Goal: Task Accomplishment & Management: Complete application form

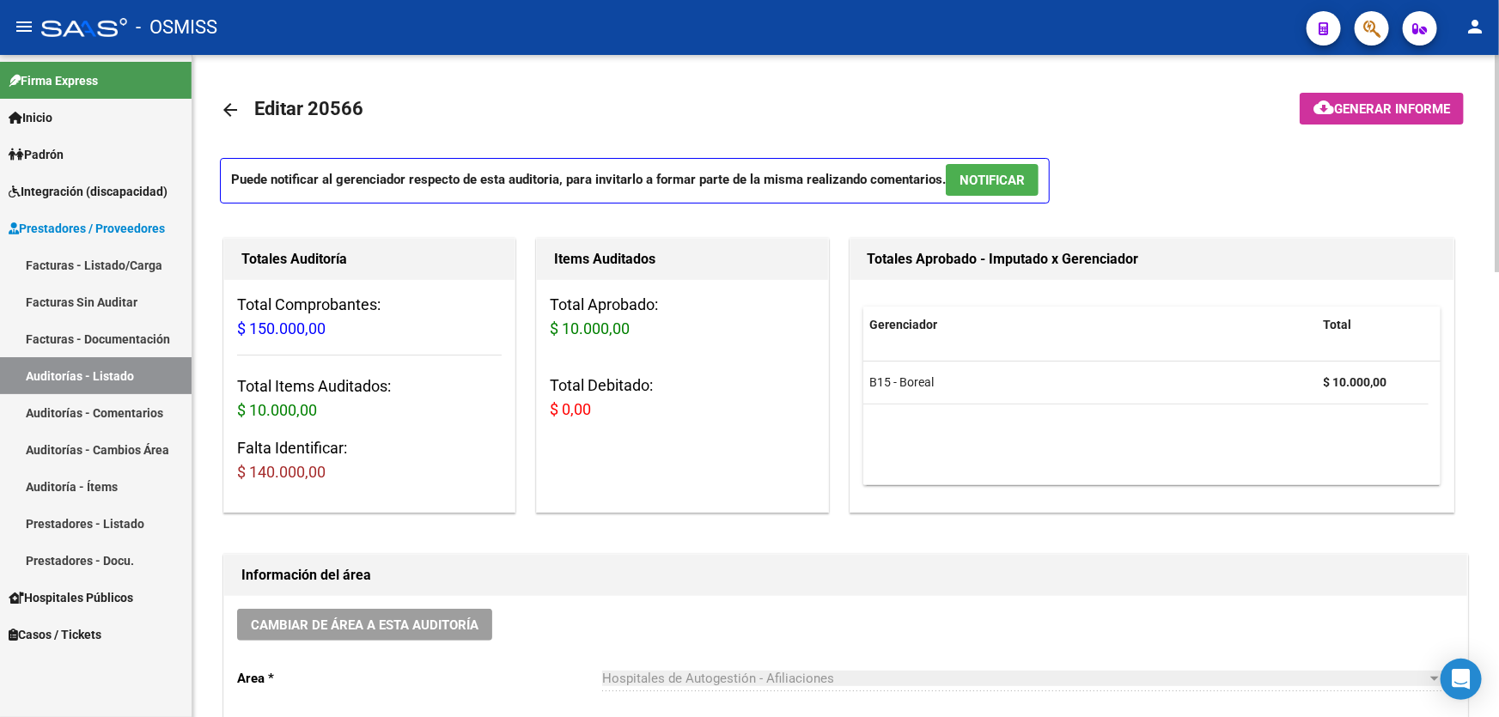
scroll to position [859, 0]
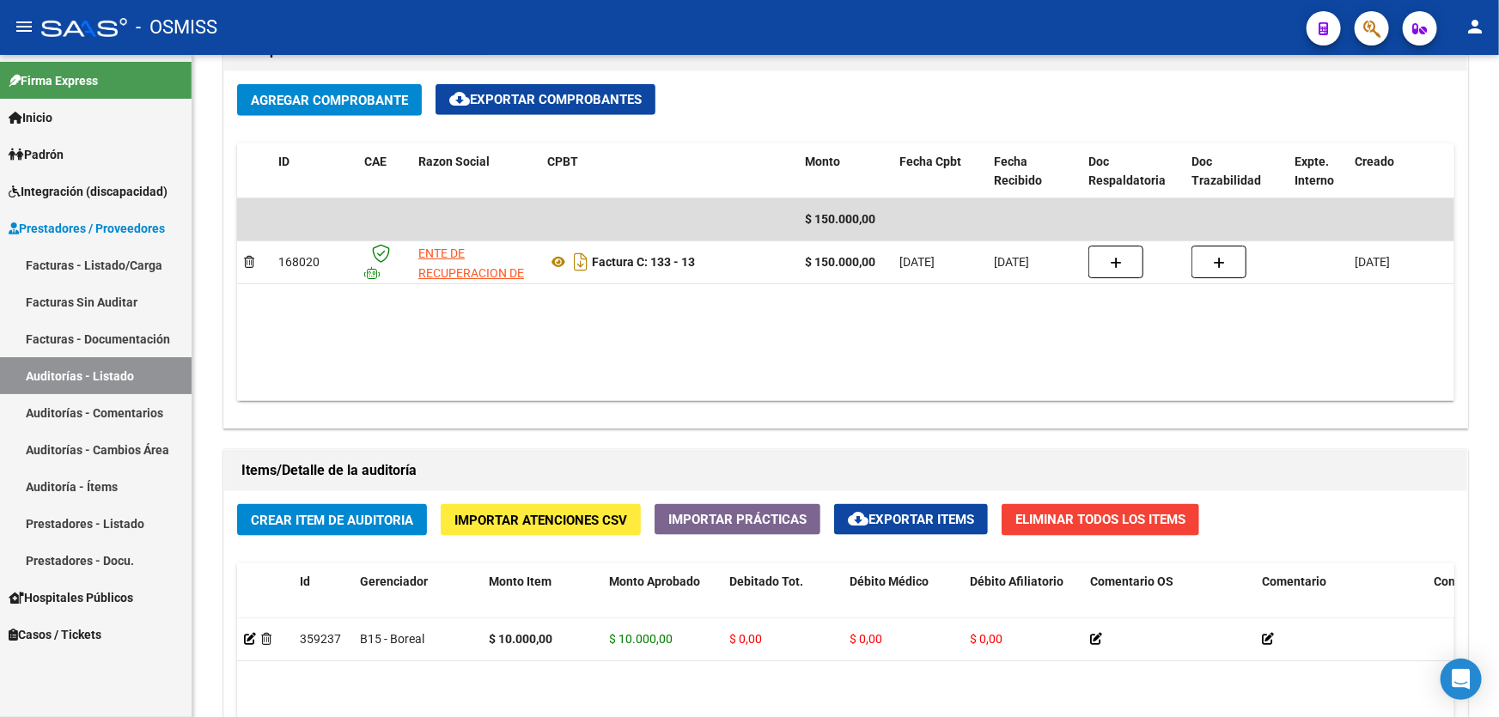
click at [1363, 32] on button "button" at bounding box center [1372, 28] width 34 height 34
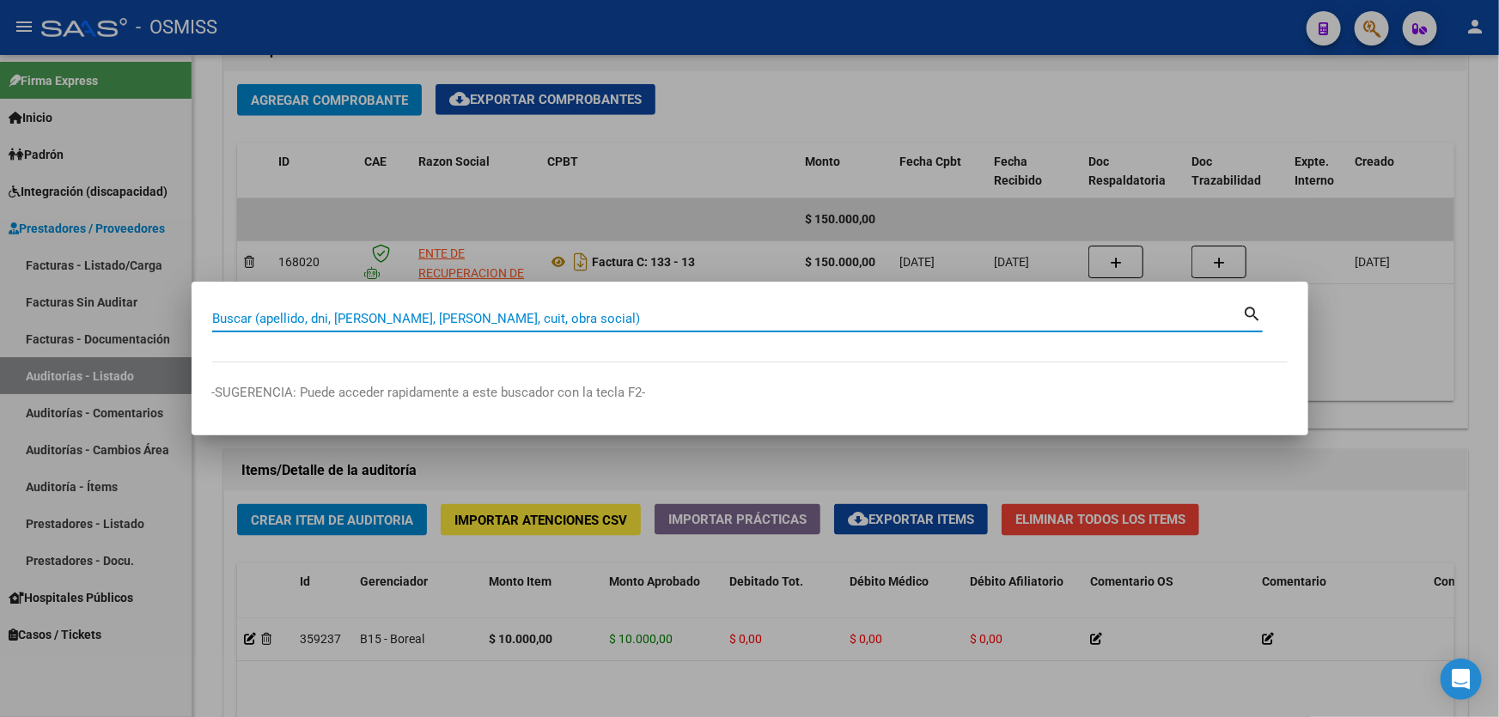
click at [597, 315] on input "Buscar (apellido, dni, [PERSON_NAME], [PERSON_NAME], cuit, obra social)" at bounding box center [727, 318] width 1031 height 15
paste input "41087878"
type input "41087878"
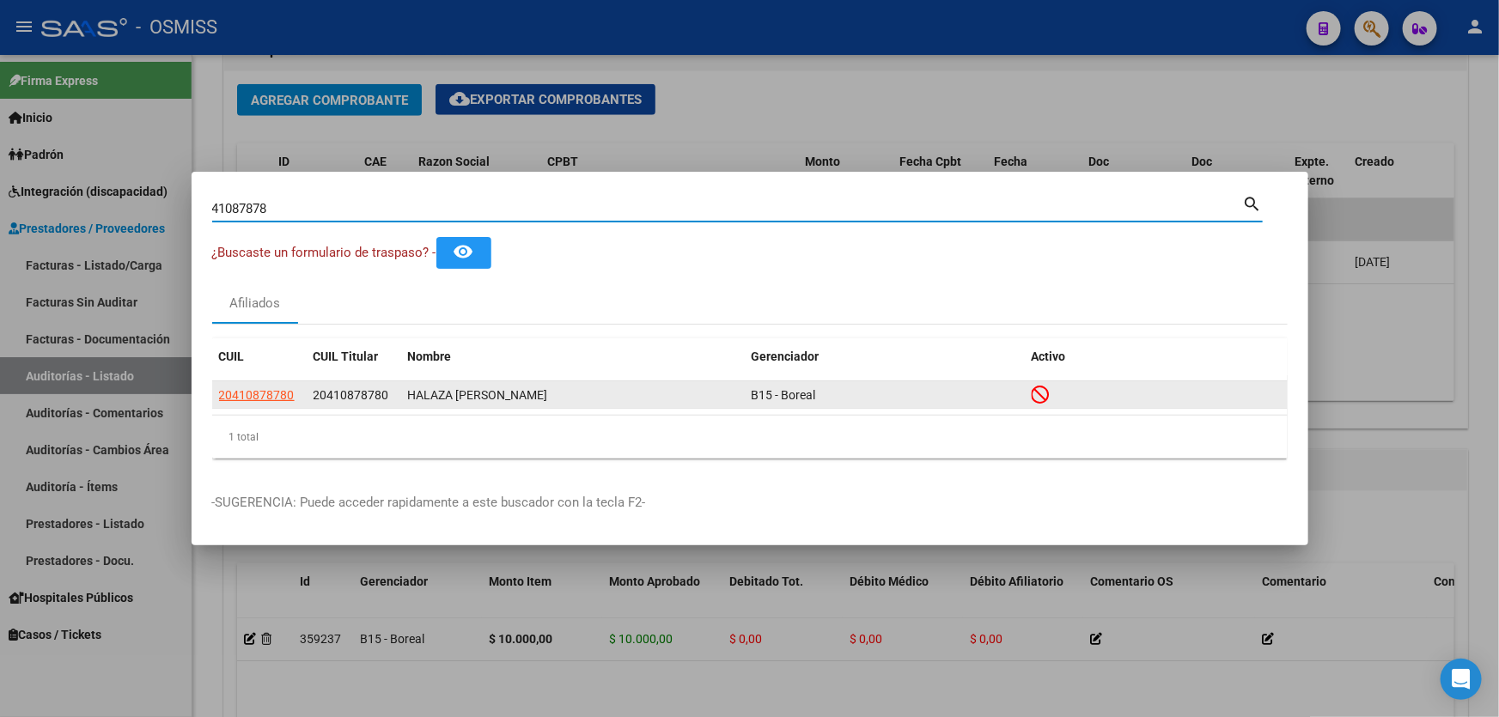
click at [945, 397] on div "B15 - Boreal" at bounding box center [885, 396] width 266 height 20
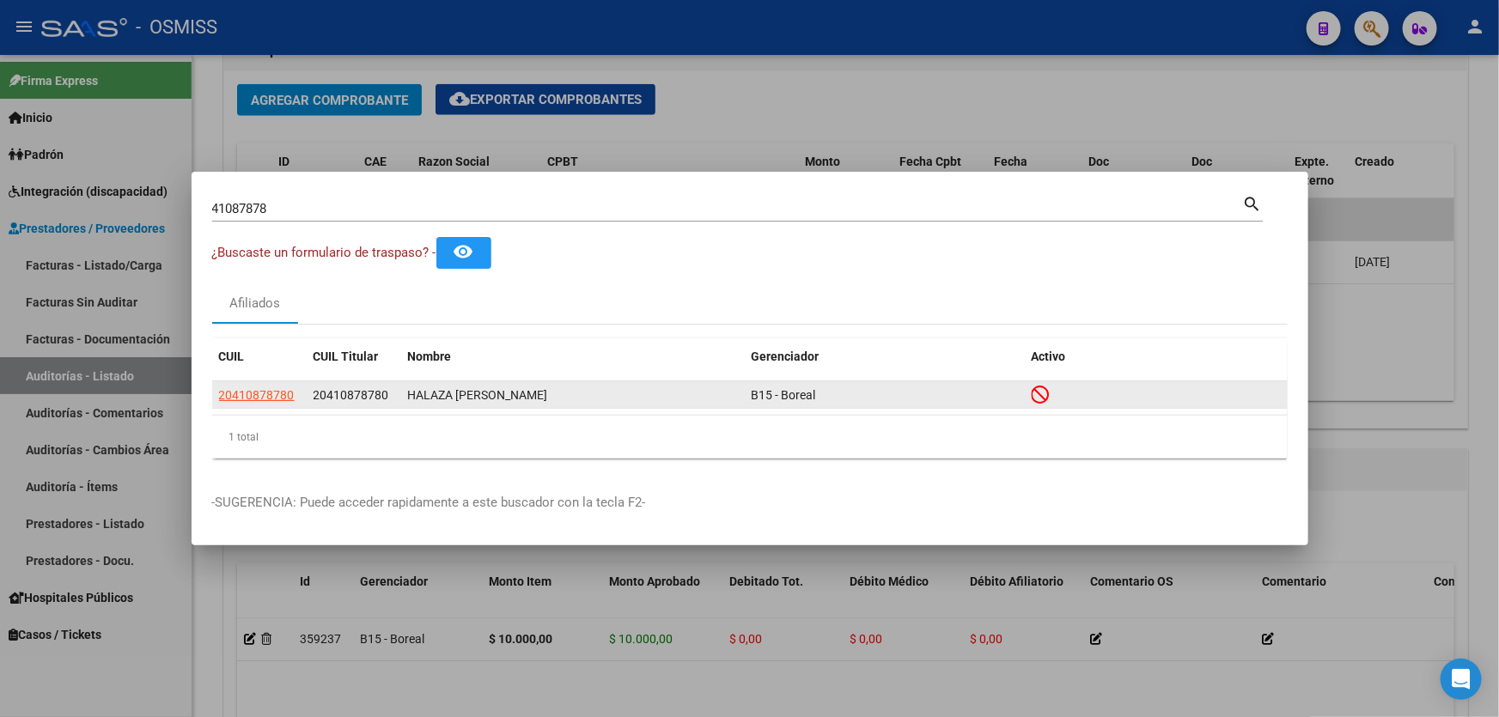
click at [599, 391] on div "HALAZA [PERSON_NAME]" at bounding box center [573, 396] width 330 height 20
drag, startPoint x: 479, startPoint y: 401, endPoint x: 374, endPoint y: 393, distance: 106.0
click at [479, 401] on div "HALAZA [PERSON_NAME]" at bounding box center [573, 396] width 330 height 20
click at [279, 391] on span "20410878780" at bounding box center [257, 395] width 76 height 14
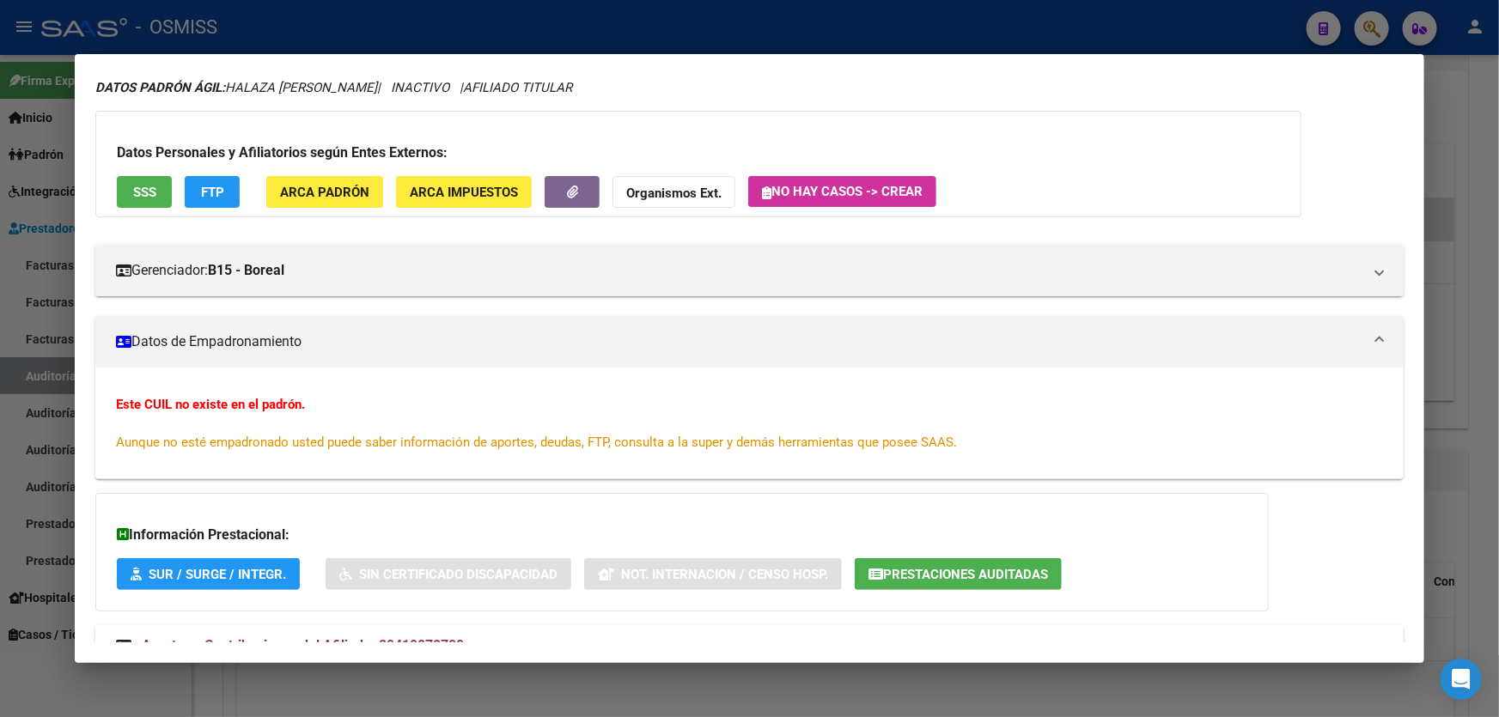
scroll to position [118, 0]
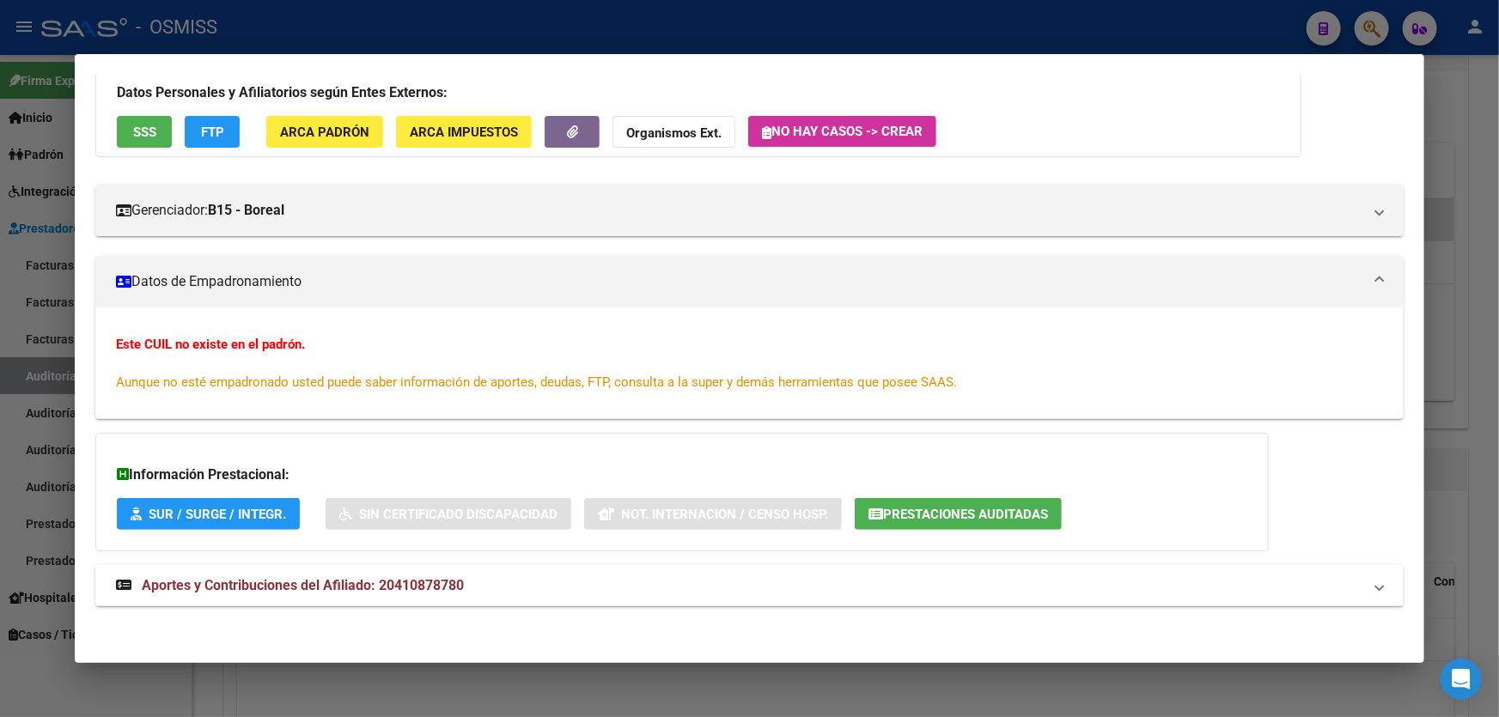
click at [936, 533] on div "Información Prestacional: SUR / SURGE / INTEGR. Sin Certificado Discapacidad No…" at bounding box center [682, 492] width 1174 height 119
click at [936, 515] on span "Prestaciones Auditadas" at bounding box center [965, 514] width 165 height 15
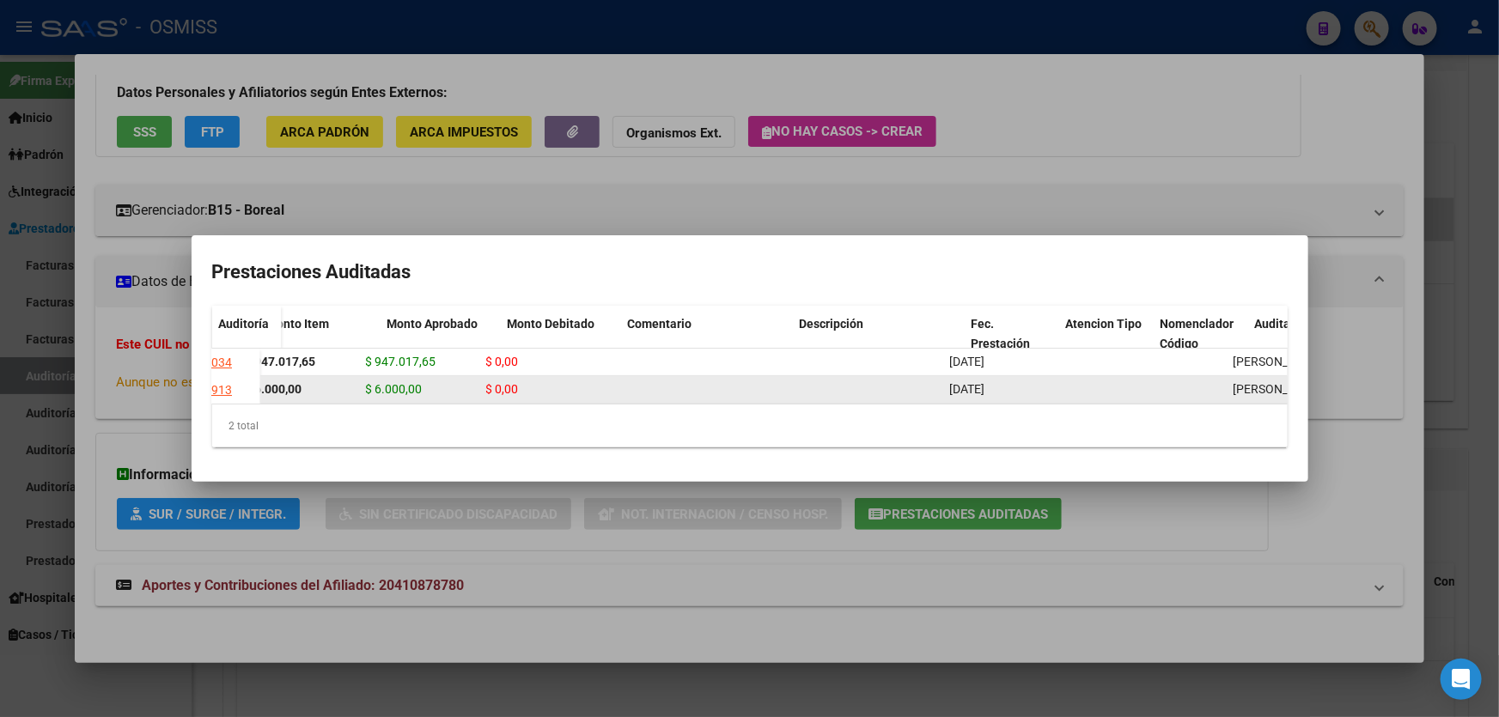
scroll to position [0, 332]
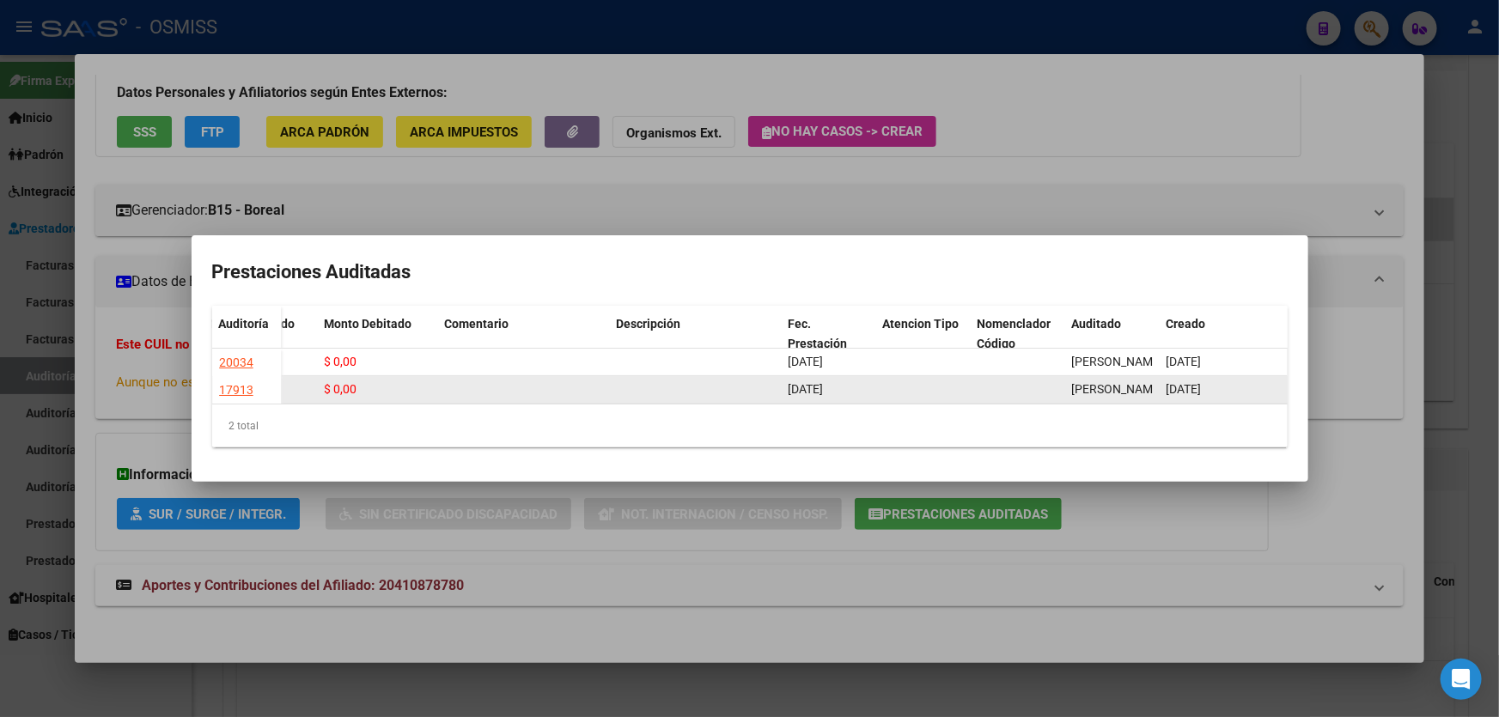
drag, startPoint x: 523, startPoint y: 387, endPoint x: 657, endPoint y: 390, distance: 134.1
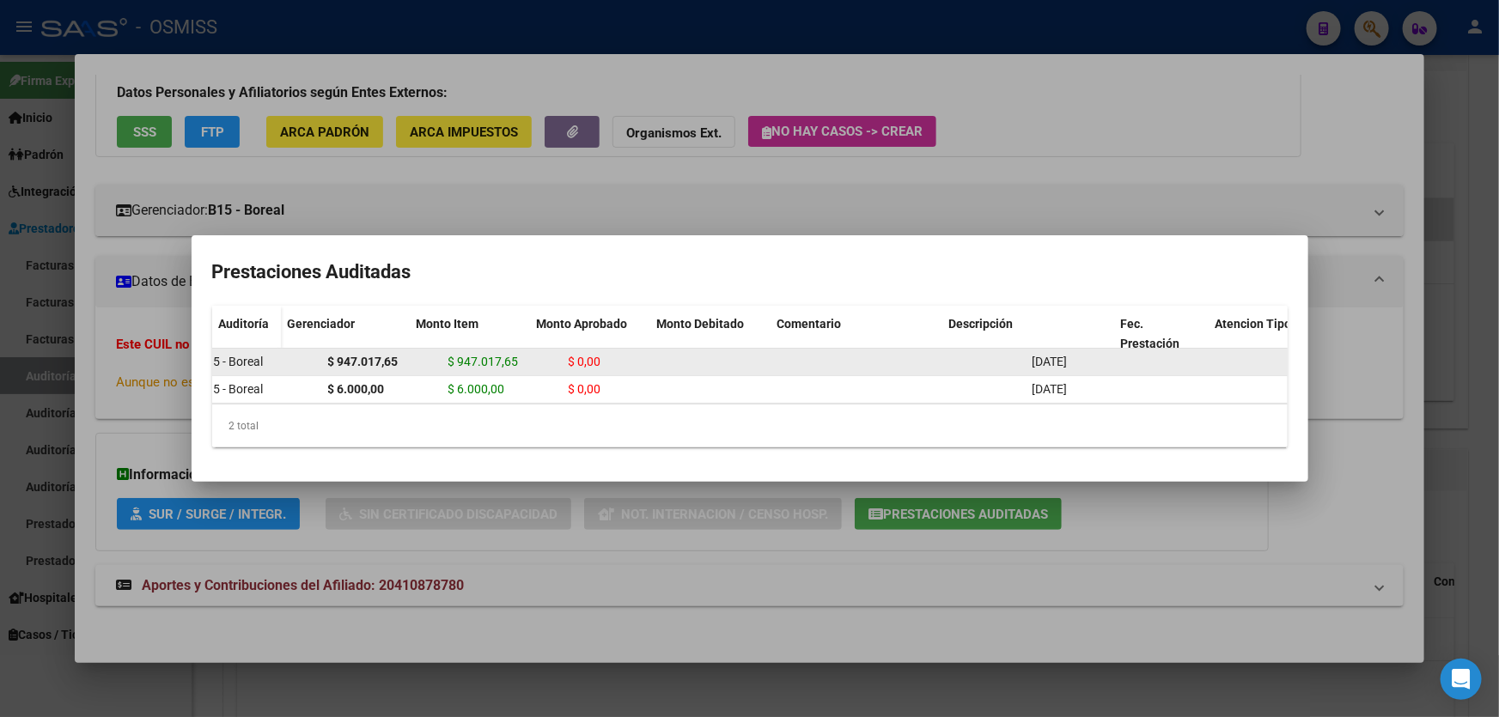
scroll to position [0, 0]
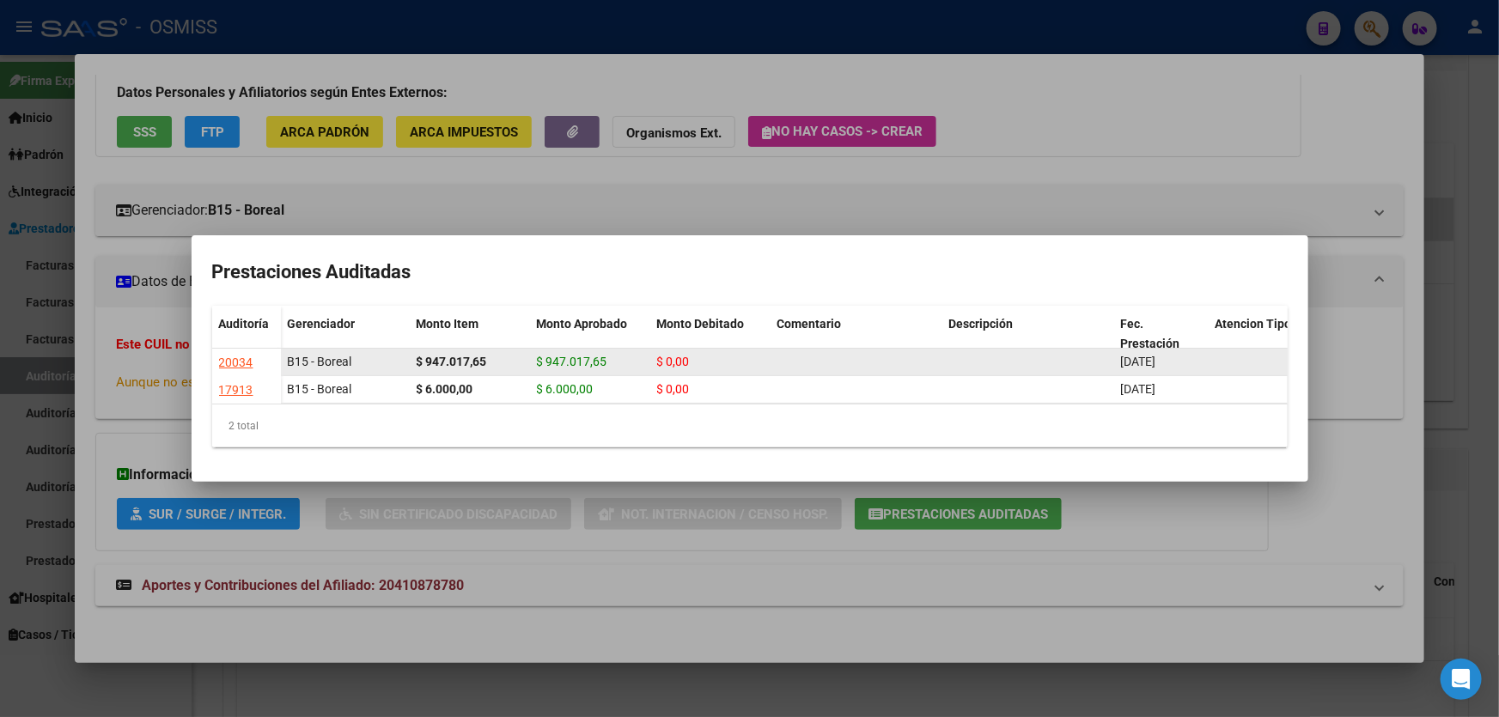
drag, startPoint x: 867, startPoint y: 360, endPoint x: 403, endPoint y: 347, distance: 464.1
click at [244, 353] on div "20034" at bounding box center [236, 363] width 34 height 20
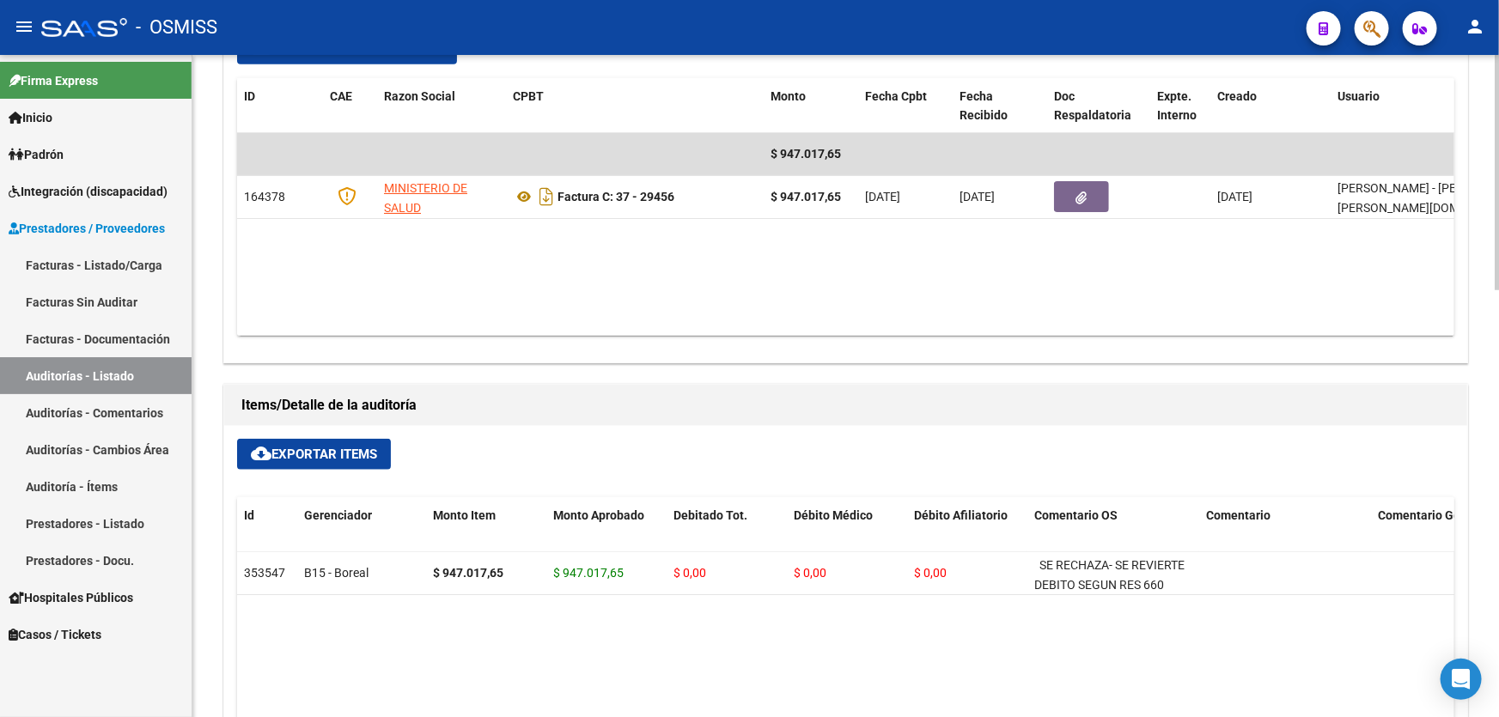
scroll to position [781, 0]
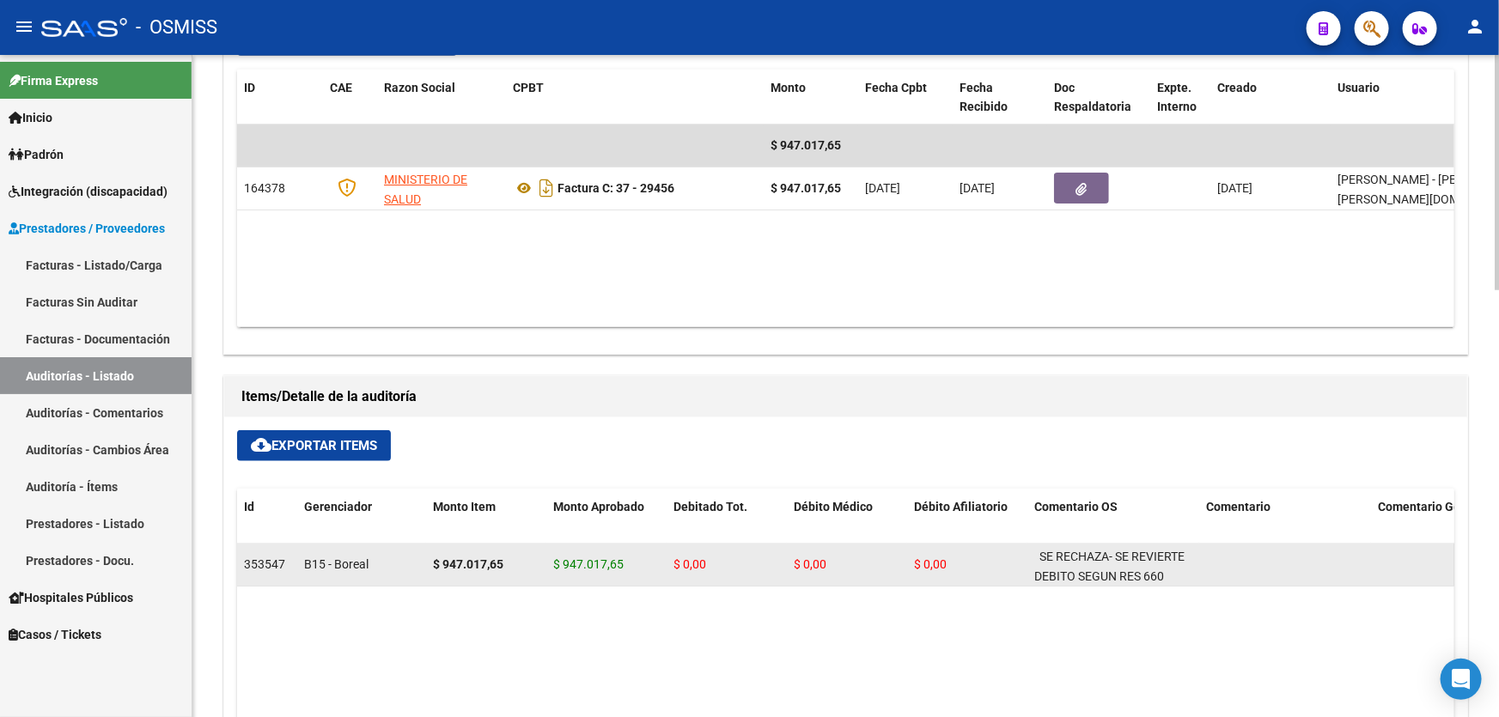
drag, startPoint x: 876, startPoint y: 550, endPoint x: 923, endPoint y: 550, distance: 46.4
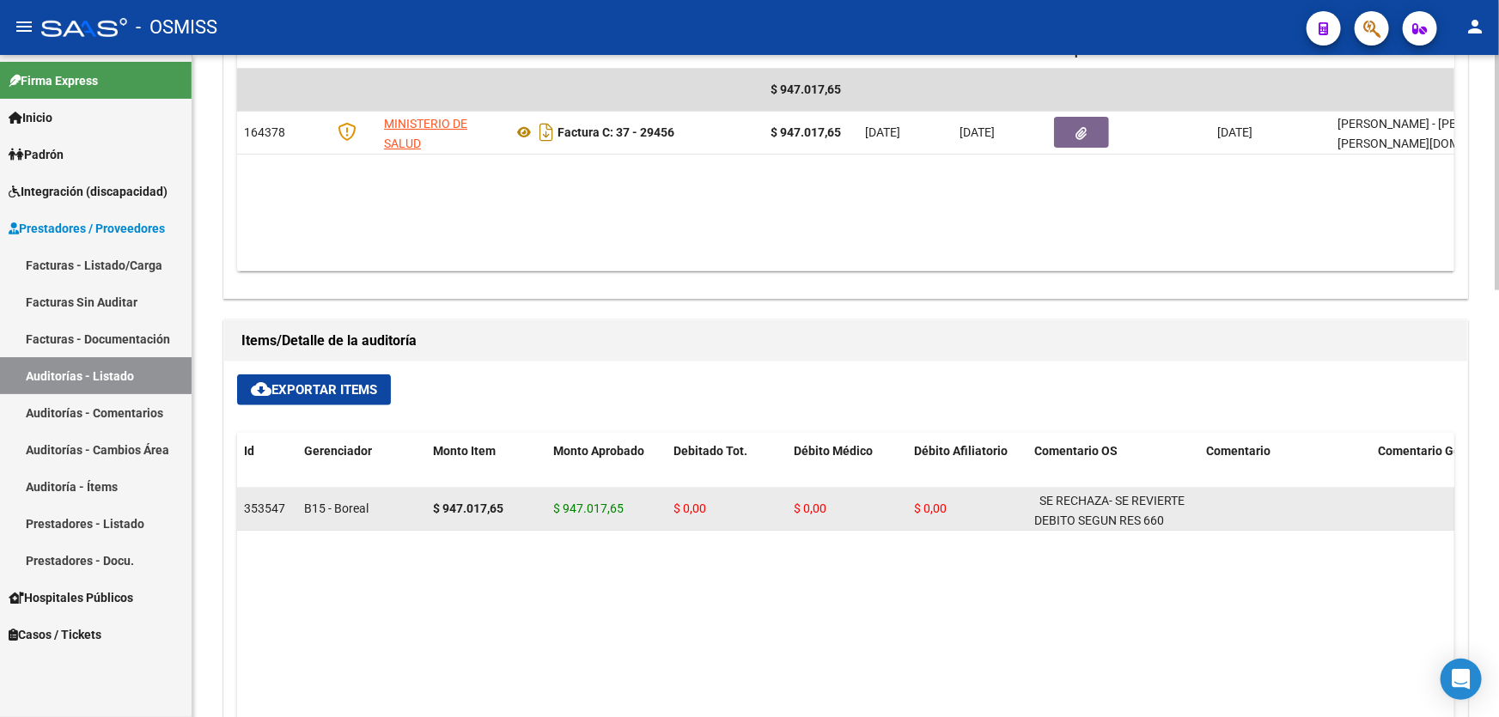
scroll to position [859, 0]
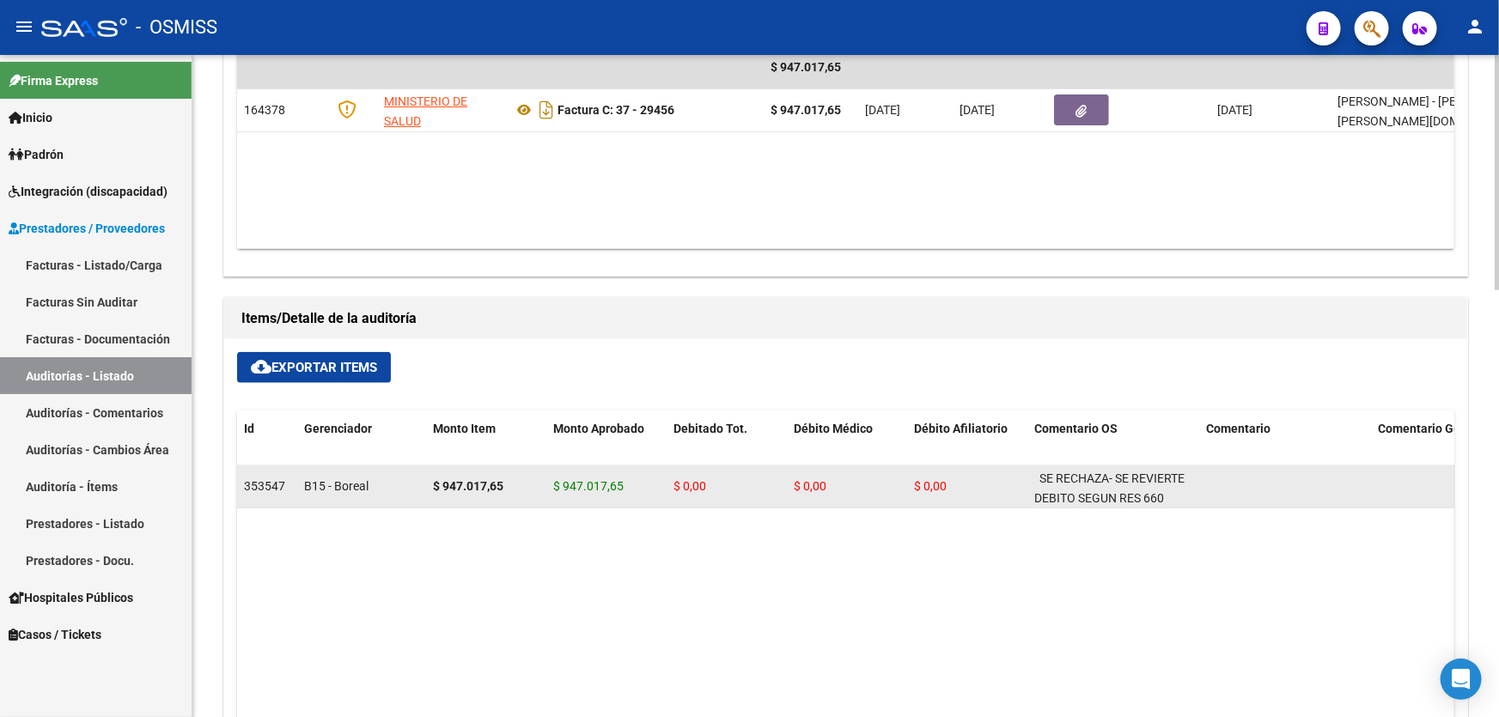
drag, startPoint x: 838, startPoint y: 504, endPoint x: 883, endPoint y: 497, distance: 46.1
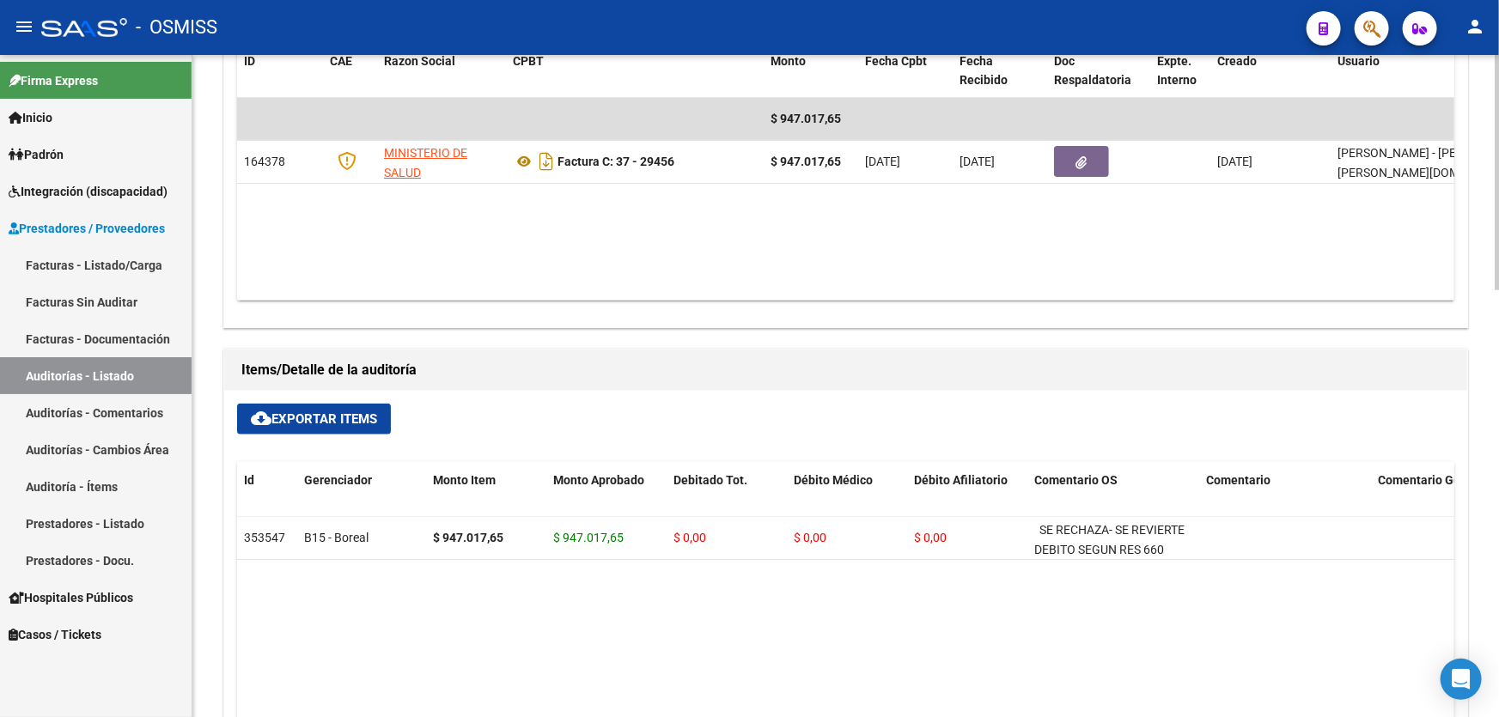
scroll to position [781, 0]
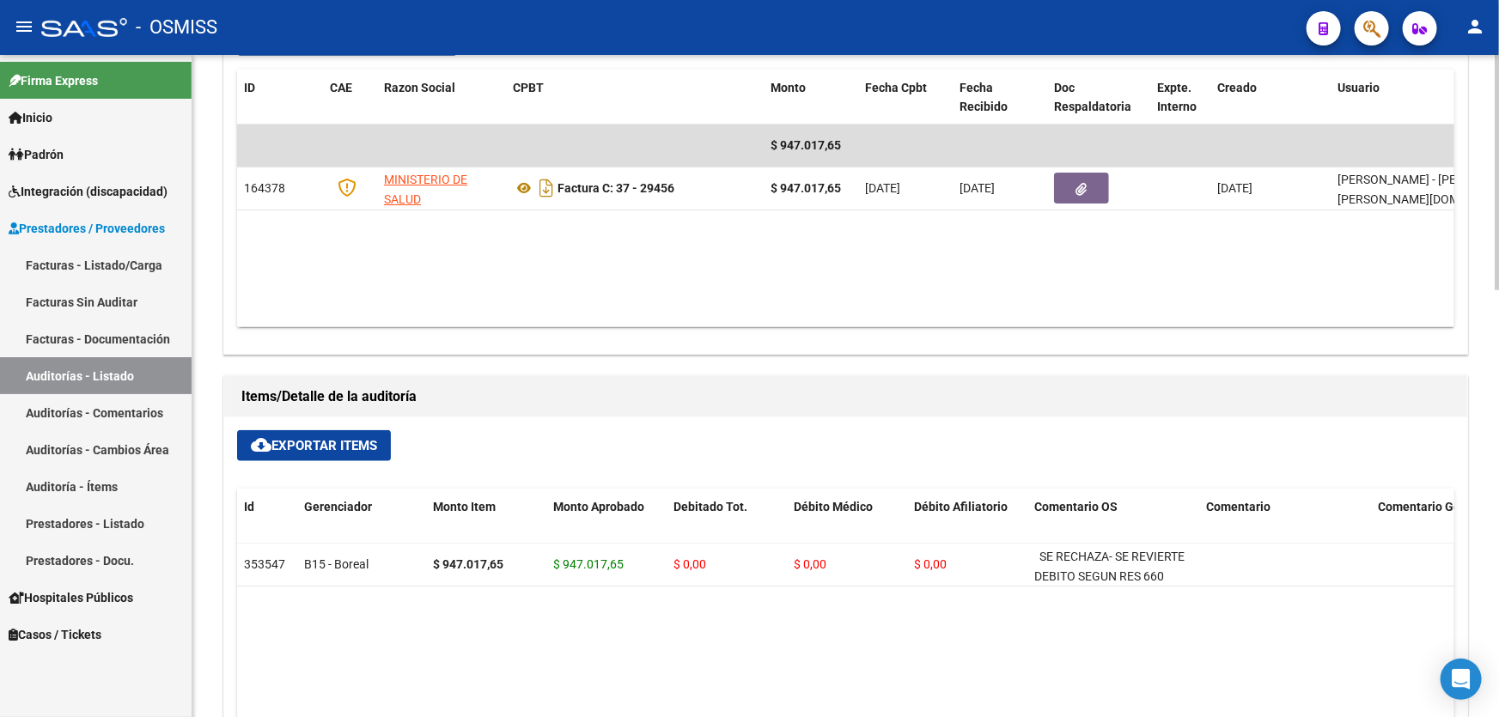
drag, startPoint x: 841, startPoint y: 386, endPoint x: 909, endPoint y: 386, distance: 67.9
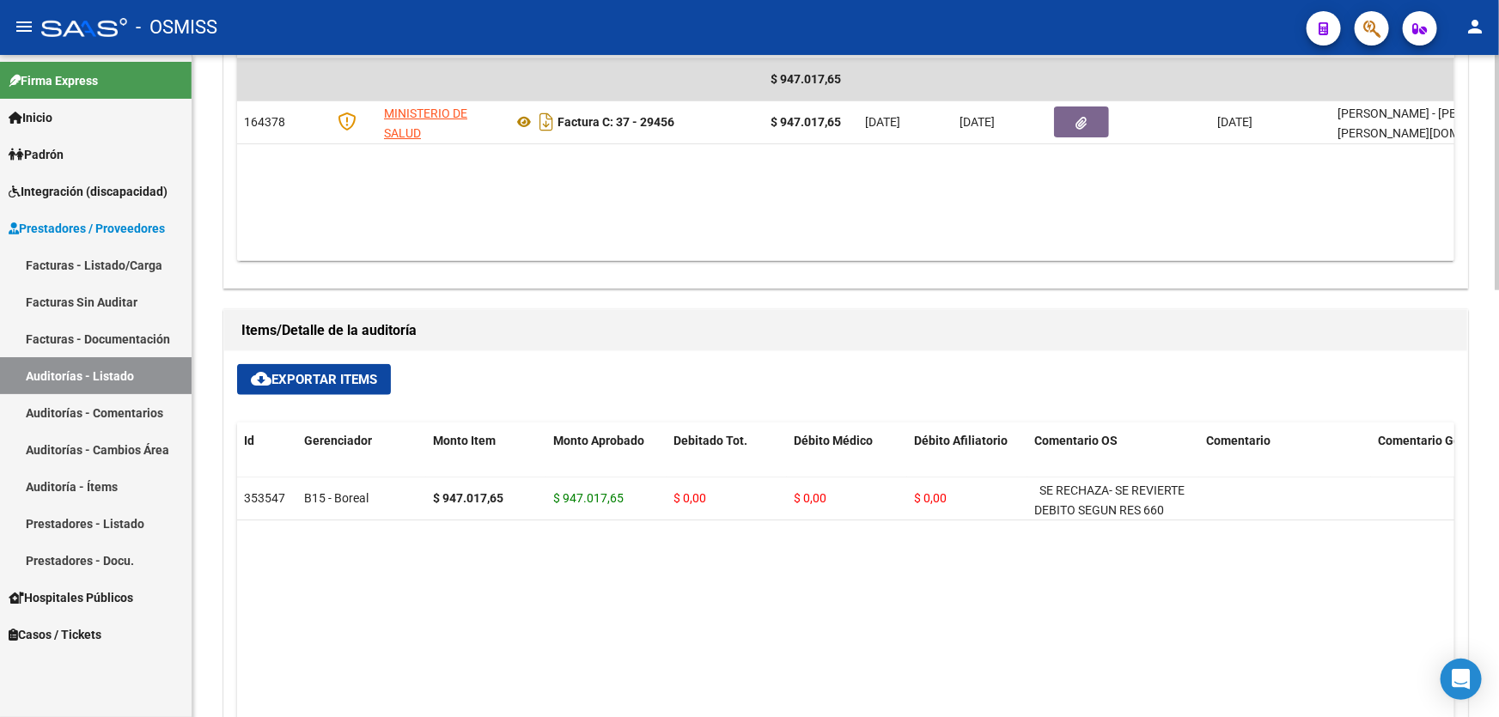
scroll to position [936, 0]
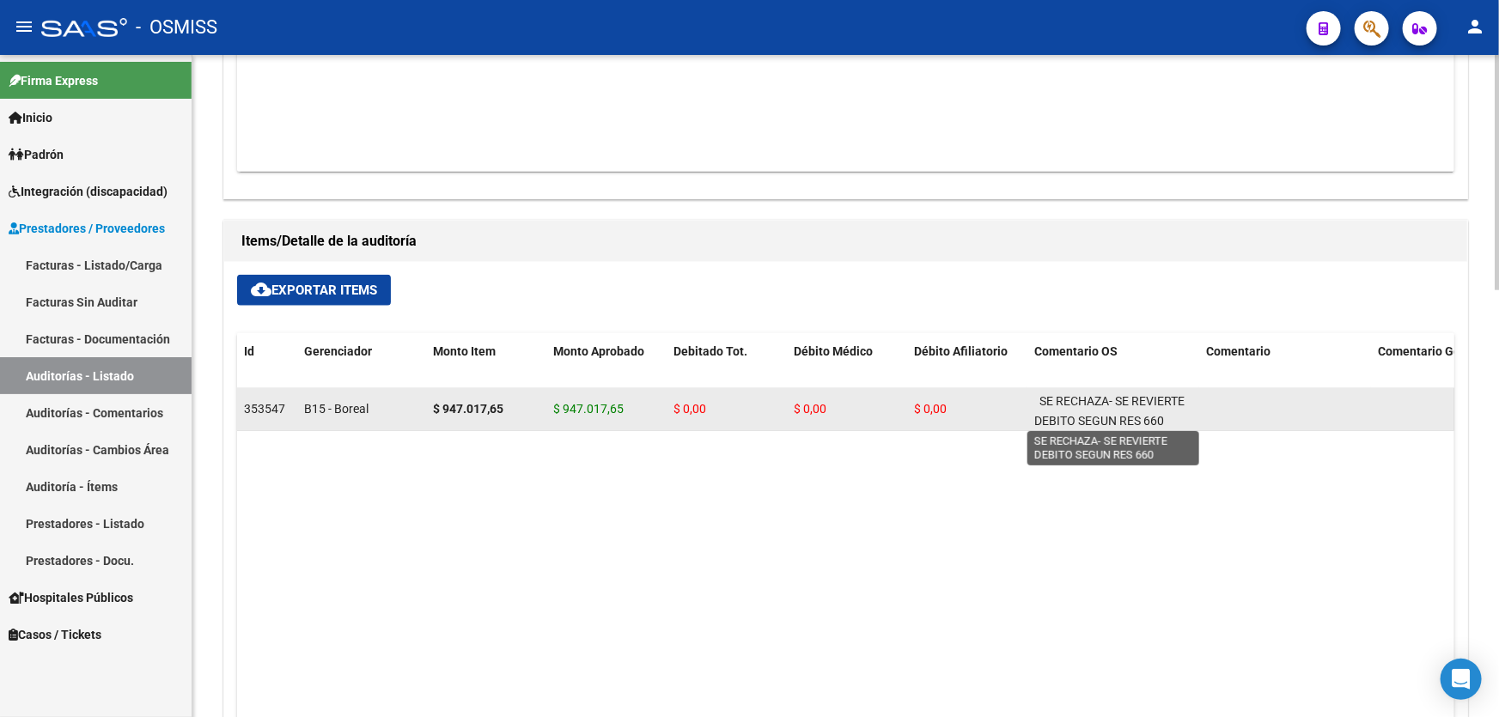
drag, startPoint x: 1096, startPoint y: 414, endPoint x: 1231, endPoint y: 402, distance: 135.4
drag, startPoint x: 1263, startPoint y: 398, endPoint x: 1417, endPoint y: 397, distance: 153.8
drag, startPoint x: 384, startPoint y: 429, endPoint x: 795, endPoint y: 424, distance: 410.7
click at [790, 424] on datatable-selection "353547 B15 - Boreal $ 947.017,65 $ 947.017,65 $ 0,00 $ 0,00 $ 0,00 SE RECHAZA- …" at bounding box center [845, 426] width 1217 height 15
drag, startPoint x: 1108, startPoint y: 399, endPoint x: 1262, endPoint y: 398, distance: 153.8
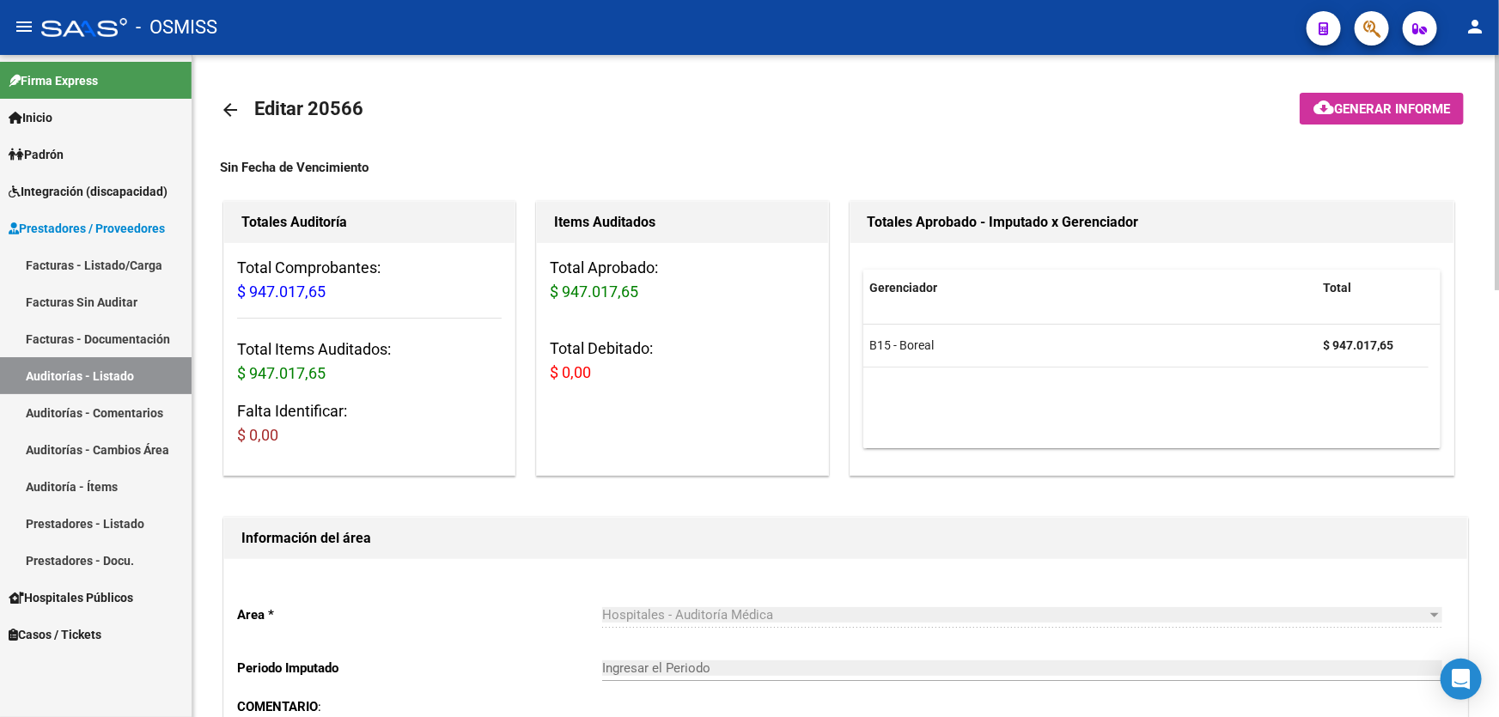
scroll to position [468, 0]
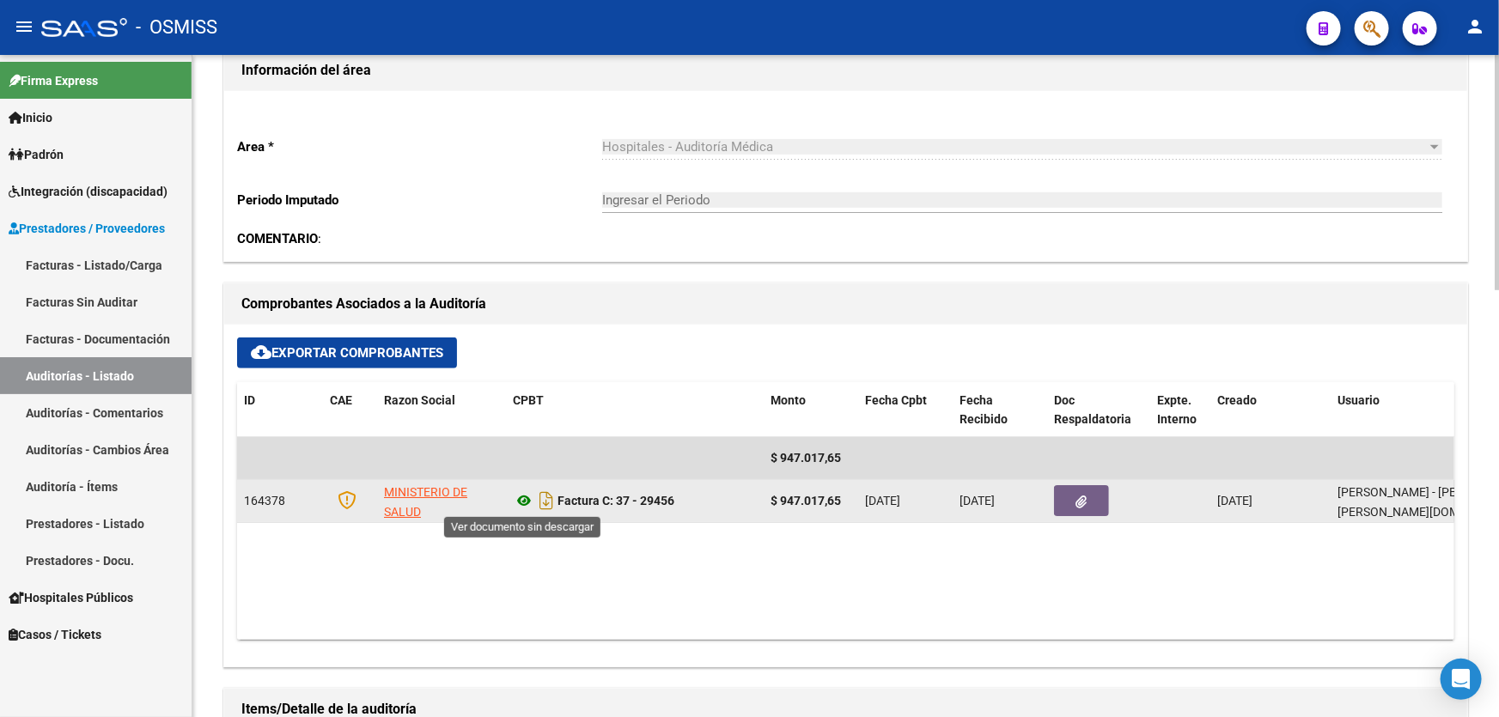
click at [524, 497] on icon at bounding box center [524, 501] width 22 height 21
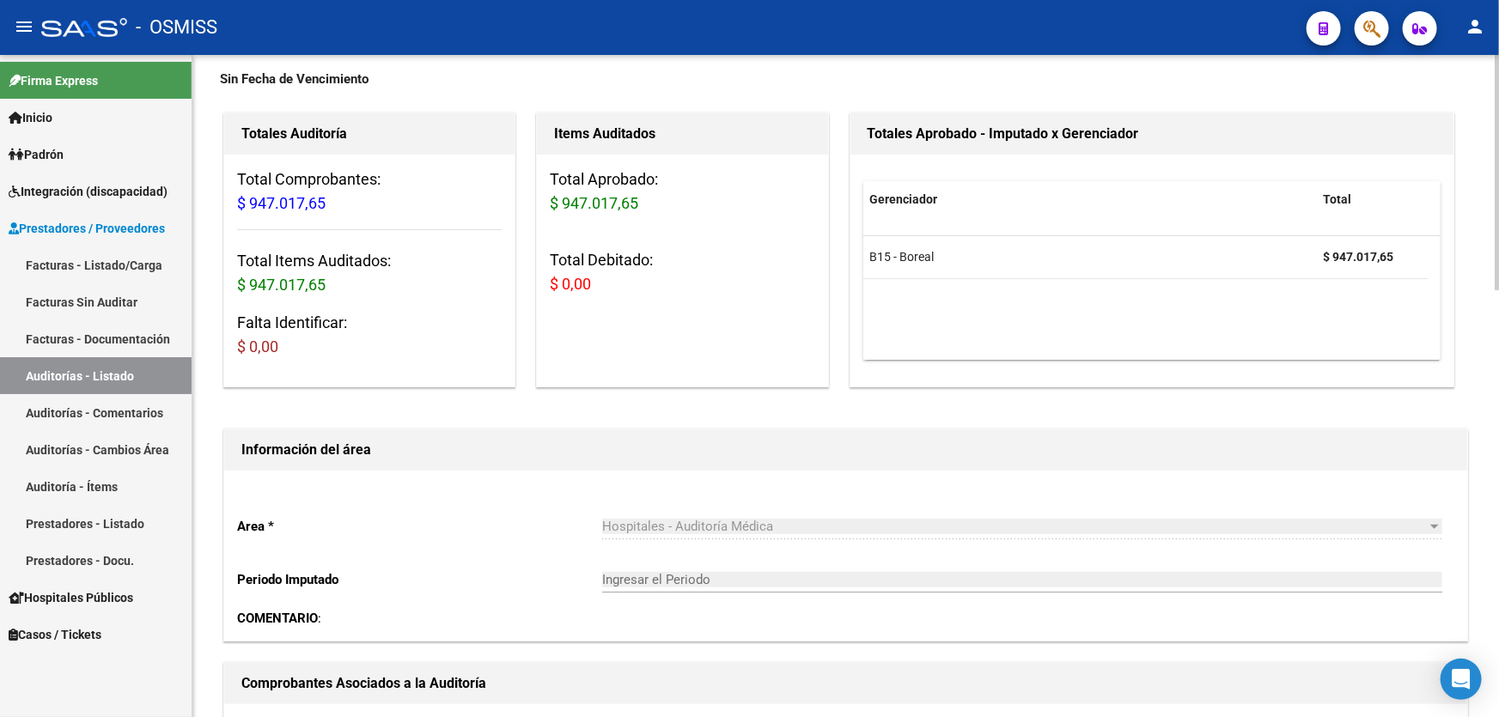
scroll to position [0, 0]
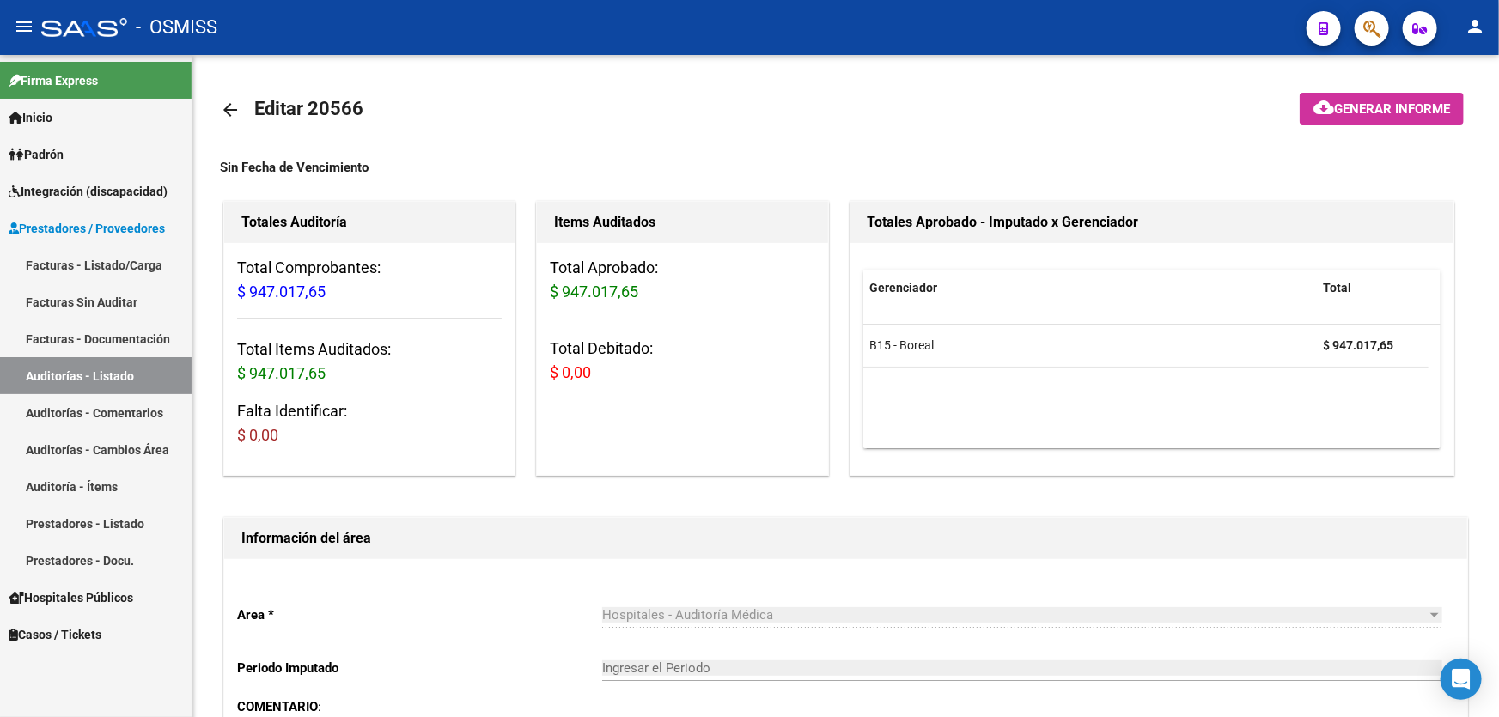
click at [75, 380] on link "Auditorías - Listado" at bounding box center [96, 375] width 192 height 37
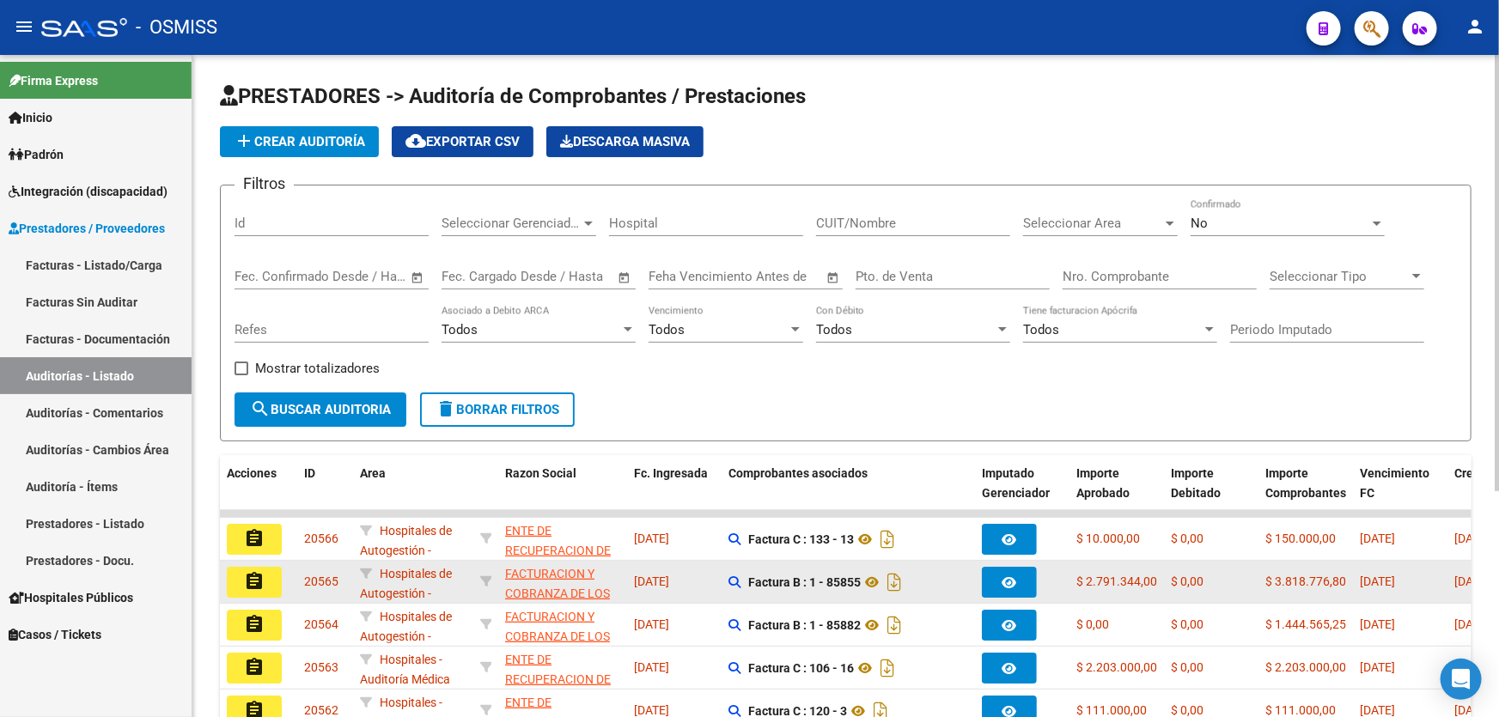
scroll to position [77, 0]
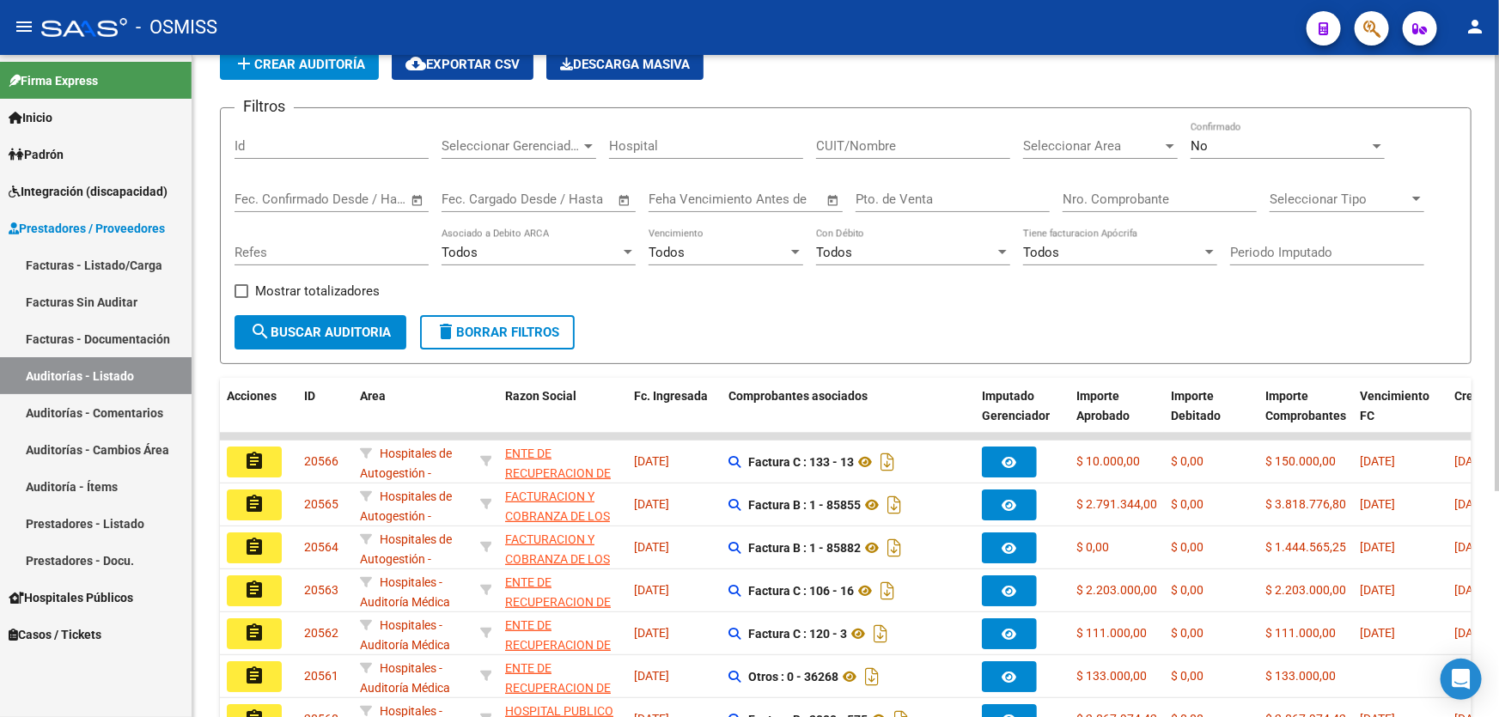
click at [1100, 192] on input "Nro. Comprobante" at bounding box center [1160, 199] width 194 height 15
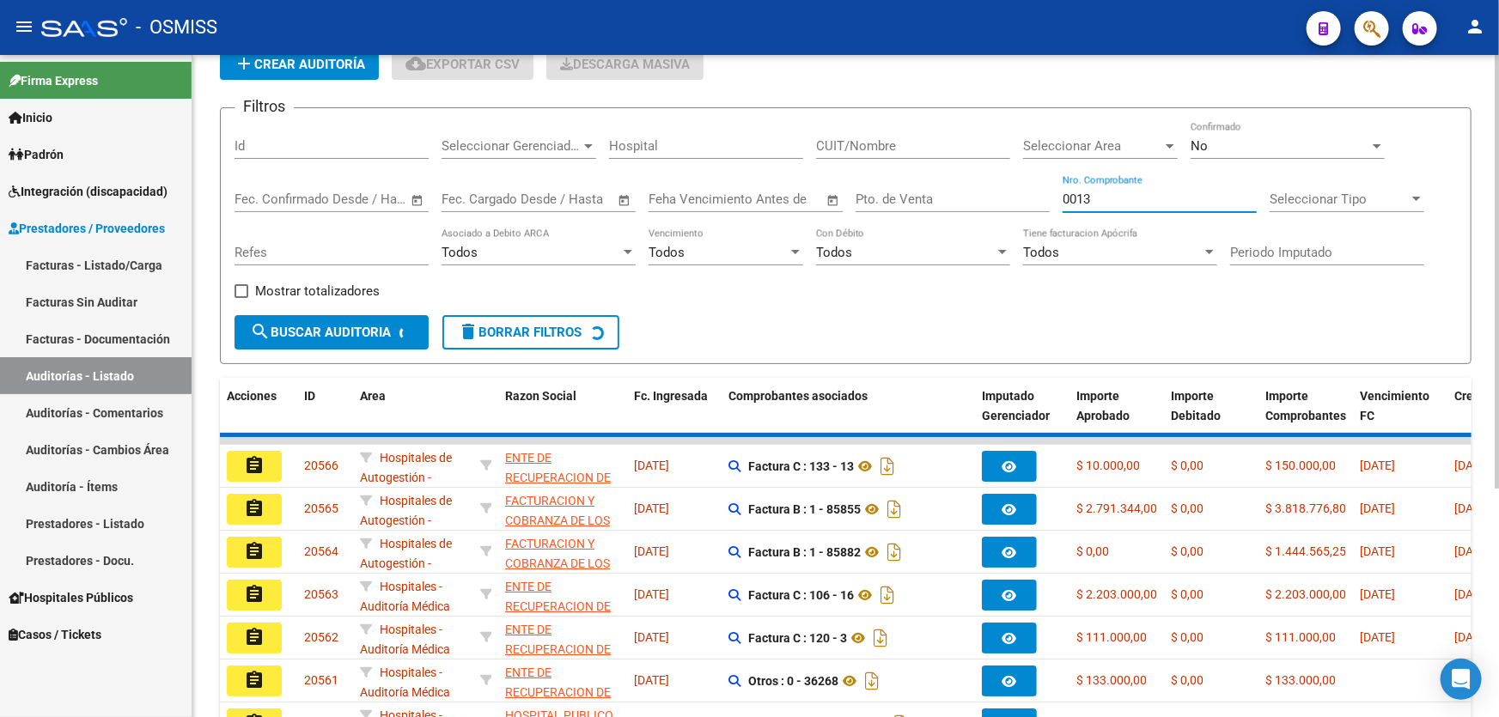
scroll to position [0, 0]
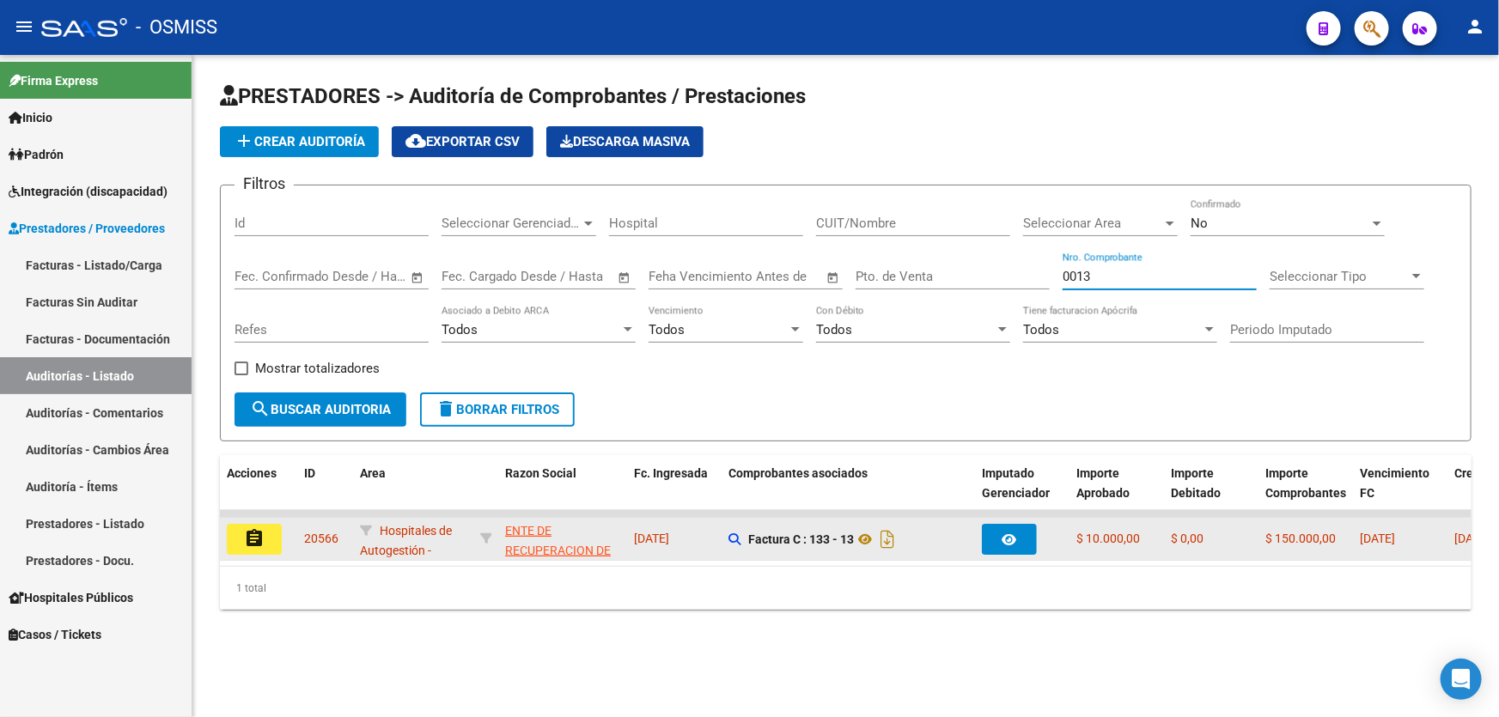
type input "0013"
click at [258, 533] on mat-icon "assignment" at bounding box center [254, 538] width 21 height 21
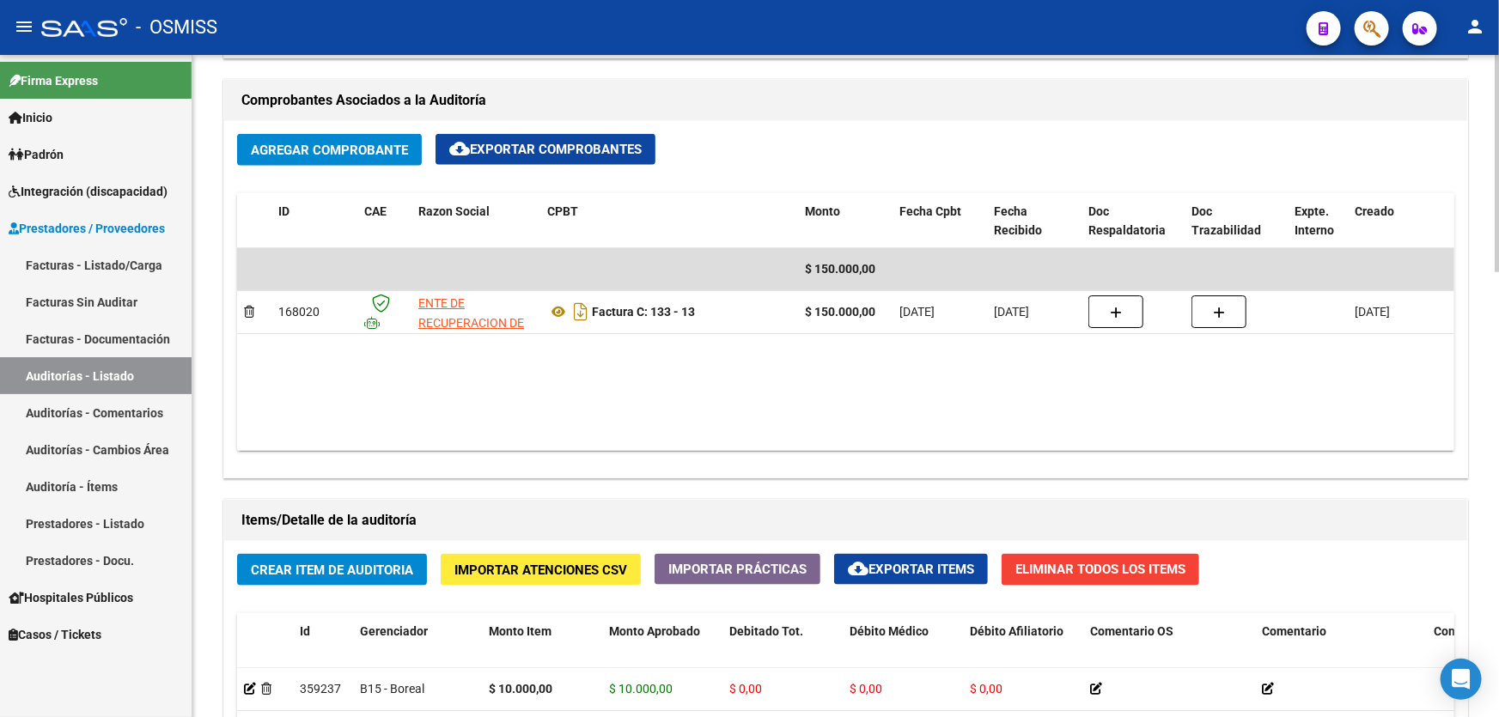
scroll to position [1015, 0]
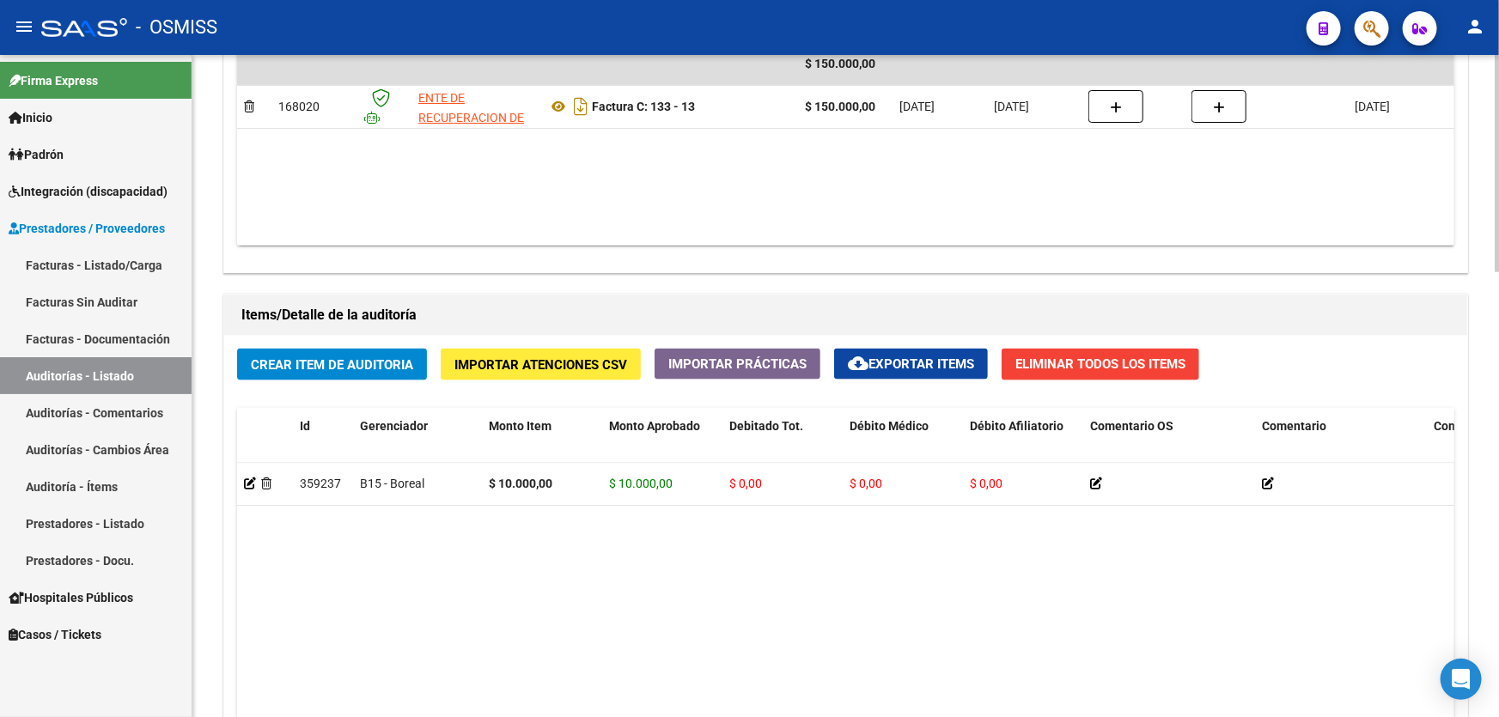
click at [361, 360] on span "Crear Item de Auditoria" at bounding box center [332, 364] width 162 height 15
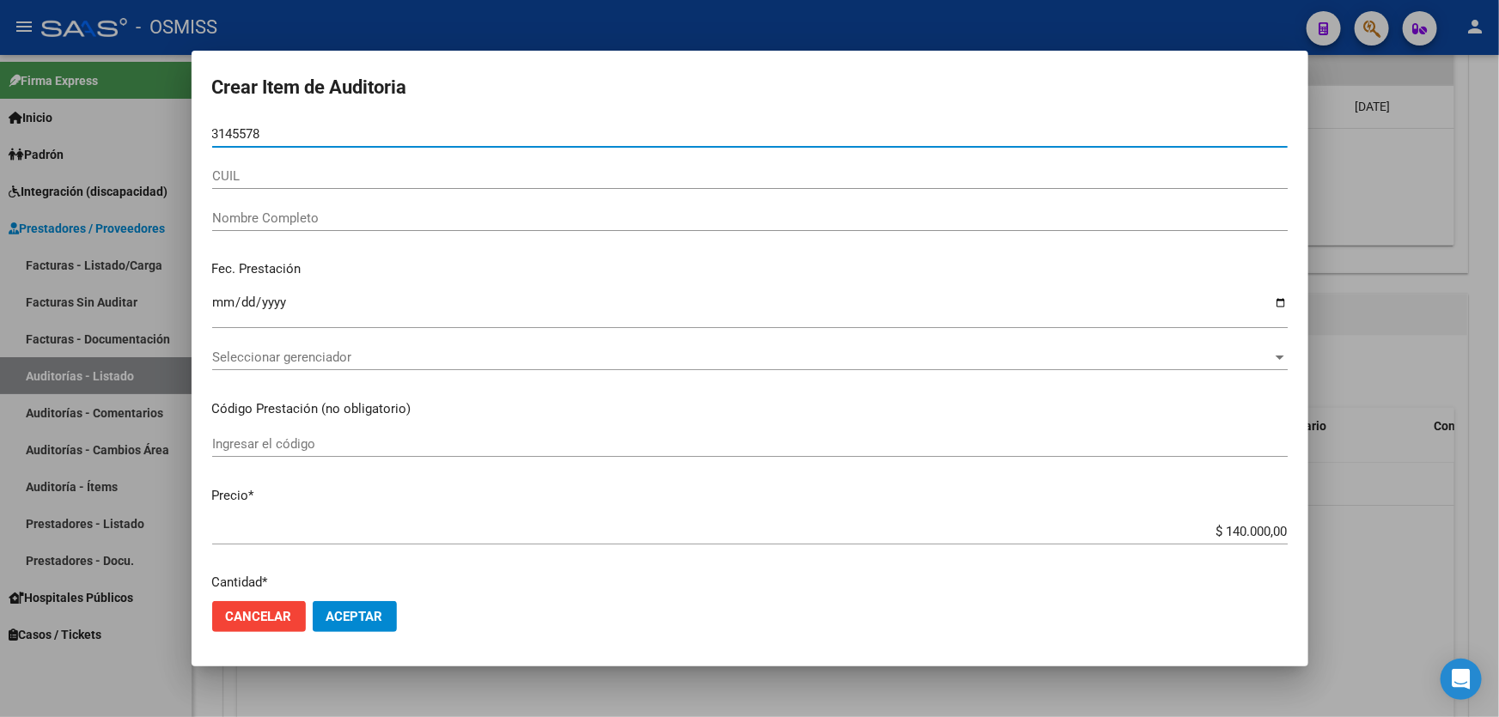
type input "31455784"
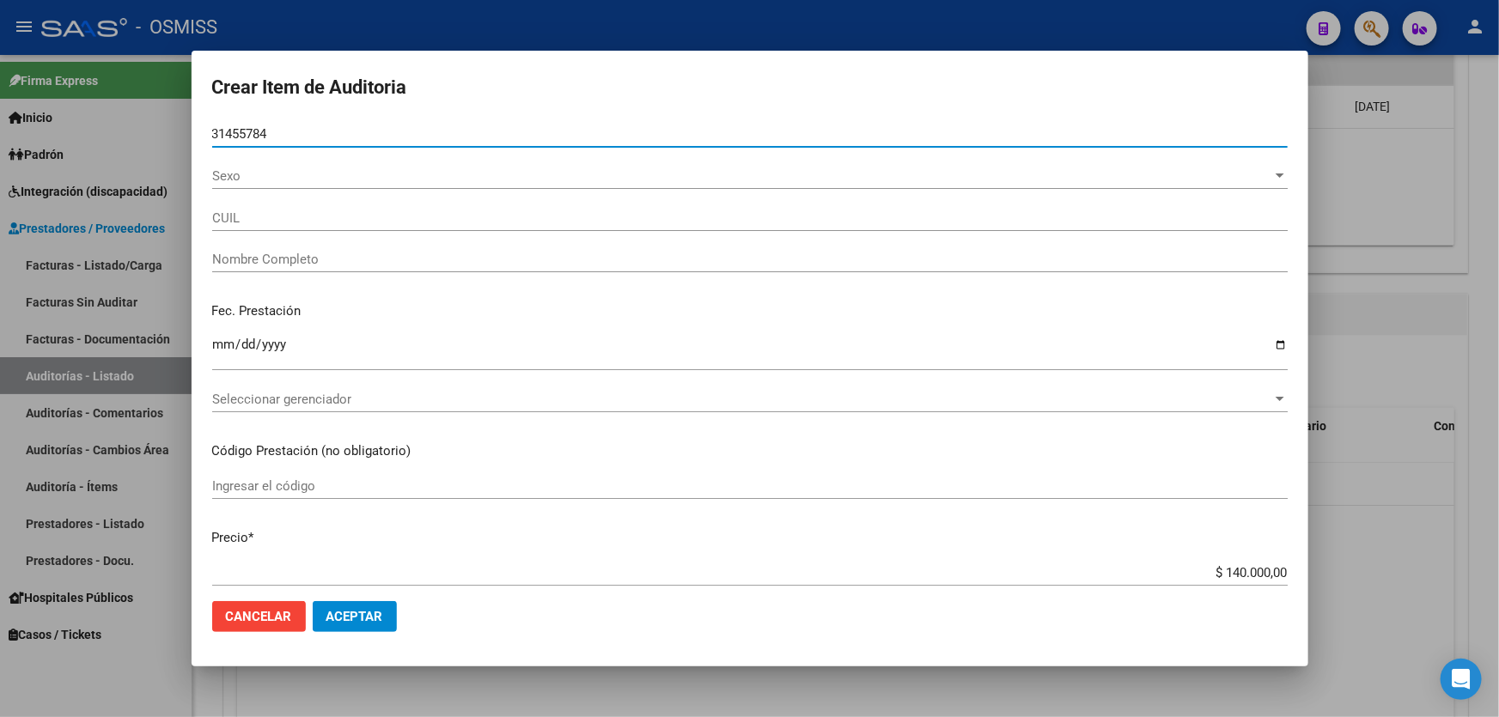
type input "27314557846"
type input "[PERSON_NAME]"
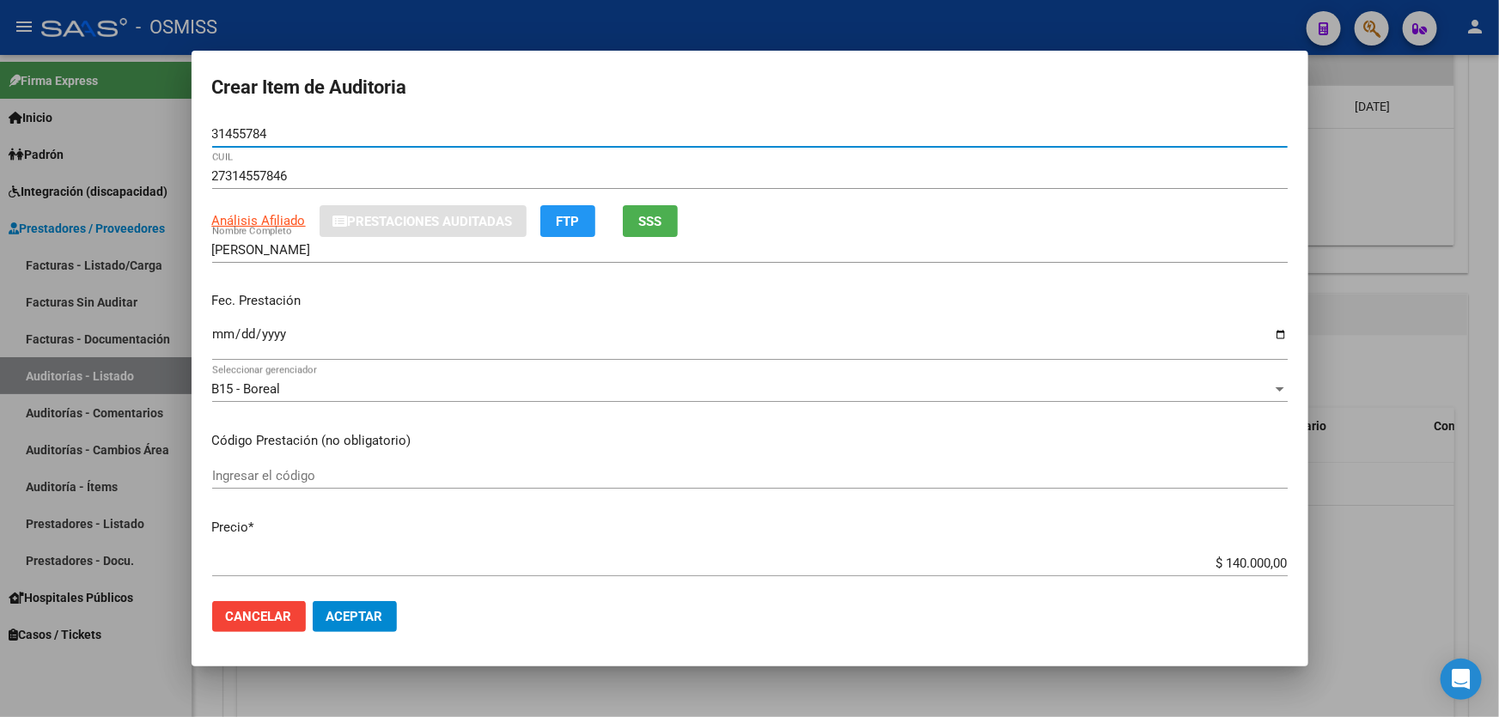
type input "31455784"
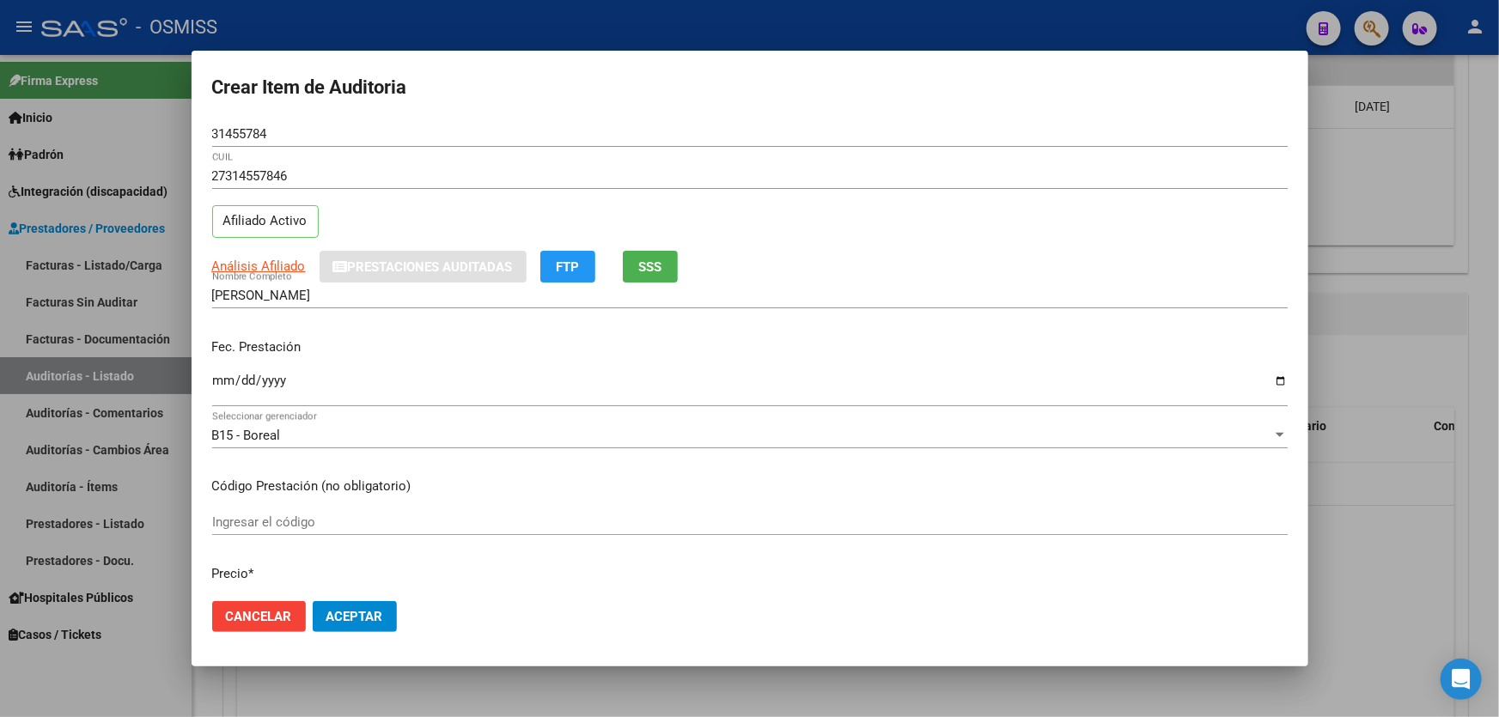
click at [224, 346] on p "Fec. Prestación" at bounding box center [750, 348] width 1076 height 20
click at [217, 379] on input "Ingresar la fecha" at bounding box center [750, 387] width 1076 height 27
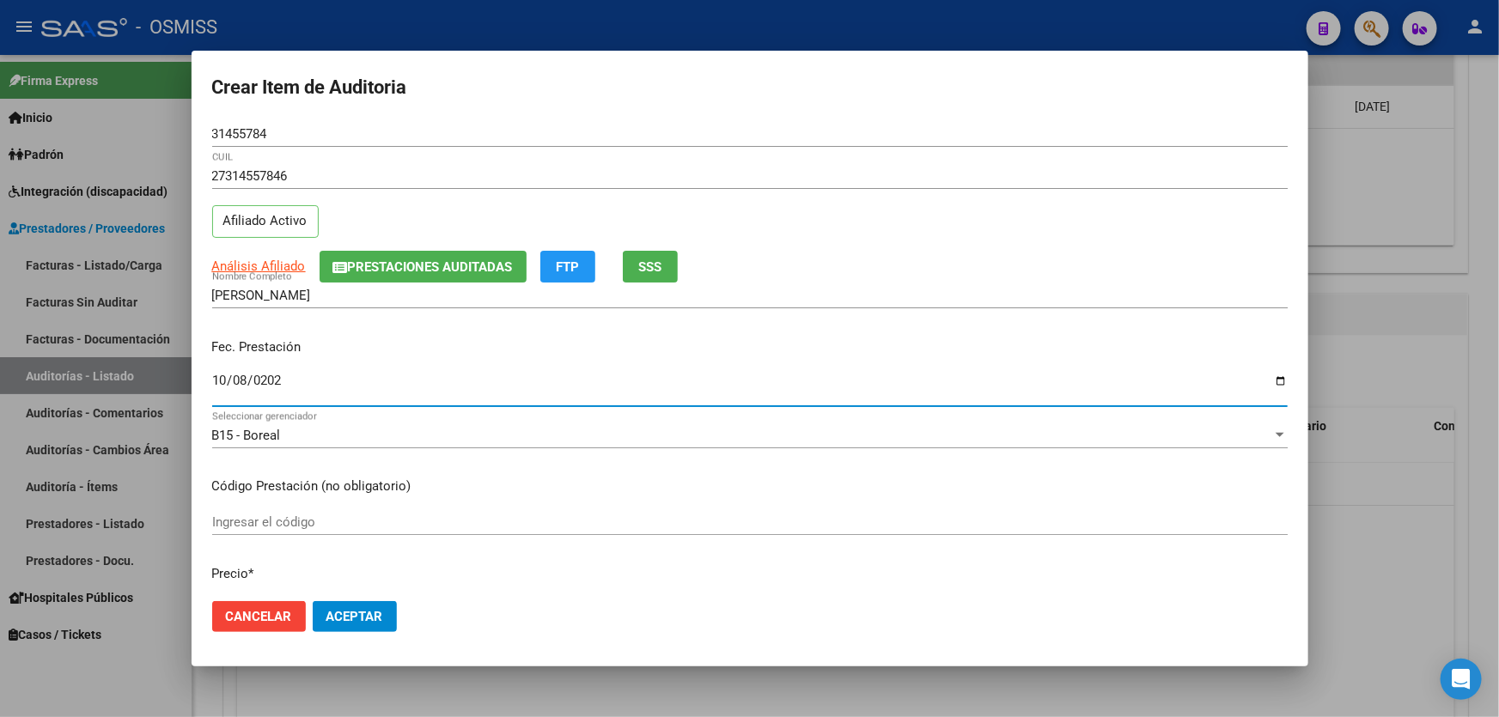
type input "[DATE]"
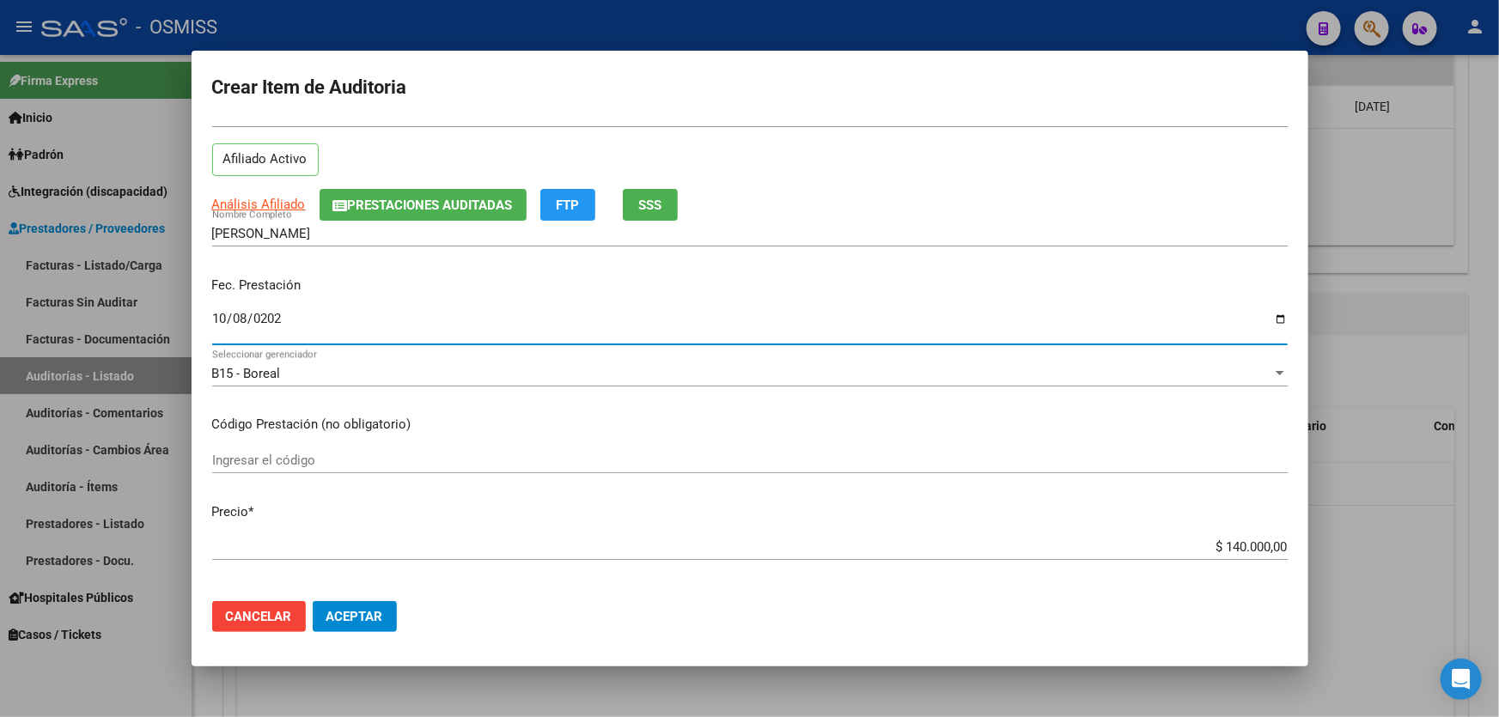
scroll to position [156, 0]
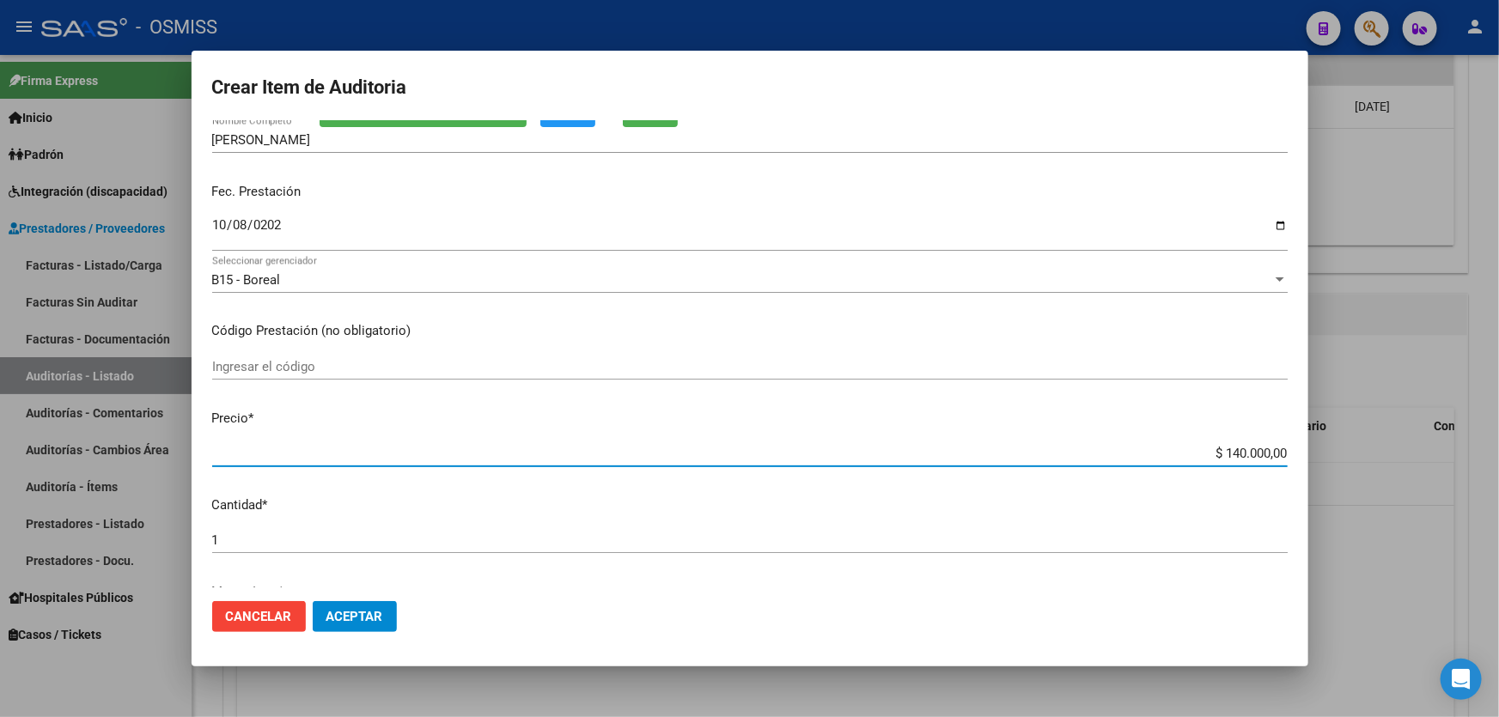
drag, startPoint x: 1151, startPoint y: 454, endPoint x: 1498, endPoint y: 456, distance: 347.1
click at [1498, 453] on div "Crear Item de Auditoria 31455784 Nro Documento 27314557846 CUIL Afiliado Activo…" at bounding box center [749, 358] width 1499 height 717
type input "$ 0,01"
type input "$ 0,10"
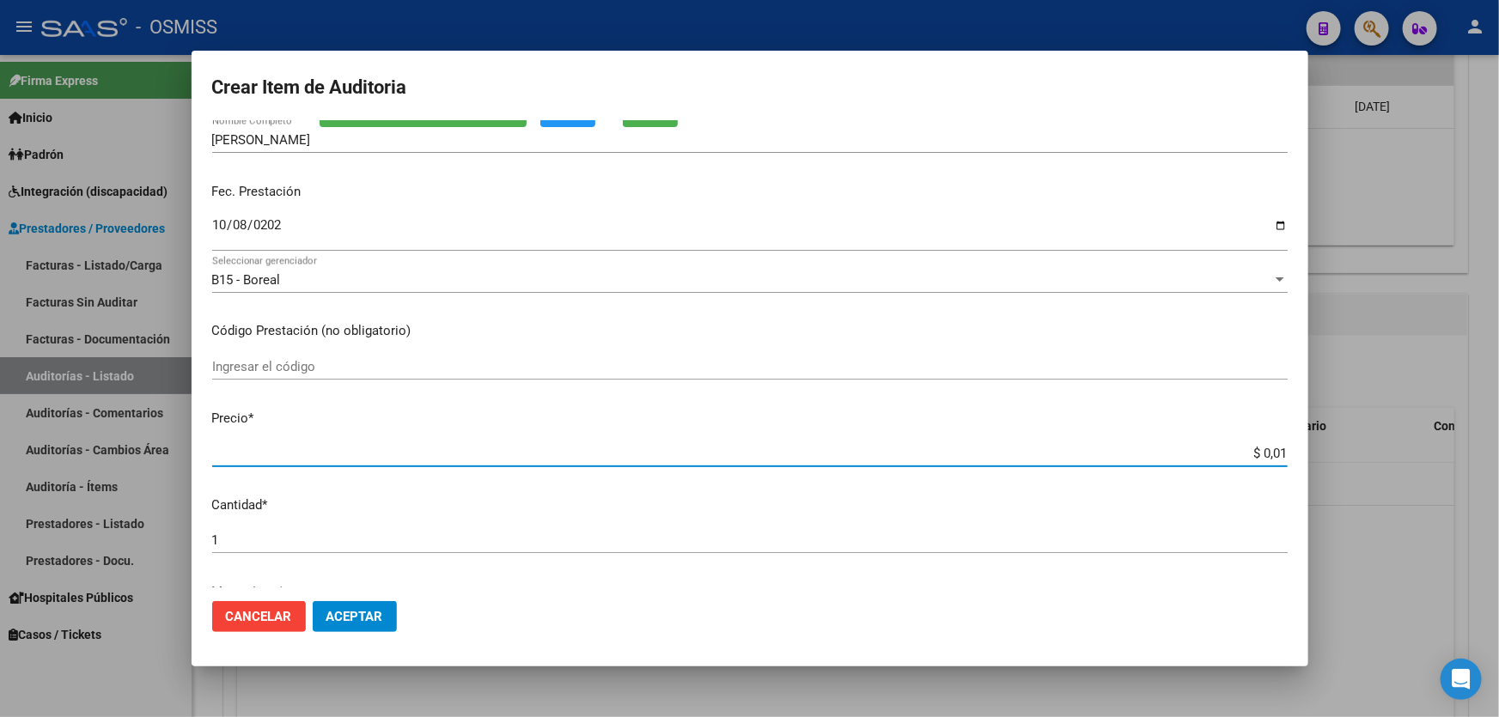
type input "$ 0,10"
type input "$ 1,00"
type input "$ 10,00"
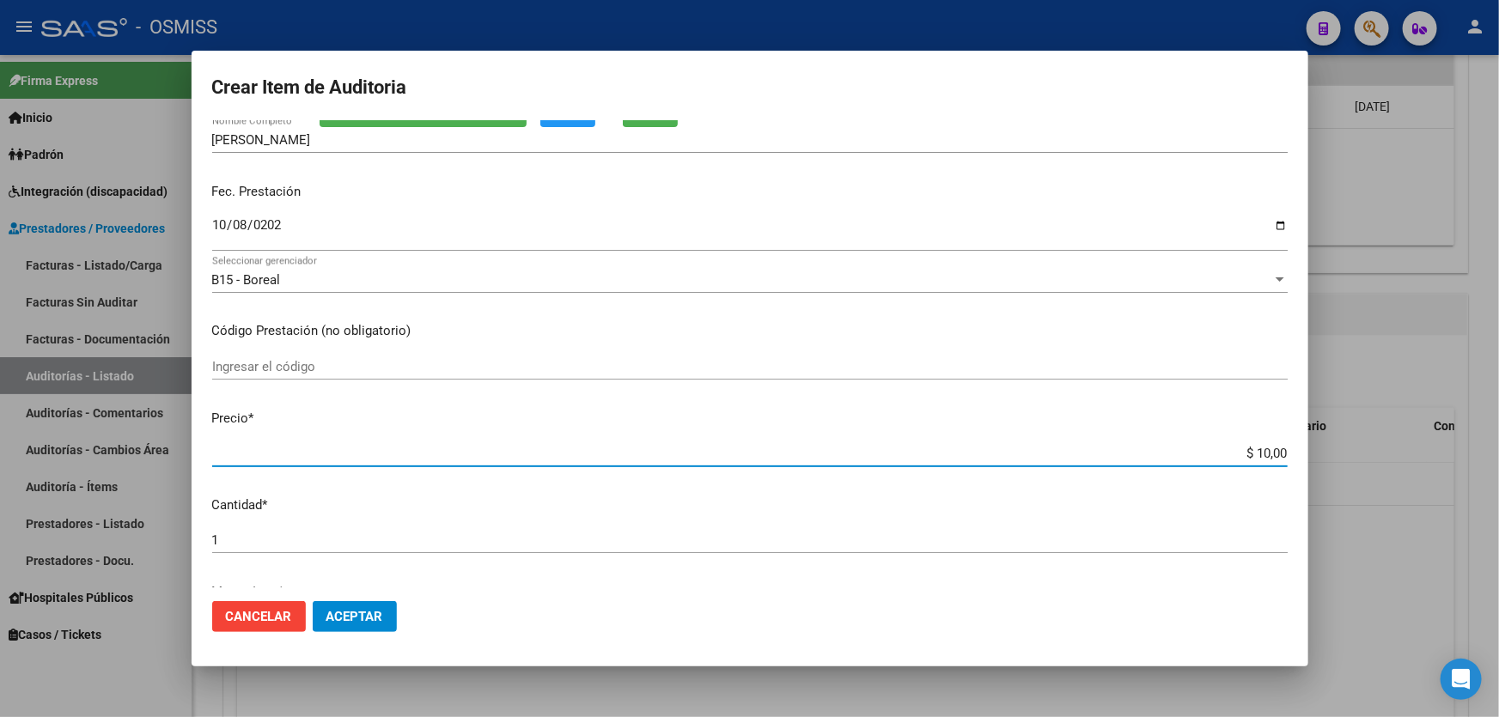
type input "$ 100,00"
type input "$ 1.000,00"
type input "$ 10.000,00"
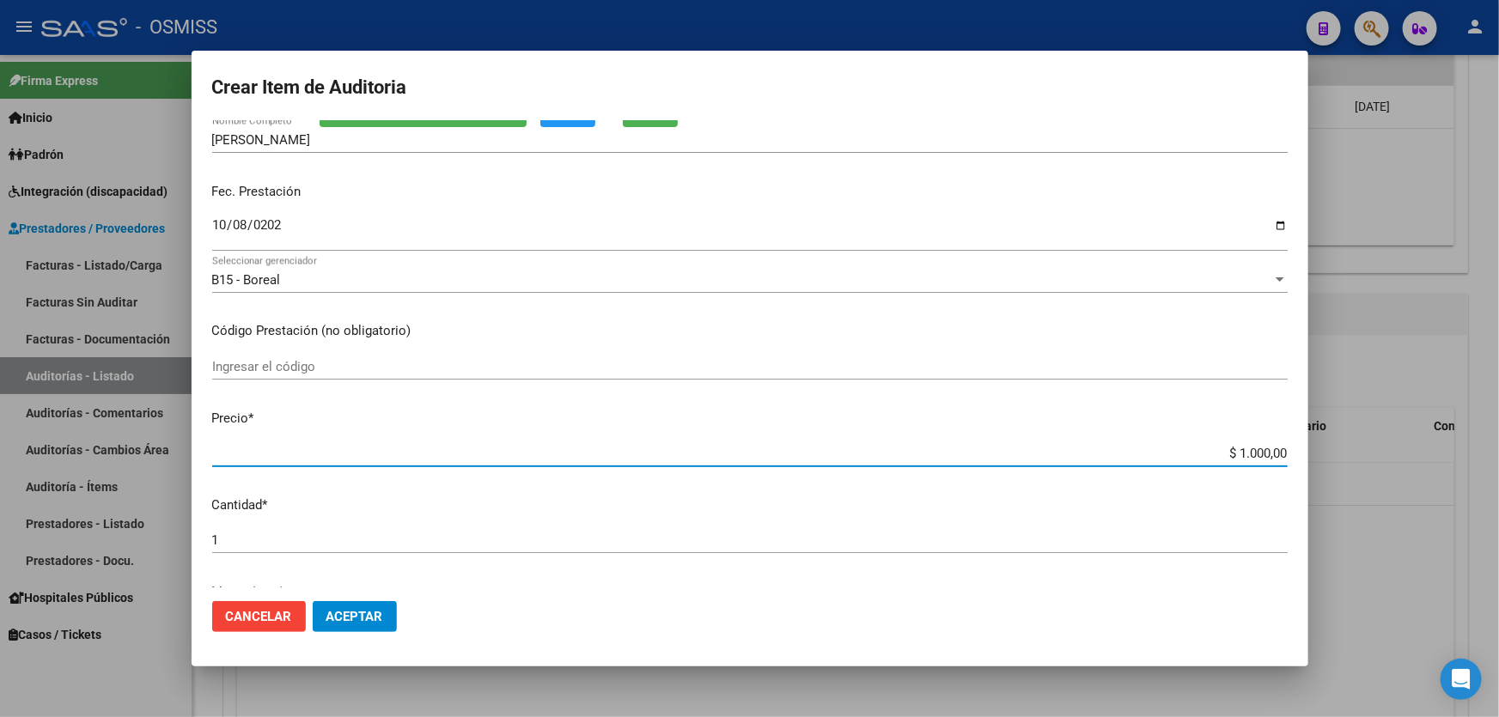
type input "$ 10.000,00"
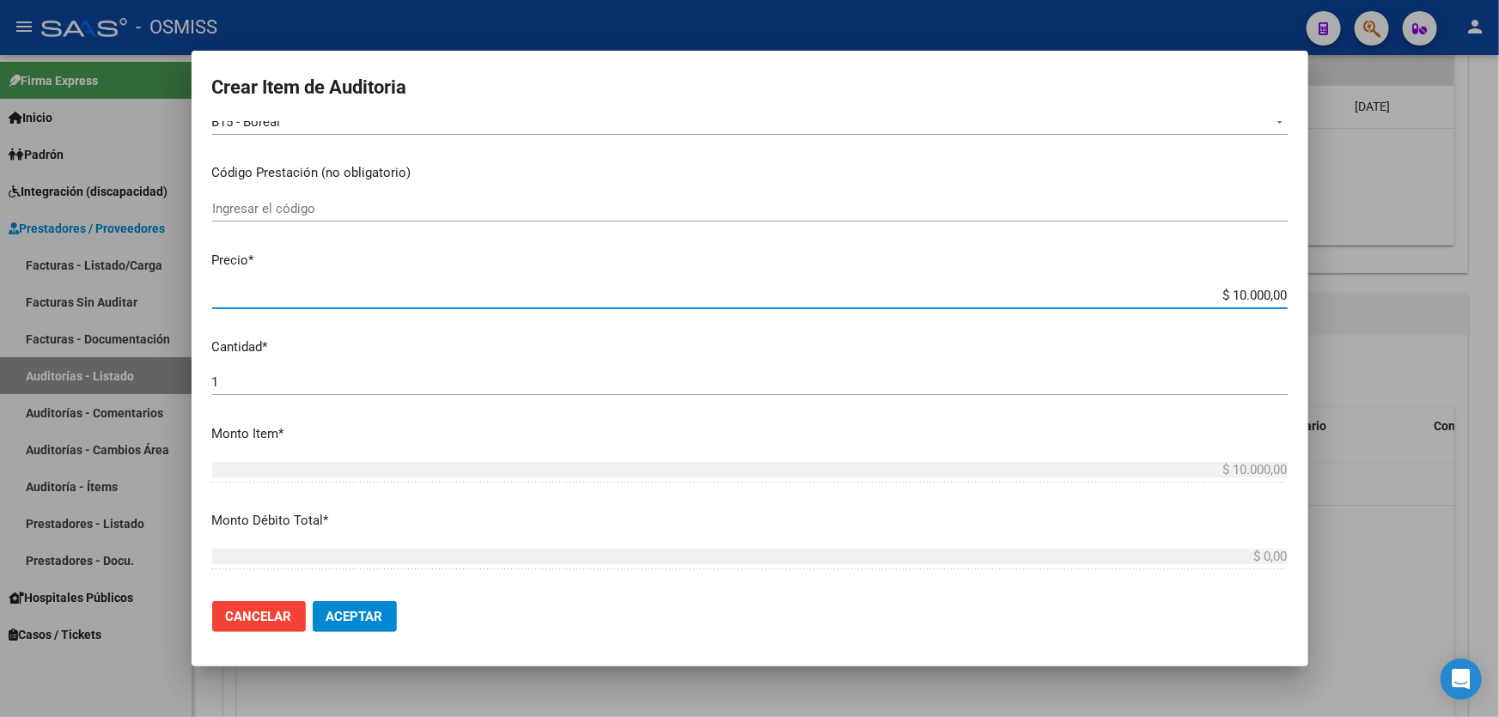
scroll to position [546, 0]
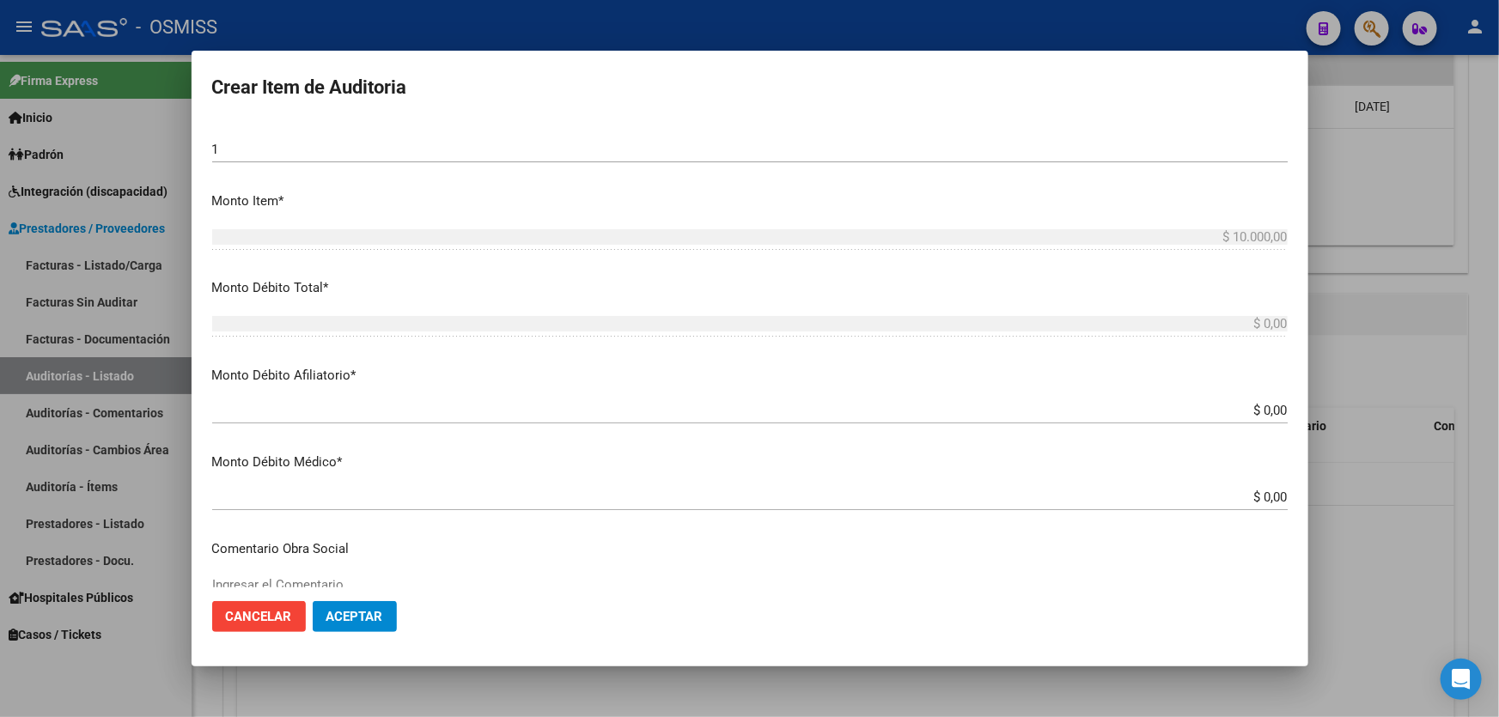
drag, startPoint x: 1186, startPoint y: 410, endPoint x: 1498, endPoint y: 386, distance: 312.8
click at [1498, 382] on div "Crear Item de Auditoria 31455784 Nro Documento 27314557846 CUIL Afiliado Activo…" at bounding box center [749, 358] width 1499 height 717
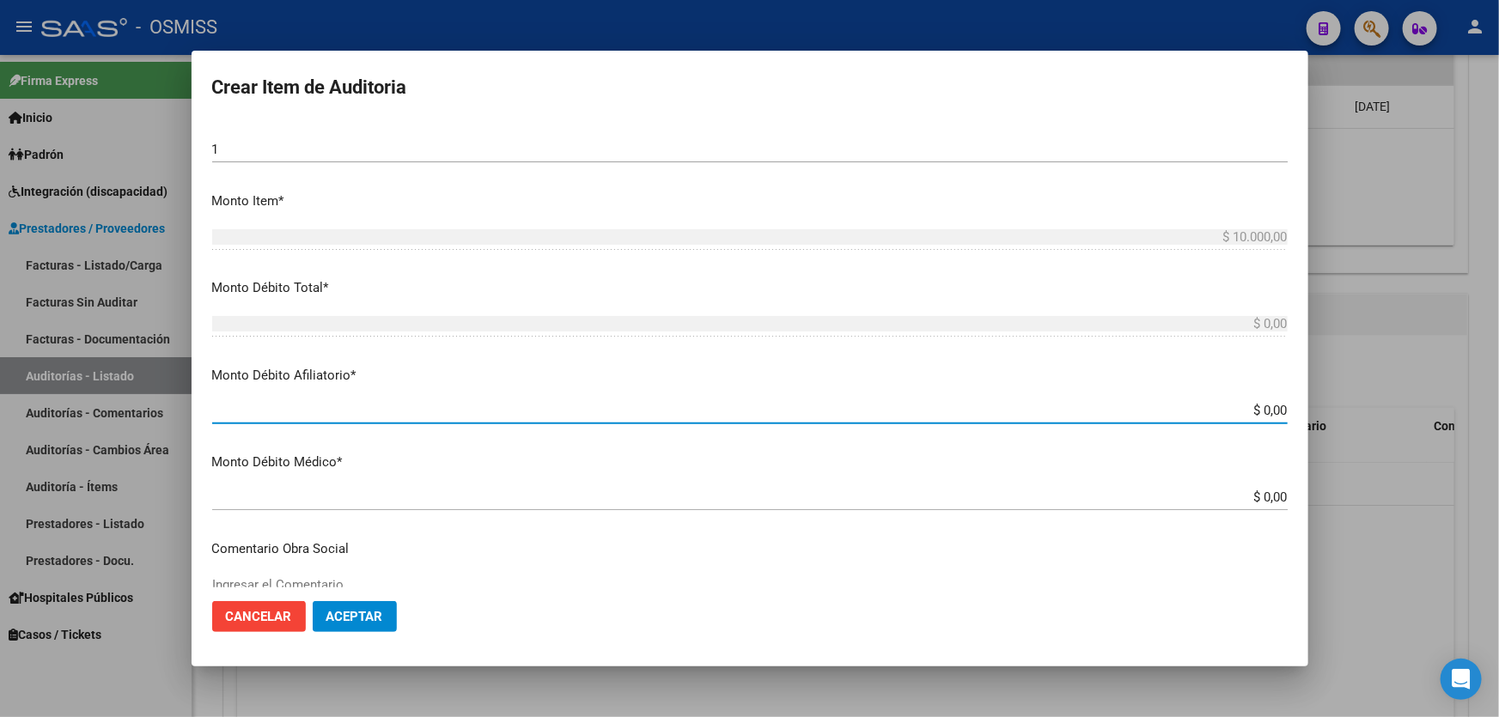
type input "$ 0,01"
type input "$ 0,10"
type input "$ 1,00"
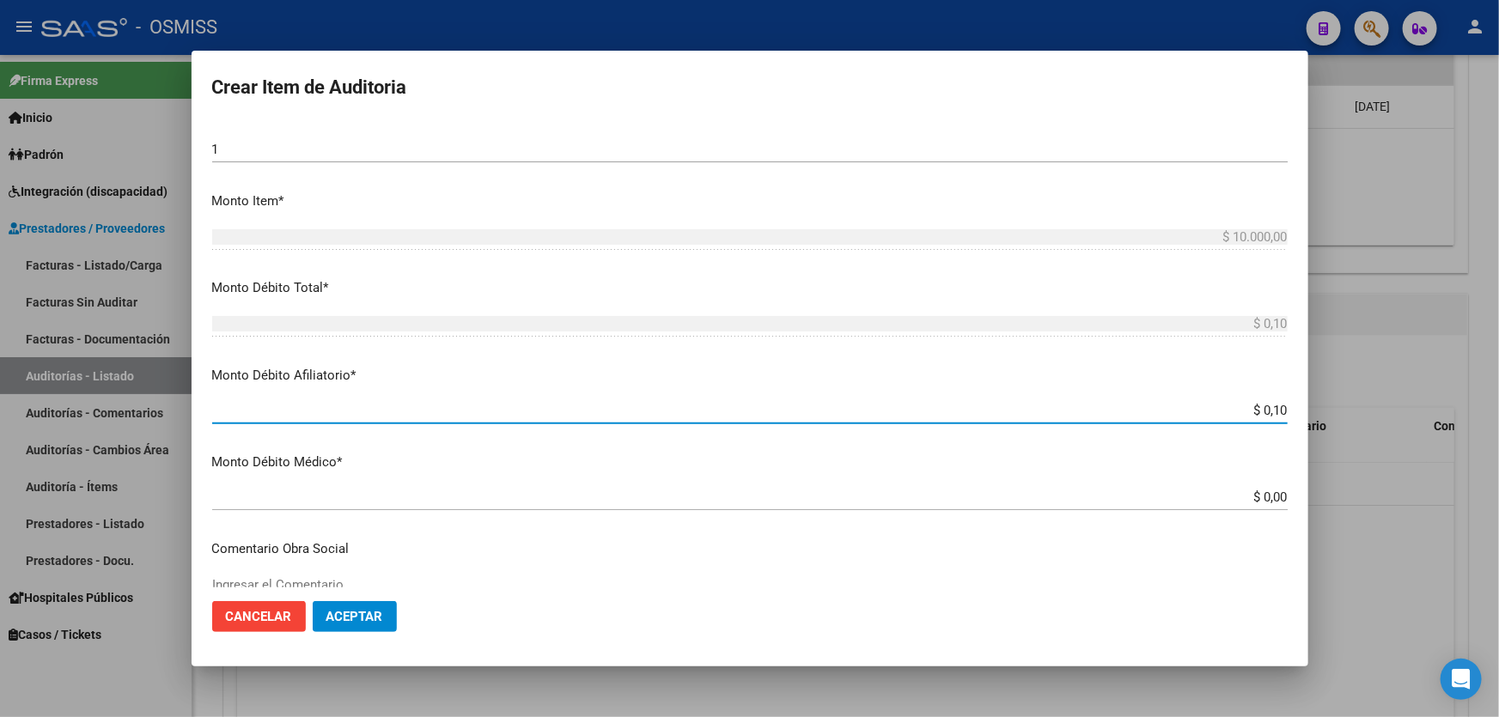
type input "$ 1,00"
type input "$ 10,00"
type input "$ 100,00"
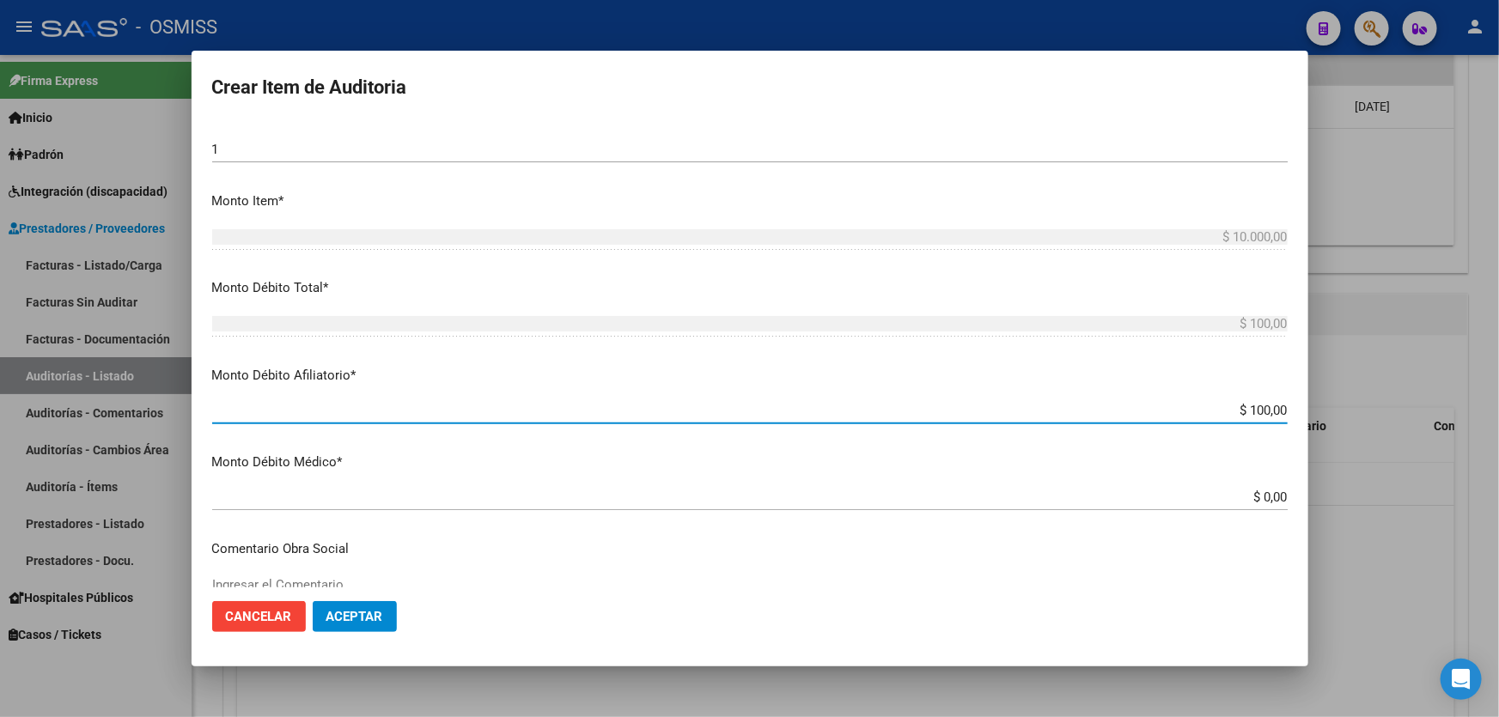
type input "$ 1.000,00"
type input "$ 10.000,00"
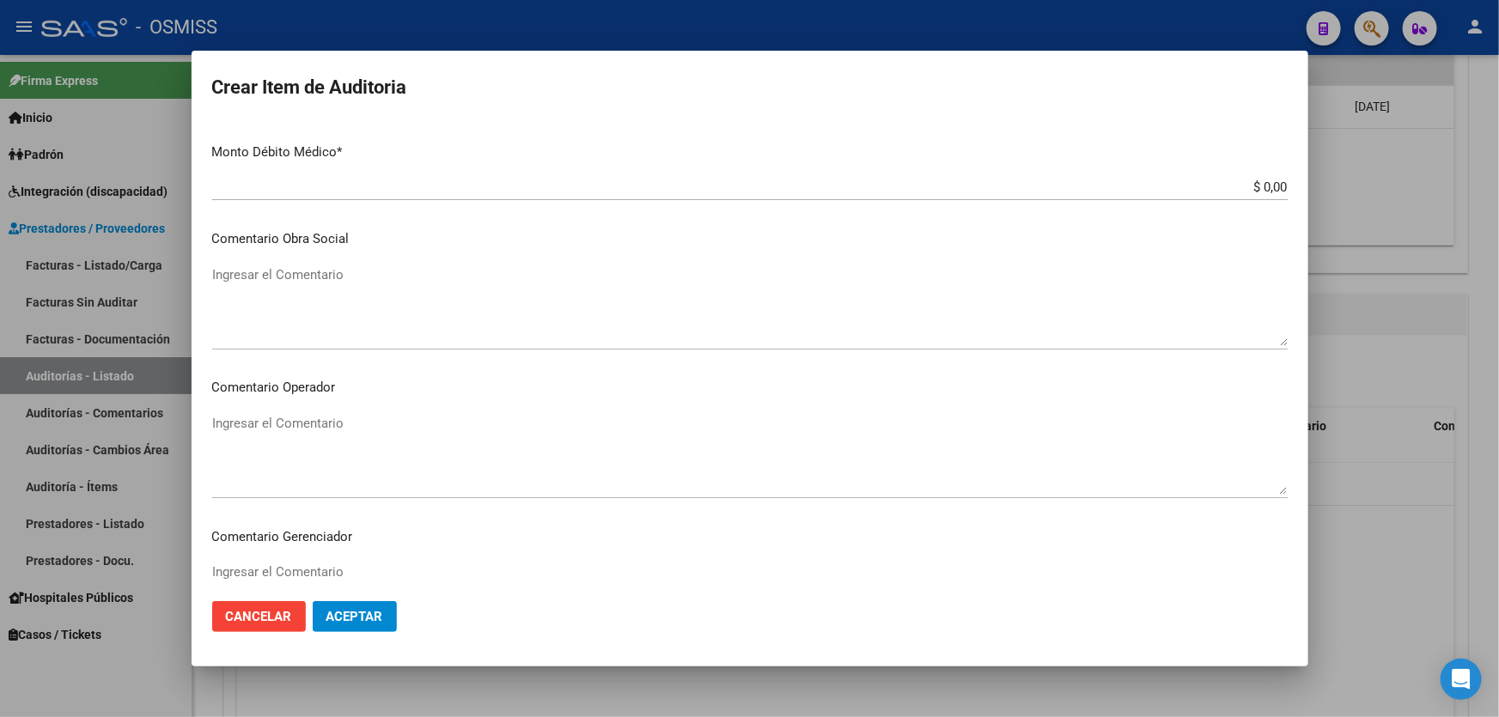
scroll to position [859, 0]
click at [372, 274] on textarea "Ingresar el Comentario" at bounding box center [750, 303] width 1076 height 81
click at [377, 402] on mat-dialog-content "31455784 Nro Documento 27314557846 CUIL Afiliado Activo Análisis Afiliado Prest…" at bounding box center [750, 354] width 1117 height 467
click at [369, 424] on textarea "Ingresar el Comentario" at bounding box center [750, 452] width 1076 height 81
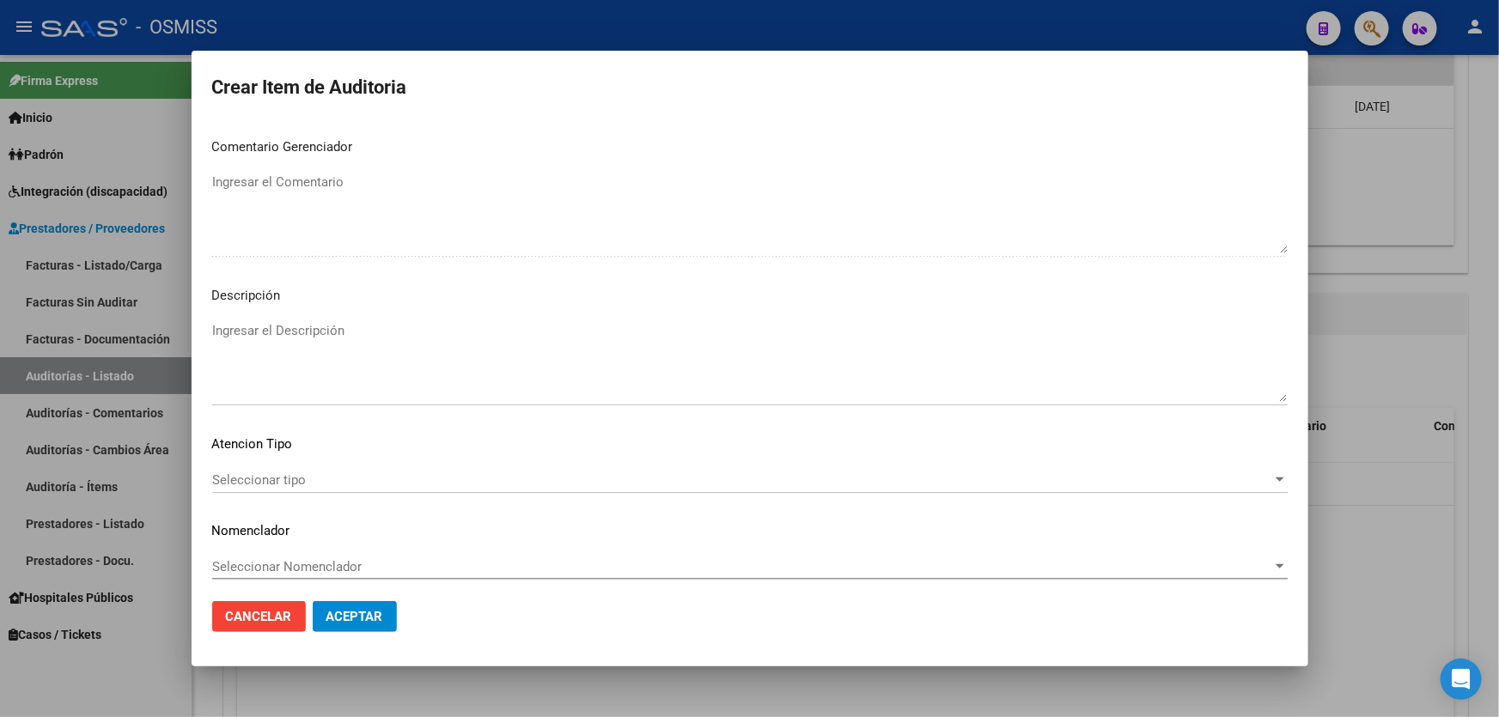
scroll to position [1254, 0]
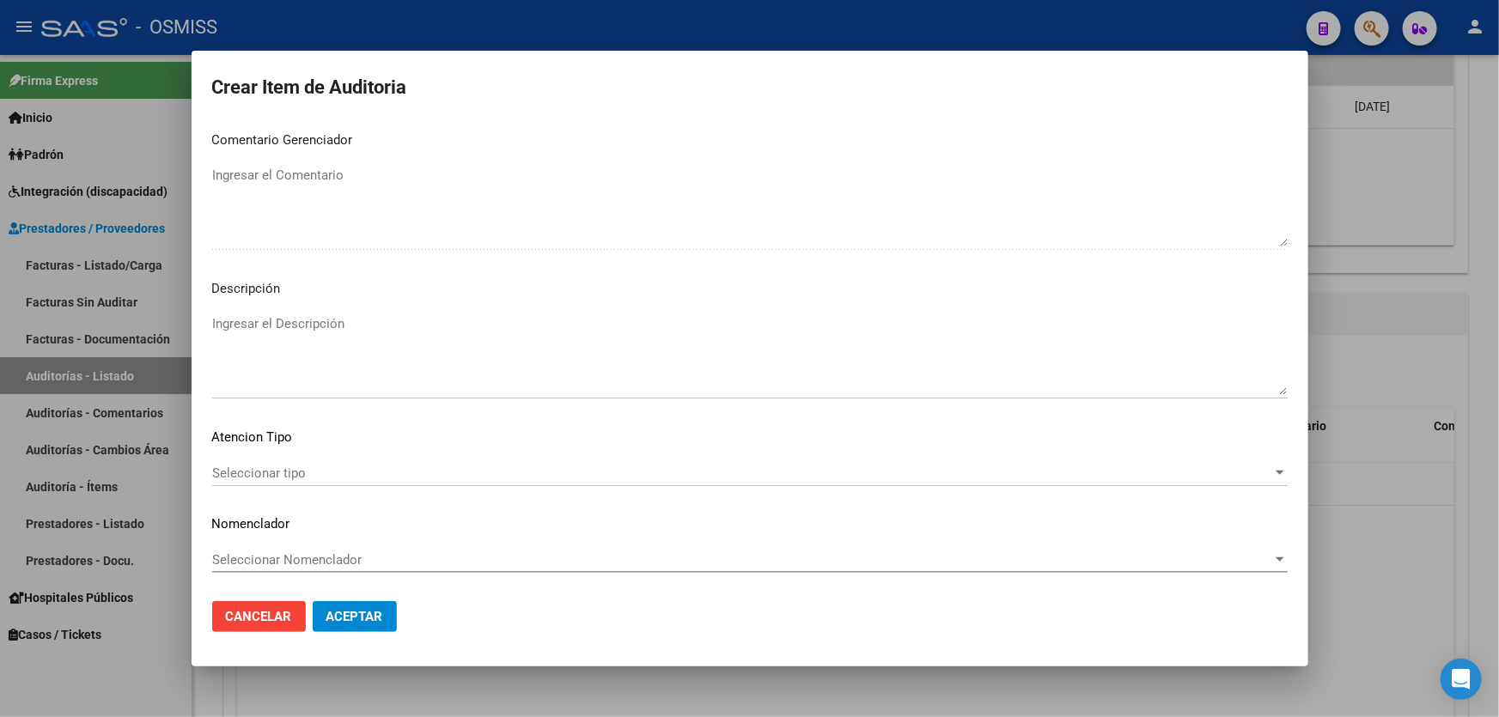
type textarea "SE RECHAZA"
click at [306, 326] on textarea "Ingresar el Descripción" at bounding box center [750, 354] width 1076 height 81
drag, startPoint x: 746, startPoint y: 65, endPoint x: 613, endPoint y: 180, distance: 175.4
click at [746, 65] on mat-dialog-container "Crear Item de Auditoria 31455784 Nro Documento 27314557846 CUIL Afiliado Activo…" at bounding box center [750, 359] width 1117 height 616
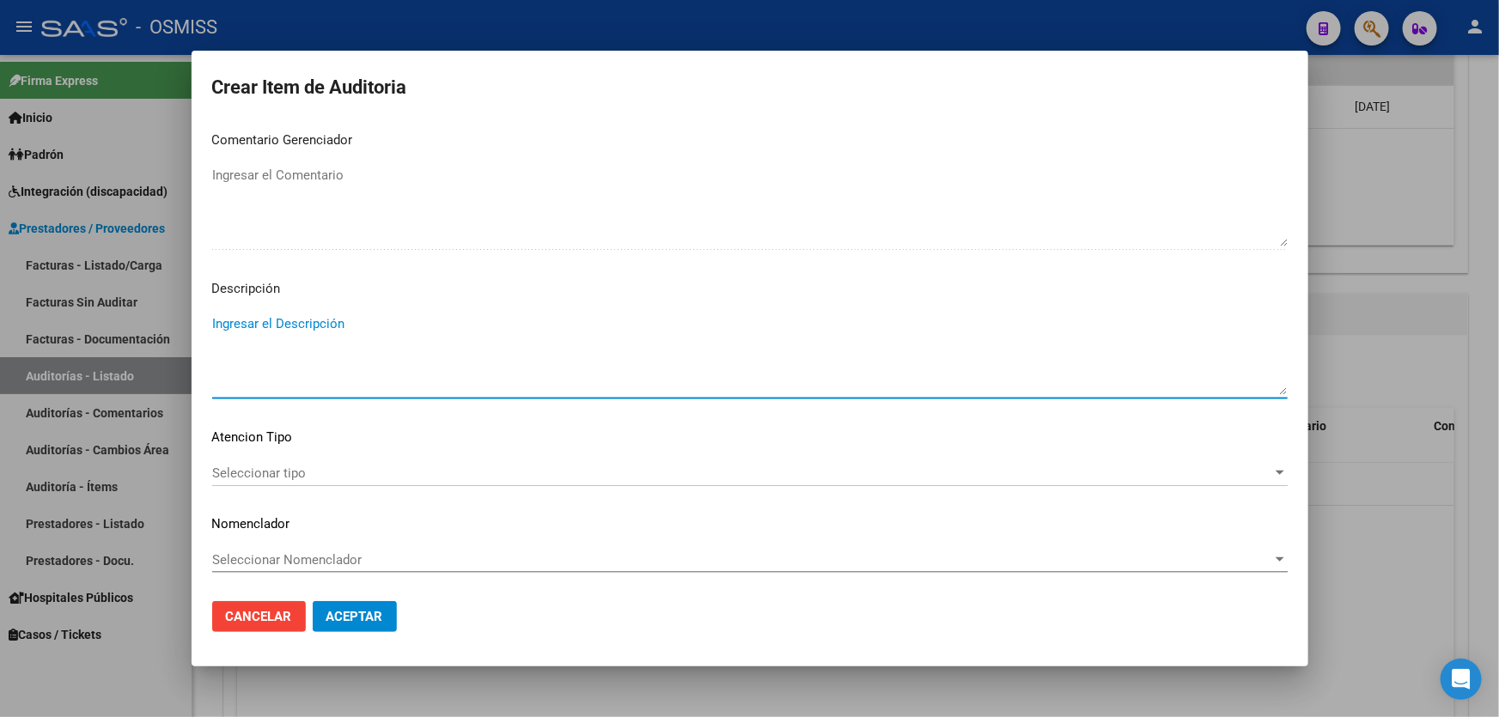
click at [237, 333] on textarea "Ingresar el Descripción" at bounding box center [750, 354] width 1076 height 81
paste textarea "BAJA por finalización de la cobertura legal al ……. - Ley 23,660 art. 10 inc. A."
click at [213, 325] on textarea "BAJA por finalización de la cobertura legal al ……. - Ley 23,660 art. 10 inc. A." at bounding box center [750, 354] width 1076 height 81
drag, startPoint x: 490, startPoint y: 337, endPoint x: 469, endPoint y: 340, distance: 20.9
click at [469, 340] on textarea "BAJA LABORAL AL [DATE]. BAJA por finalización de la cobertura legal al ……. - Le…" at bounding box center [750, 354] width 1076 height 81
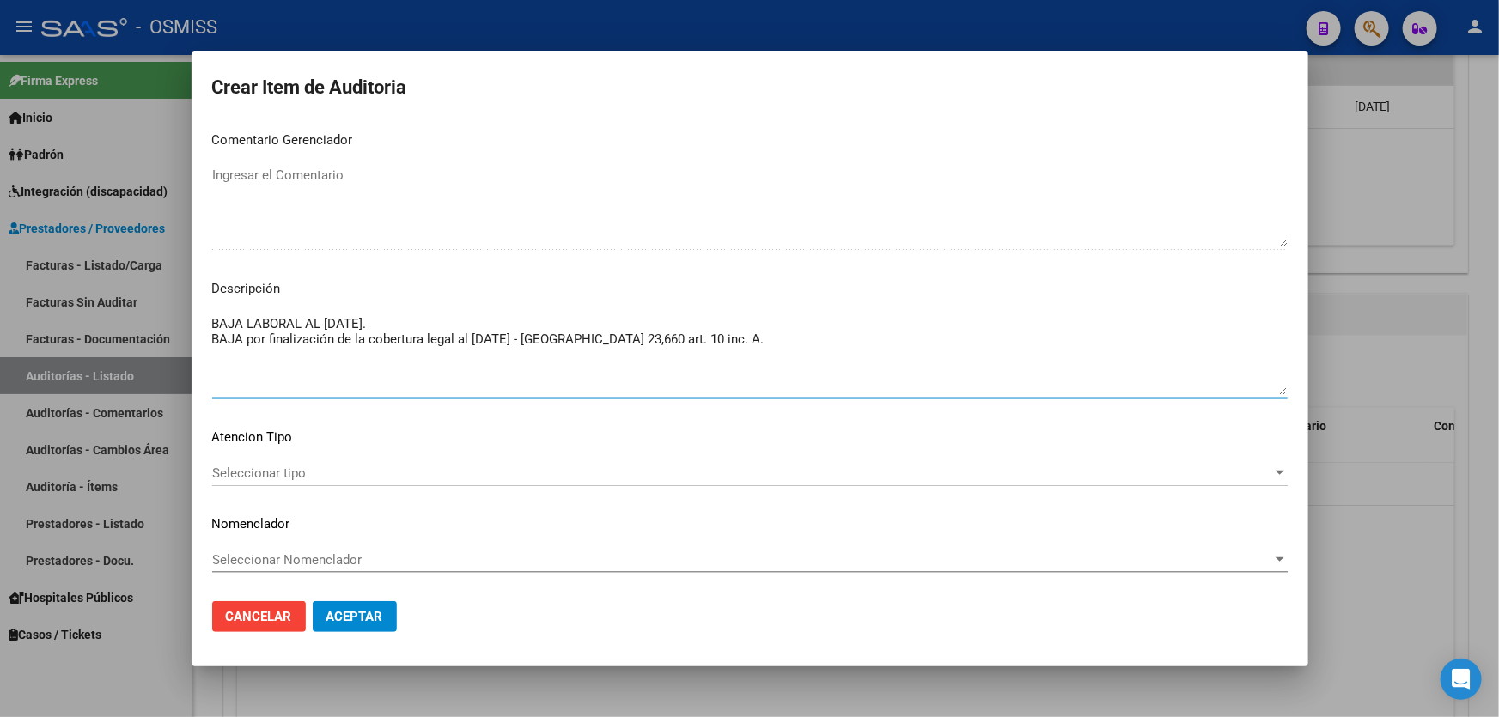
type textarea "BAJA LABORAL AL [DATE]. BAJA por finalización de la cobertura legal al [DATE] -…"
click at [363, 607] on button "Aceptar" at bounding box center [355, 616] width 84 height 31
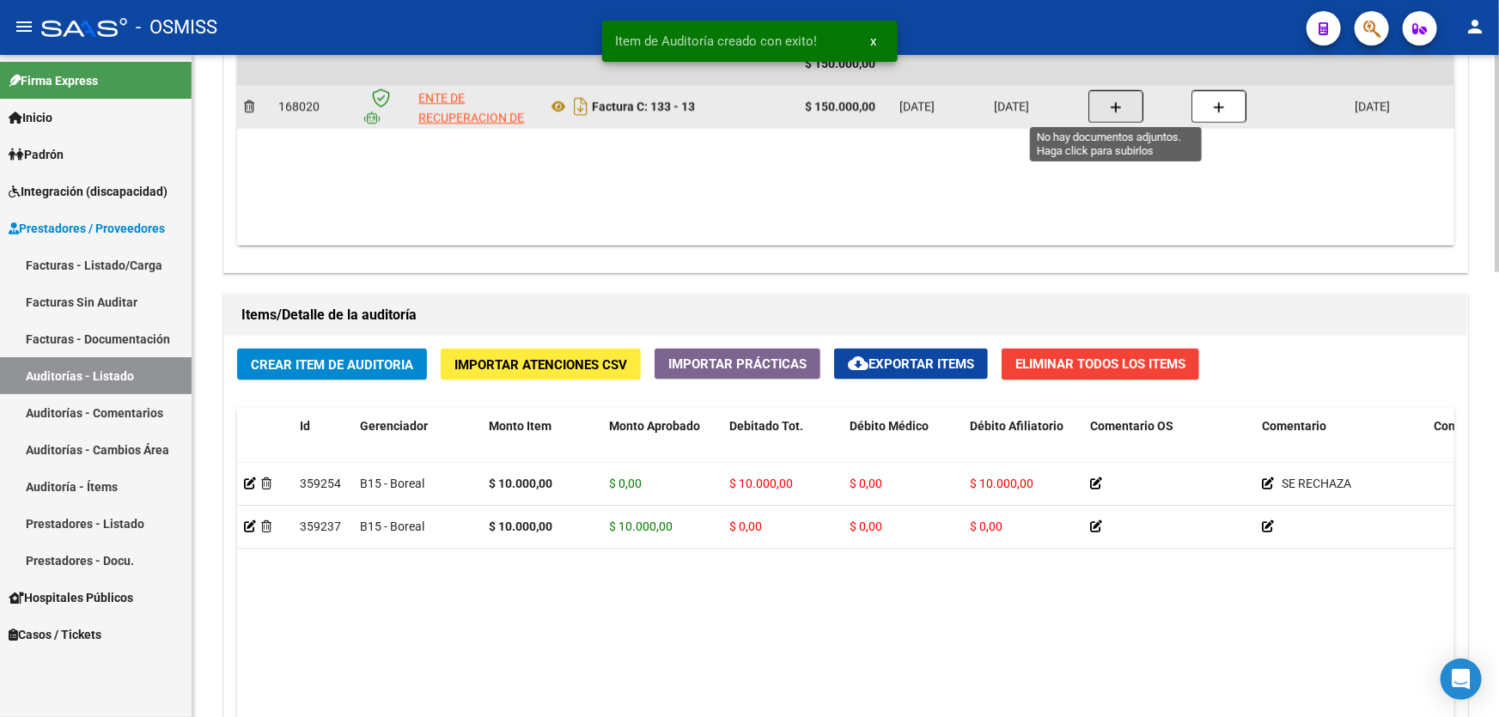
click at [1116, 109] on icon "button" at bounding box center [1116, 107] width 12 height 13
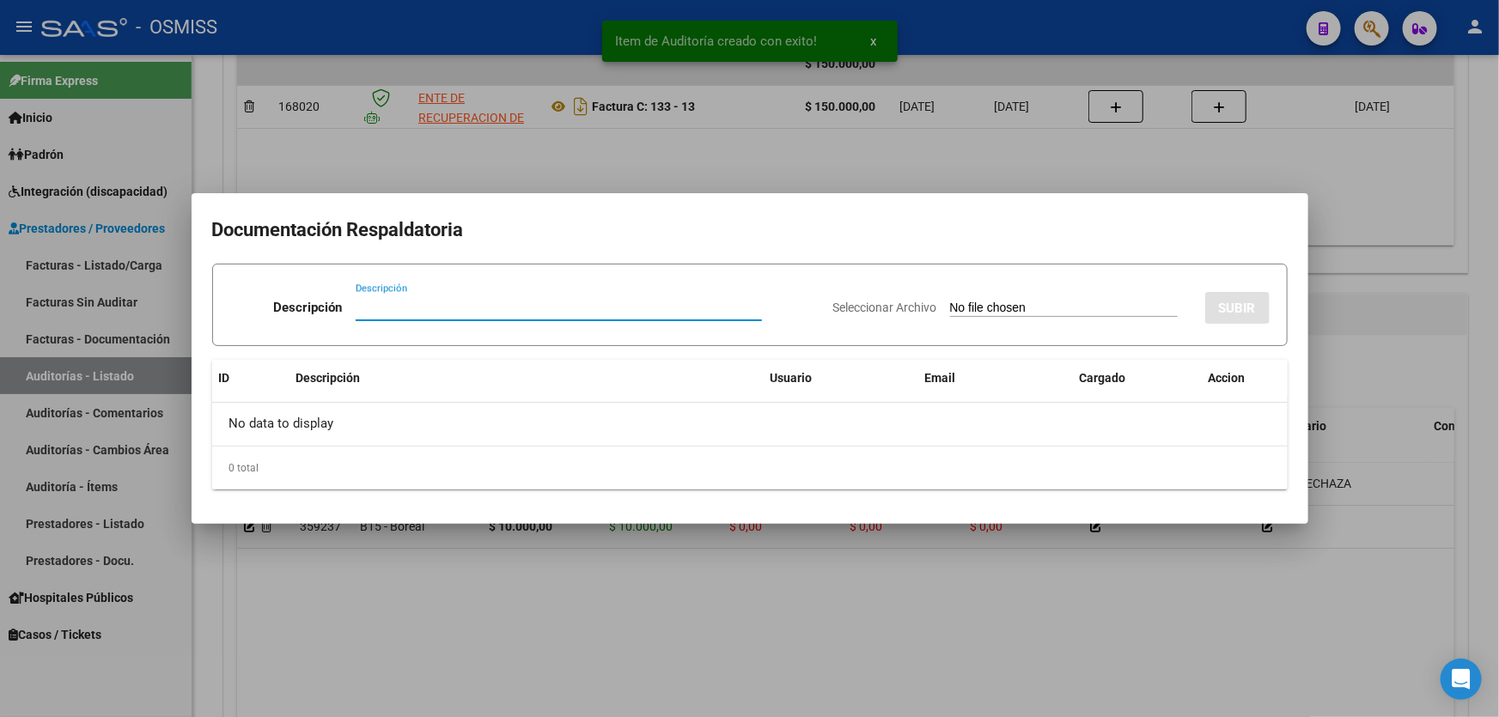
click at [540, 313] on input "Descripción" at bounding box center [559, 307] width 406 height 15
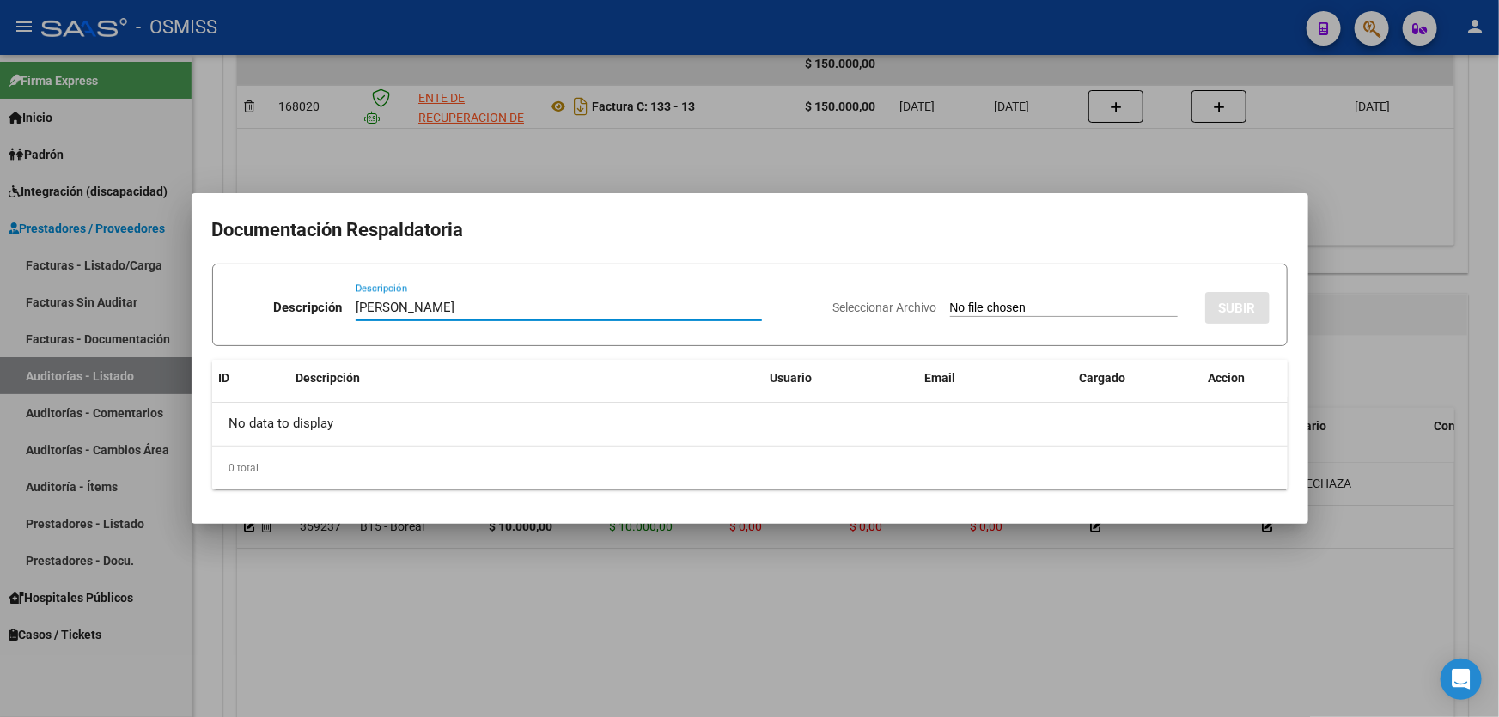
type input "[PERSON_NAME]"
click at [950, 313] on input "Seleccionar Archivo" at bounding box center [1064, 309] width 228 height 16
type input "C:\fakepath\[PERSON_NAME].pdf"
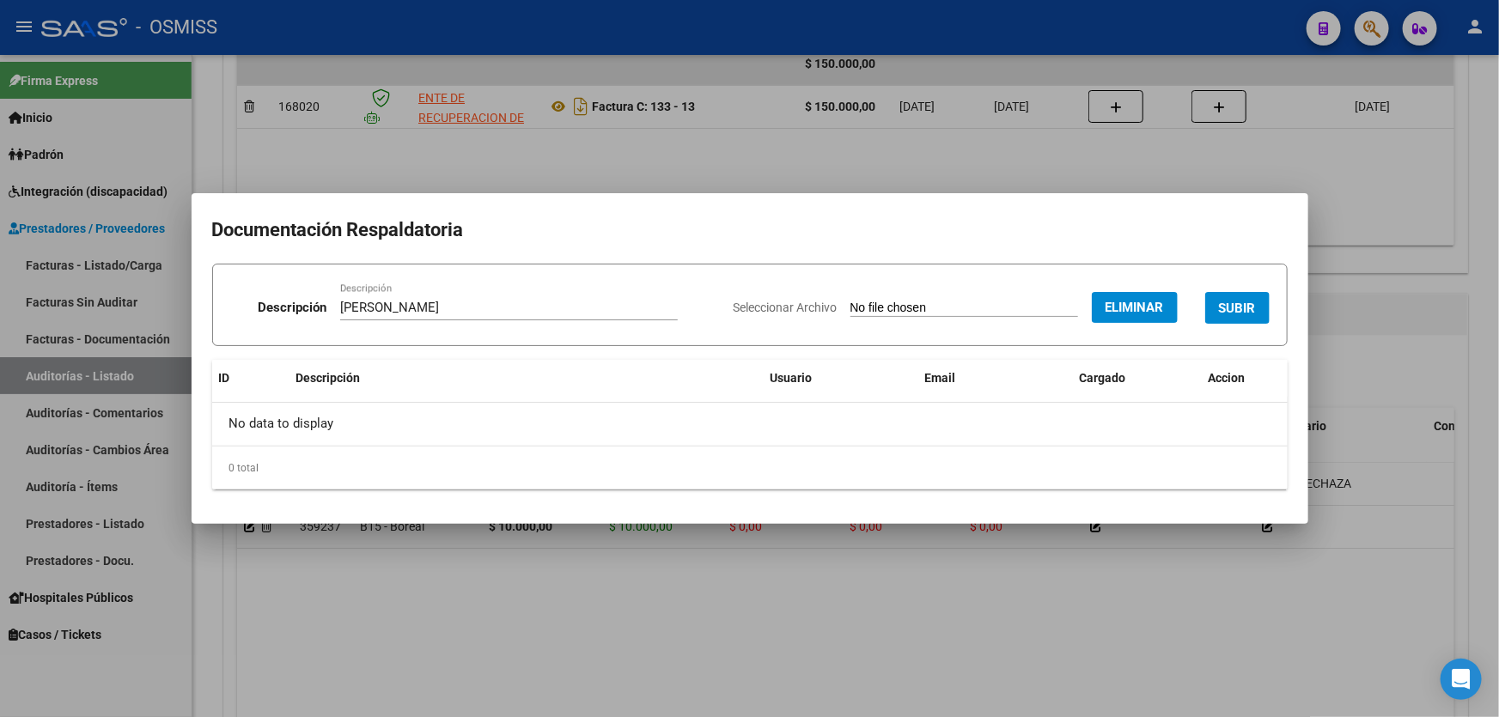
click at [0, 0] on label "Seleccionar Archivo" at bounding box center [0, 0] width 0 height 0
click at [503, 301] on input "[PERSON_NAME]" at bounding box center [509, 307] width 338 height 15
click at [595, 301] on input "[PERSON_NAME]" at bounding box center [509, 307] width 338 height 15
click at [1132, 316] on button "Eliminar" at bounding box center [1135, 307] width 86 height 31
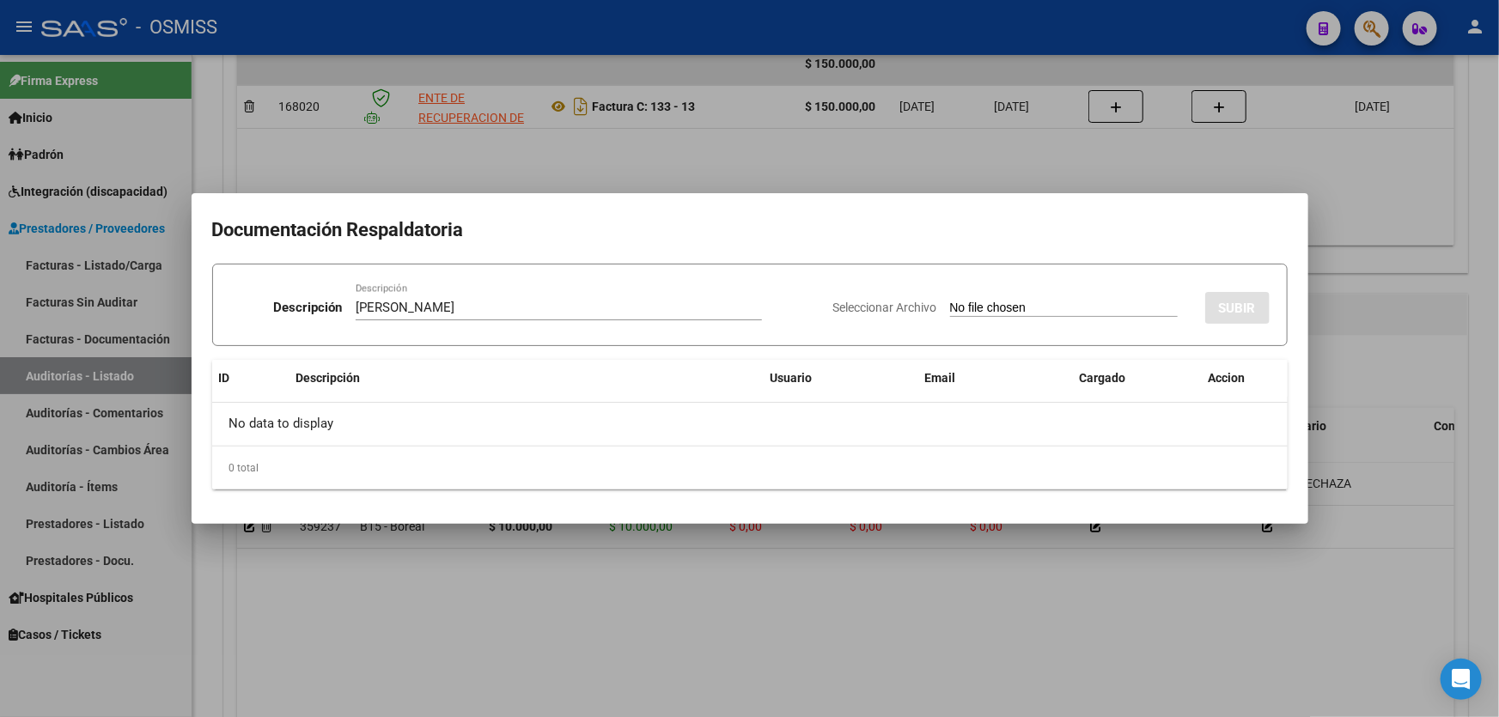
click at [950, 308] on input "Seleccionar Archivo" at bounding box center [1064, 309] width 228 height 16
type input "C:\fakepath\[PERSON_NAME].pdf"
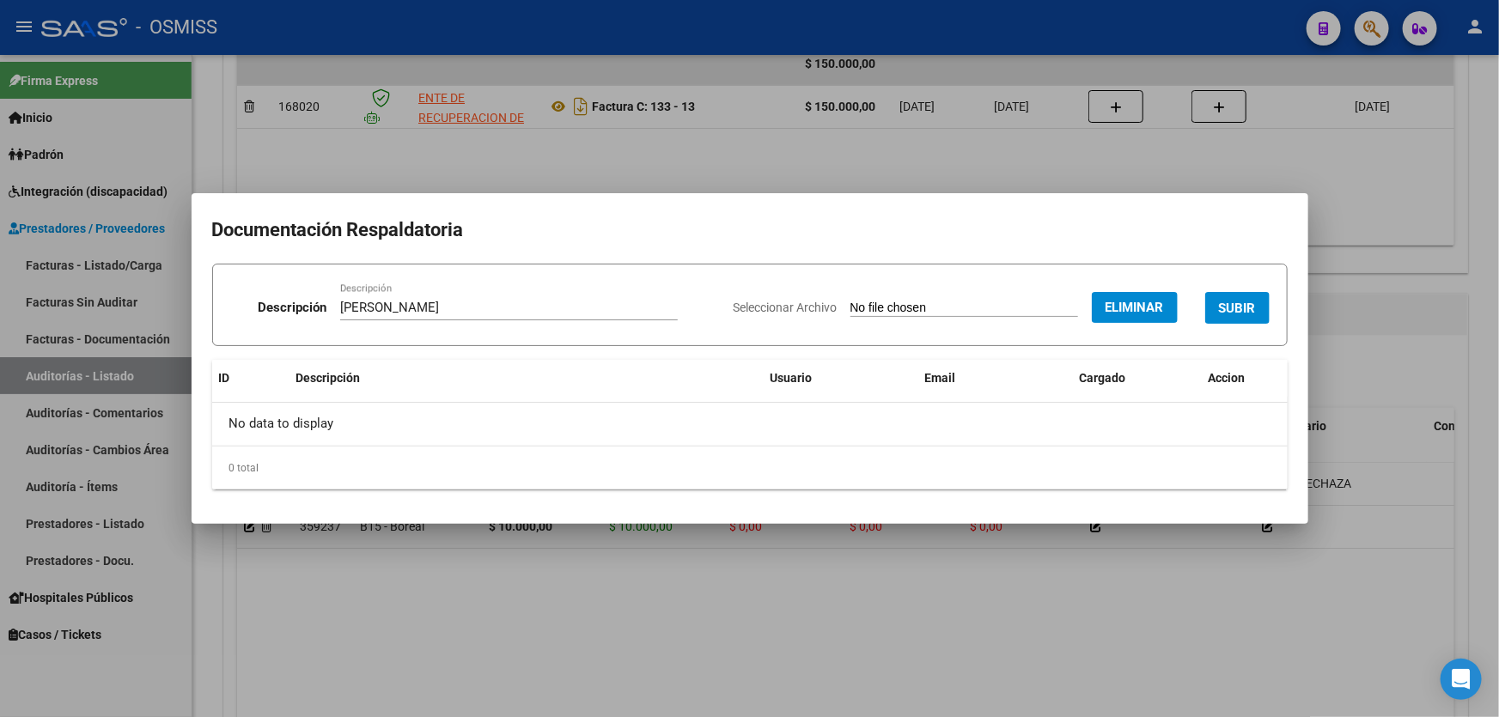
click at [1233, 307] on span "SUBIR" at bounding box center [1237, 308] width 37 height 15
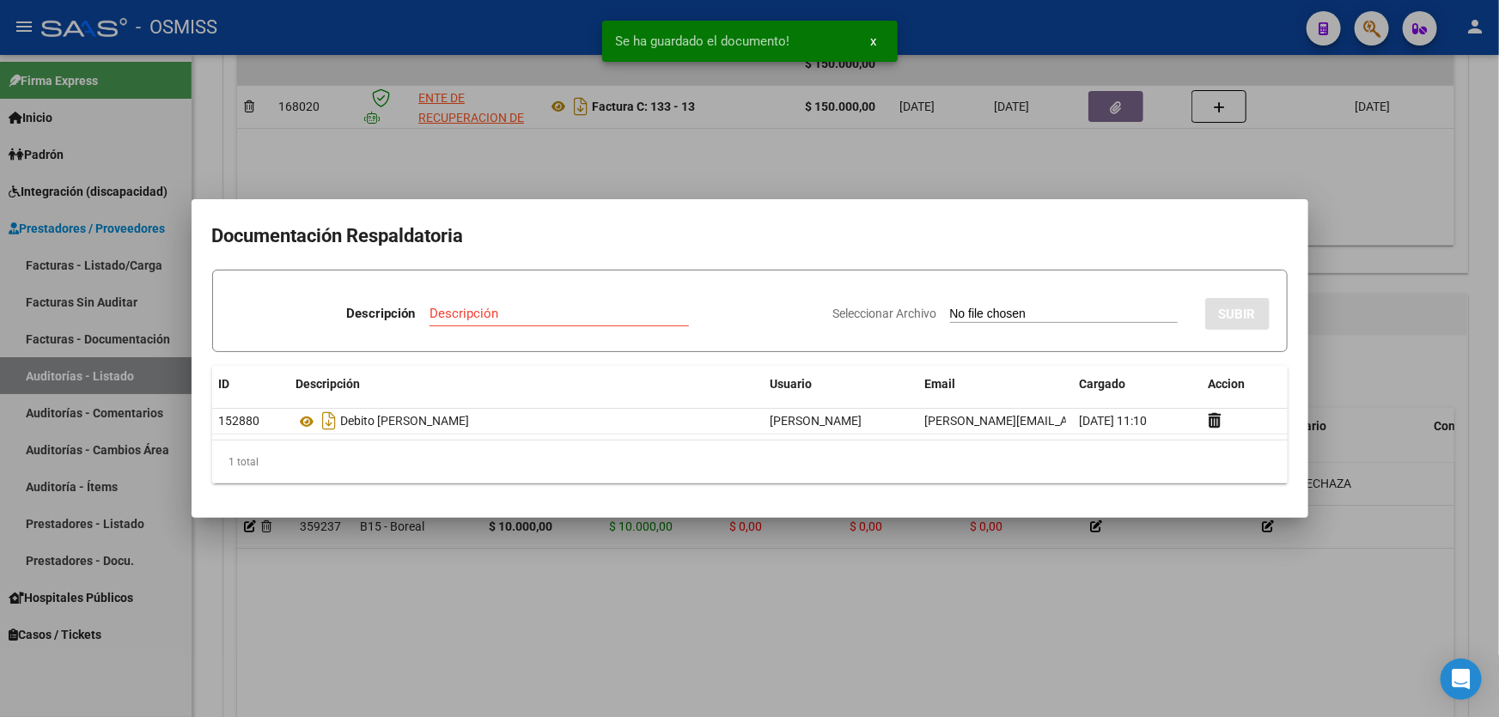
click at [629, 564] on div at bounding box center [749, 358] width 1499 height 717
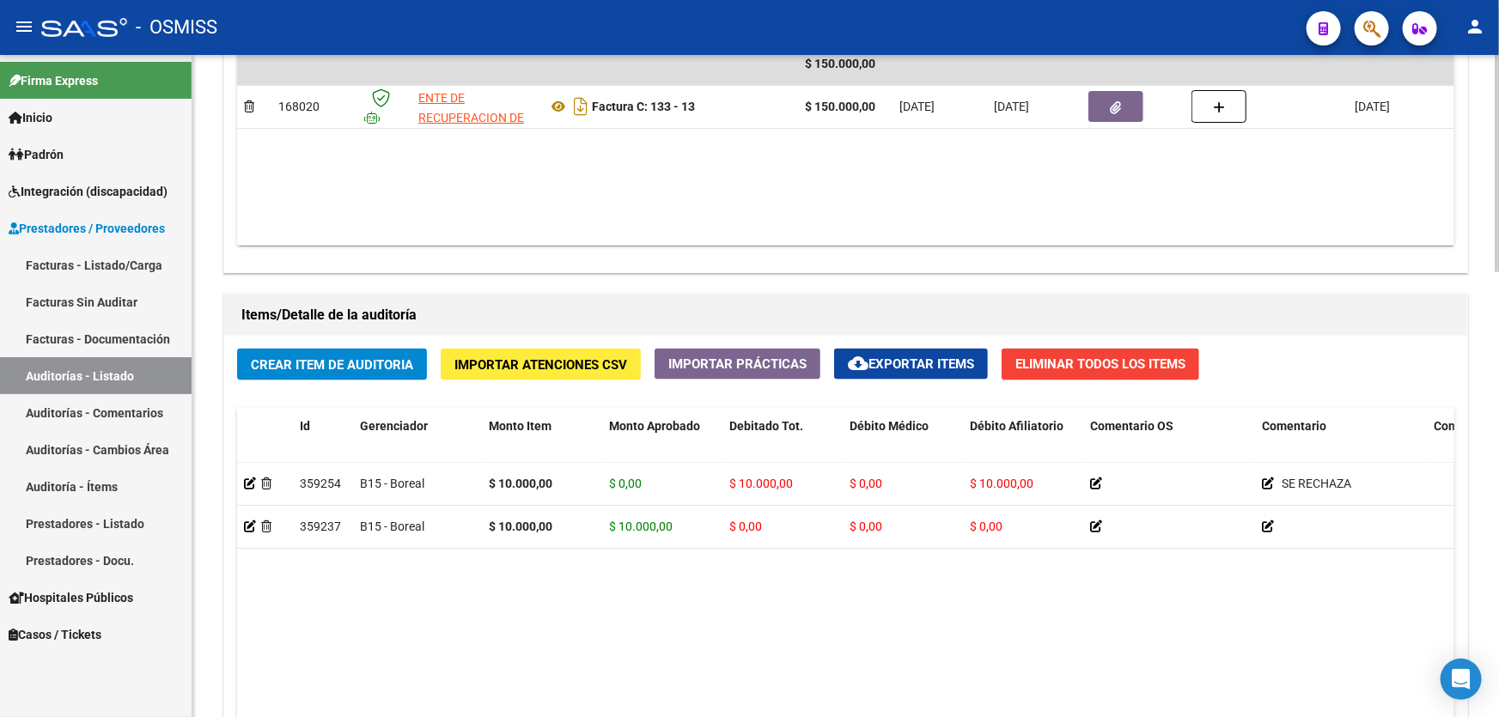
click at [361, 349] on button "Crear Item de Auditoria" at bounding box center [332, 365] width 190 height 32
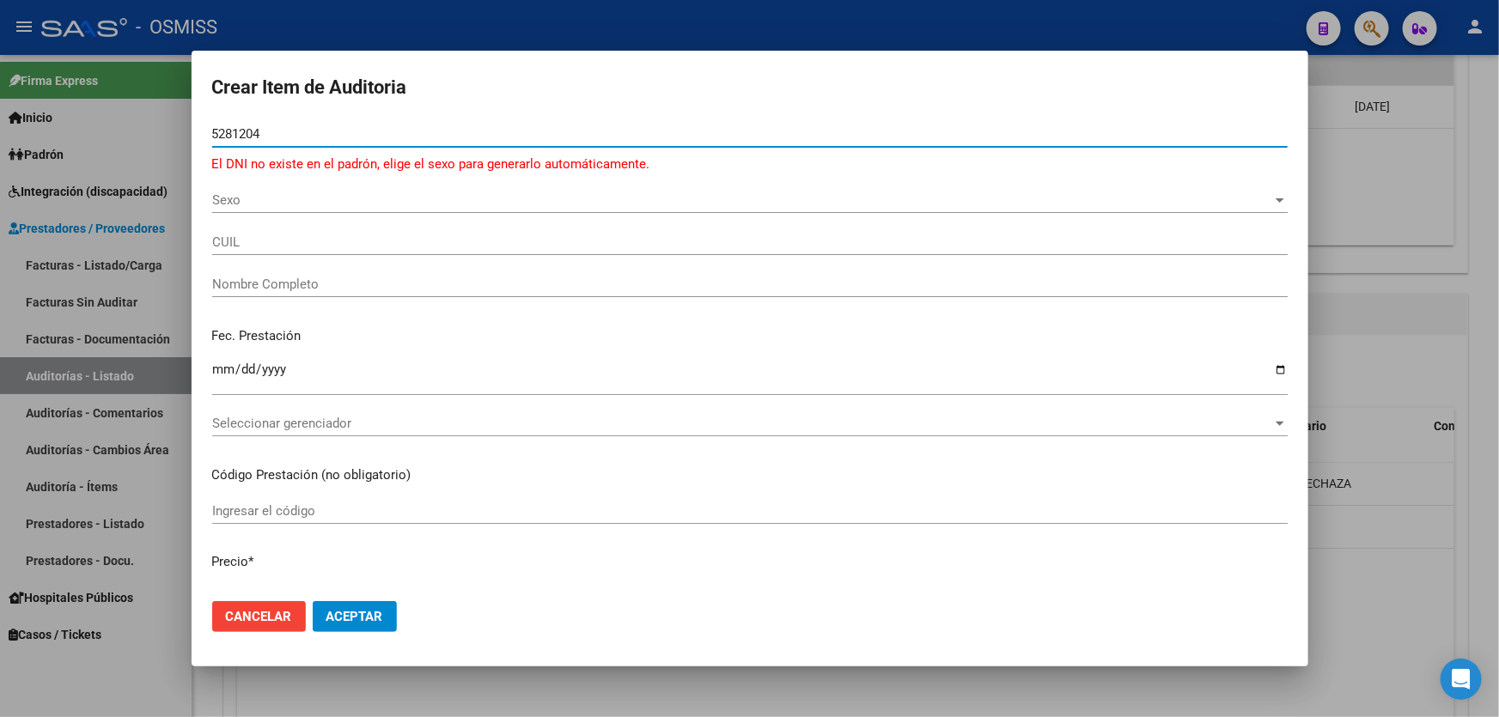
type input "52812046"
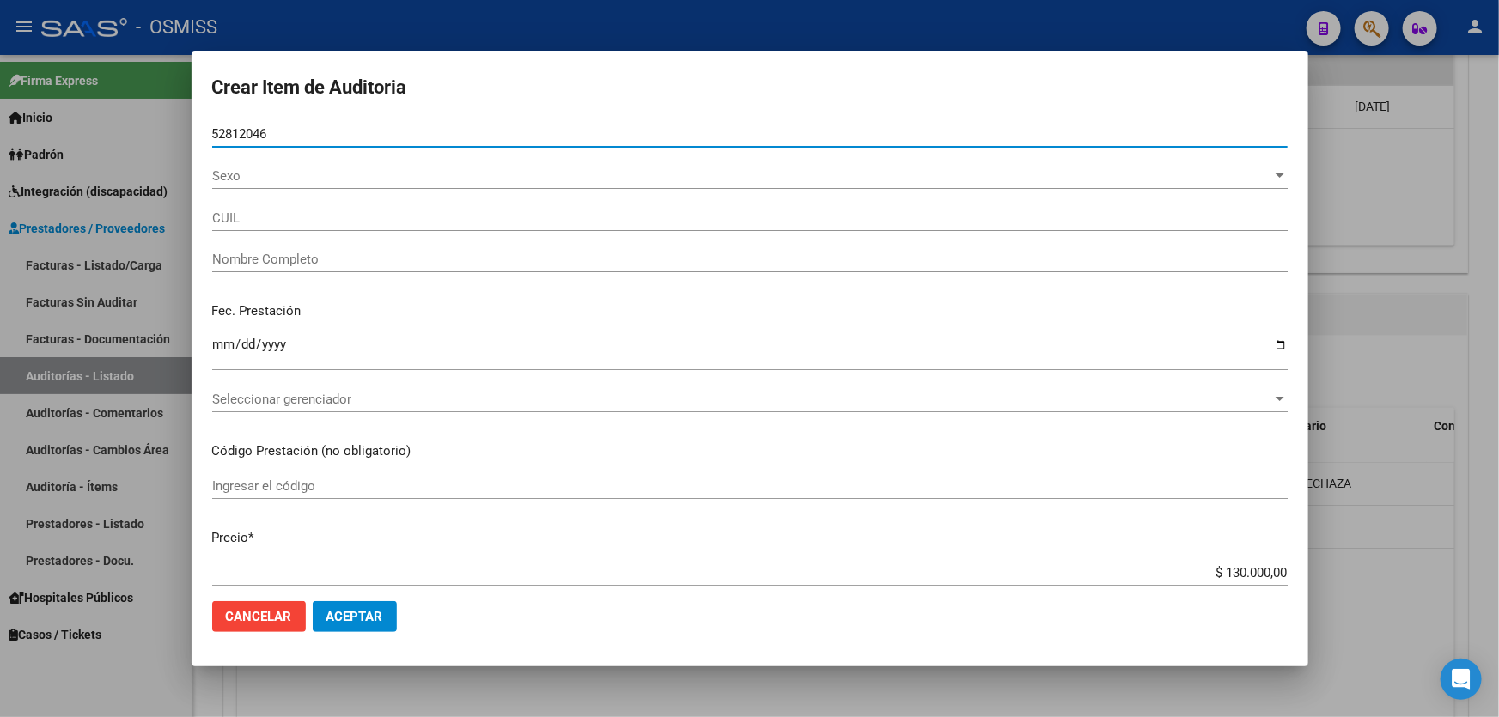
type input "27528120461"
type input "[PERSON_NAME] [PERSON_NAME]"
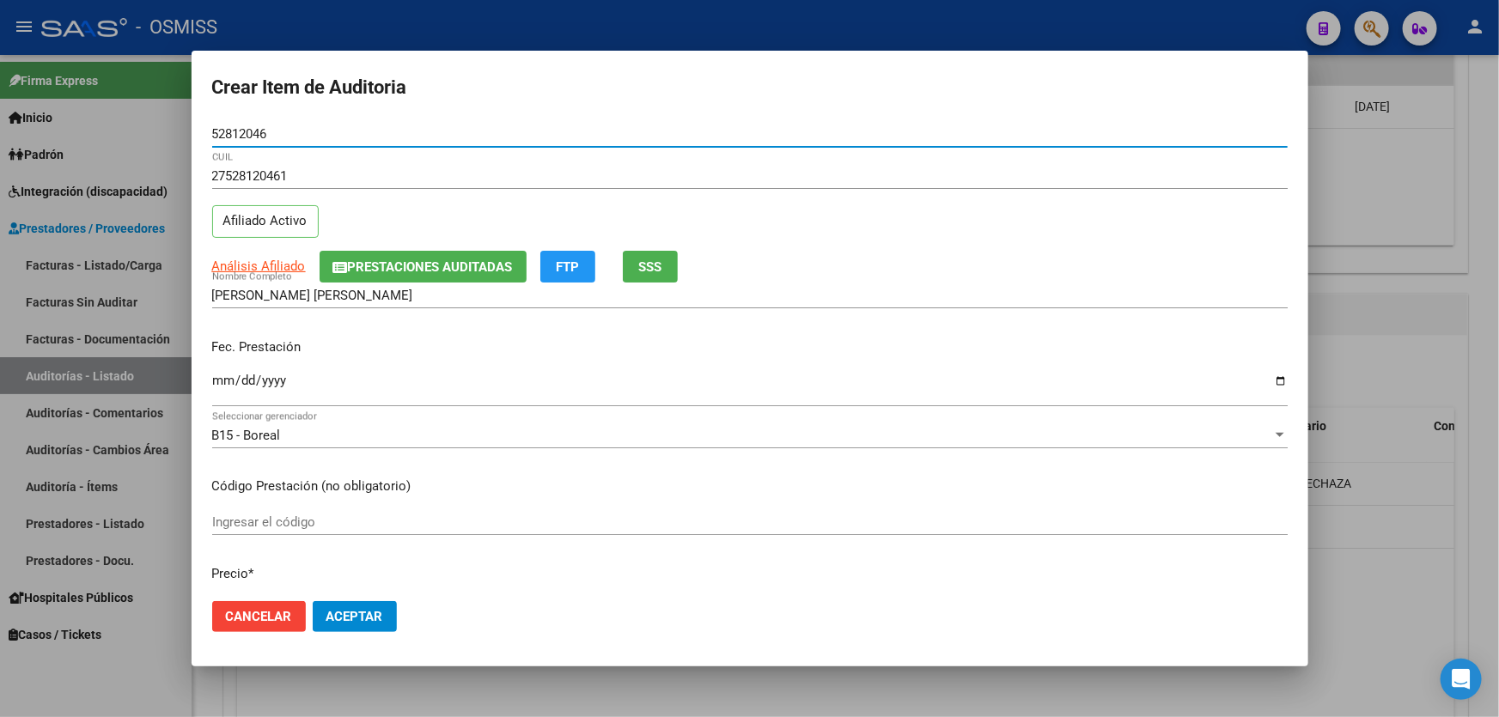
type input "52812046"
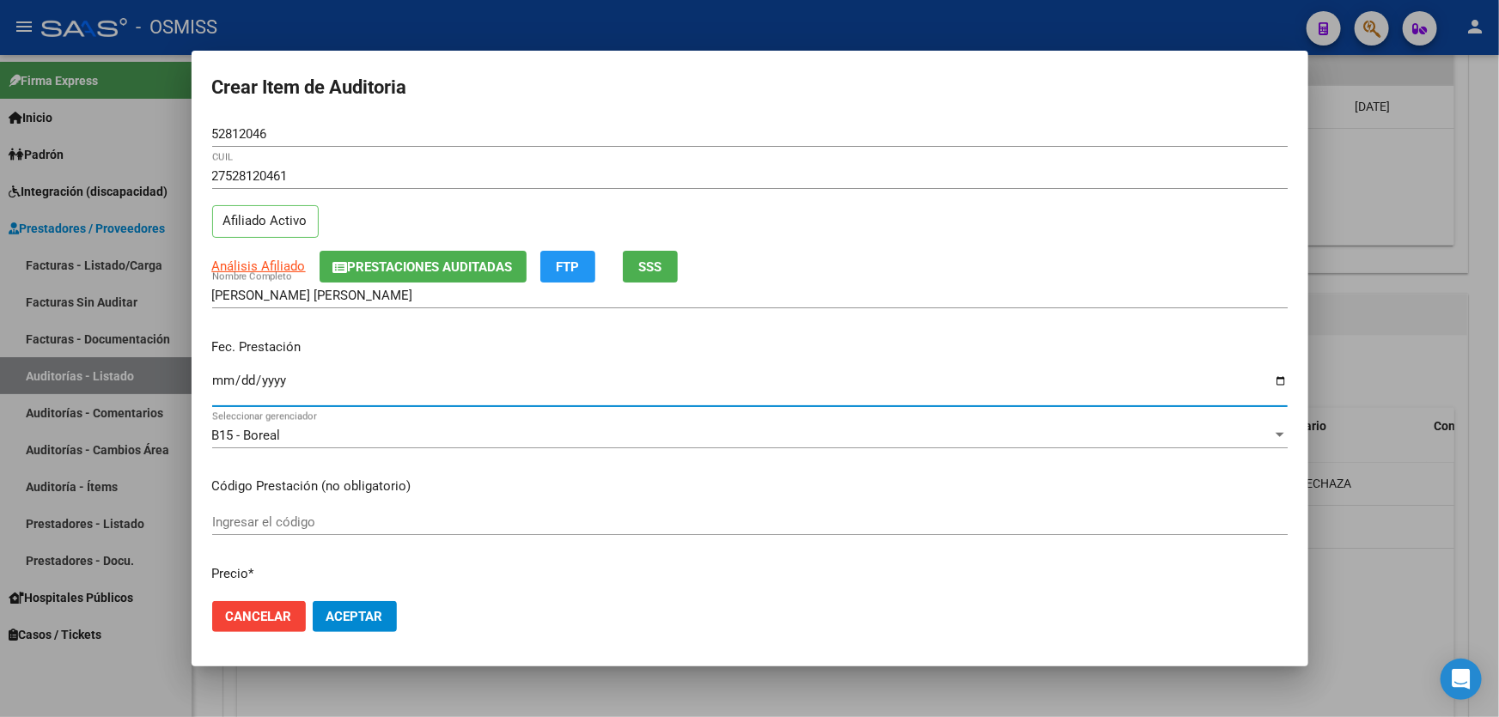
click at [220, 376] on input "Ingresar la fecha" at bounding box center [750, 387] width 1076 height 27
type input "[DATE]"
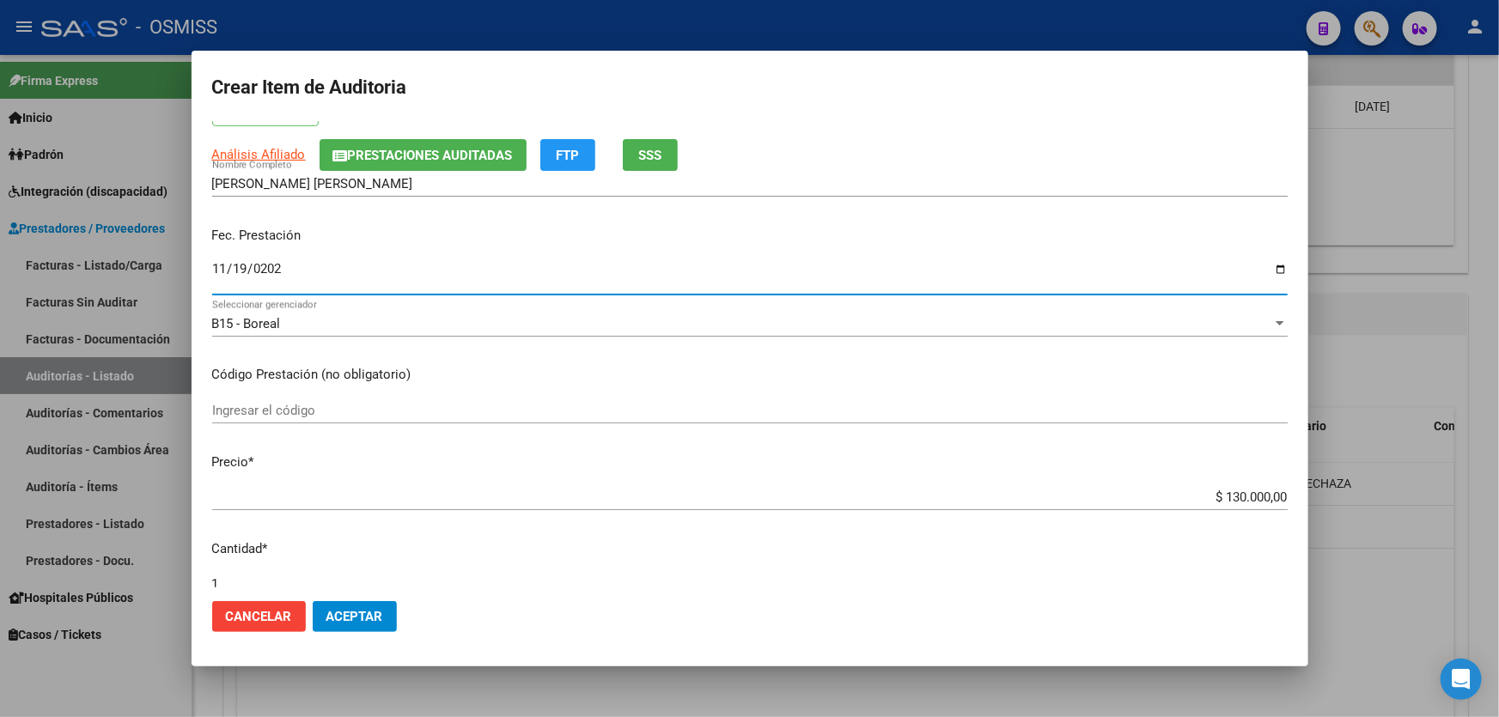
scroll to position [234, 0]
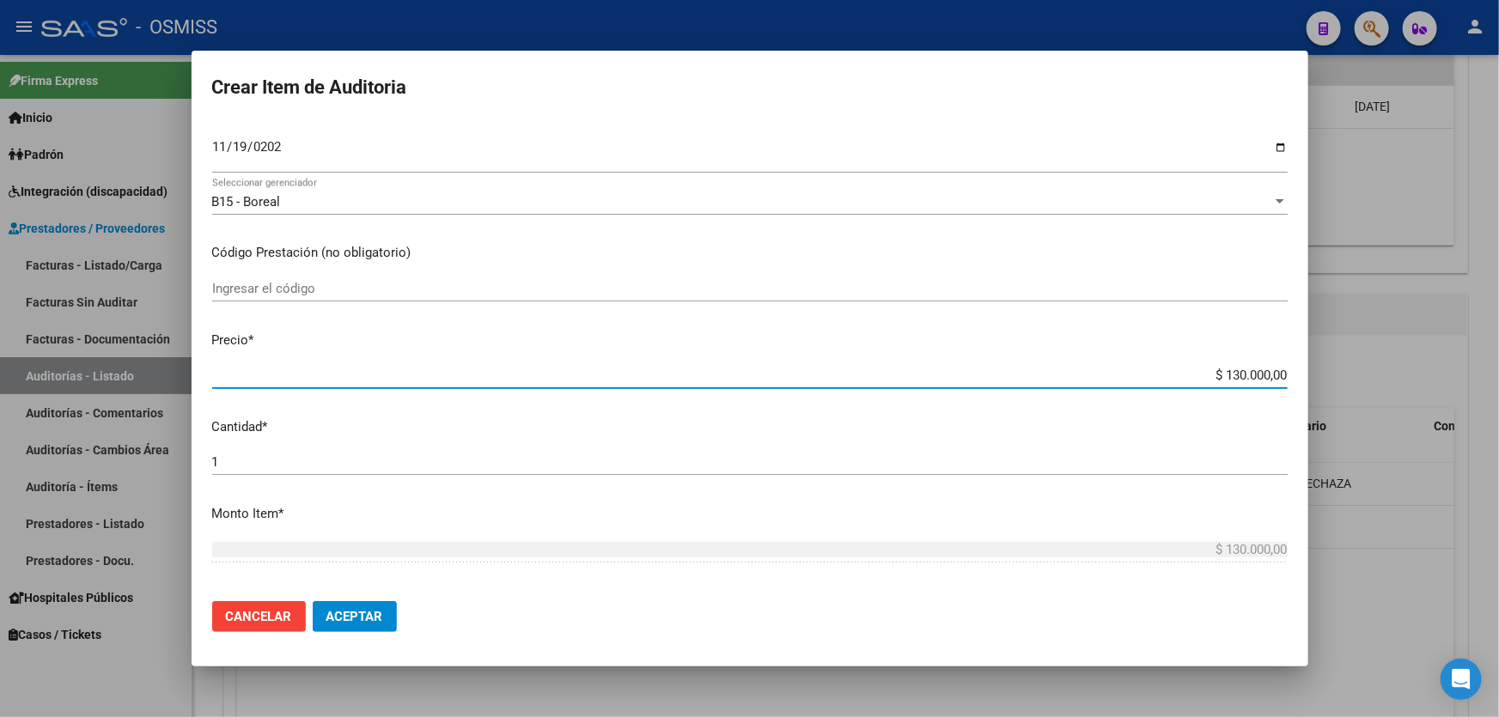
drag, startPoint x: 1141, startPoint y: 376, endPoint x: 1498, endPoint y: 378, distance: 357.4
click at [1498, 378] on div "Crear Item de Auditoria 52812046 Nro Documento 27528120461 CUIL Afiliado Activo…" at bounding box center [749, 358] width 1499 height 717
type input "$ 0,01"
type input "$ 0,10"
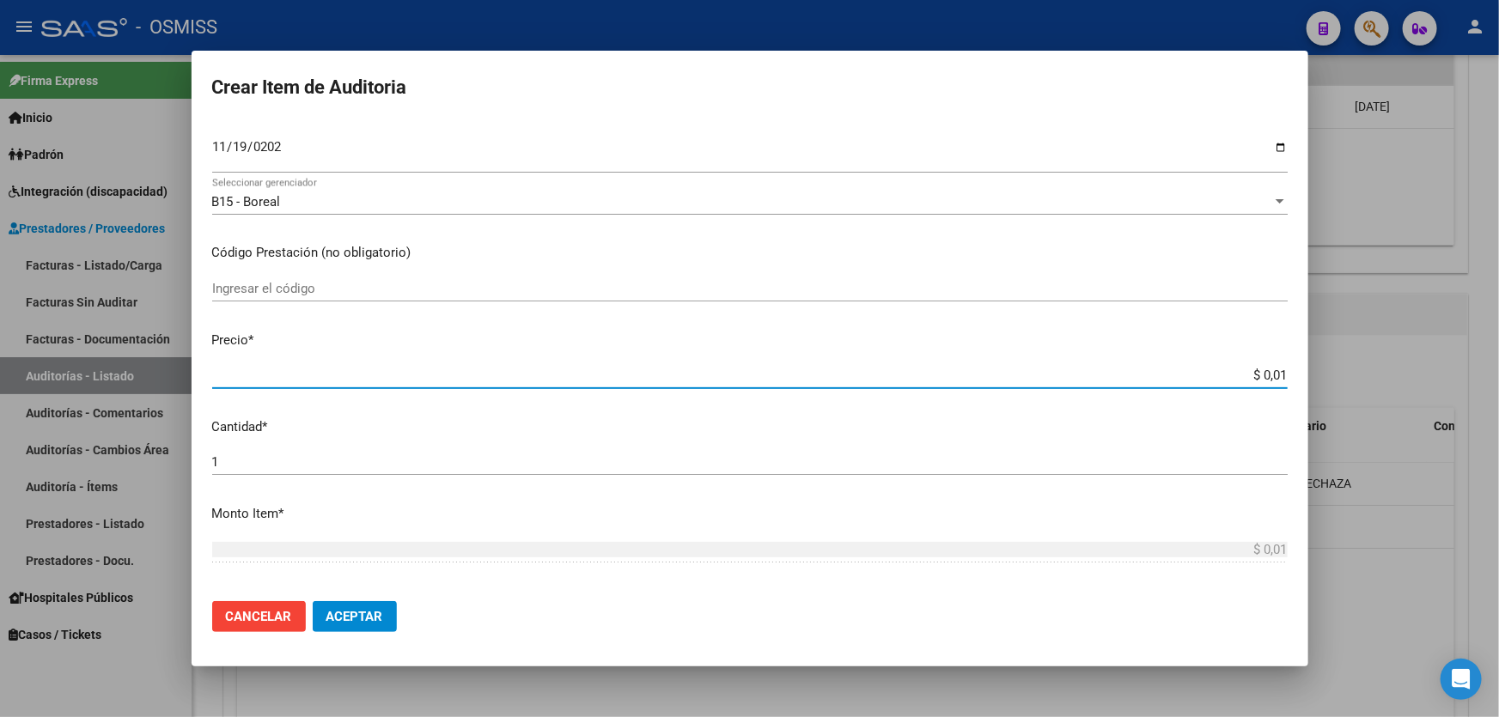
type input "$ 0,10"
type input "$ 1,00"
type input "$ 10,00"
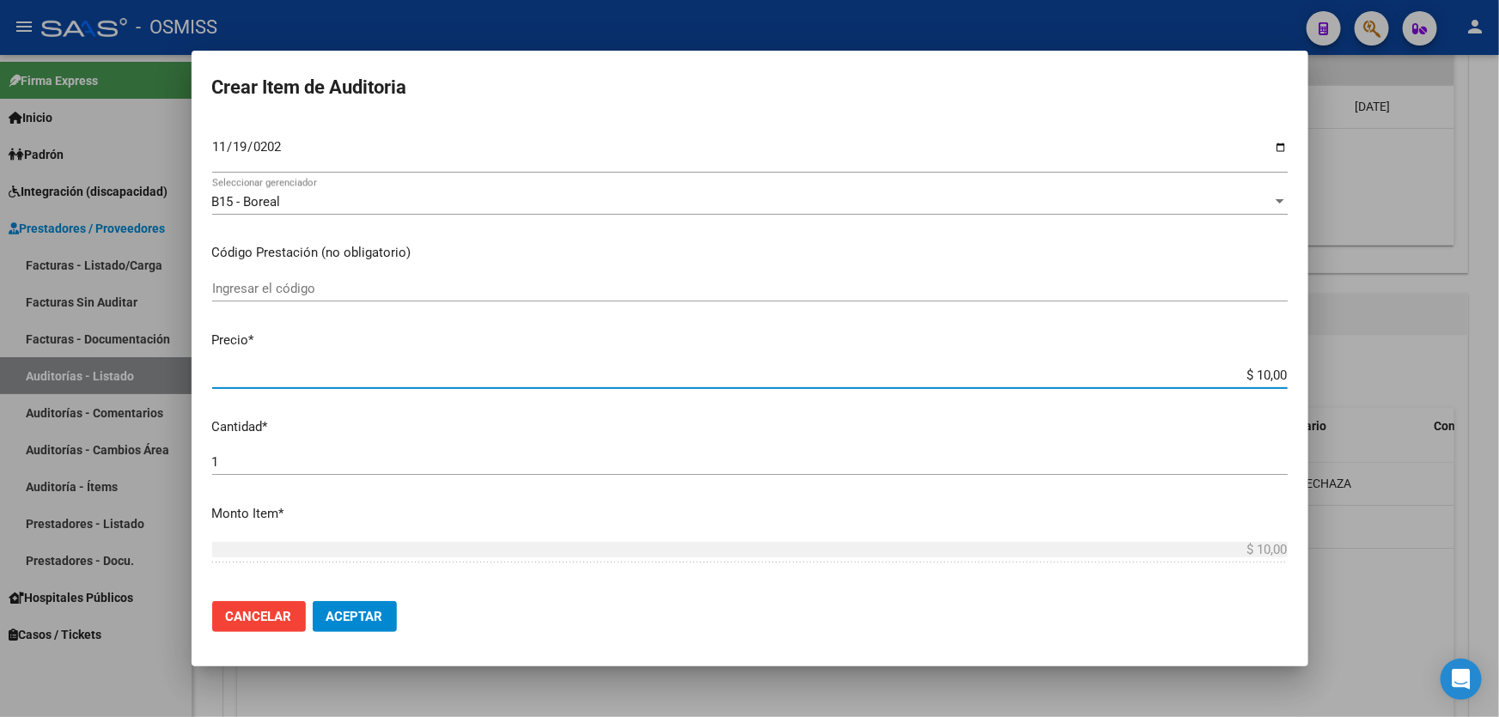
type input "$ 100,00"
type input "$ 1.000,00"
type input "$ 10.000,00"
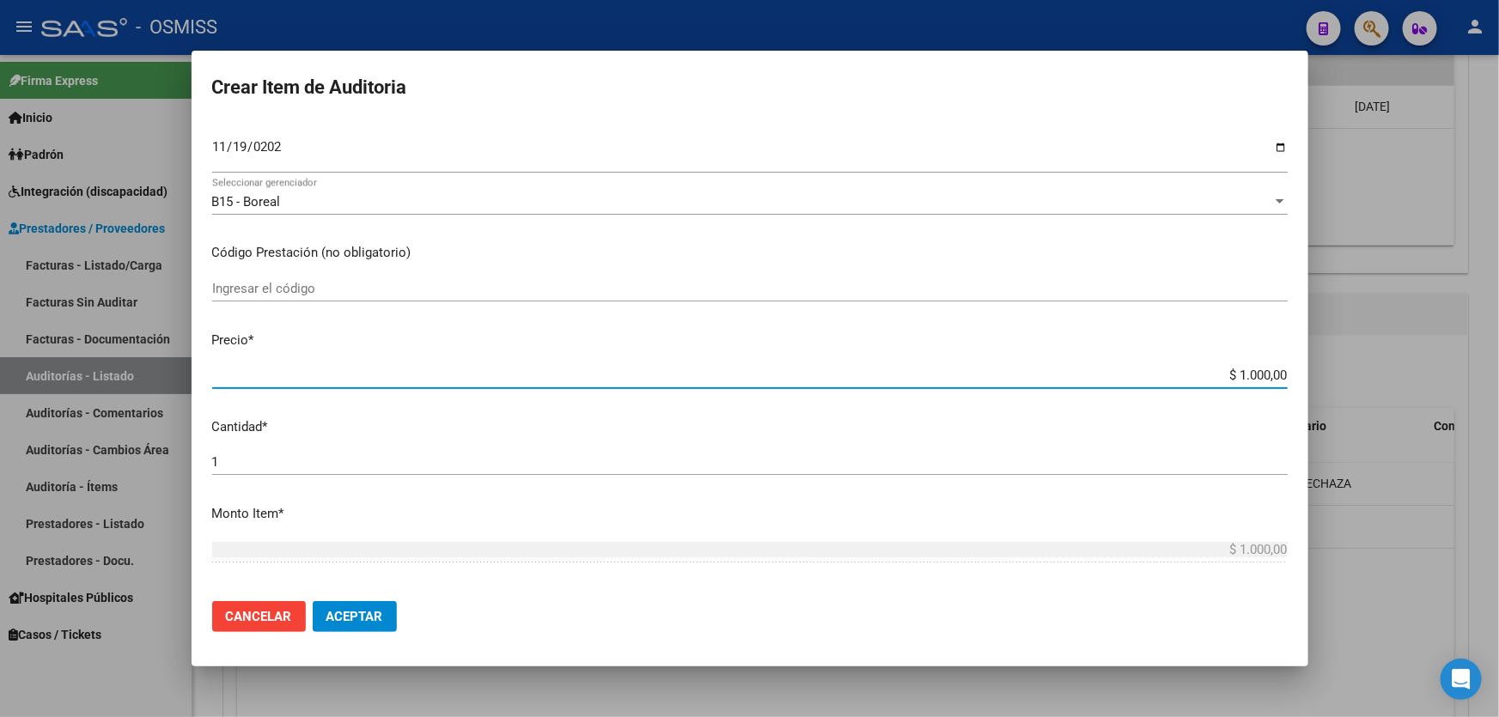
type input "$ 10.000,00"
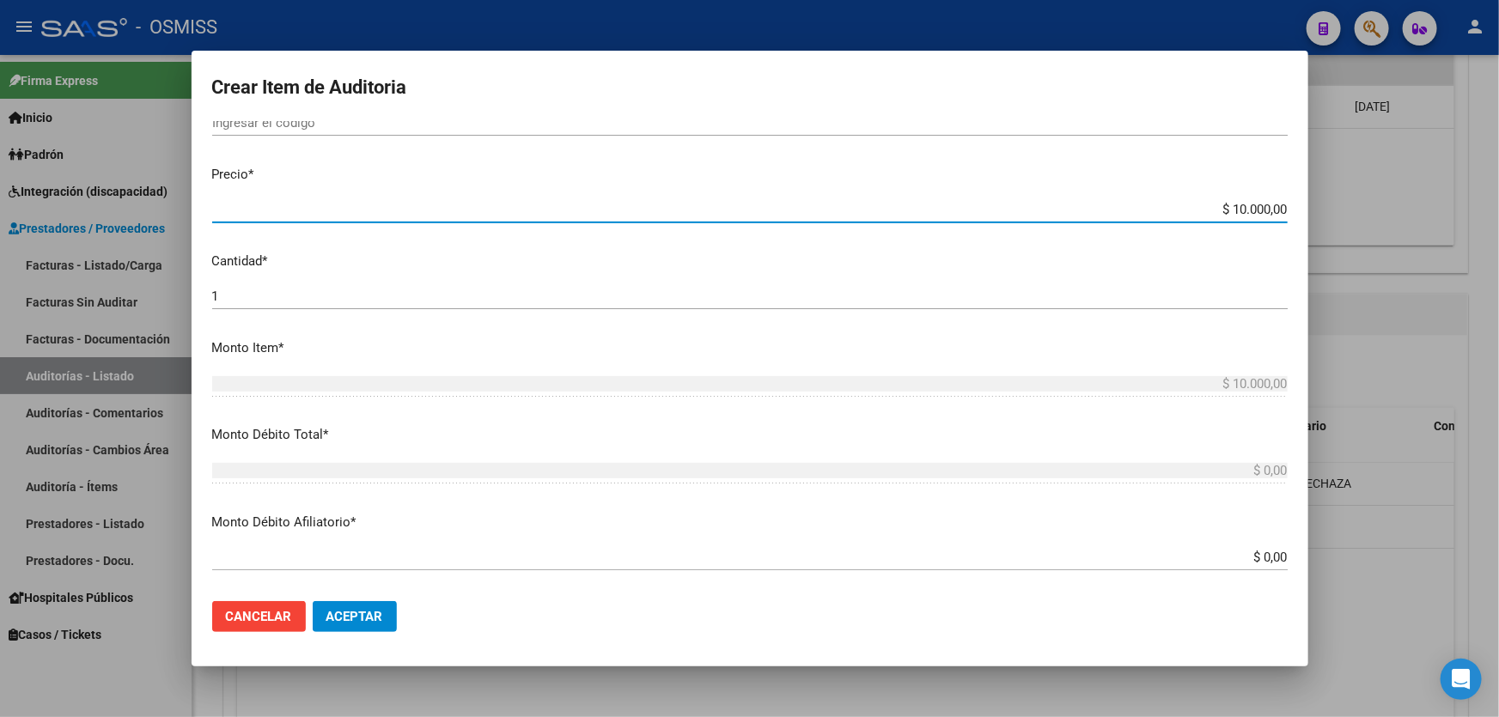
scroll to position [625, 0]
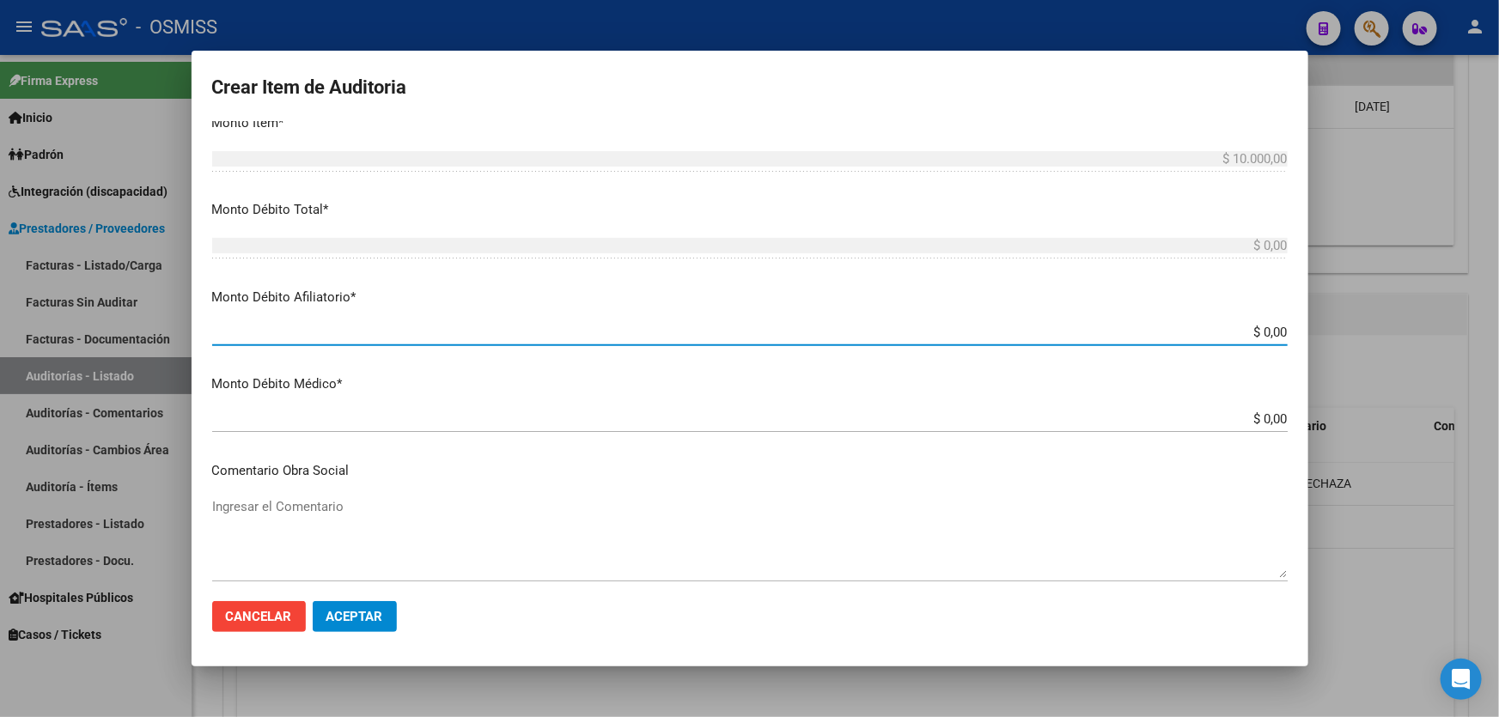
drag, startPoint x: 1217, startPoint y: 332, endPoint x: 1498, endPoint y: 332, distance: 280.9
click at [1498, 330] on div "Crear Item de Auditoria 52812046 Nro Documento 27528120461 CUIL Afiliado Activo…" at bounding box center [749, 358] width 1499 height 717
type input "$ 0,01"
type input "$ 0,10"
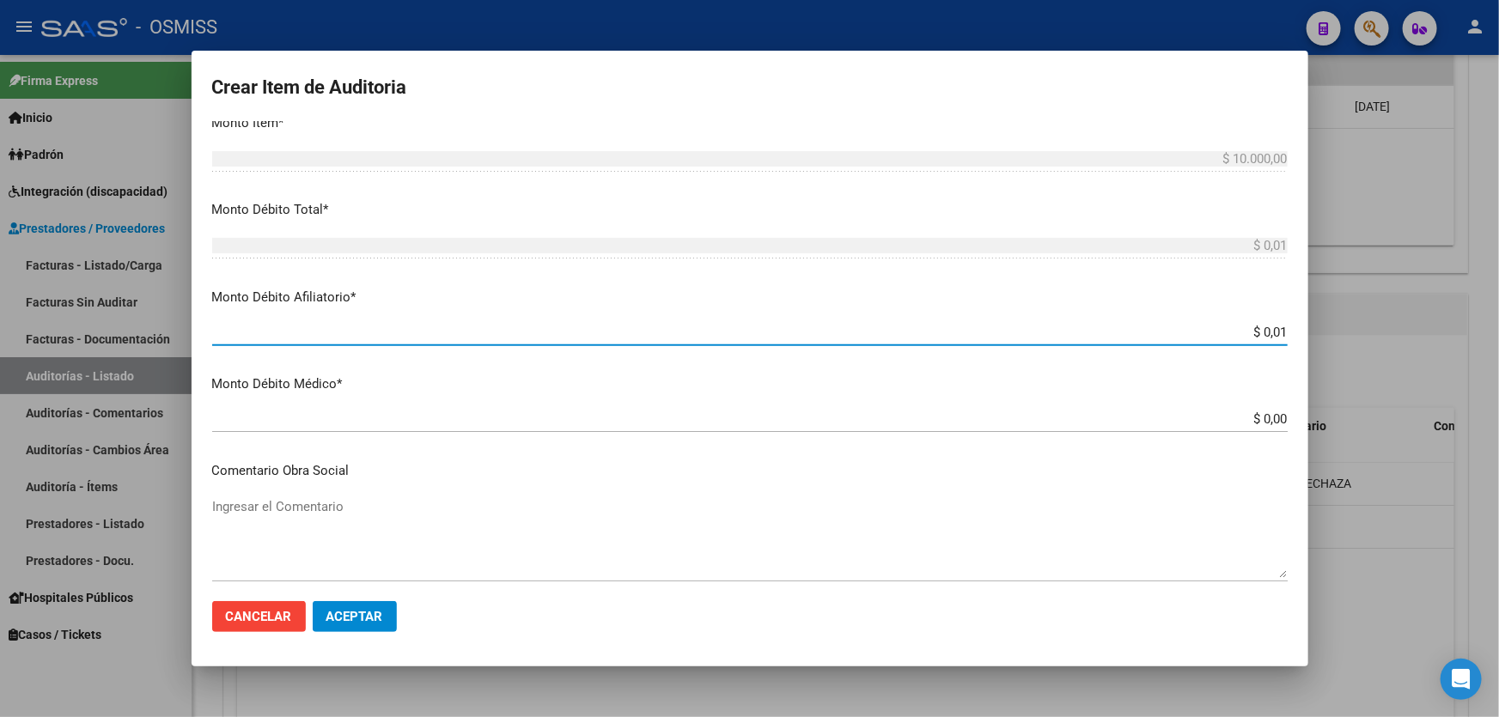
type input "$ 0,10"
type input "$ 1,00"
type input "$ 10,00"
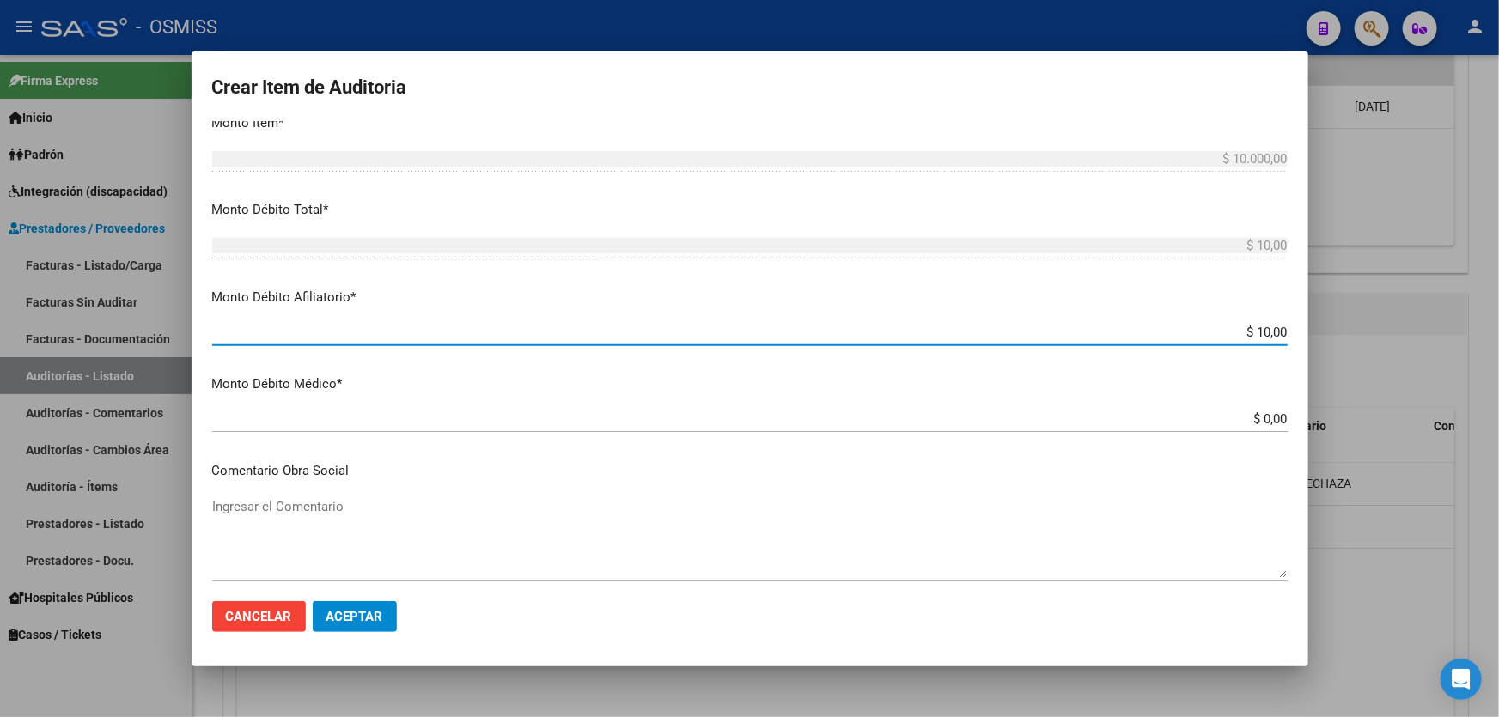
type input "$ 100,00"
type input "$ 1.000,00"
type input "$ 10.000,00"
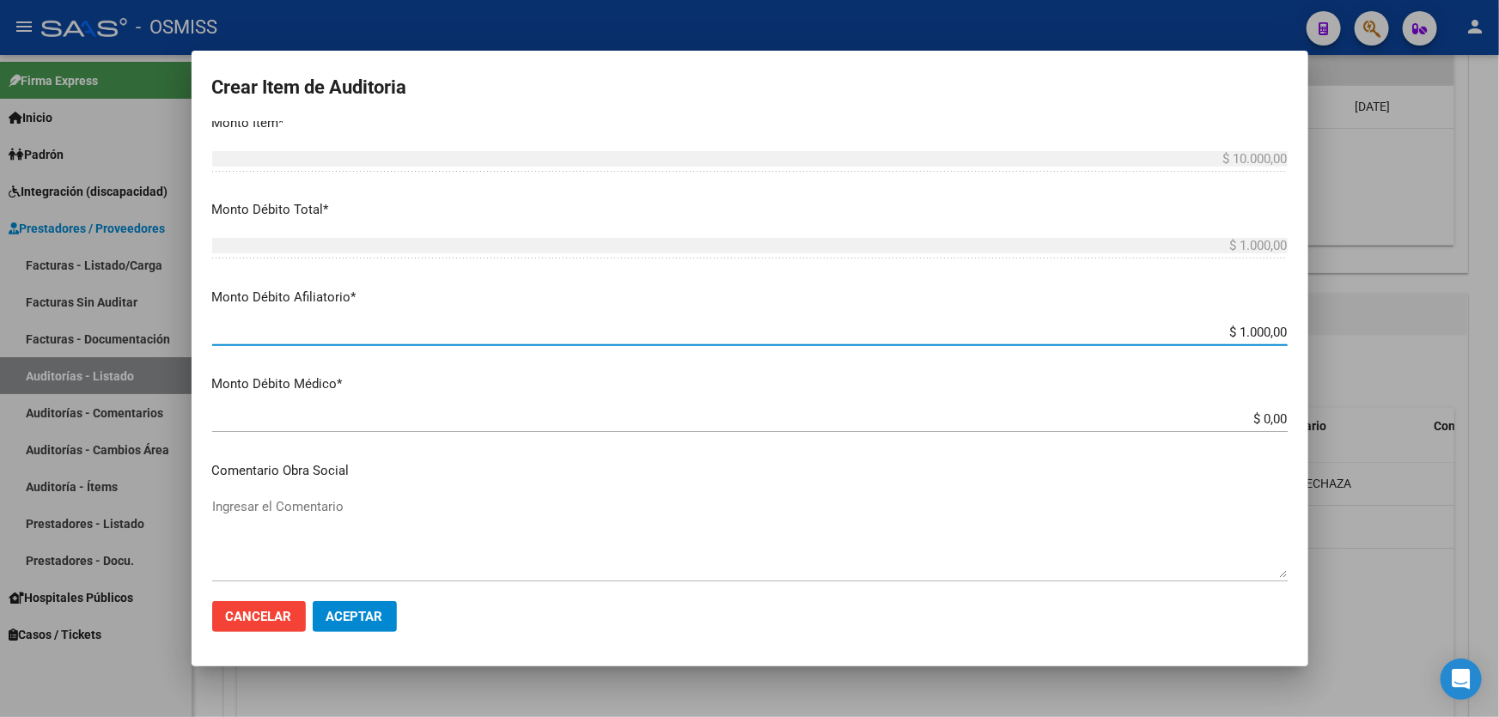
type input "$ 10.000,00"
type input "$ 100.000,00"
type input "$ 10.000,00"
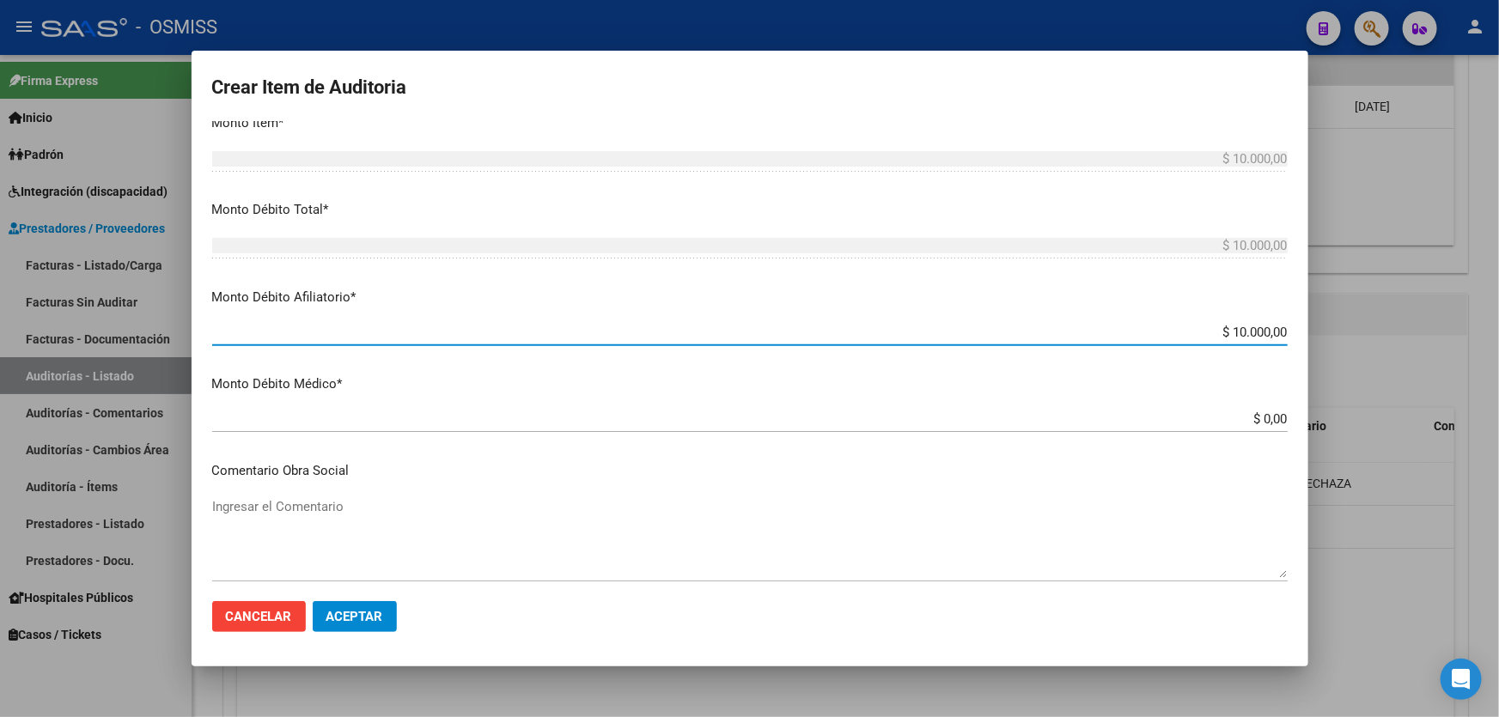
scroll to position [936, 0]
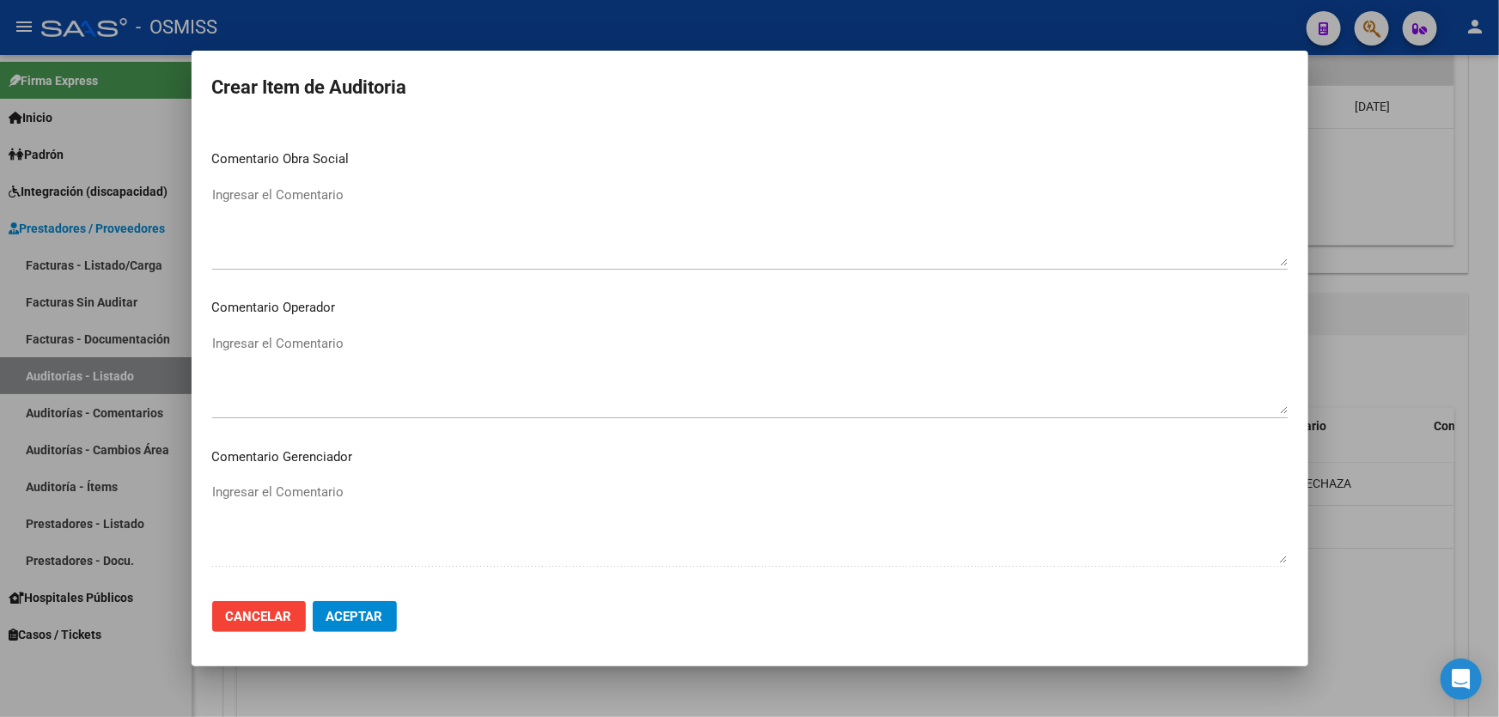
click at [425, 379] on textarea "Ingresar el Comentario" at bounding box center [750, 374] width 1076 height 81
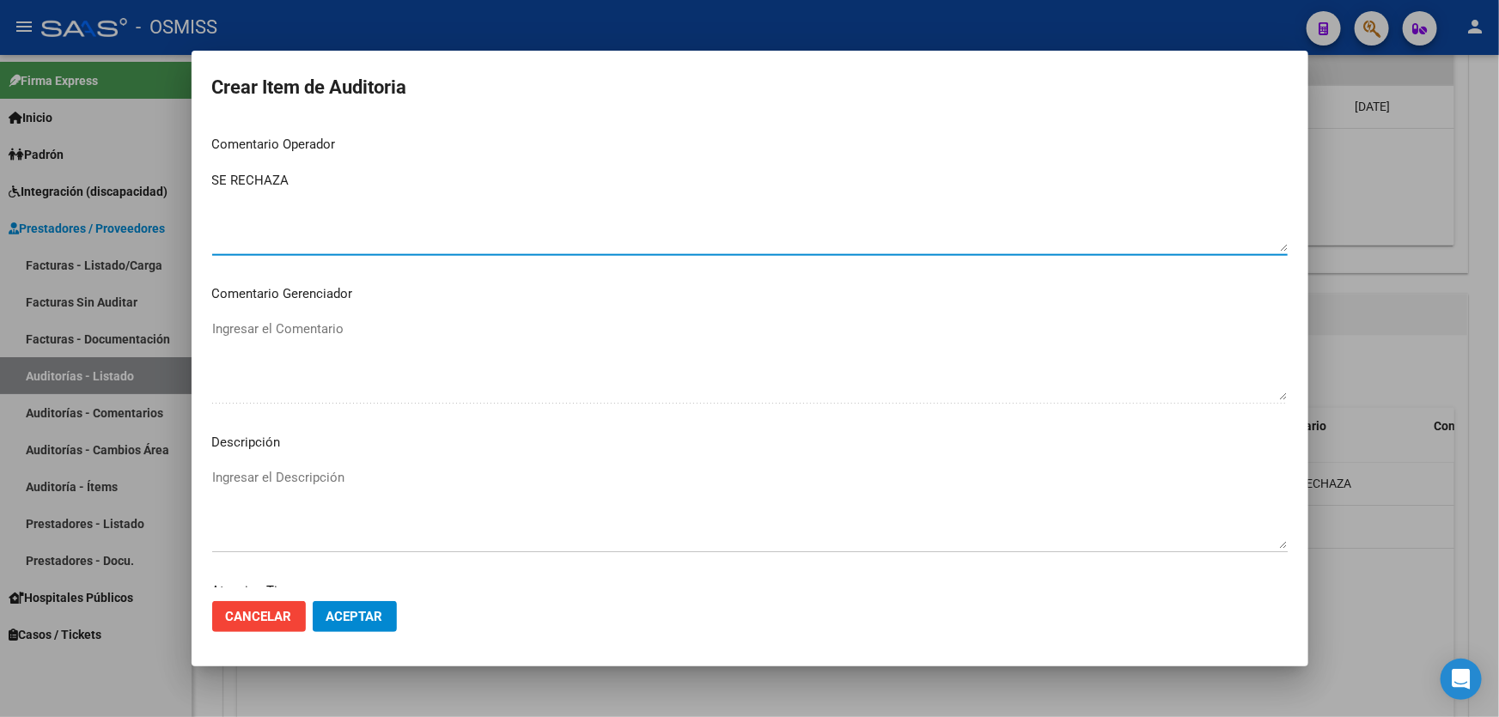
scroll to position [1254, 0]
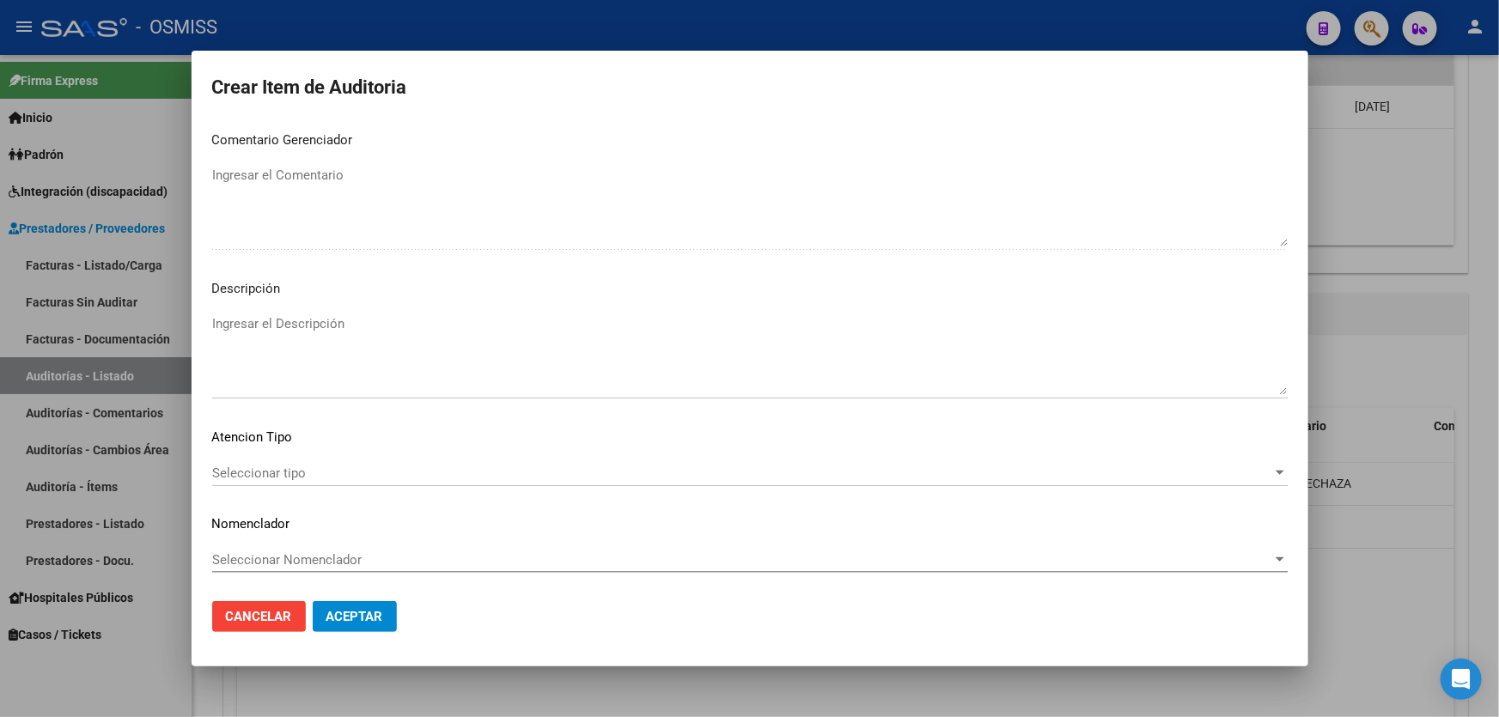
paste textarea "BAJA por finalización de la cobertura legal al ……. - Ley 23,660 art. 10 inc. A."
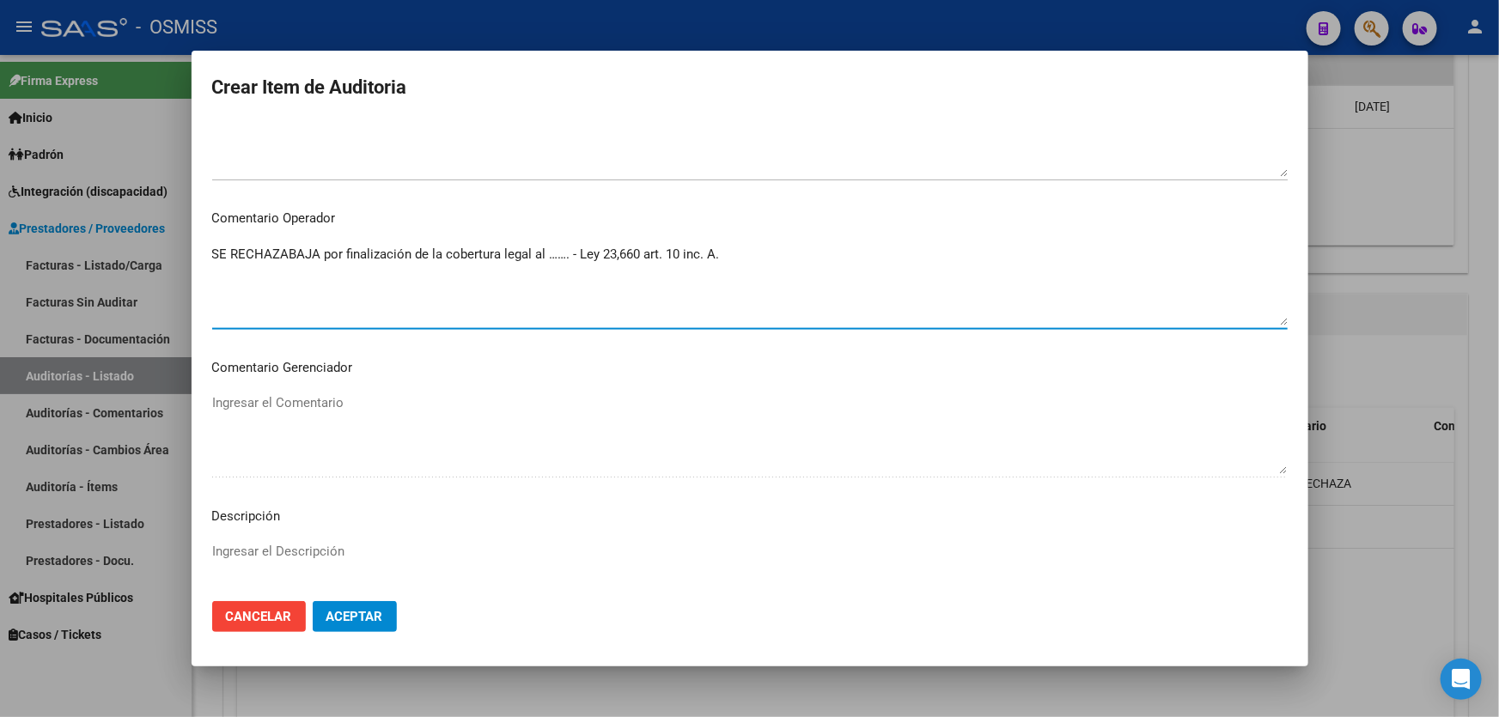
scroll to position [1019, 0]
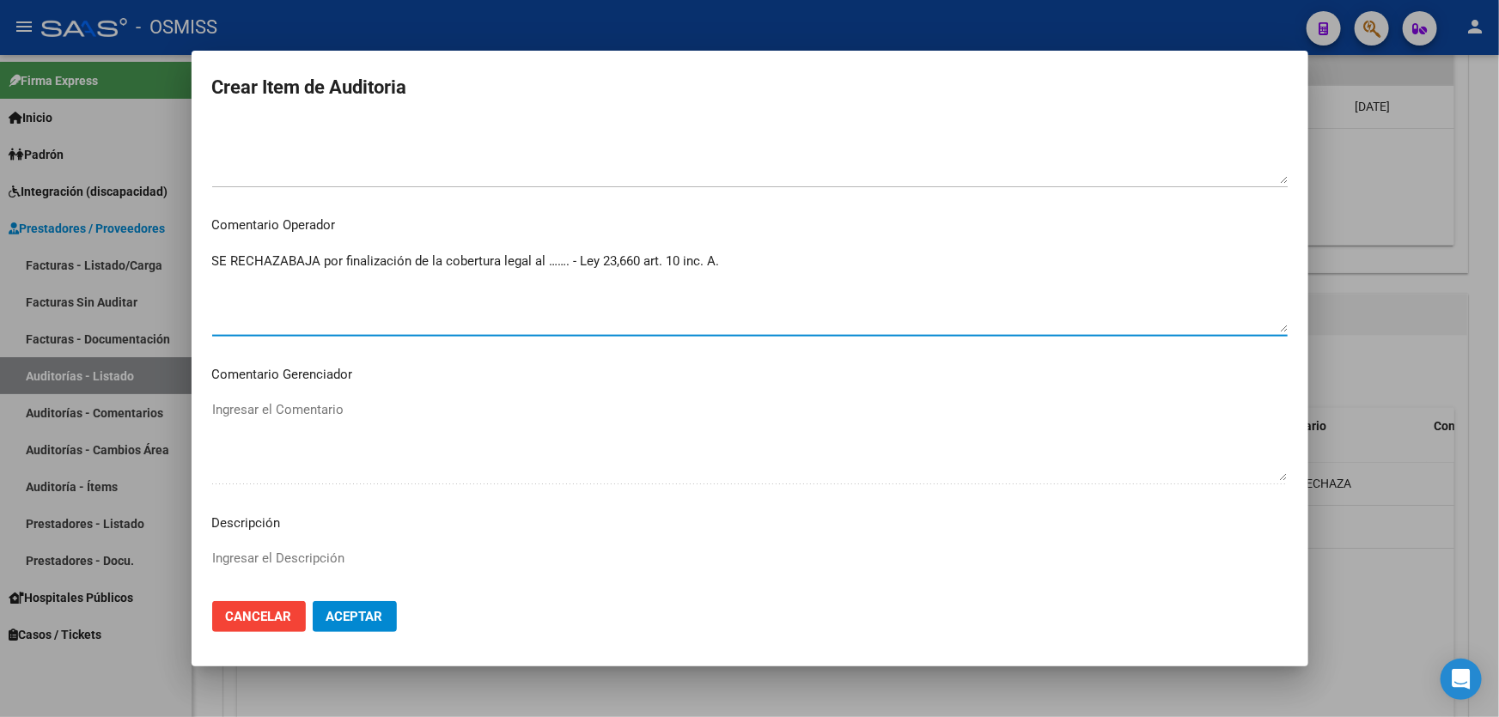
drag, startPoint x: 680, startPoint y: 261, endPoint x: 288, endPoint y: 266, distance: 391.8
click at [288, 266] on textarea "SE RECHAZABAJA por finalización de la cobertura legal al ……. - Ley 23,660 art. …" at bounding box center [750, 292] width 1076 height 81
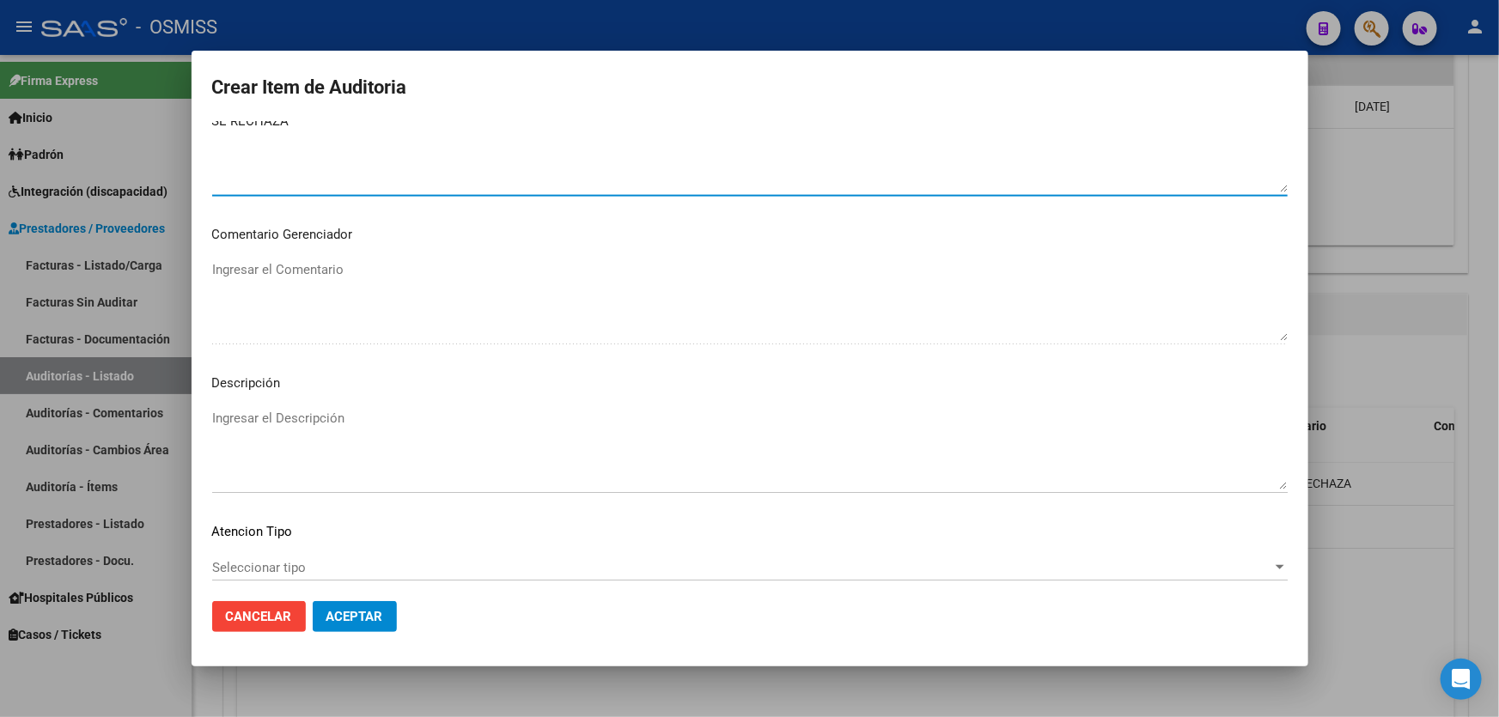
scroll to position [1254, 0]
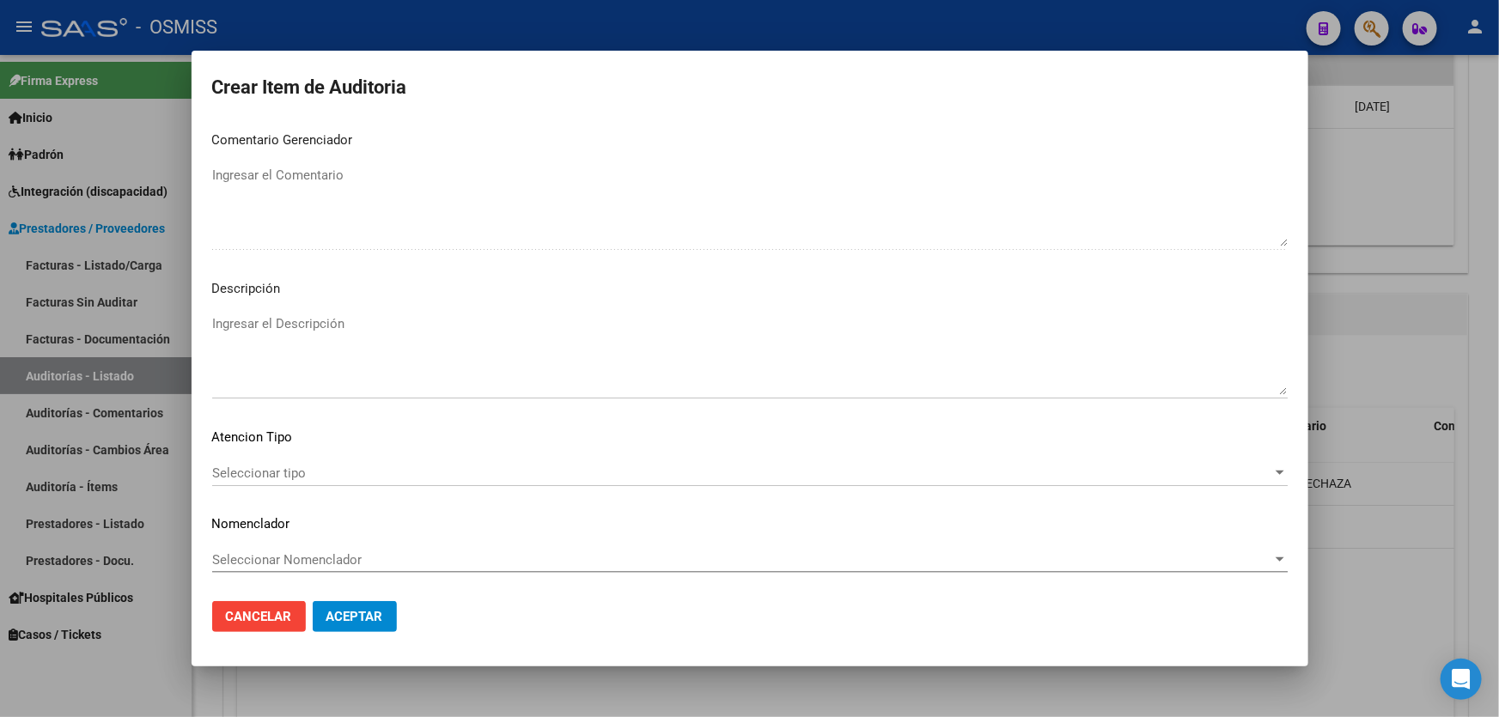
type textarea "SE RECHAZA"
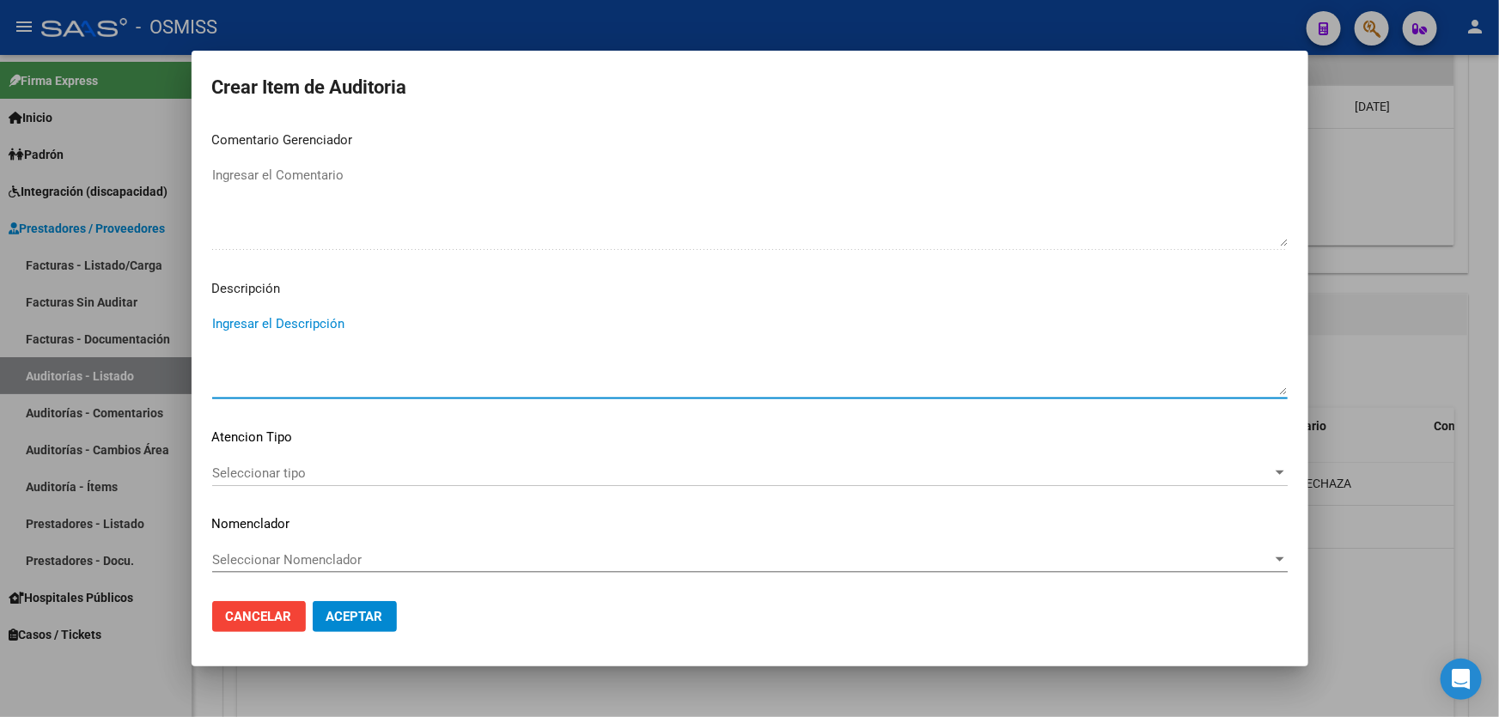
click at [287, 359] on textarea "Ingresar el Descripción" at bounding box center [750, 354] width 1076 height 81
paste textarea "BAJA por finalización de la cobertura legal al ……. - Ley 23,660 art. 10 inc. A."
click at [212, 326] on textarea "BAJA por finalización de la cobertura legal al ……. - Ley 23,660 art. 10 inc. A." at bounding box center [750, 354] width 1076 height 81
drag, startPoint x: 491, startPoint y: 340, endPoint x: 471, endPoint y: 342, distance: 19.8
click at [471, 342] on textarea "BAJA LABORAL AL 20/08/204. BAJA por finalización de la cobertura legal al ……. -…" at bounding box center [750, 354] width 1076 height 81
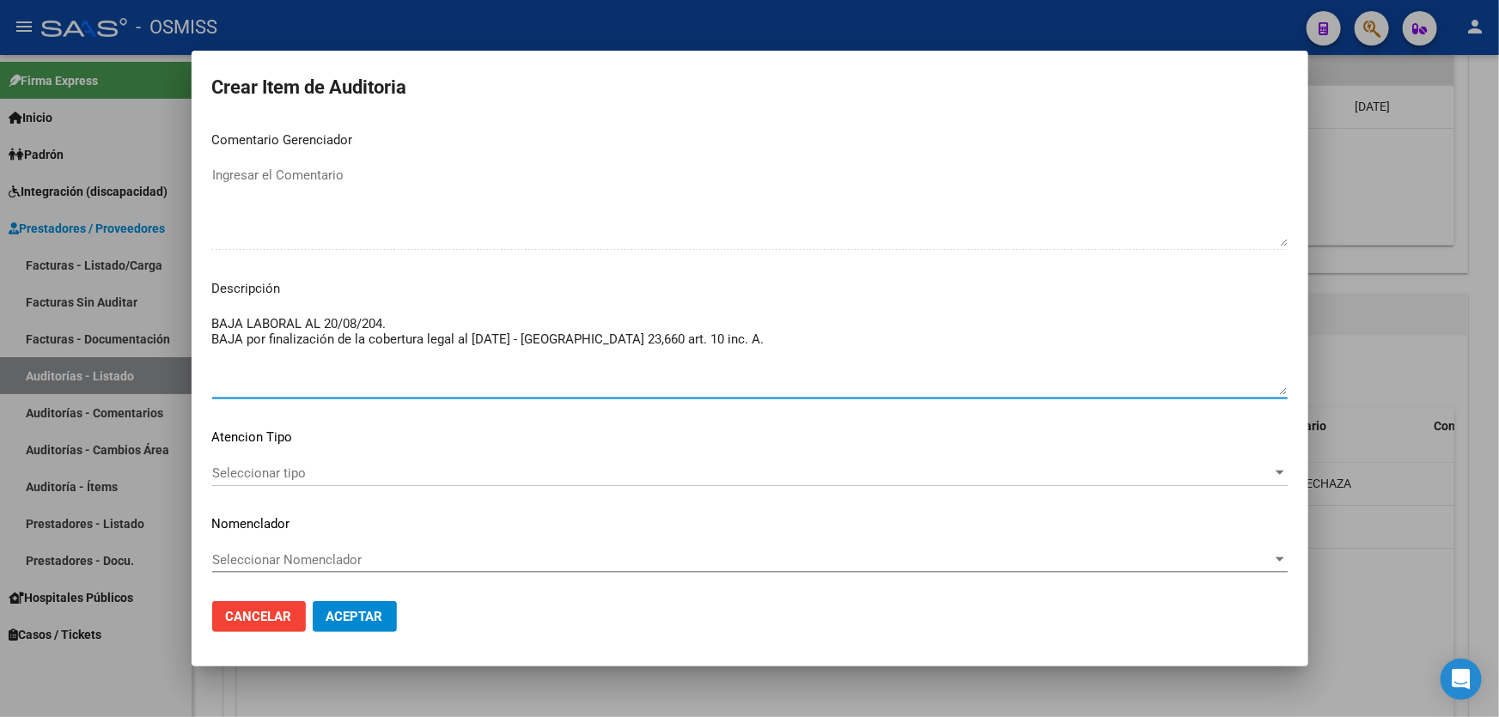
type textarea "BAJA LABORAL AL 20/08/204. BAJA por finalización de la cobertura legal al [DATE…"
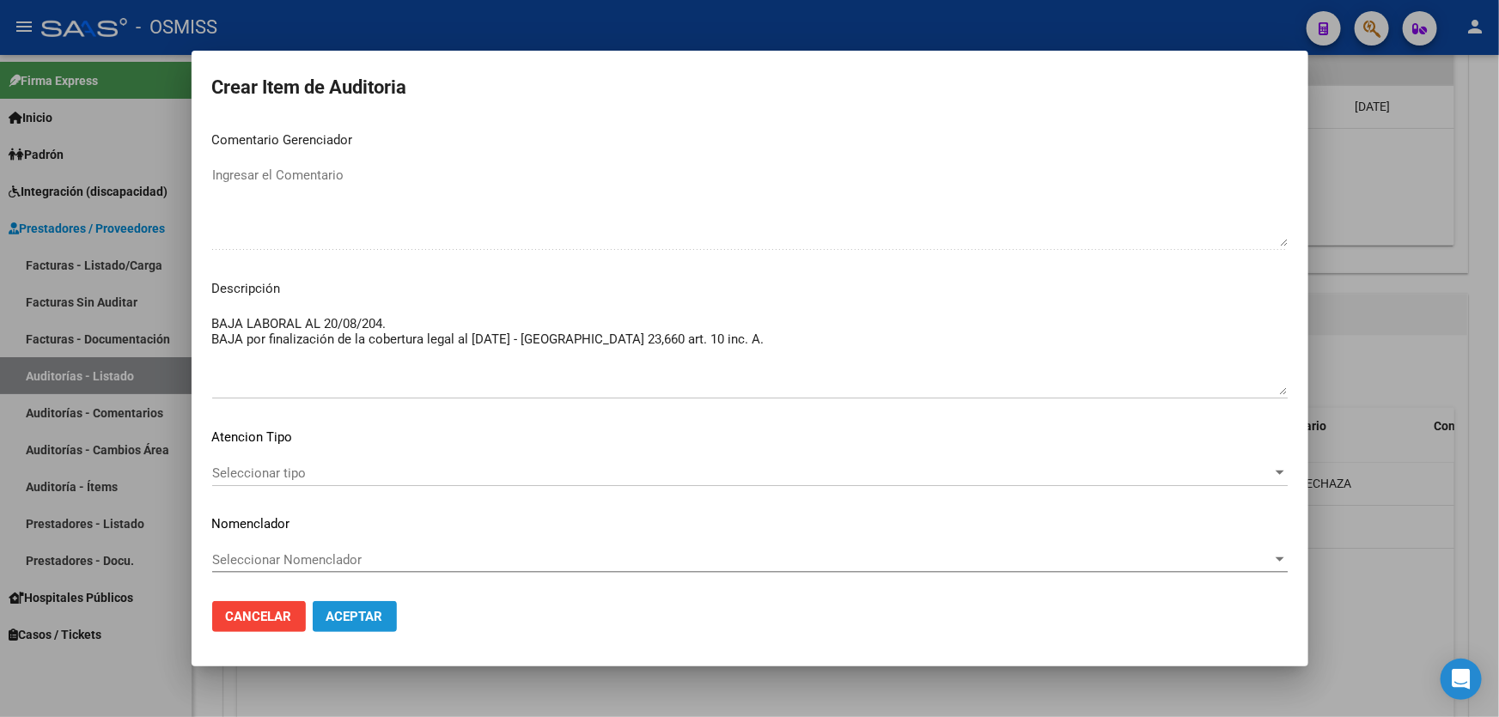
click at [376, 615] on span "Aceptar" at bounding box center [354, 616] width 57 height 15
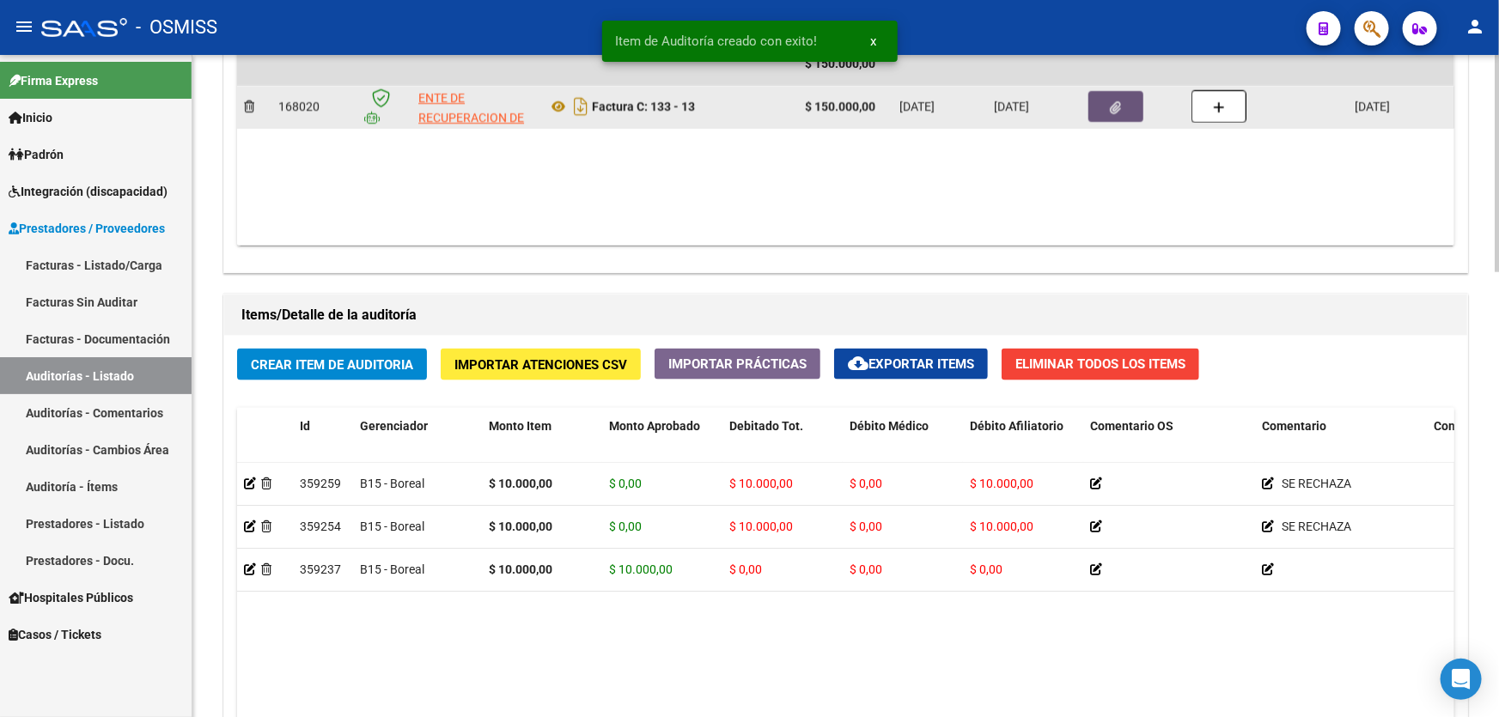
click at [1137, 104] on button "button" at bounding box center [1116, 106] width 55 height 31
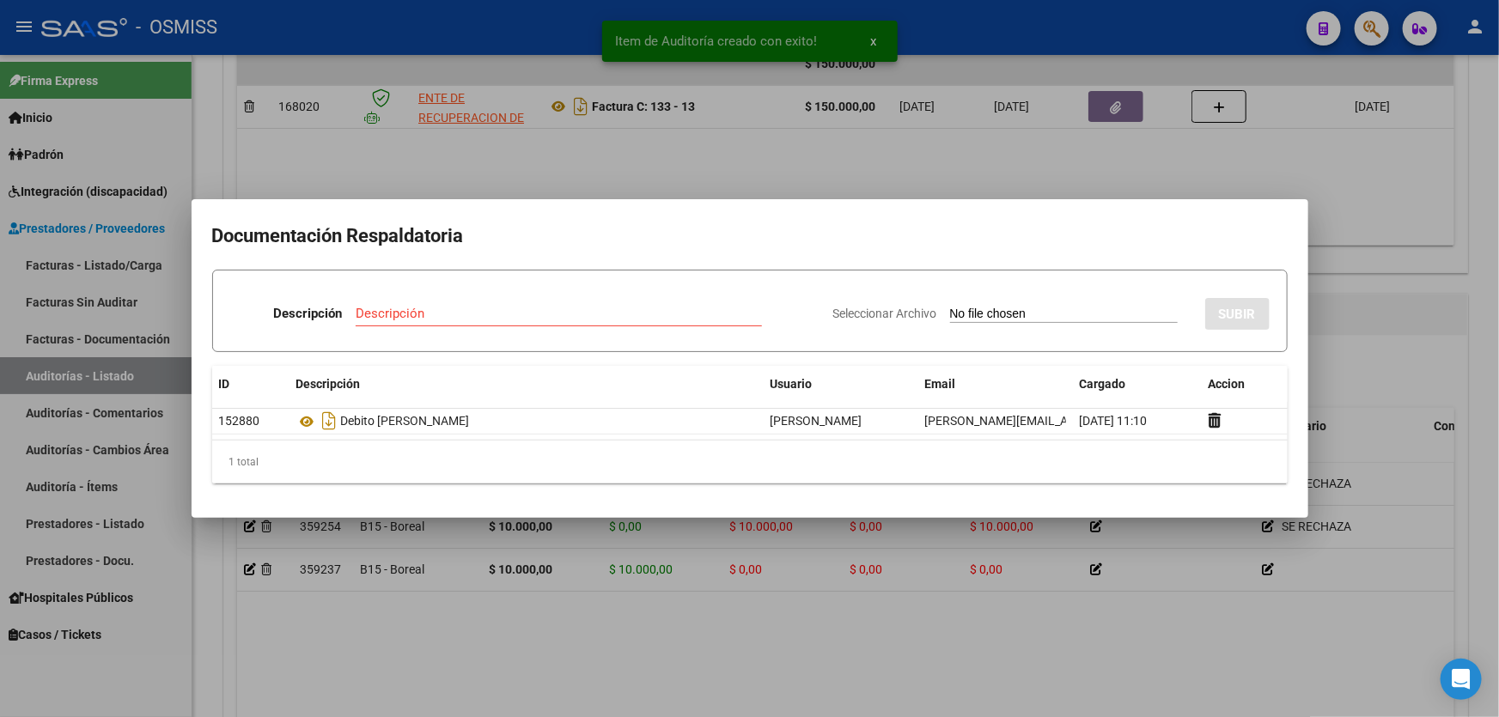
drag, startPoint x: 526, startPoint y: 302, endPoint x: 528, endPoint y: 313, distance: 10.6
click at [527, 307] on div "Descripción" at bounding box center [559, 314] width 406 height 26
click at [528, 313] on input "Descripción" at bounding box center [559, 313] width 406 height 15
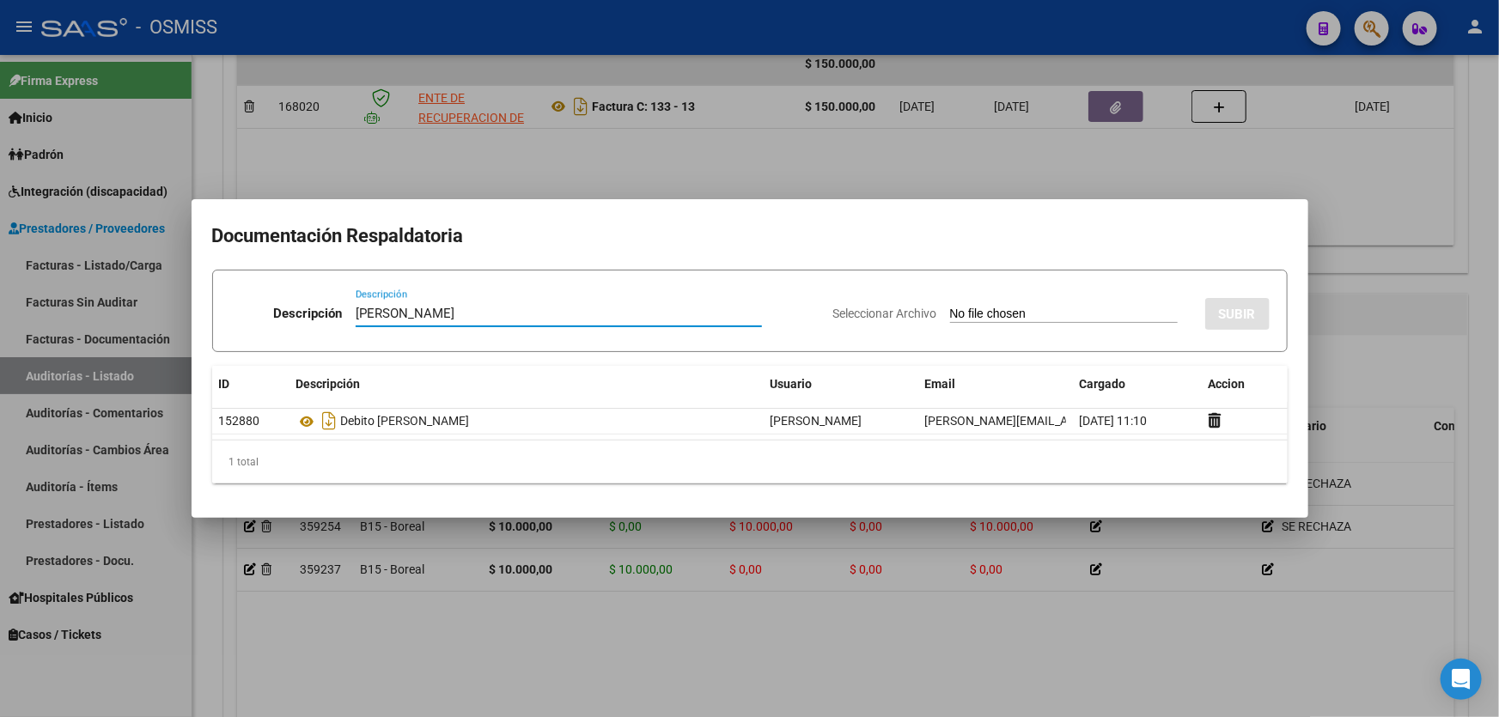
type input "[PERSON_NAME]"
click at [1001, 318] on input "Seleccionar Archivo" at bounding box center [1064, 315] width 228 height 16
type input "C:\fakepath\[PERSON_NAME].pdf"
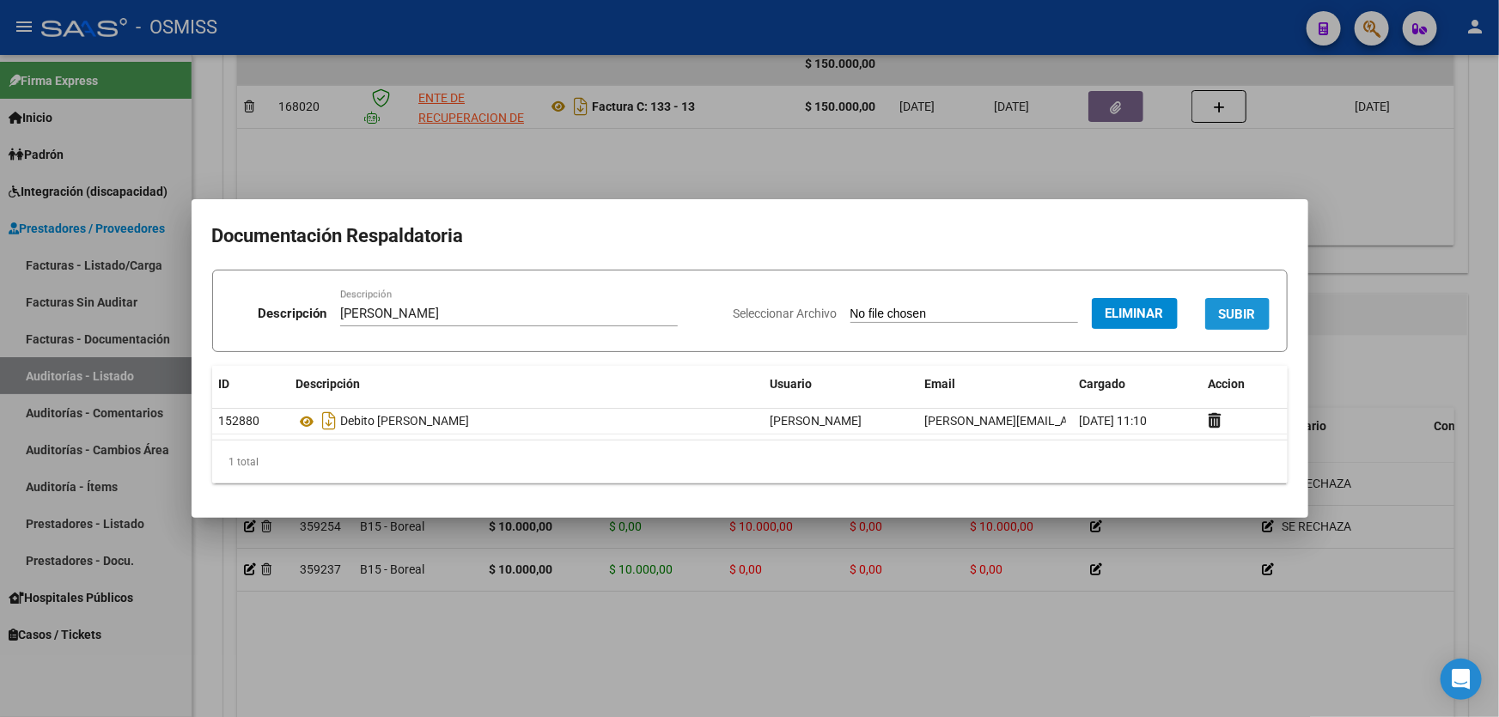
click at [1250, 307] on span "SUBIR" at bounding box center [1237, 314] width 37 height 15
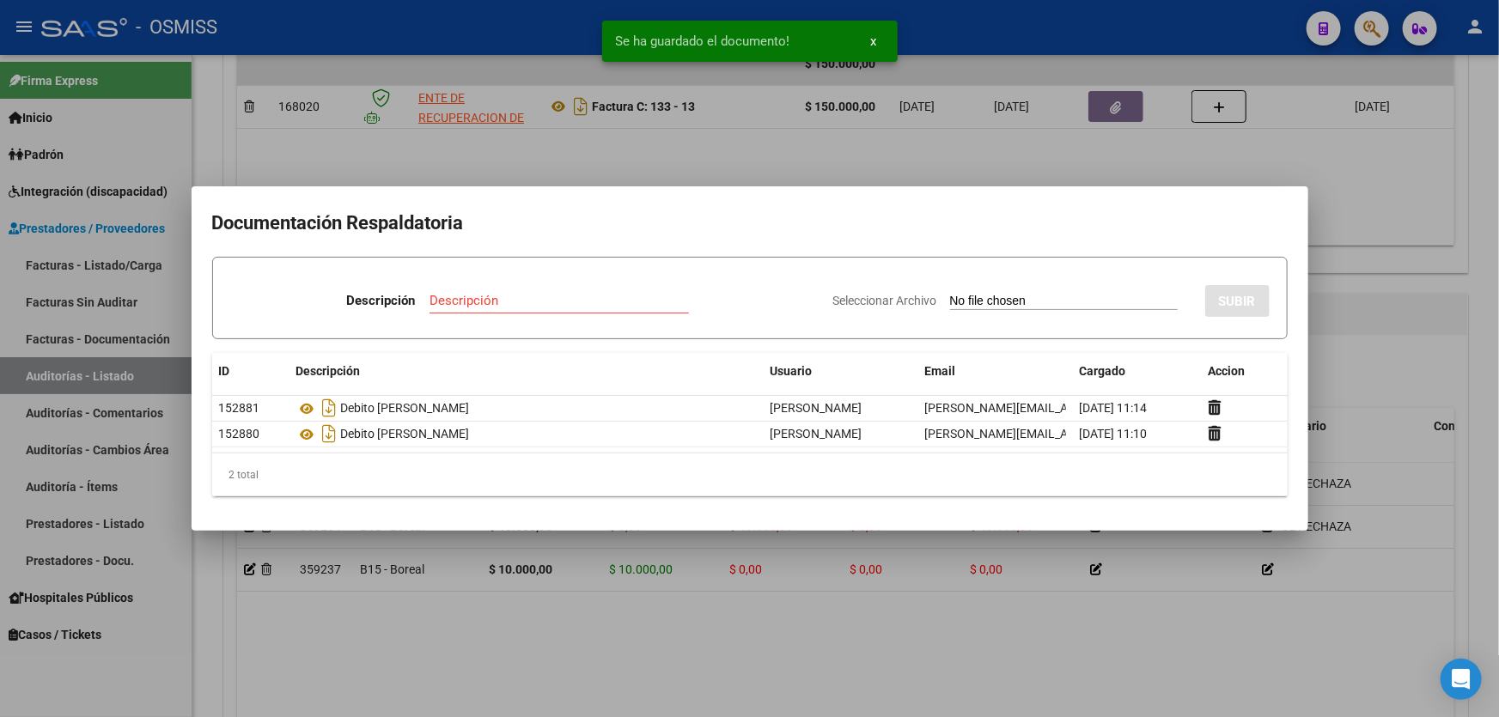
click at [1343, 387] on div at bounding box center [749, 358] width 1499 height 717
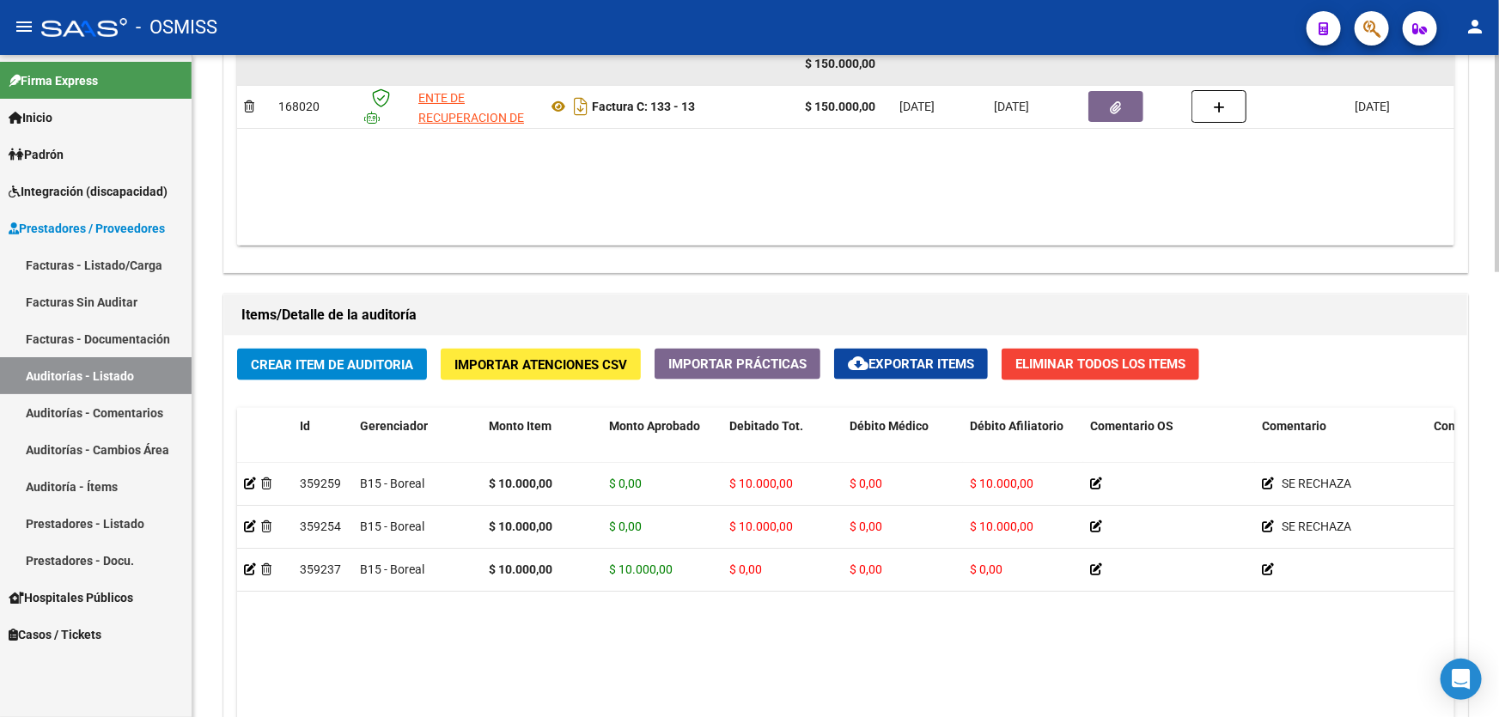
click at [1108, 80] on datatable-body-cell at bounding box center [1133, 64] width 103 height 42
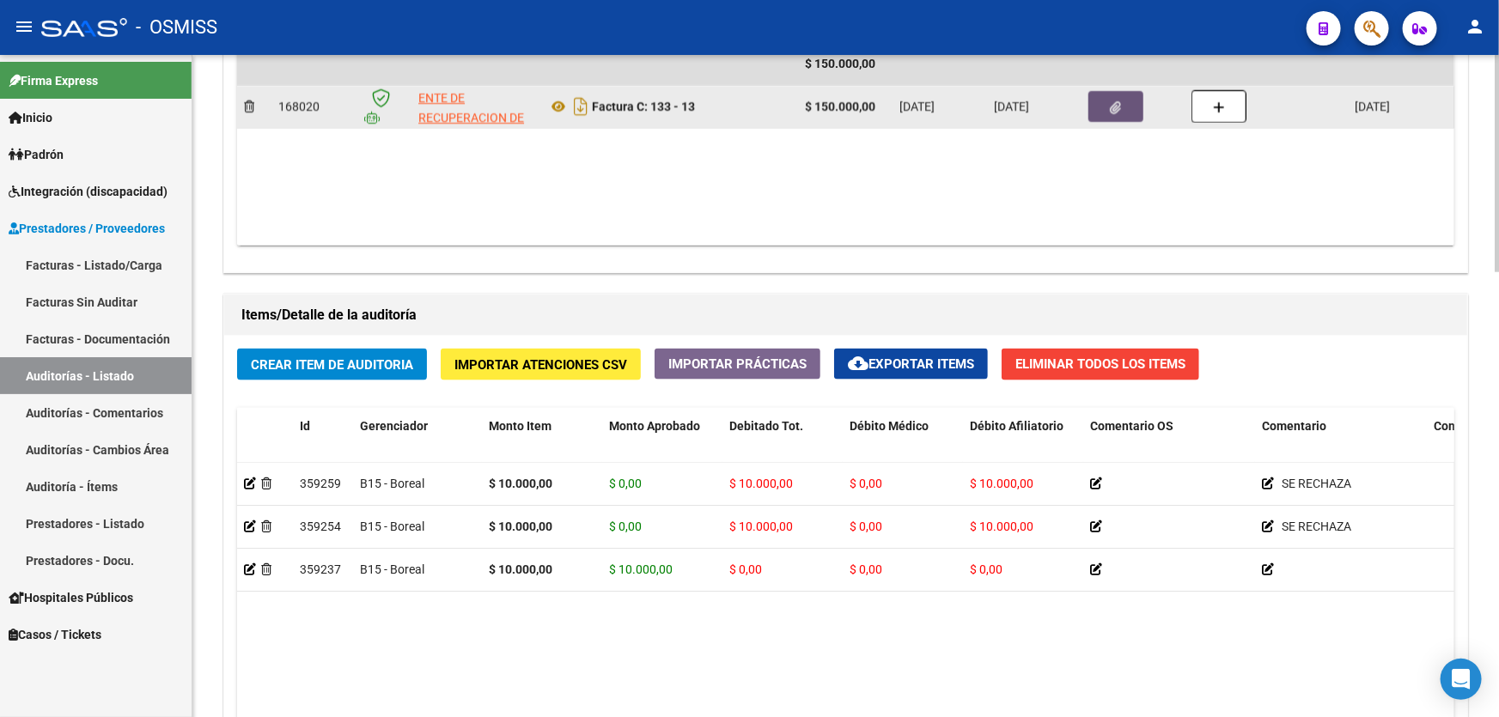
click at [1111, 109] on icon "button" at bounding box center [1116, 107] width 11 height 13
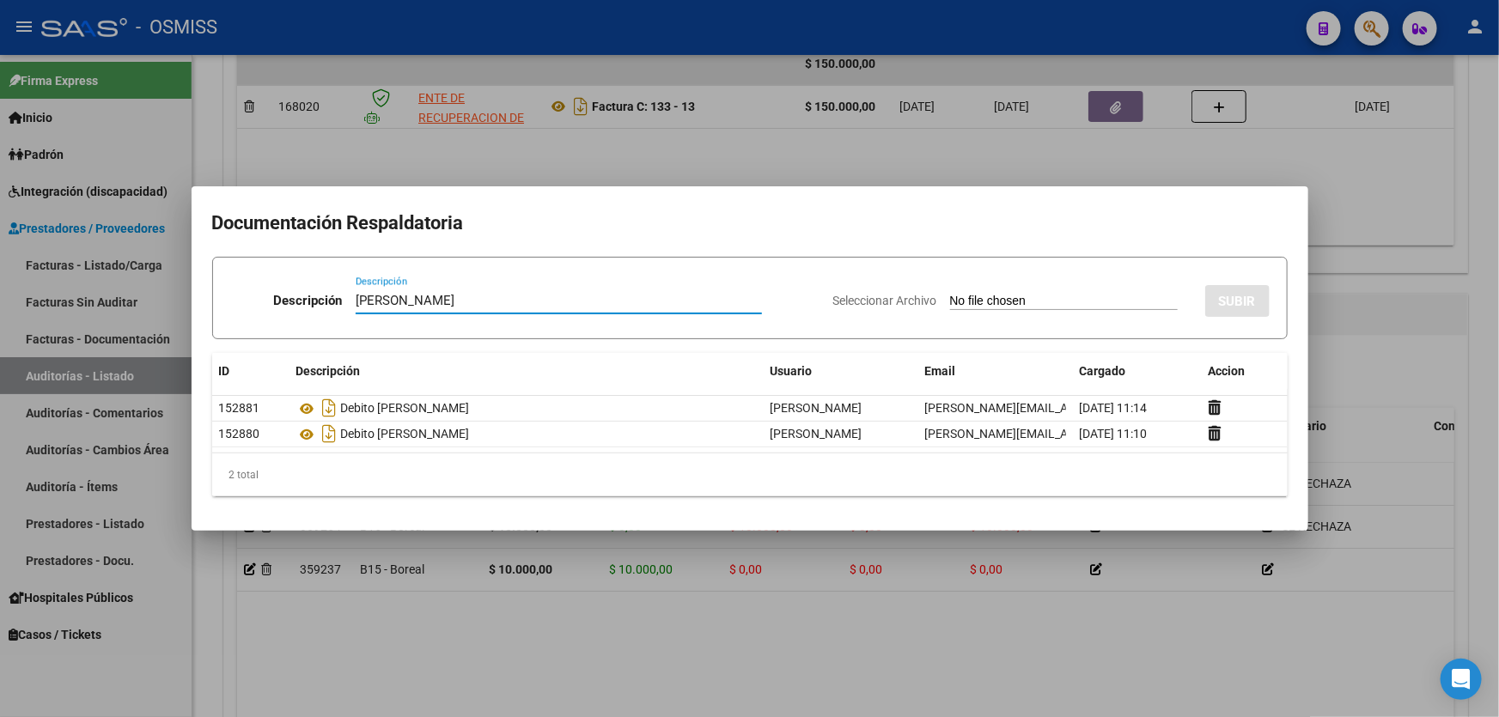
type input "[PERSON_NAME]"
click at [1042, 296] on input "Seleccionar Archivo" at bounding box center [1064, 302] width 228 height 16
type input "C:\fakepath\[PERSON_NAME] - ARCA.pdf"
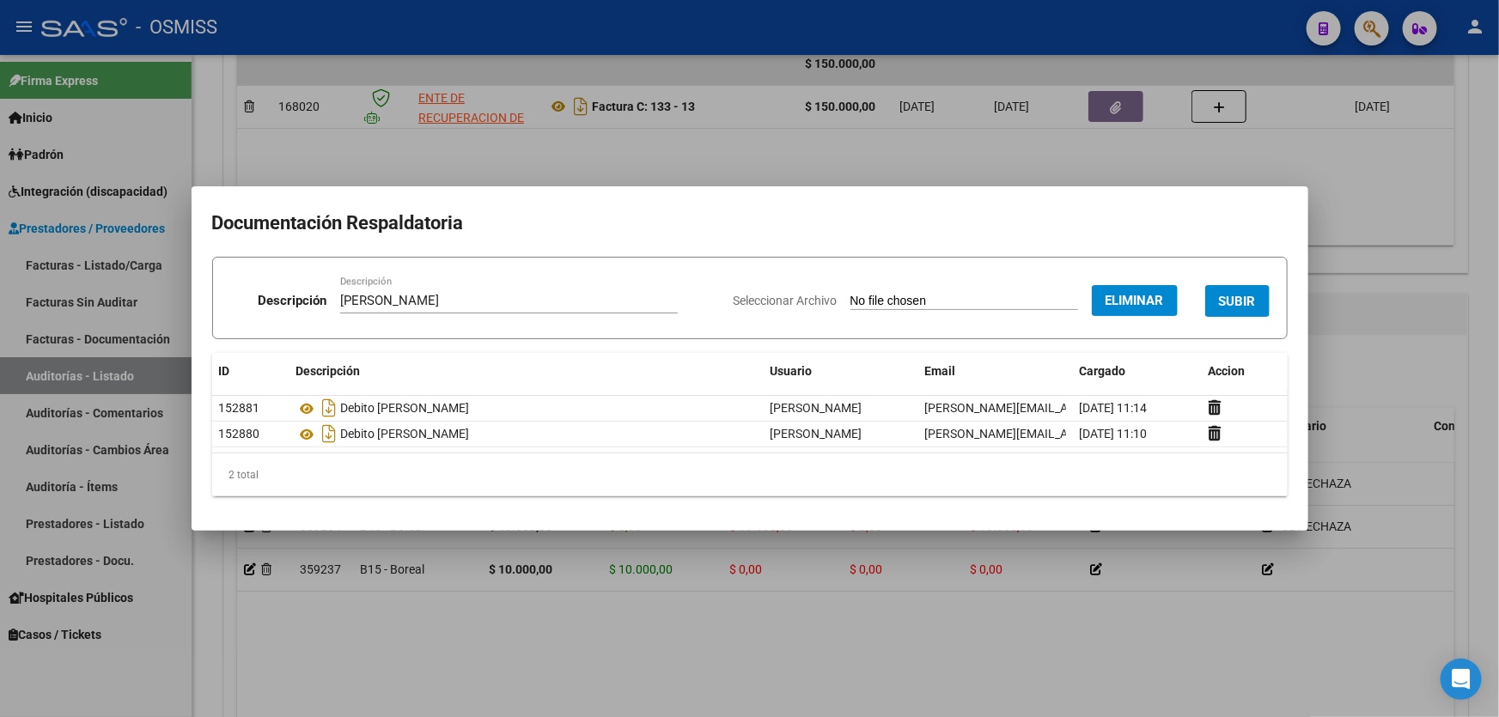
click at [1237, 294] on span "SUBIR" at bounding box center [1237, 301] width 37 height 15
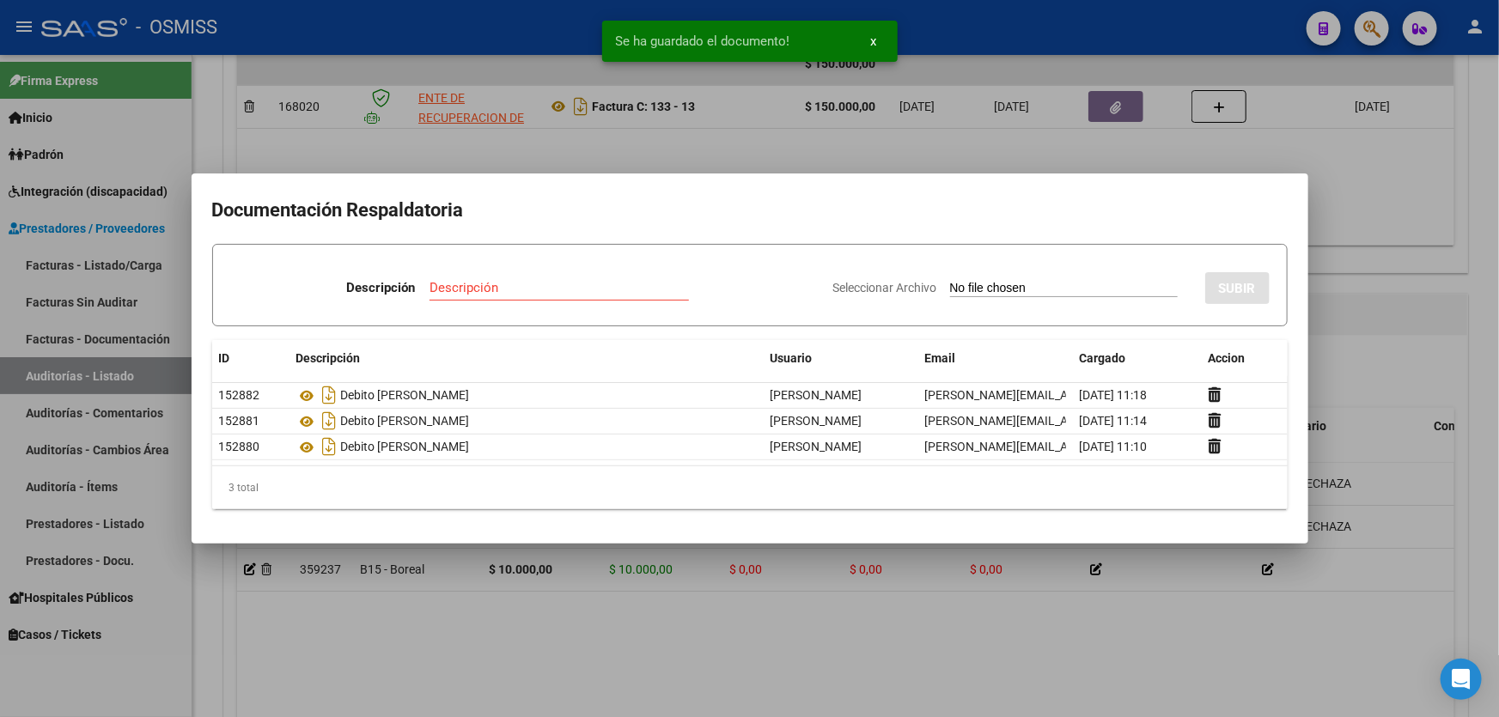
click at [879, 607] on div at bounding box center [749, 358] width 1499 height 717
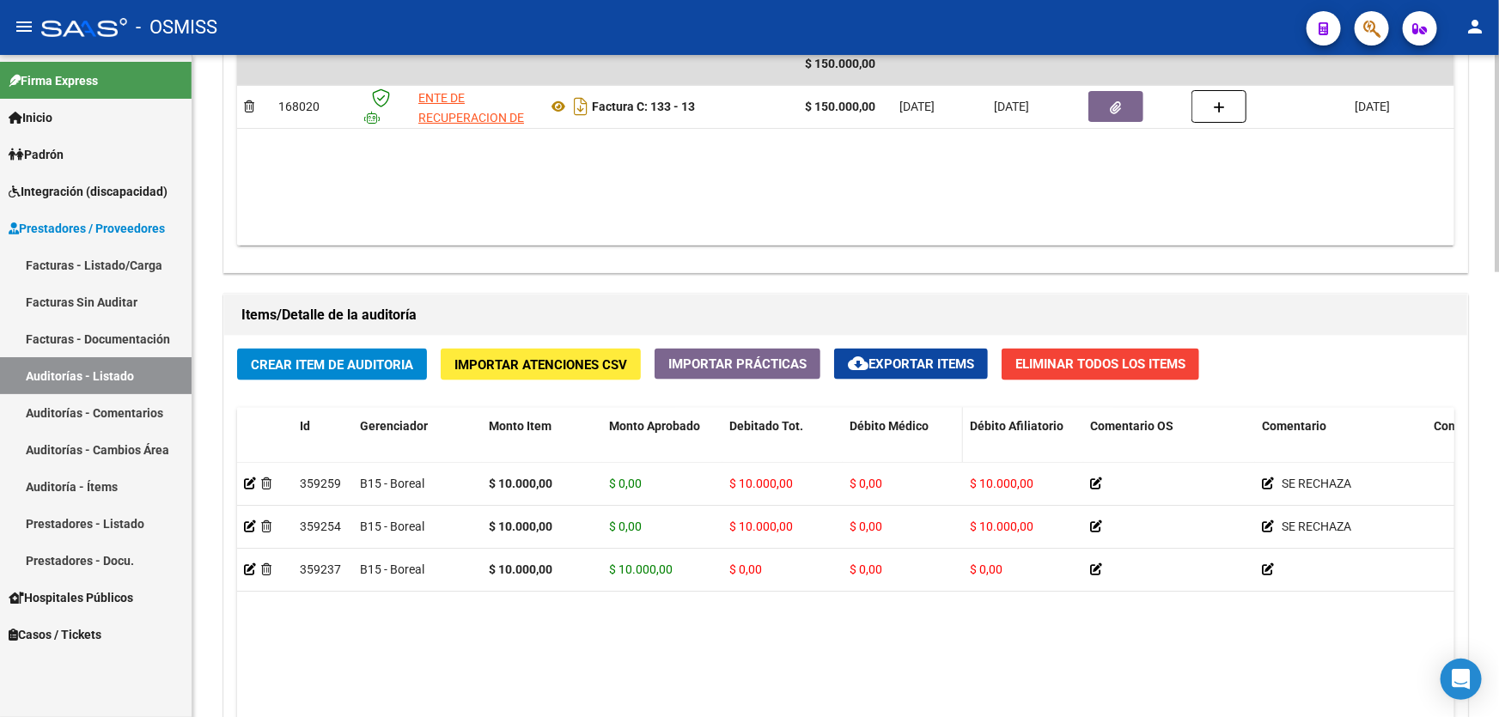
drag, startPoint x: 778, startPoint y: 610, endPoint x: 895, endPoint y: 405, distance: 236.3
click at [778, 610] on datatable-body "359259 B15 - Boreal $ 10.000,00 $ 0,00 $ 10.000,00 $ 0,00 $ 10.000,00 SE RECHAZ…" at bounding box center [845, 665] width 1217 height 405
click at [354, 349] on button "Crear Item de Auditoria" at bounding box center [332, 365] width 190 height 32
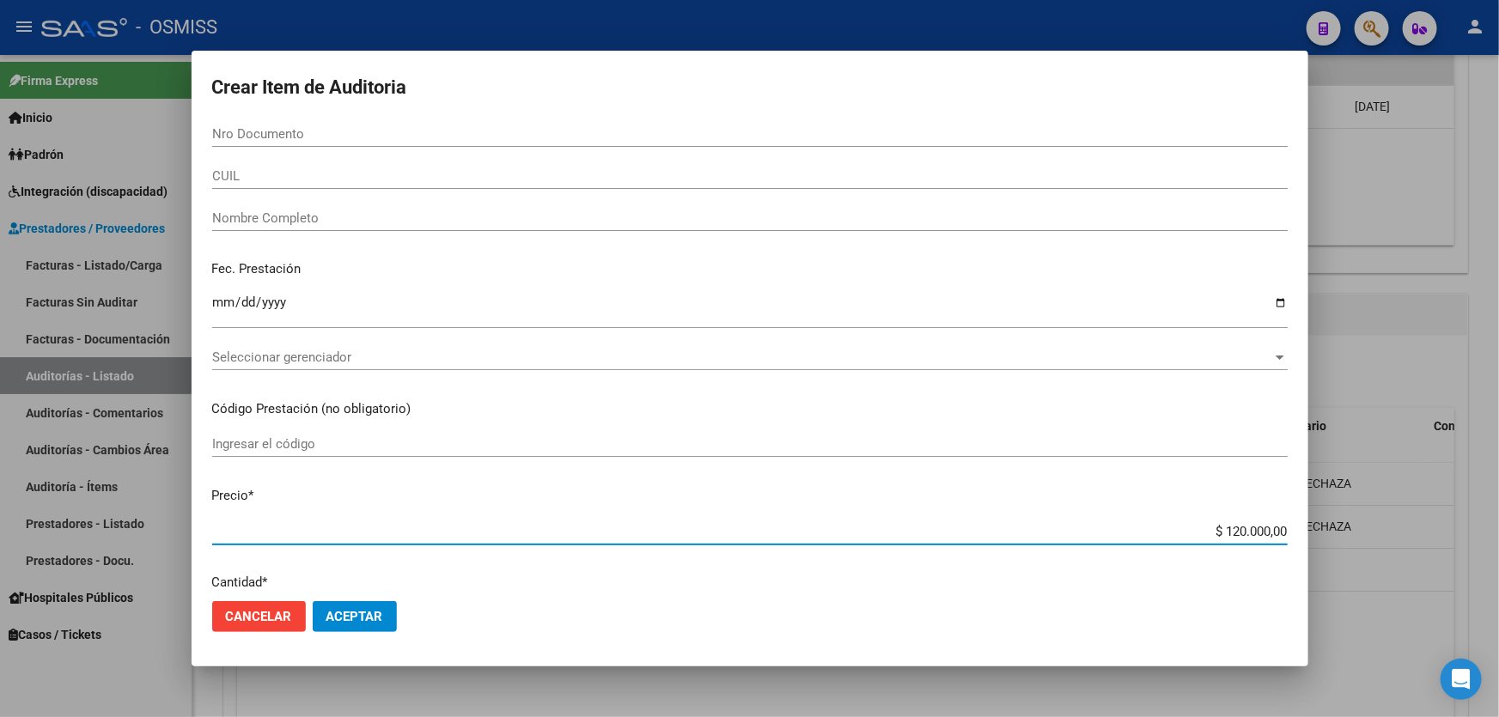
drag, startPoint x: 1168, startPoint y: 532, endPoint x: 1482, endPoint y: 533, distance: 313.6
click at [1492, 534] on div "Crear Item de Auditoria Nro Documento CUIL Nombre Completo Fec. Prestación Ingr…" at bounding box center [749, 358] width 1499 height 717
type input "$ 0,05"
type input "$ 0,50"
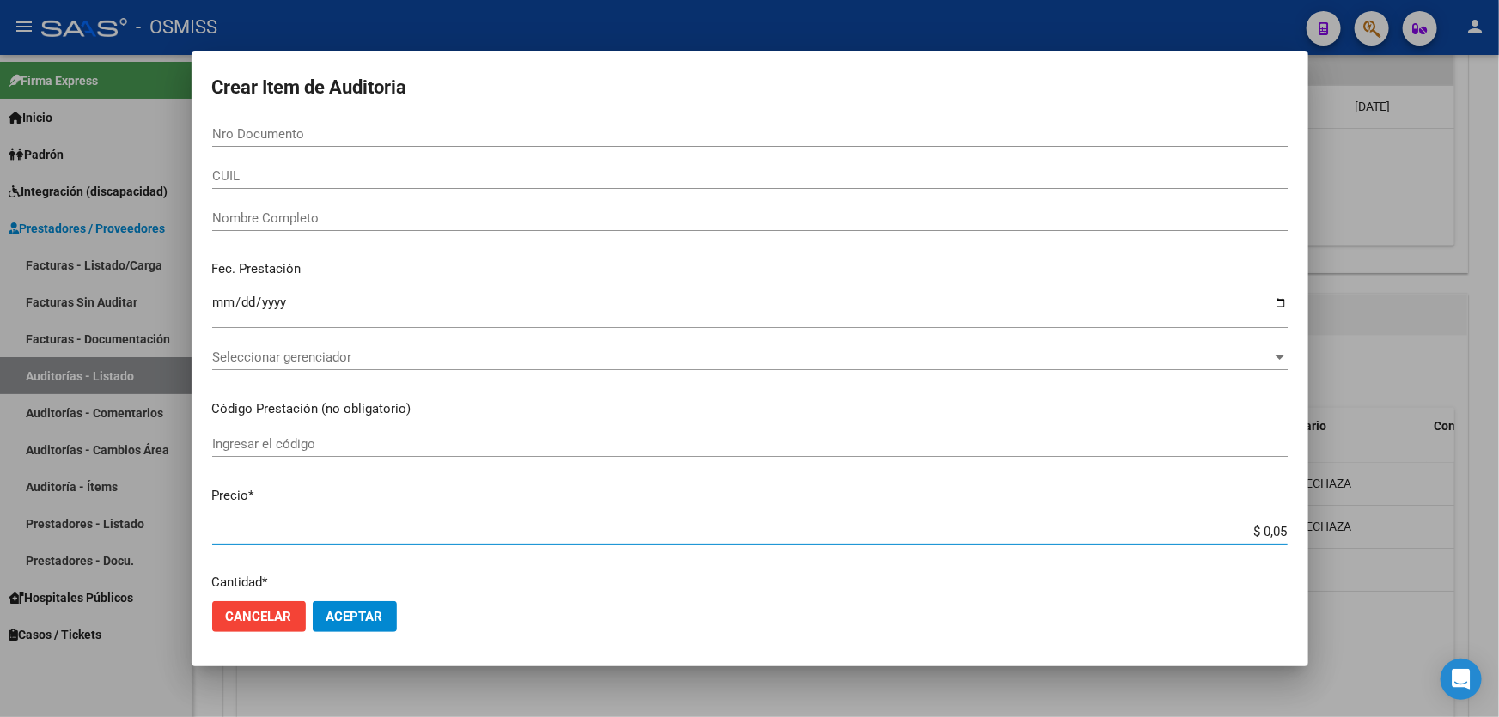
type input "$ 0,50"
type input "$ 5,00"
type input "$ 50,00"
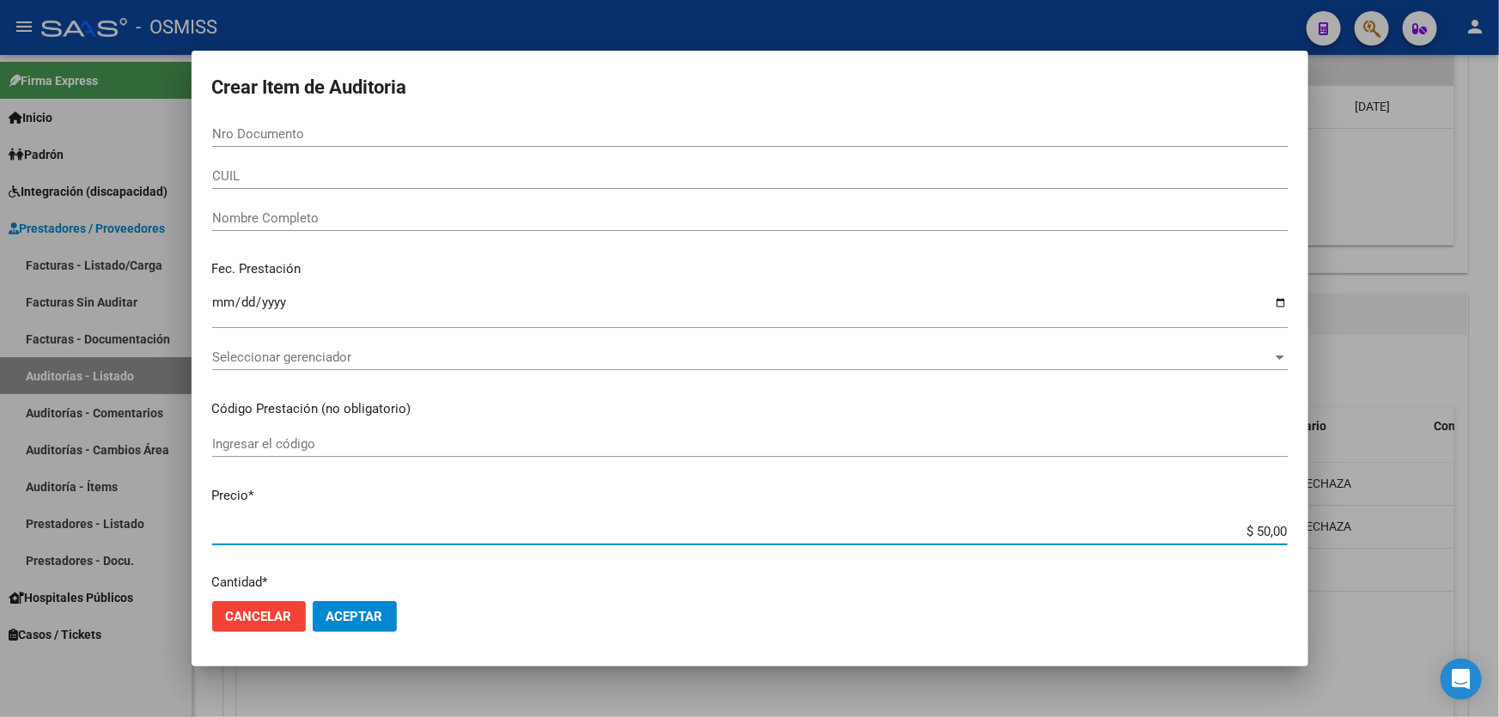
type input "$ 500,00"
type input "$ 5.000,00"
type input "$ 50.000,00"
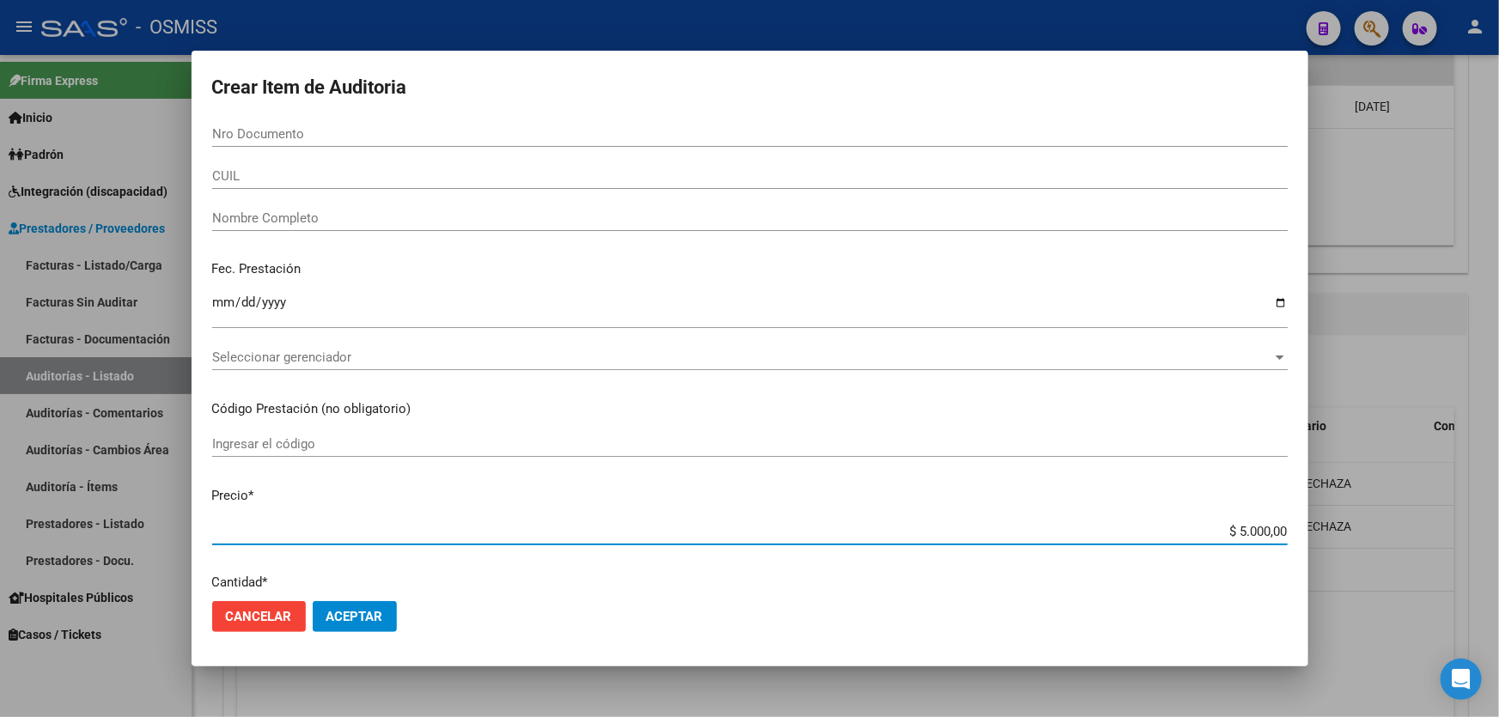
type input "$ 50.000,00"
click at [335, 135] on input "Nro Documento" at bounding box center [750, 133] width 1076 height 15
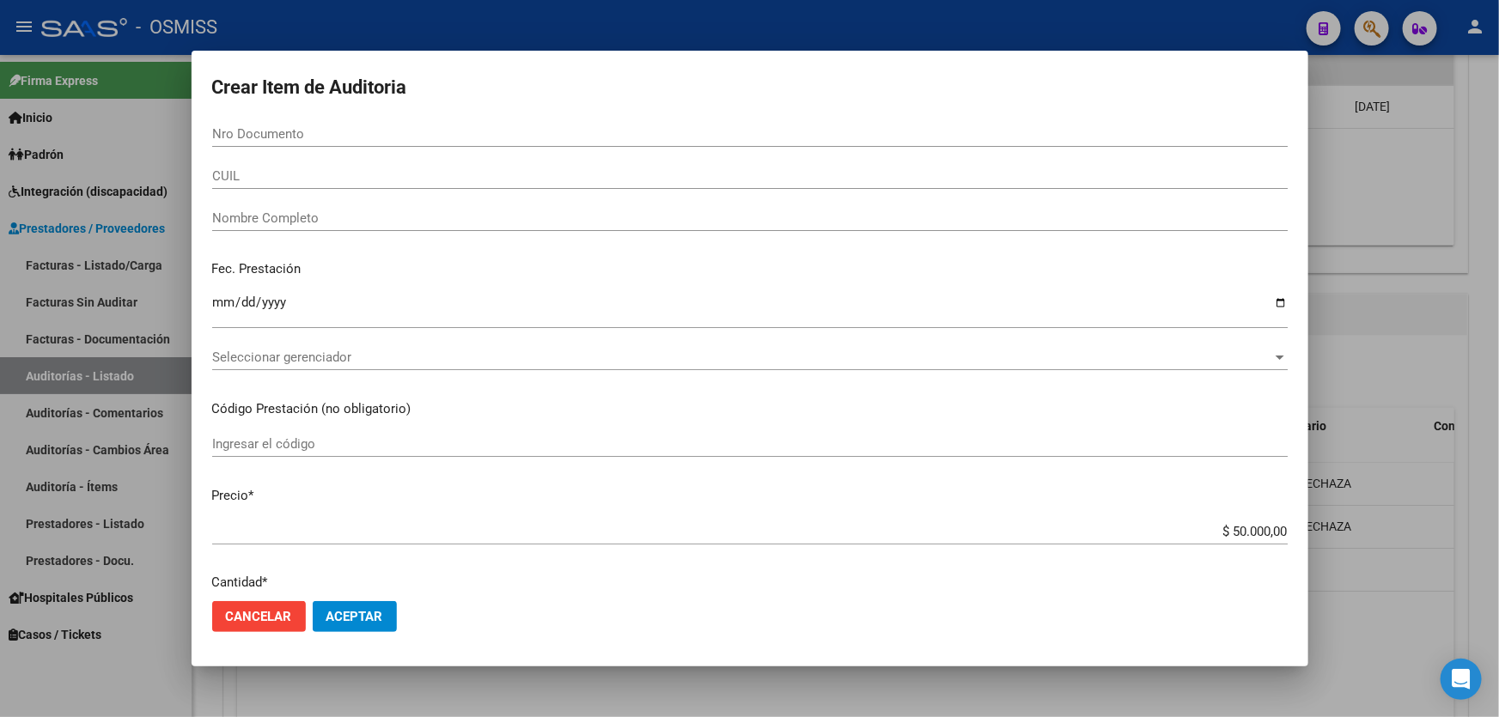
click at [883, 289] on div "Fec. Prestación Ingresar la fecha" at bounding box center [750, 296] width 1076 height 98
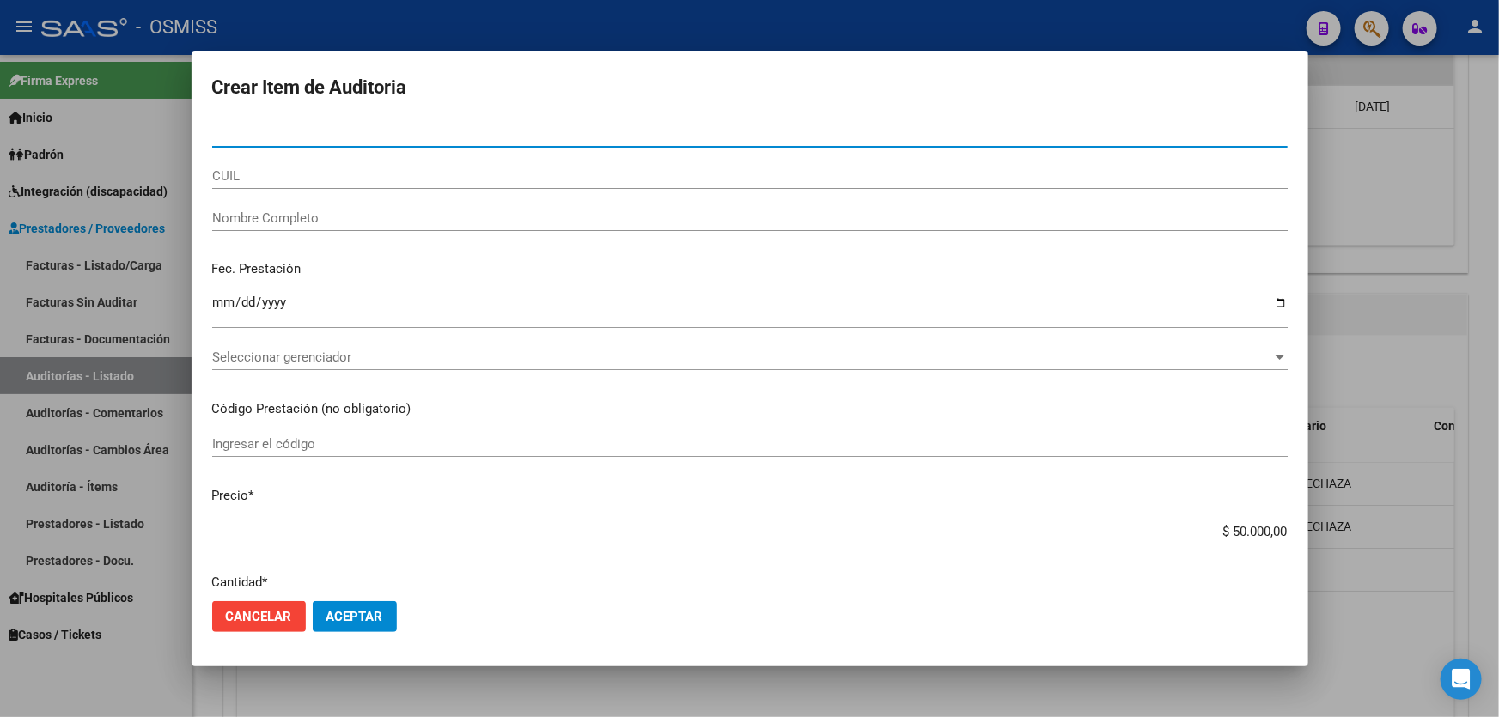
click at [253, 134] on input "Nro Documento" at bounding box center [750, 133] width 1076 height 15
paste input "39086386"
type input "39086386"
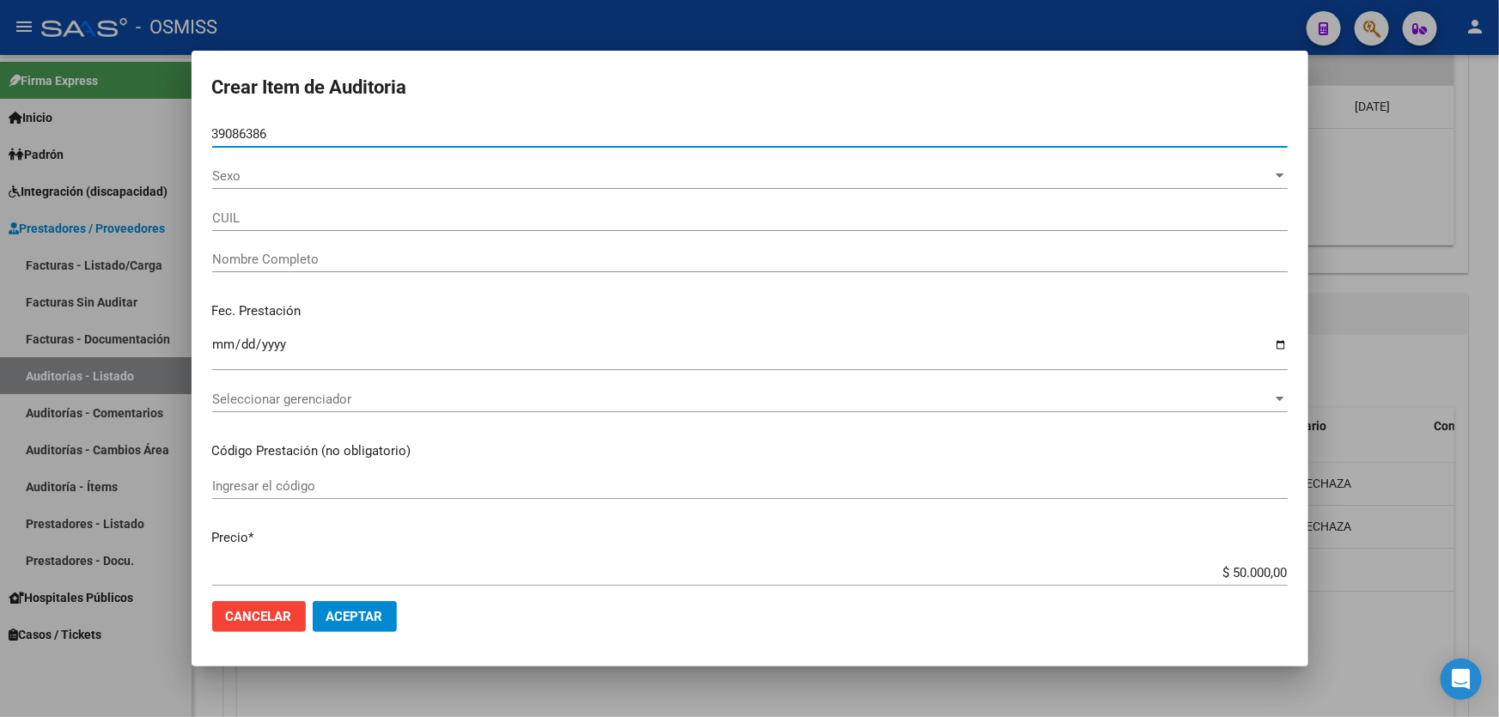
type input "27390863867"
type input "[PERSON_NAME]"
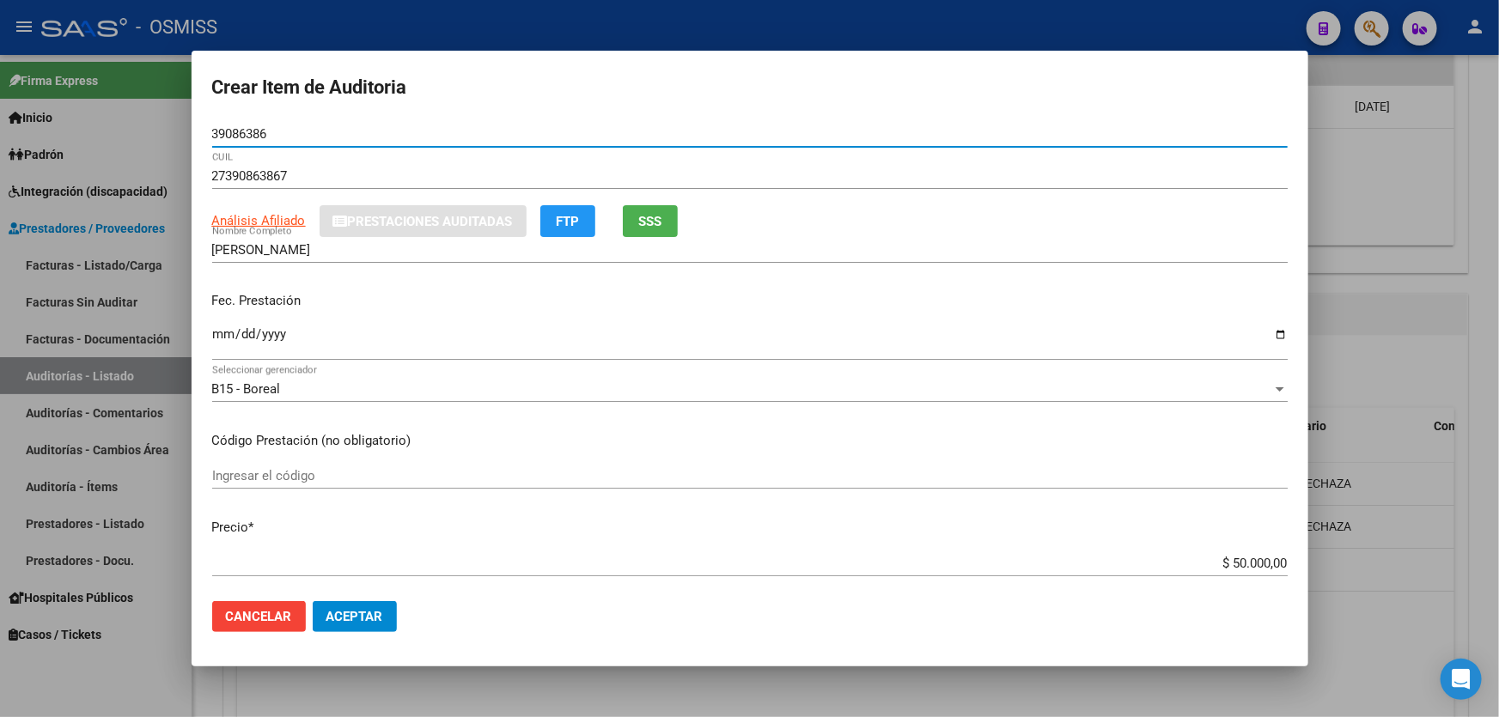
type input "39086386"
click at [224, 311] on p "Fec. Prestación" at bounding box center [750, 301] width 1076 height 20
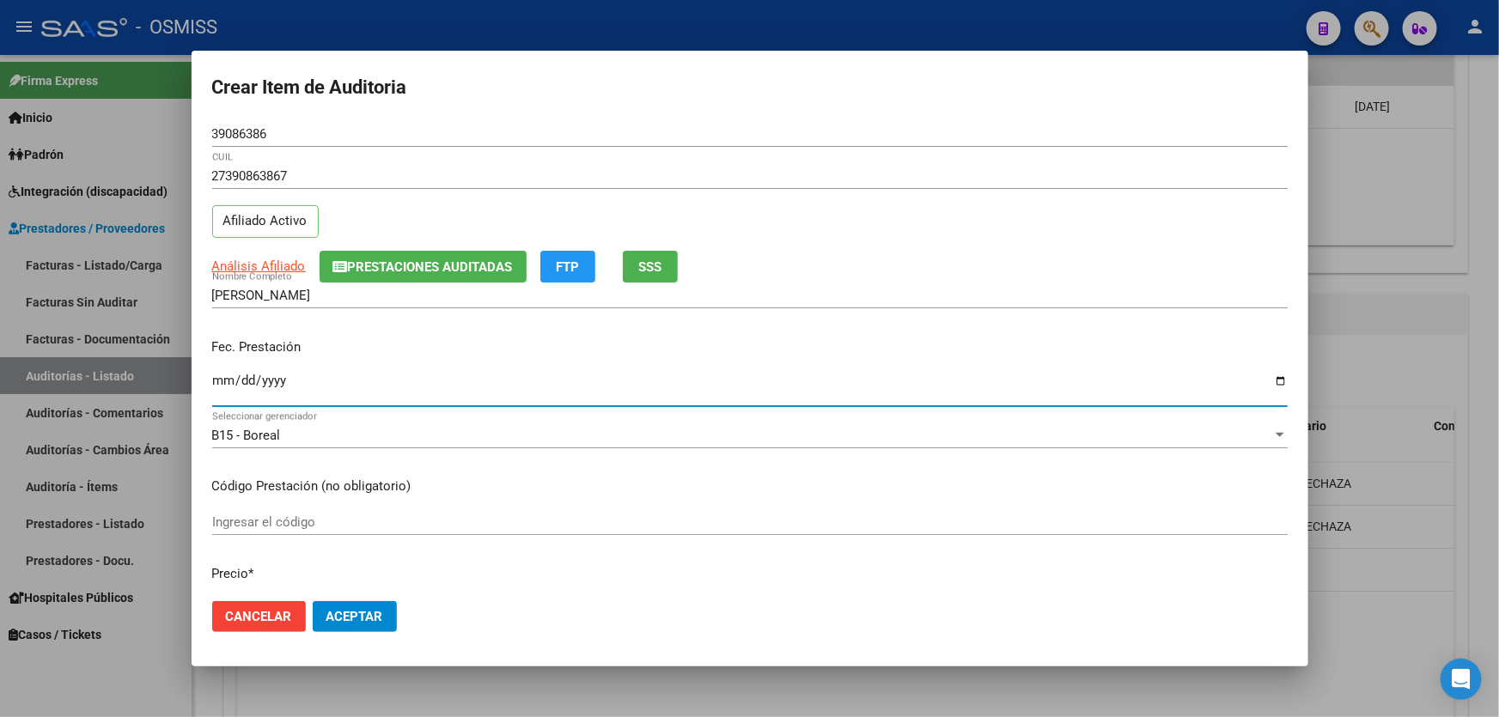
drag, startPoint x: 223, startPoint y: 386, endPoint x: 529, endPoint y: 519, distance: 333.6
click at [223, 386] on input "Ingresar la fecha" at bounding box center [750, 387] width 1076 height 27
type input "[DATE]"
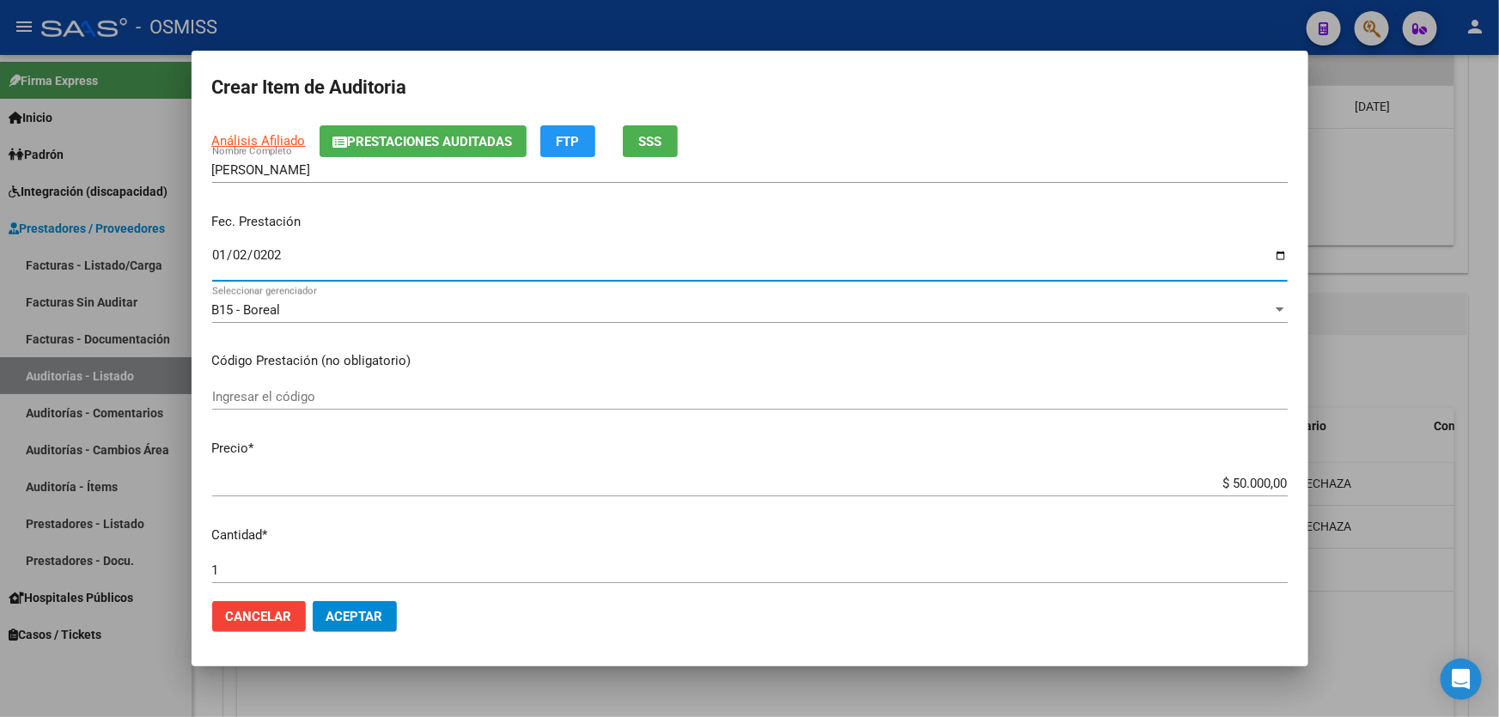
scroll to position [312, 0]
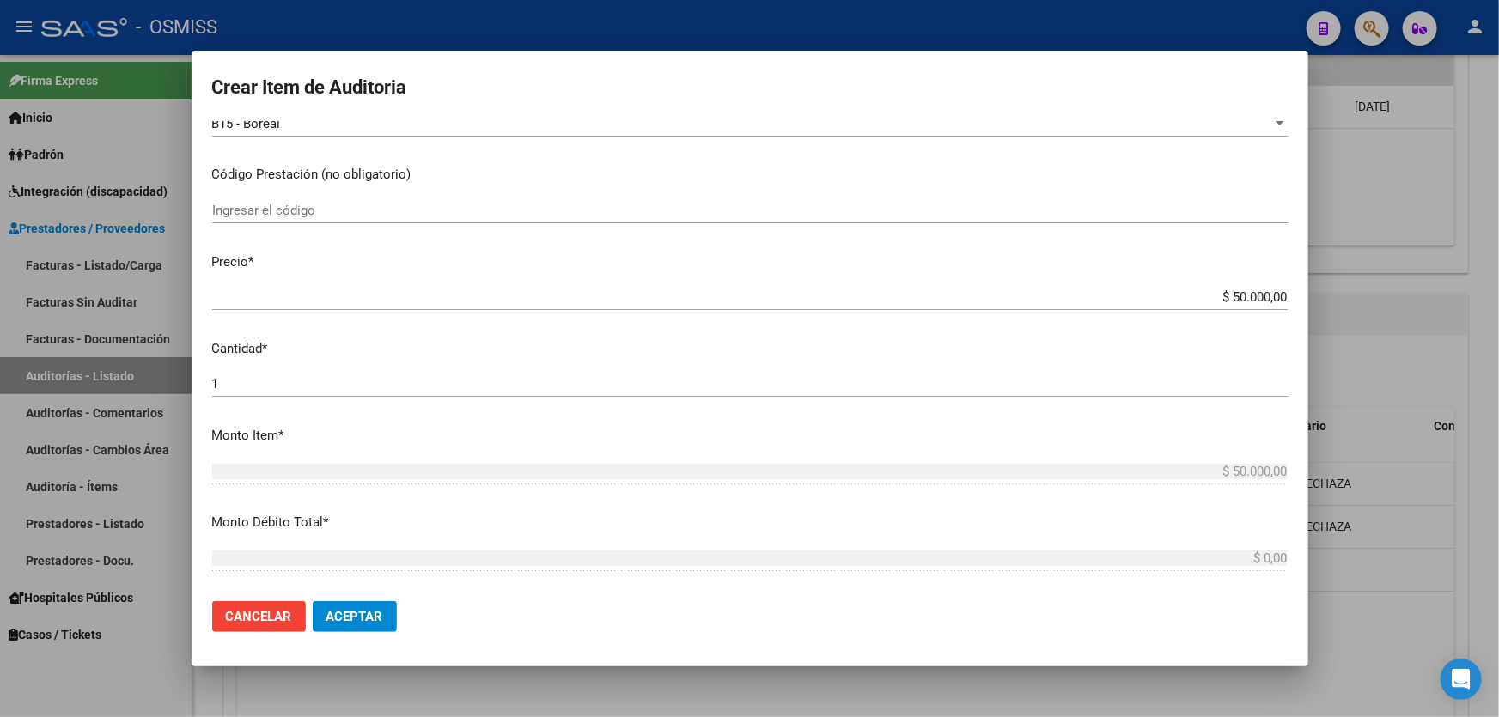
click at [361, 624] on span "Aceptar" at bounding box center [354, 616] width 57 height 15
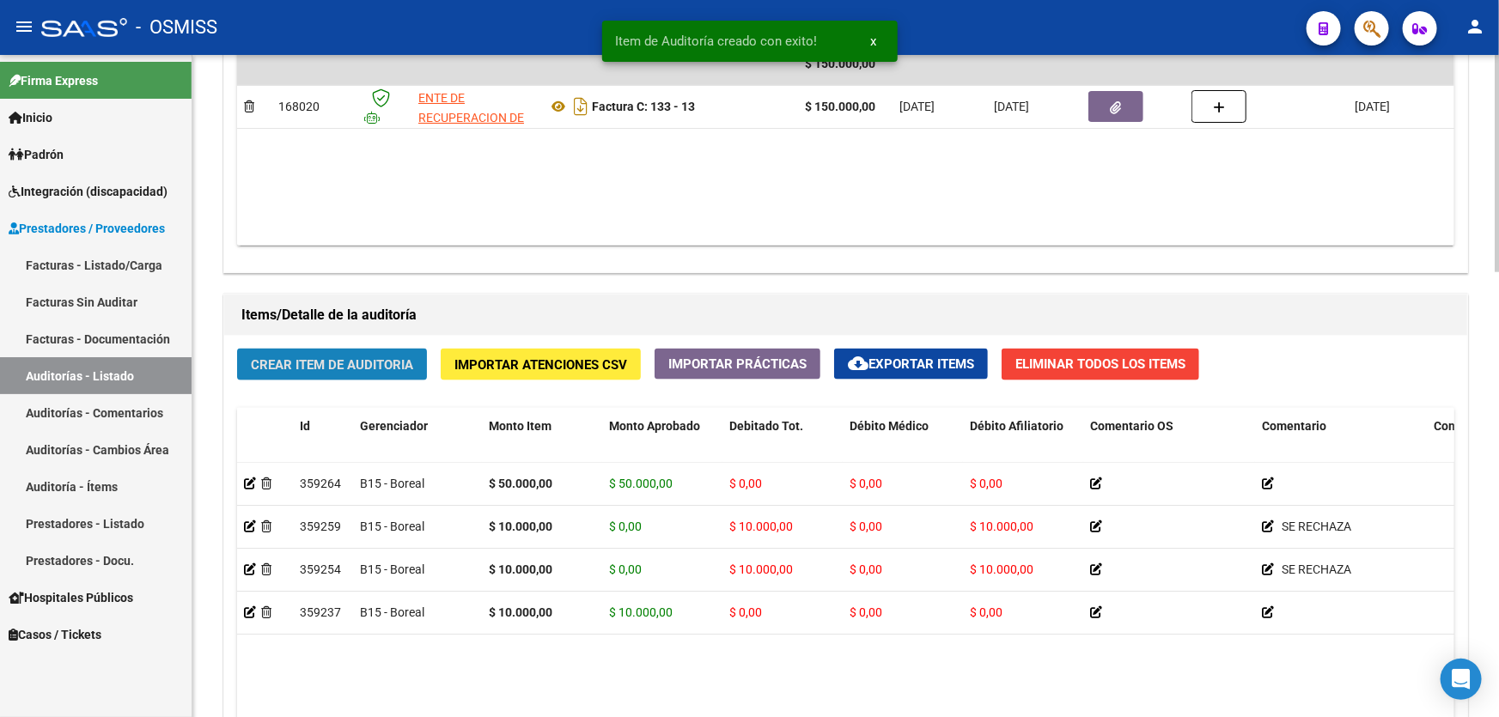
click at [344, 372] on button "Crear Item de Auditoria" at bounding box center [332, 365] width 190 height 32
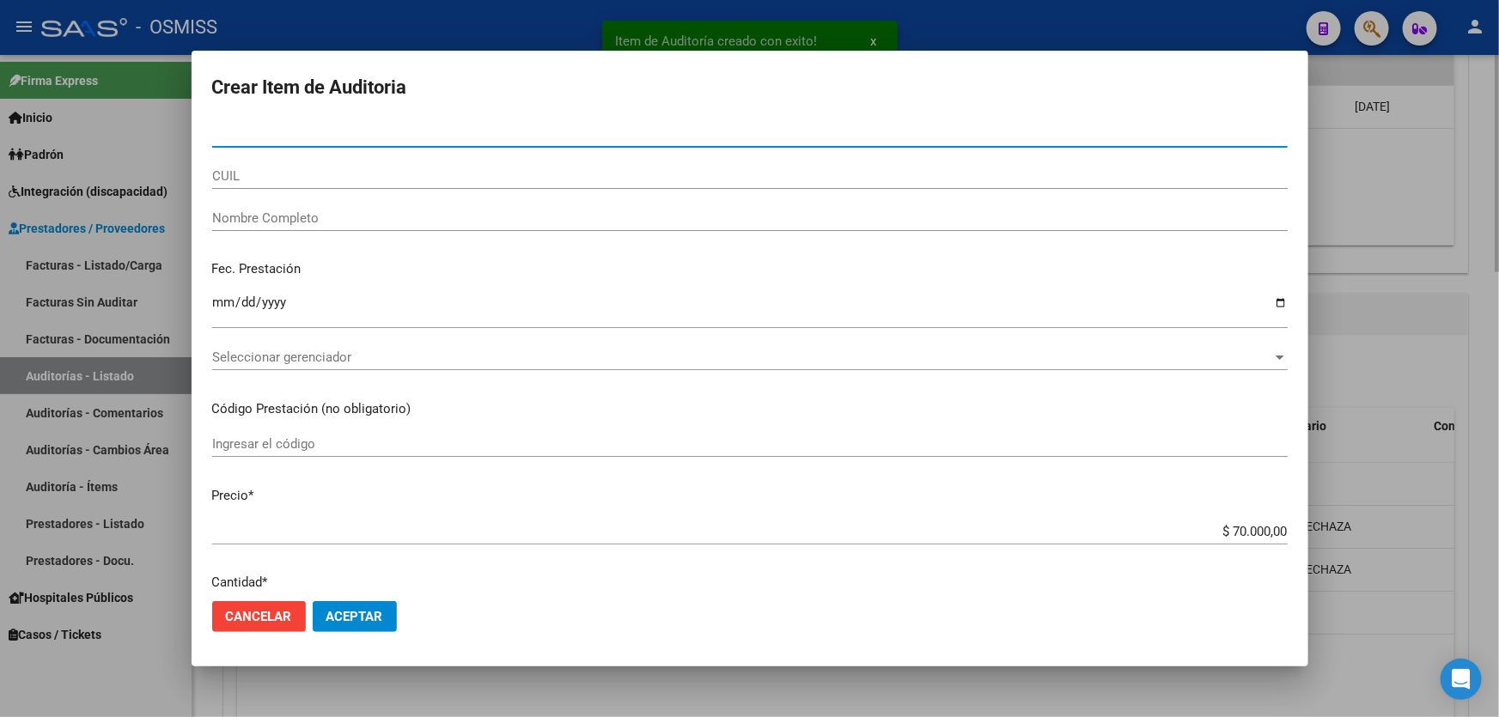
paste input "39086386"
type input "39086386"
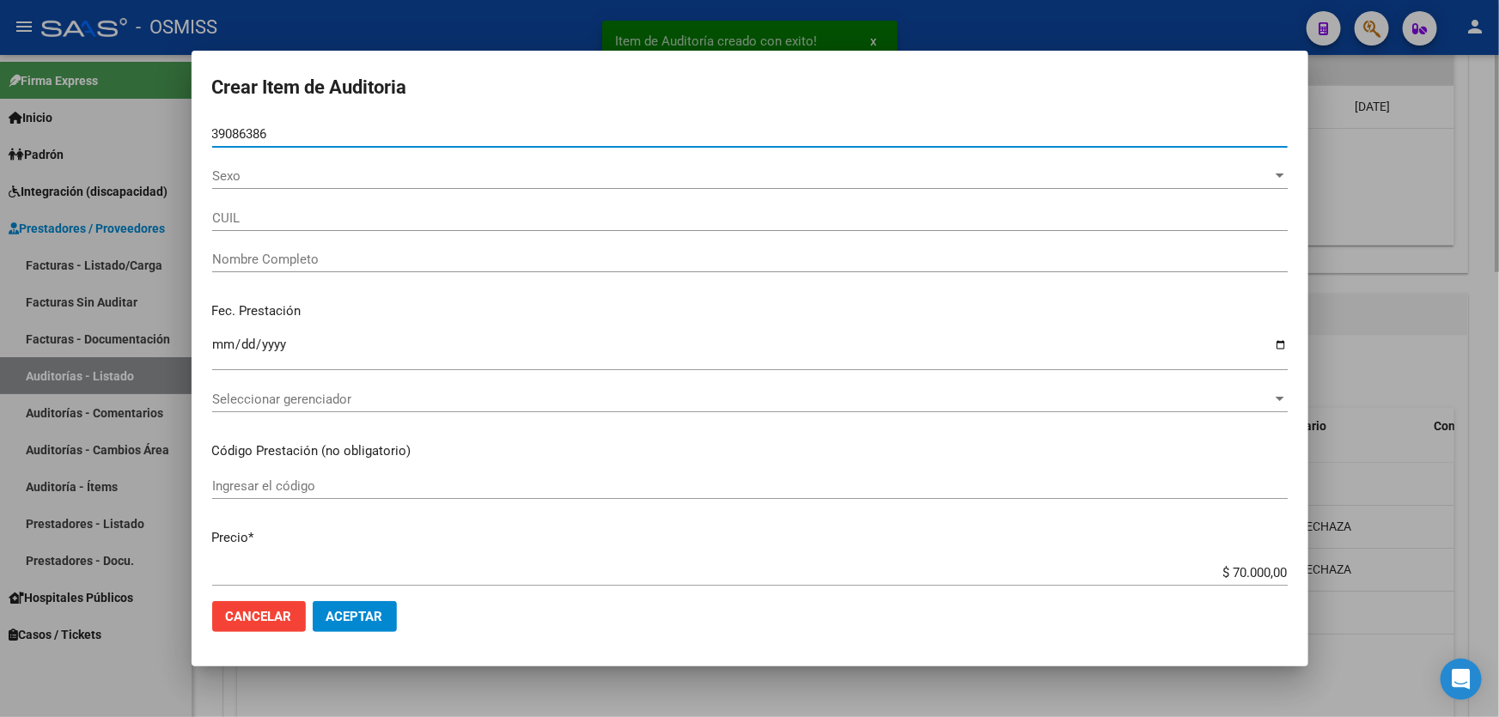
type input "27390863867"
type input "[PERSON_NAME]"
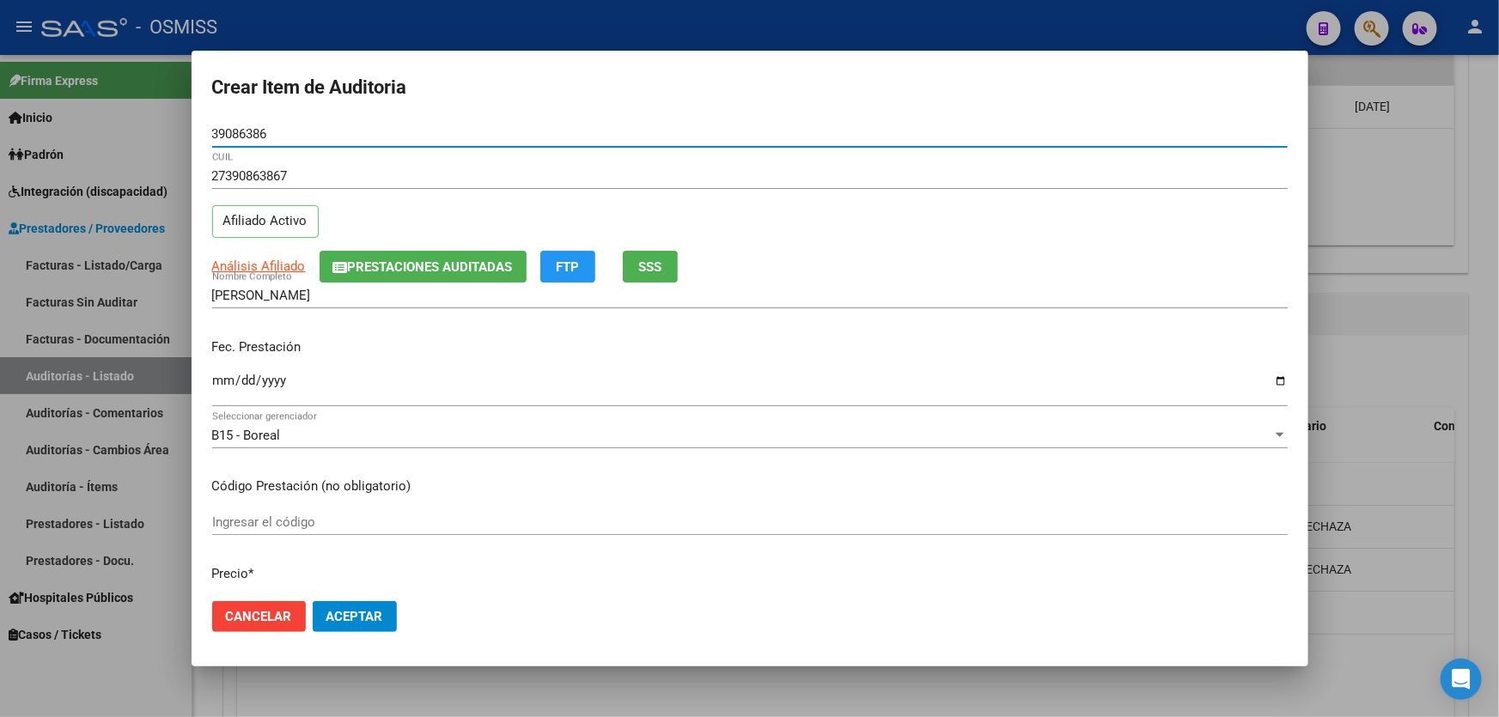
type input "39086386"
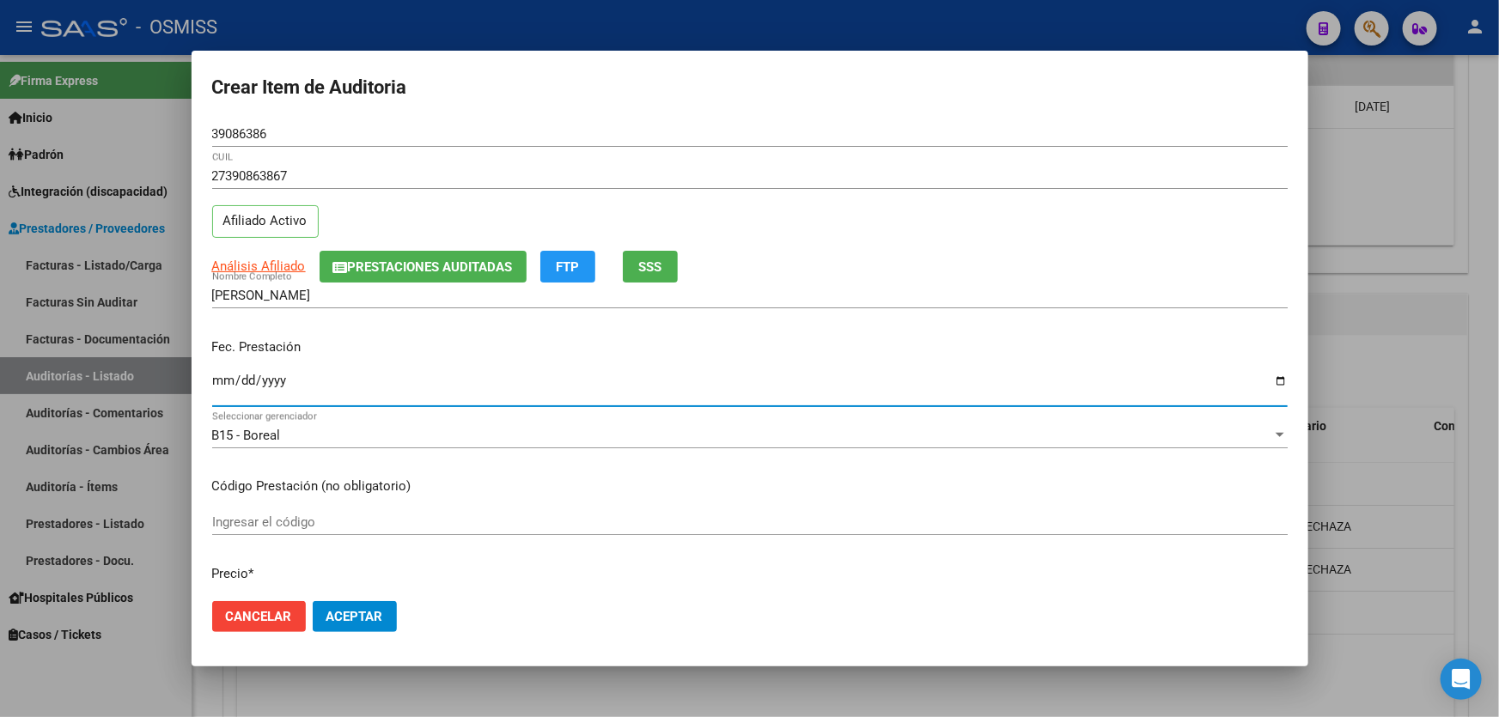
click at [230, 394] on input "Ingresar la fecha" at bounding box center [750, 387] width 1076 height 27
type input "[DATE]"
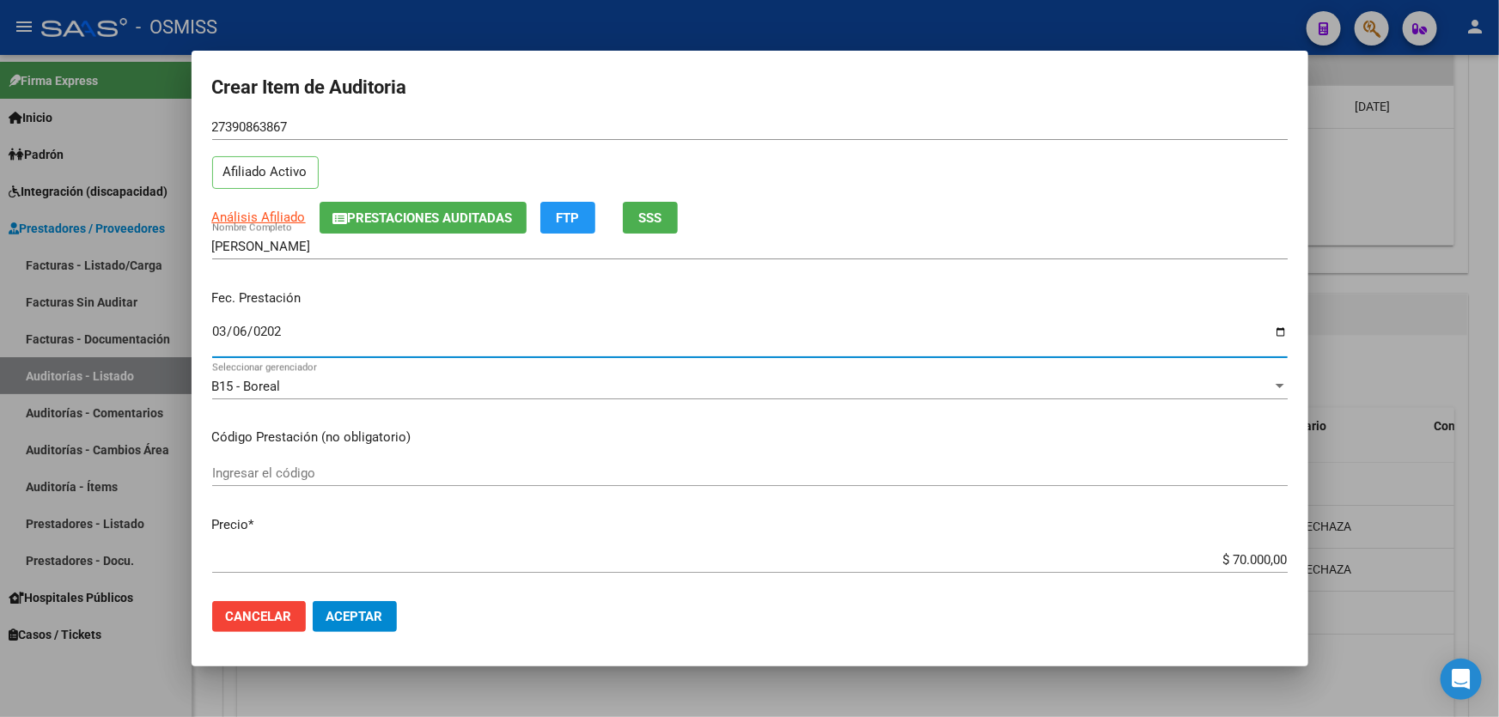
scroll to position [156, 0]
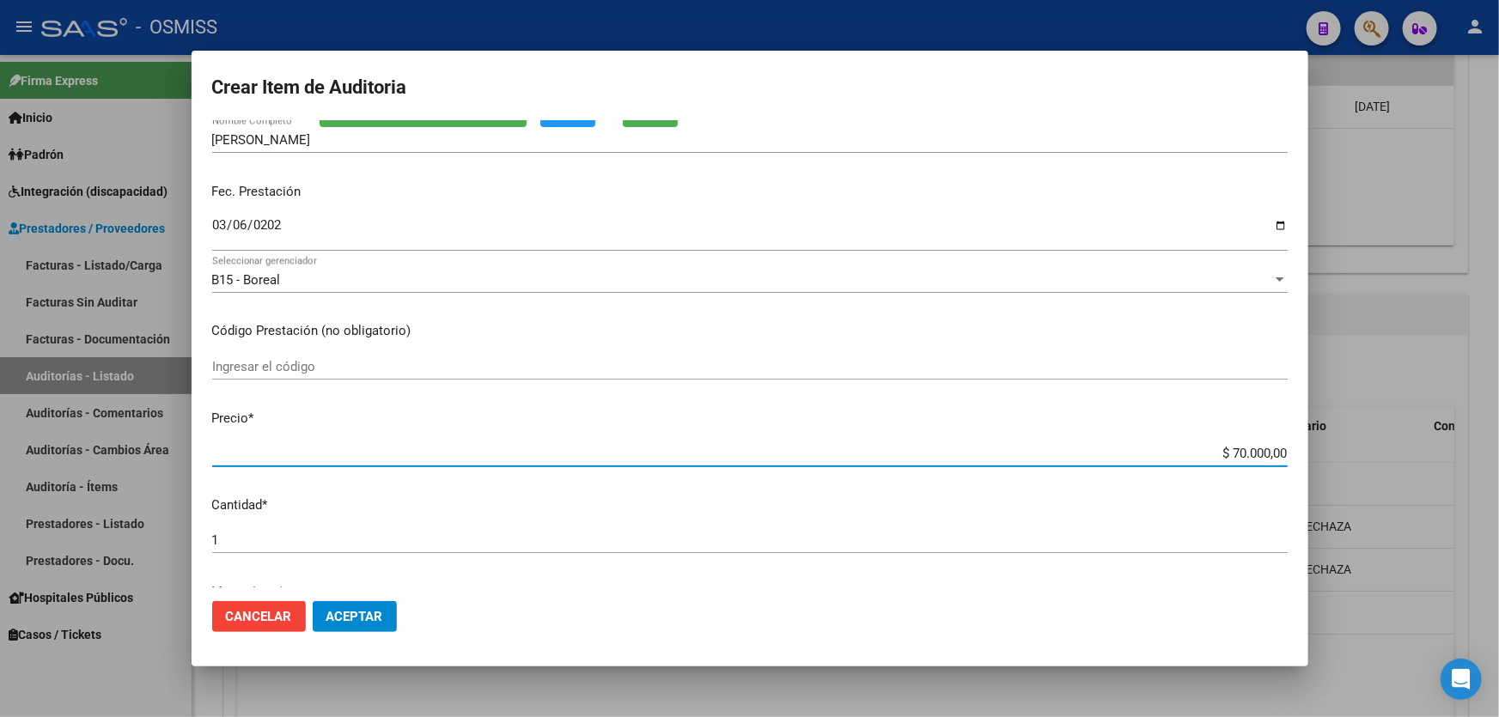
drag, startPoint x: 1113, startPoint y: 453, endPoint x: 1498, endPoint y: 461, distance: 385.0
click at [1498, 461] on div "Crear Item de Auditoria 39086386 Nro Documento 27390863867 CUIL Afiliado Activo…" at bounding box center [749, 358] width 1499 height 717
type input "$ 0,05"
type input "$ 0,50"
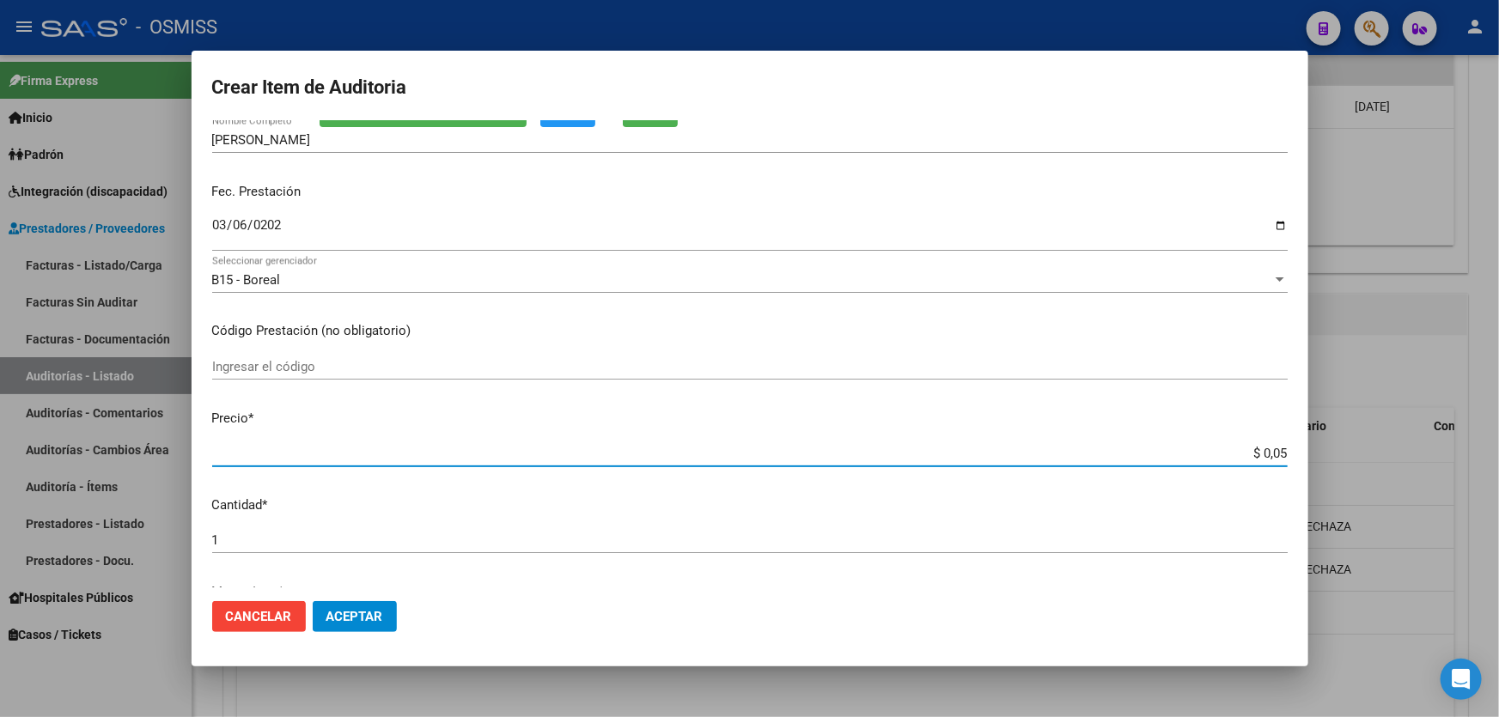
type input "$ 0,50"
type input "$ 5,00"
type input "$ 50,00"
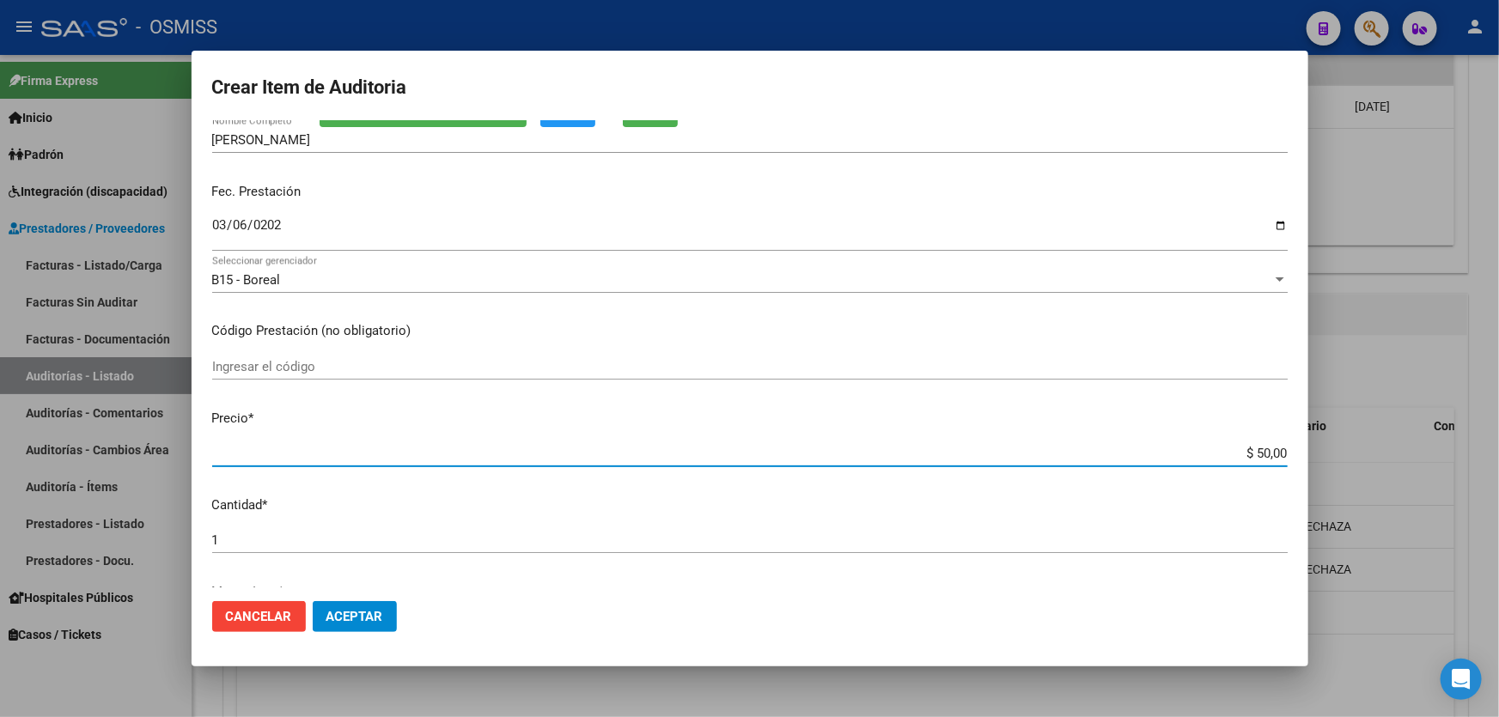
type input "$ 500,00"
type input "$ 5.000,00"
type input "$ 50.000,00"
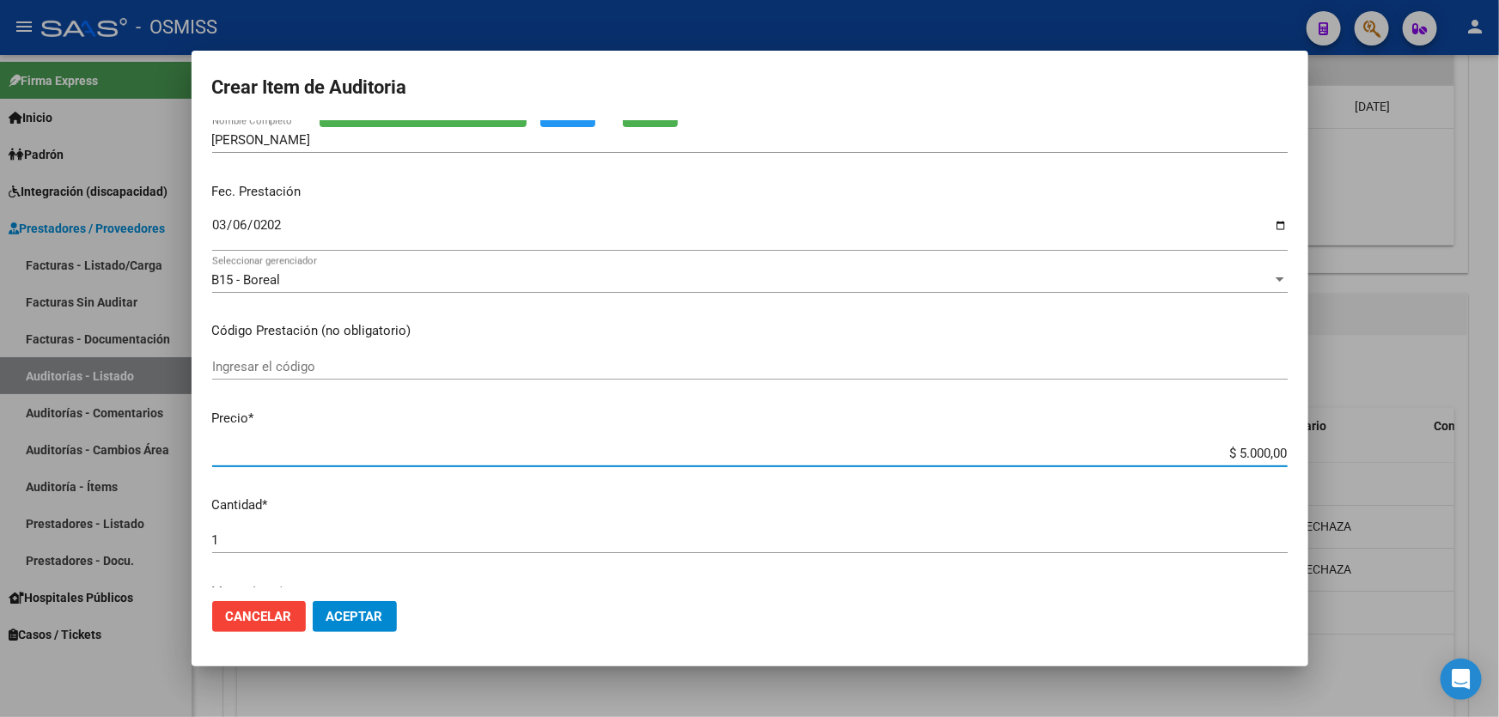
type input "$ 50.000,00"
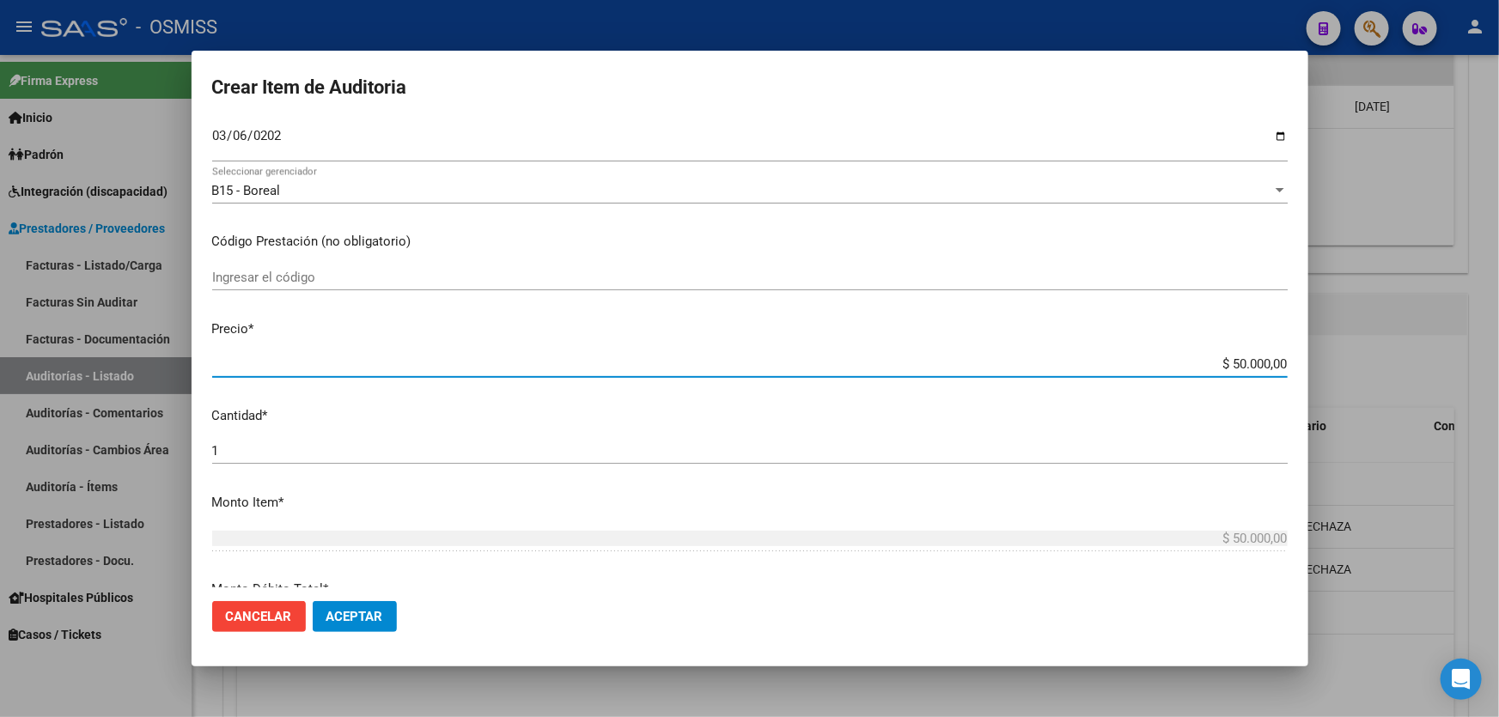
scroll to position [546, 0]
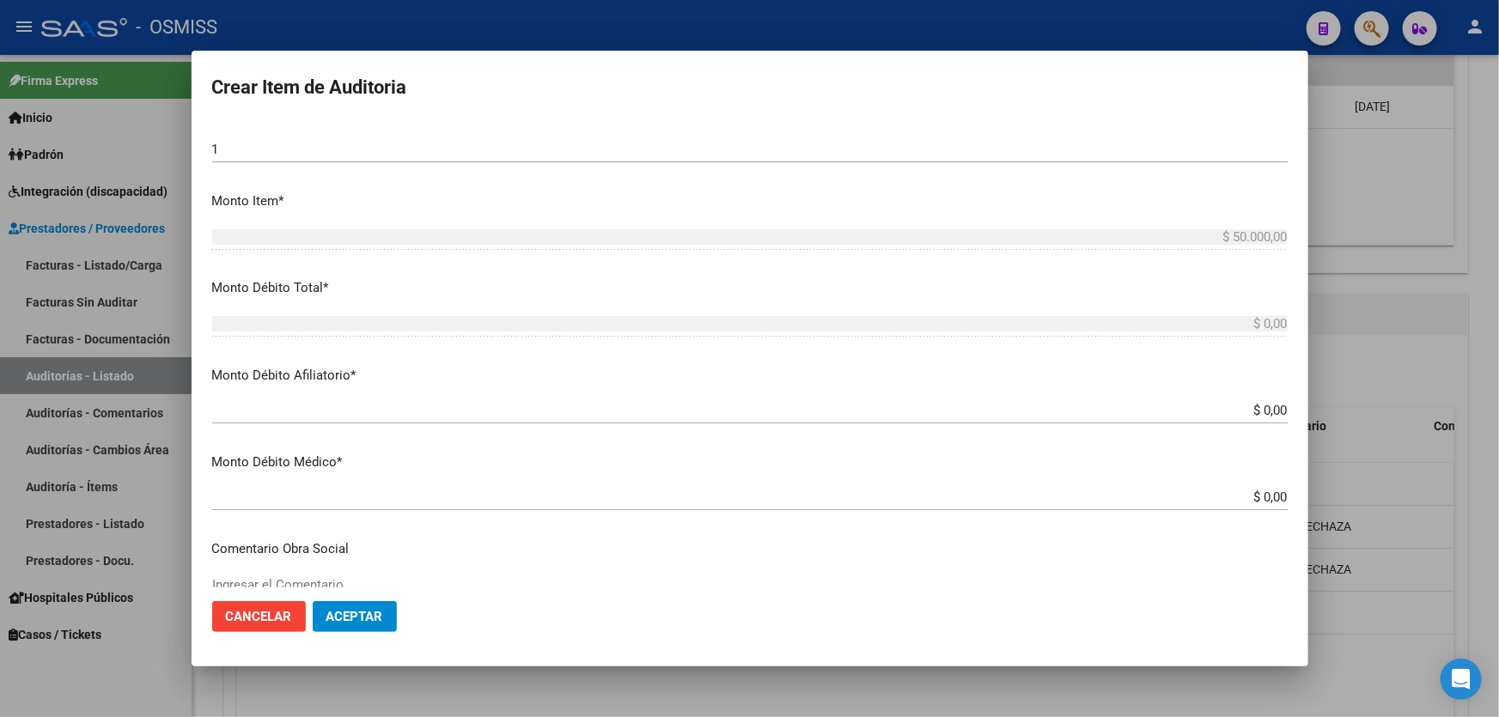
click at [1170, 395] on mat-dialog-content "39086386 Nro Documento 27390863867 CUIL Afiliado Activo Análisis Afiliado Prest…" at bounding box center [750, 354] width 1117 height 467
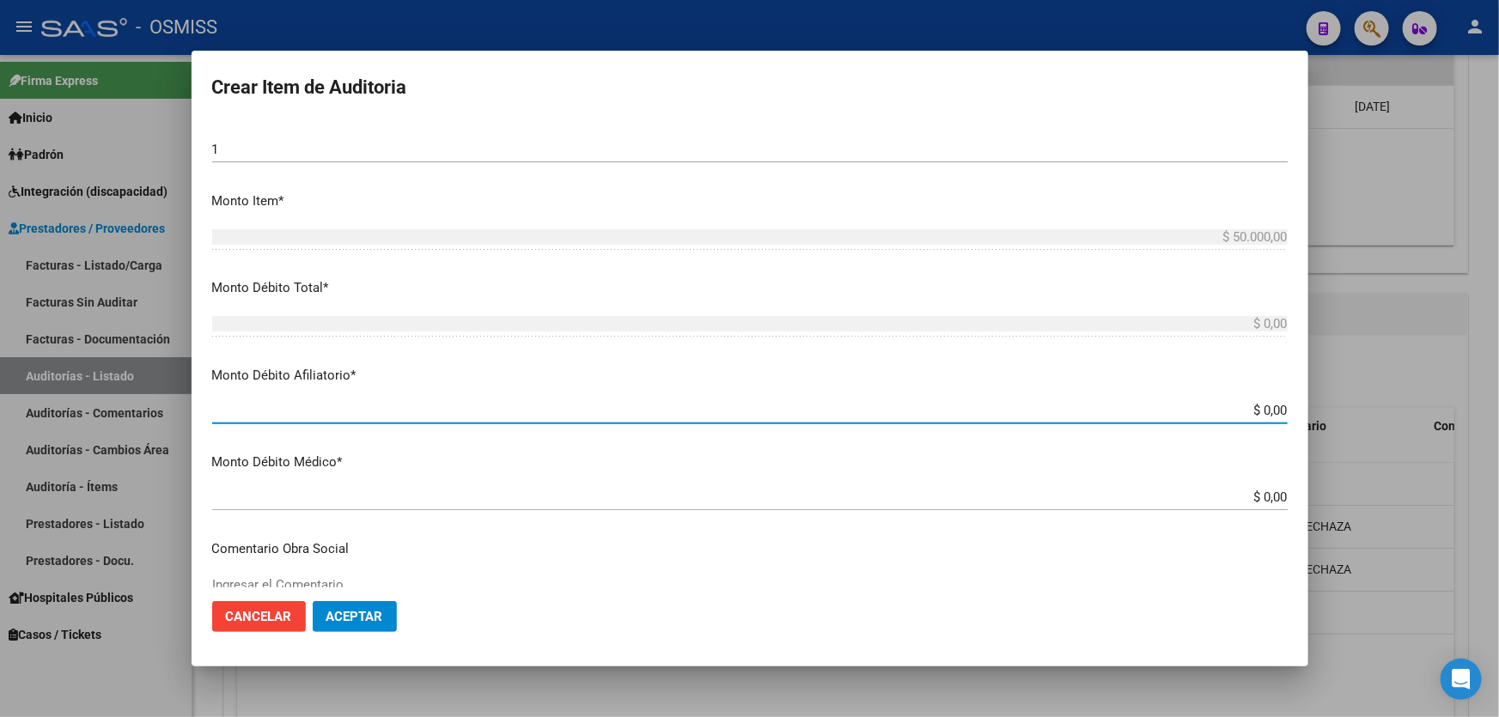
drag, startPoint x: 1166, startPoint y: 408, endPoint x: 1498, endPoint y: 393, distance: 332.8
click at [1498, 396] on div "Crear Item de Auditoria 39086386 Nro Documento 27390863867 CUIL Afiliado Activo…" at bounding box center [749, 358] width 1499 height 717
type input "$ 0,05"
type input "$ 0,50"
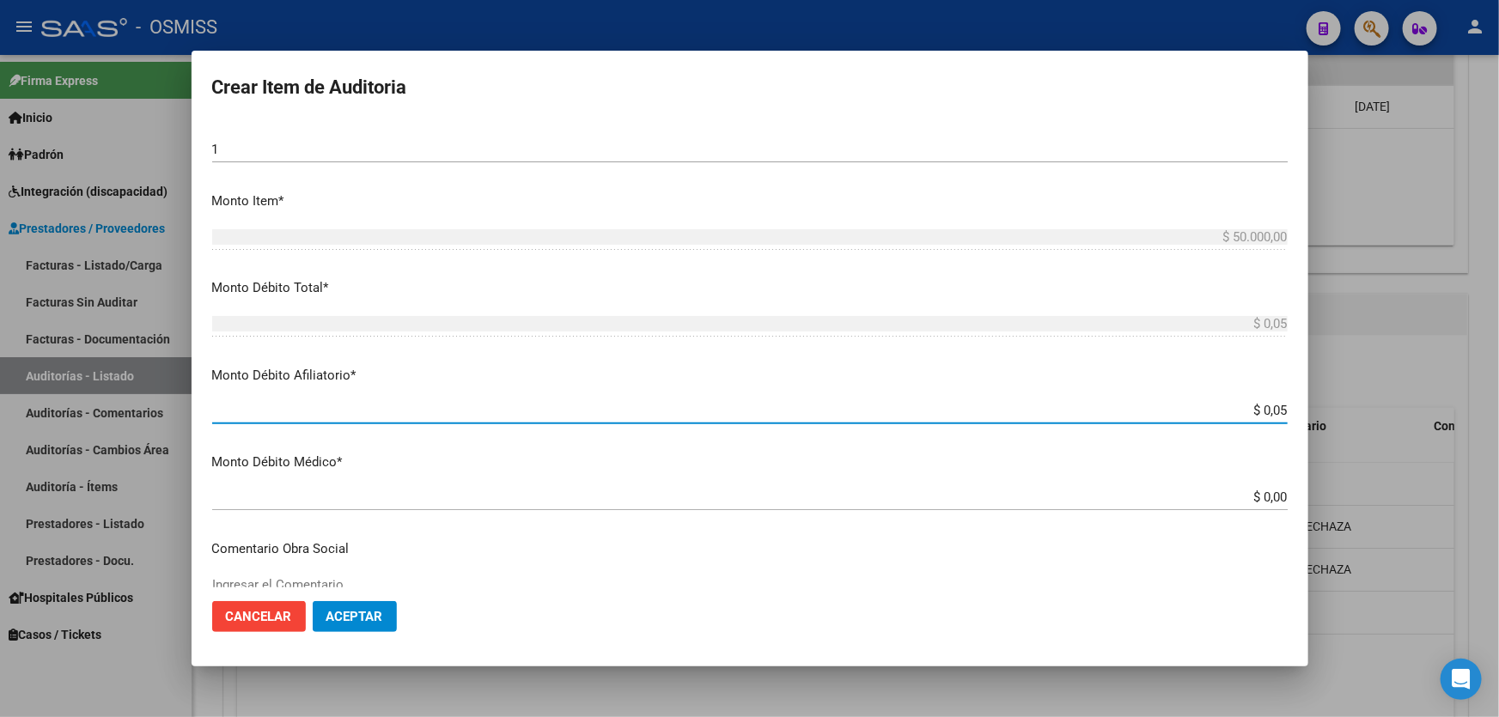
type input "$ 0,50"
type input "$ 5,00"
type input "$ 50,00"
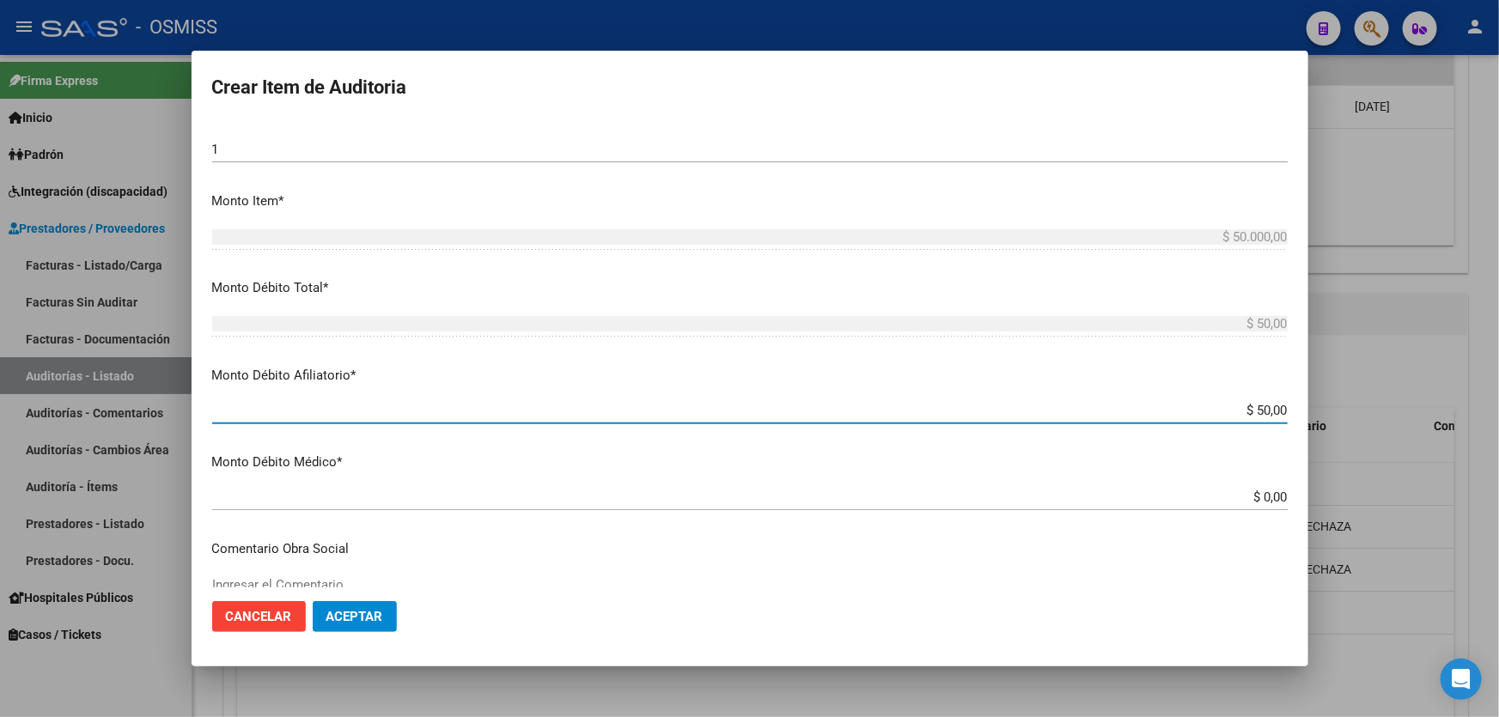
type input "$ 500,00"
type input "$ 5.000,00"
type input "$ 50.000,00"
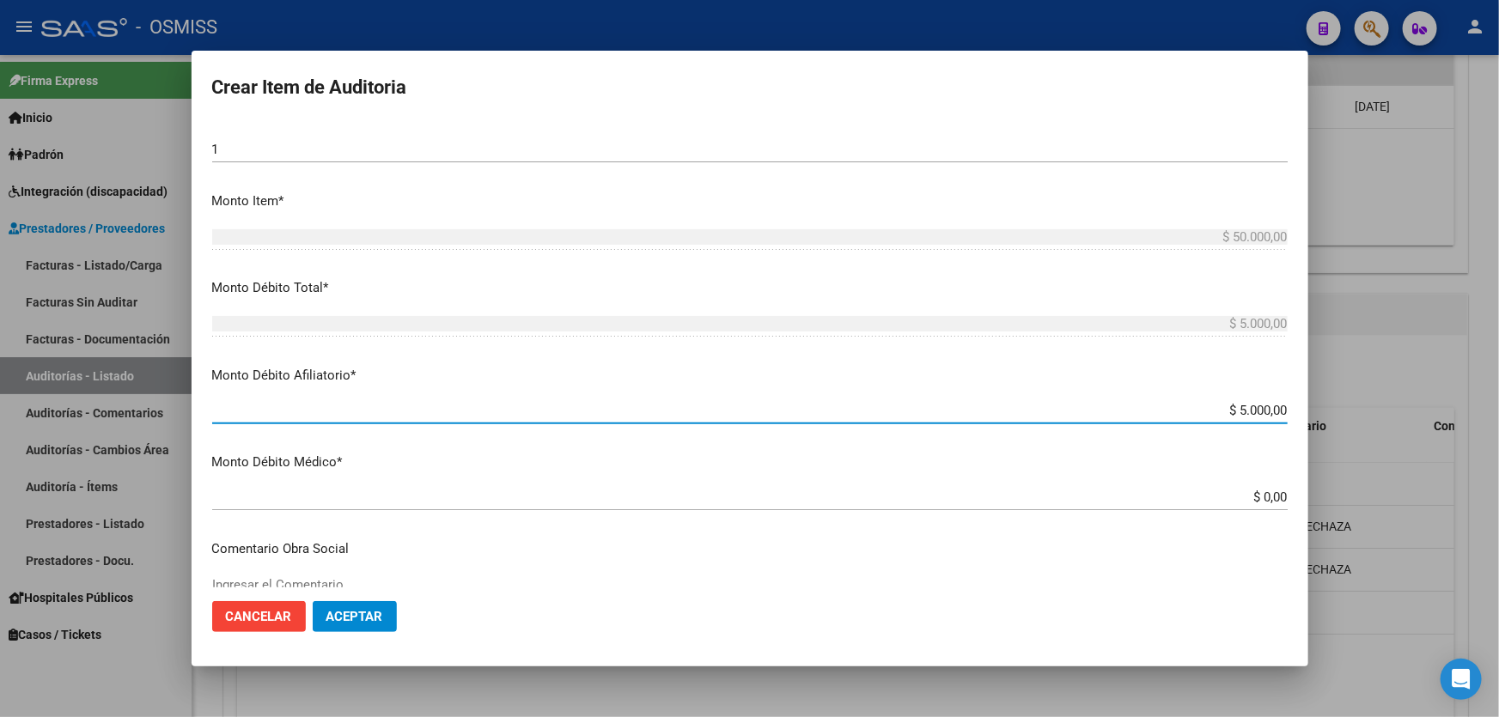
type input "$ 50.000,00"
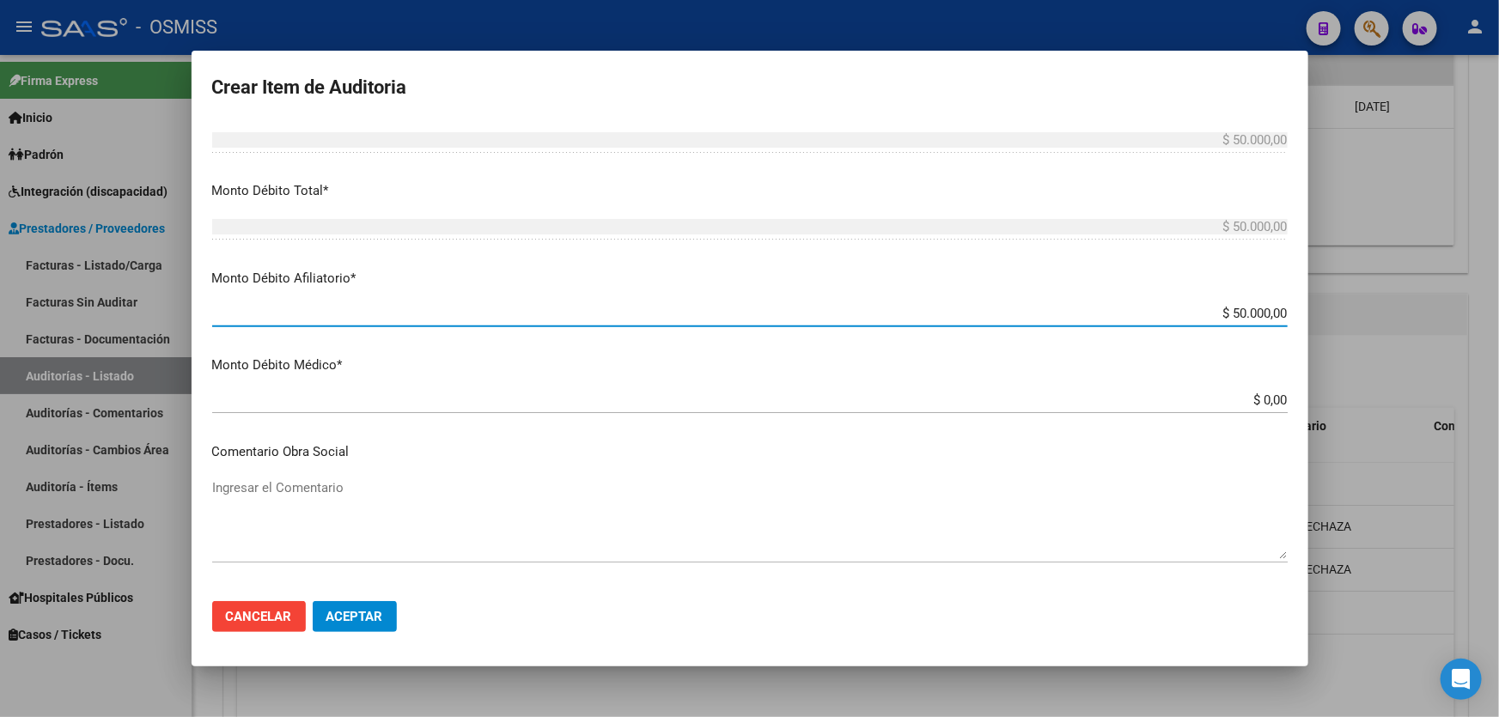
scroll to position [859, 0]
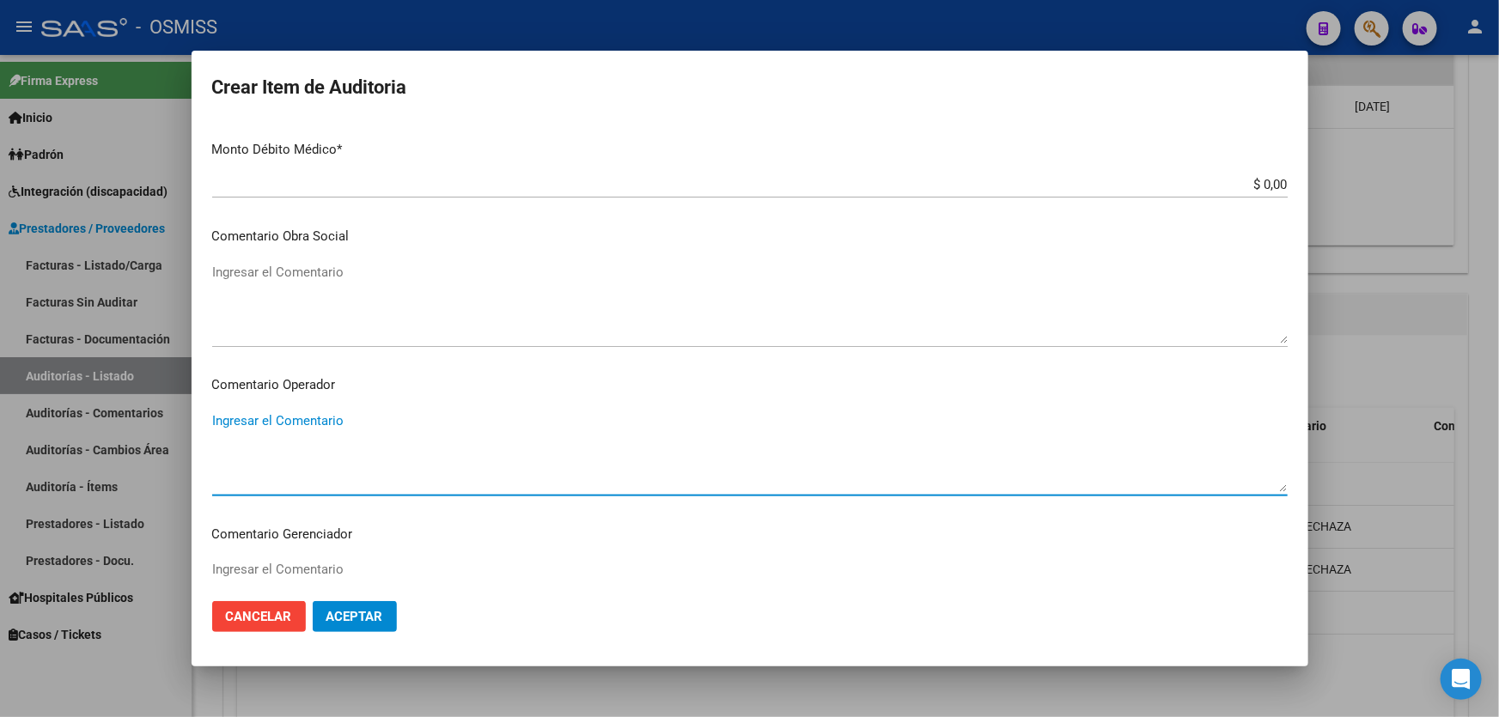
click at [366, 429] on textarea "Ingresar el Comentario" at bounding box center [750, 452] width 1076 height 81
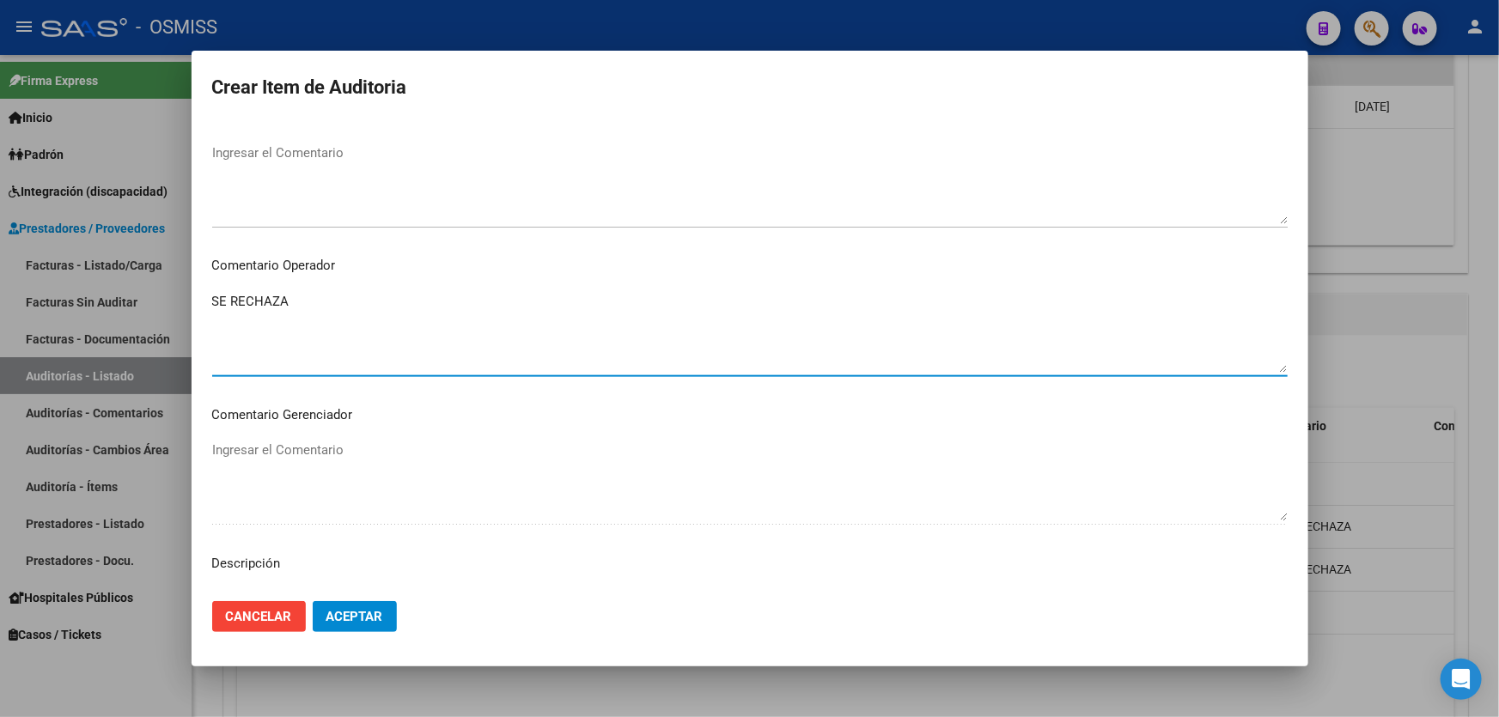
scroll to position [1093, 0]
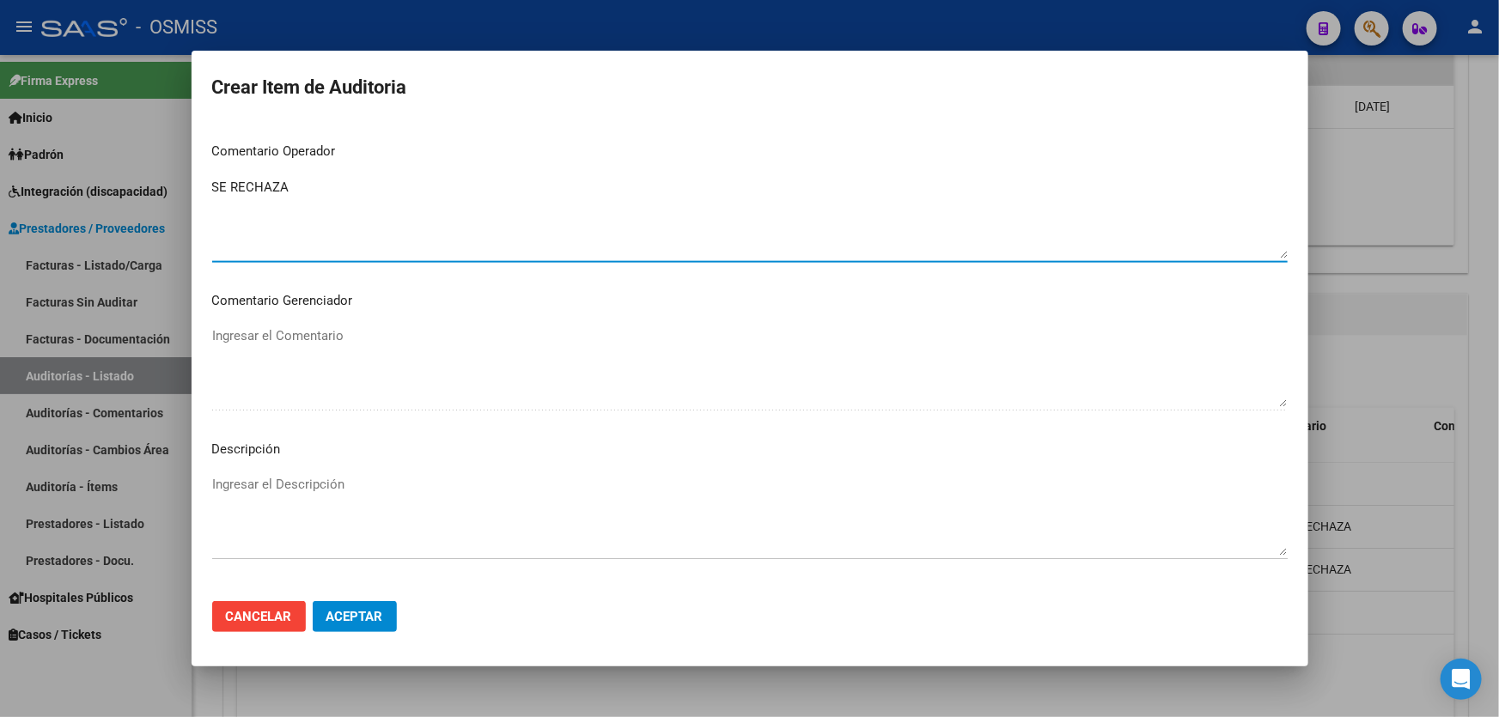
type textarea "SE RECHAZA"
click at [351, 430] on mat-dialog-content "39086386 Nro Documento 27390863867 CUIL Afiliado Activo Análisis Afiliado Prest…" at bounding box center [750, 354] width 1117 height 467
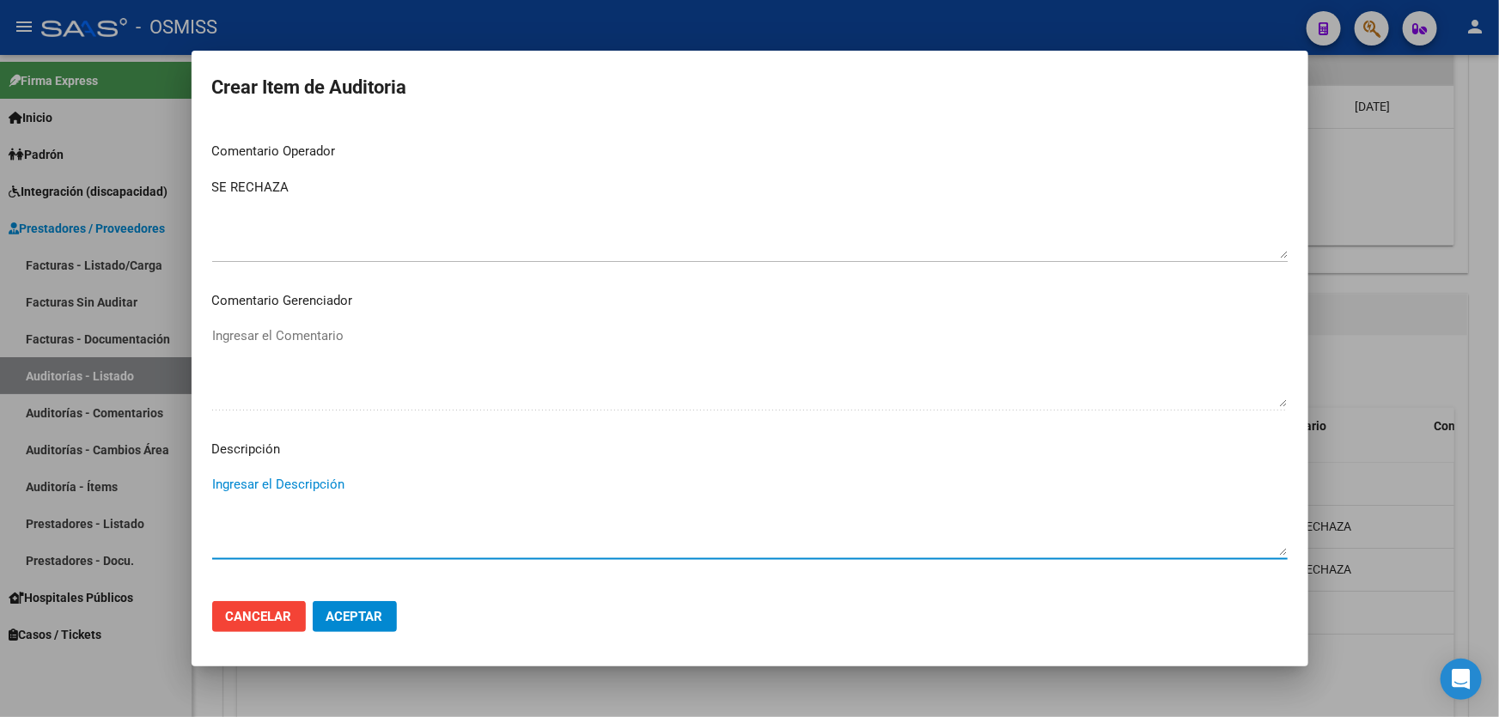
click at [332, 516] on textarea "Ingresar el Descripción" at bounding box center [750, 515] width 1076 height 81
click at [330, 494] on textarea "Ingresar el Descripción" at bounding box center [750, 515] width 1076 height 81
paste textarea "Tabla SICOSS AFIP: Situacion de revista 13/14 (Licencia sin goce [PERSON_NAME] …"
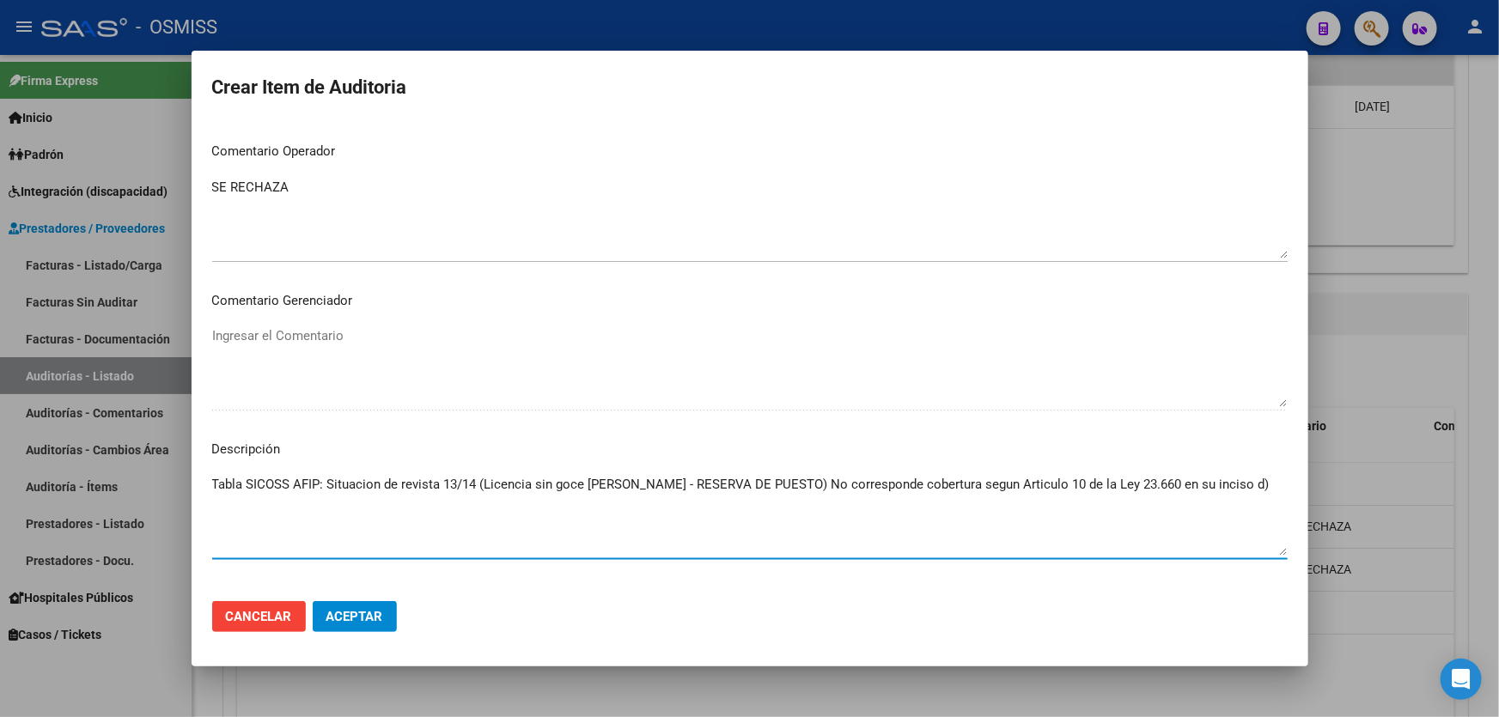
type textarea "Tabla SICOSS AFIP: Situacion de revista 13/14 (Licencia sin goce [PERSON_NAME] …"
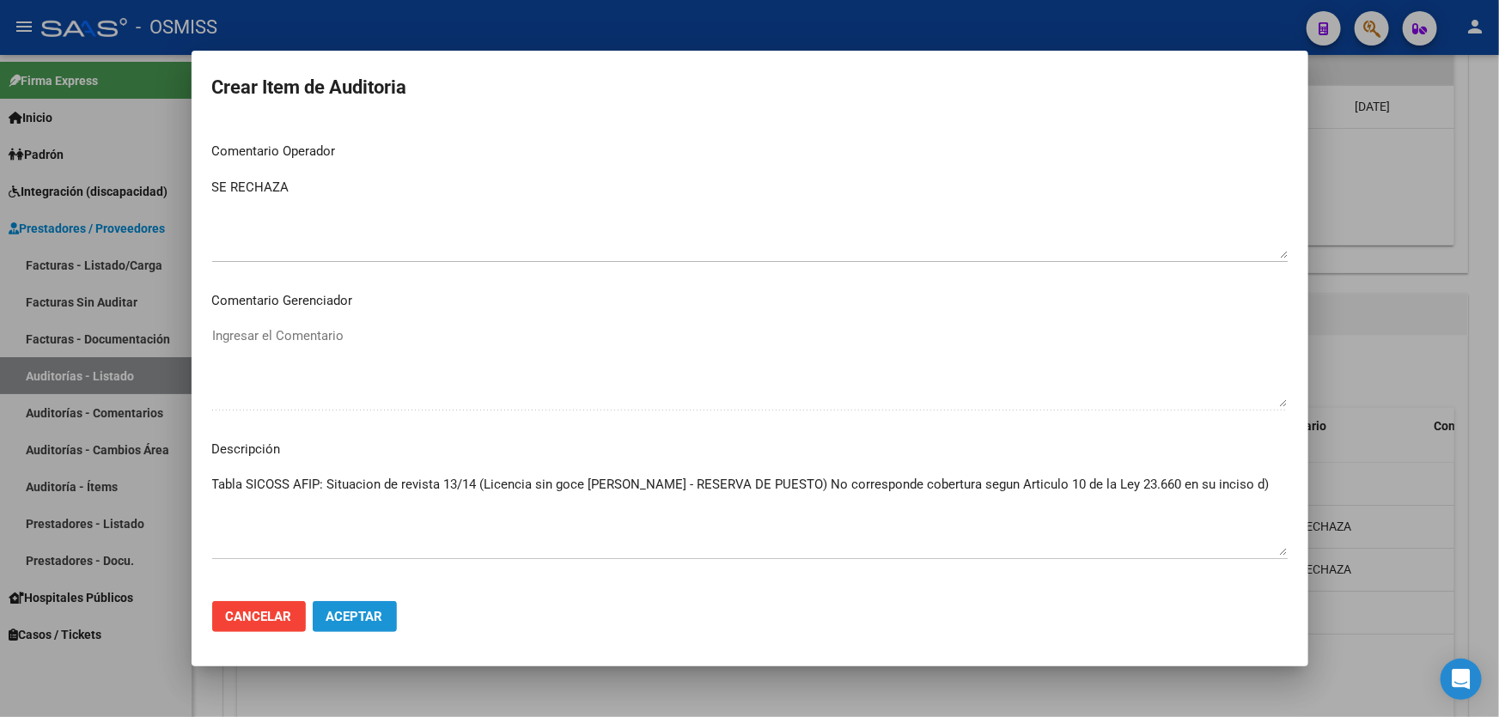
click at [356, 609] on span "Aceptar" at bounding box center [354, 616] width 57 height 15
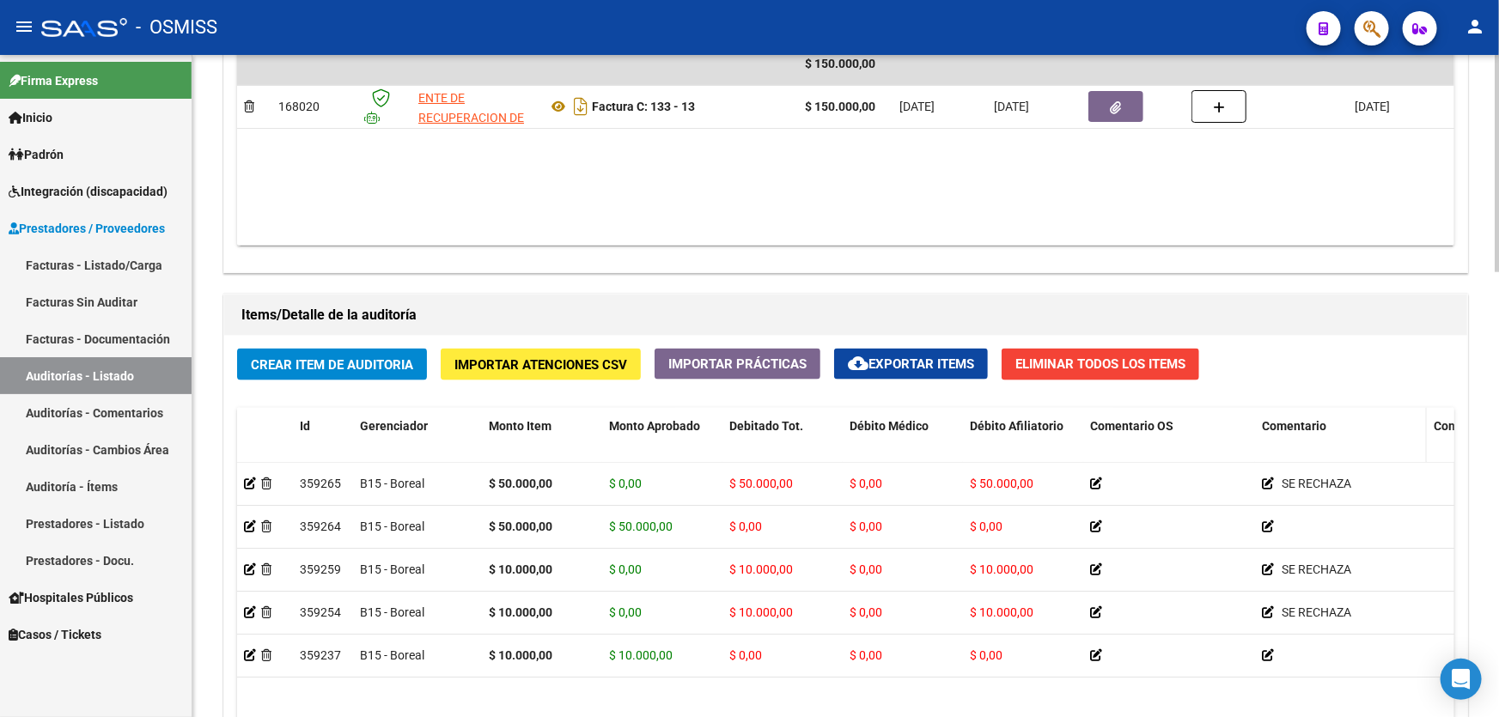
click at [1412, 444] on datatable-header-cell "Comentario" at bounding box center [1341, 446] width 172 height 76
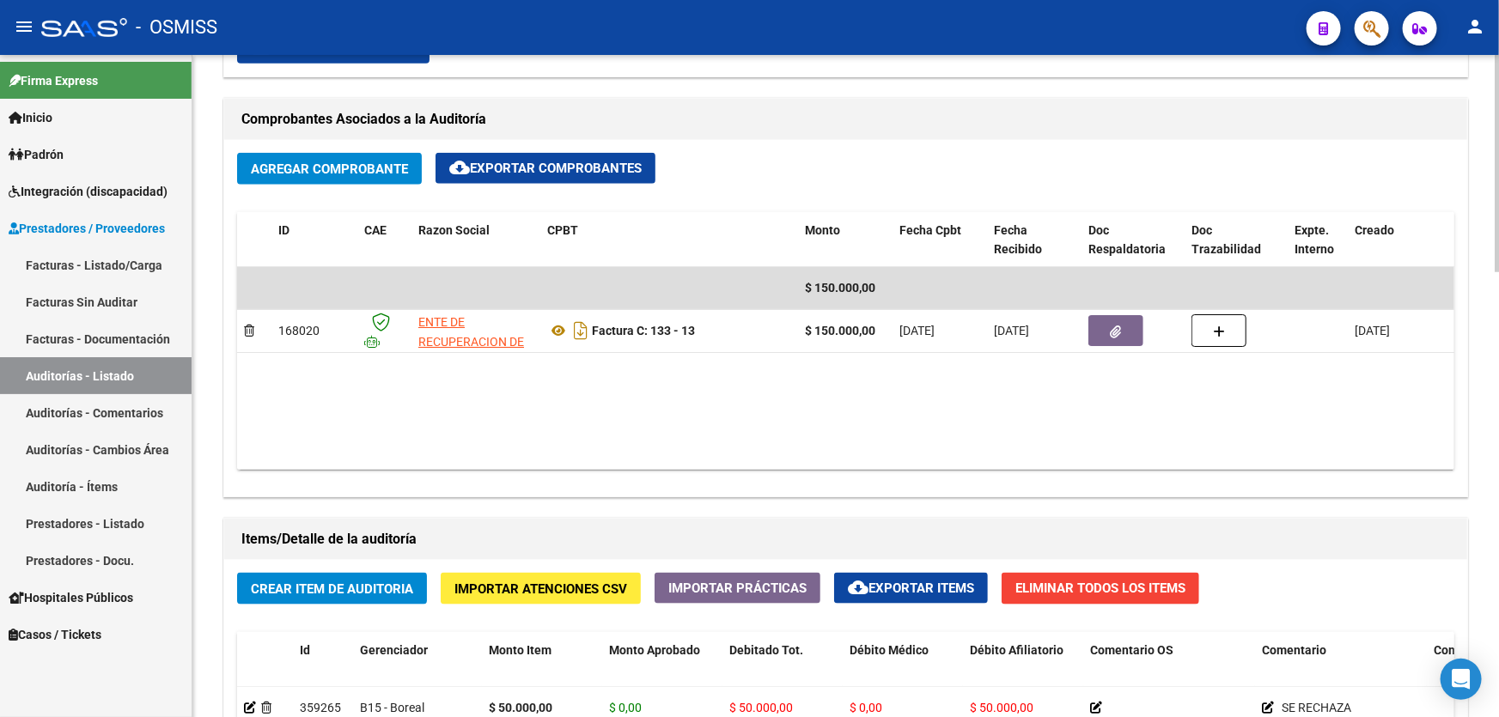
scroll to position [781, 0]
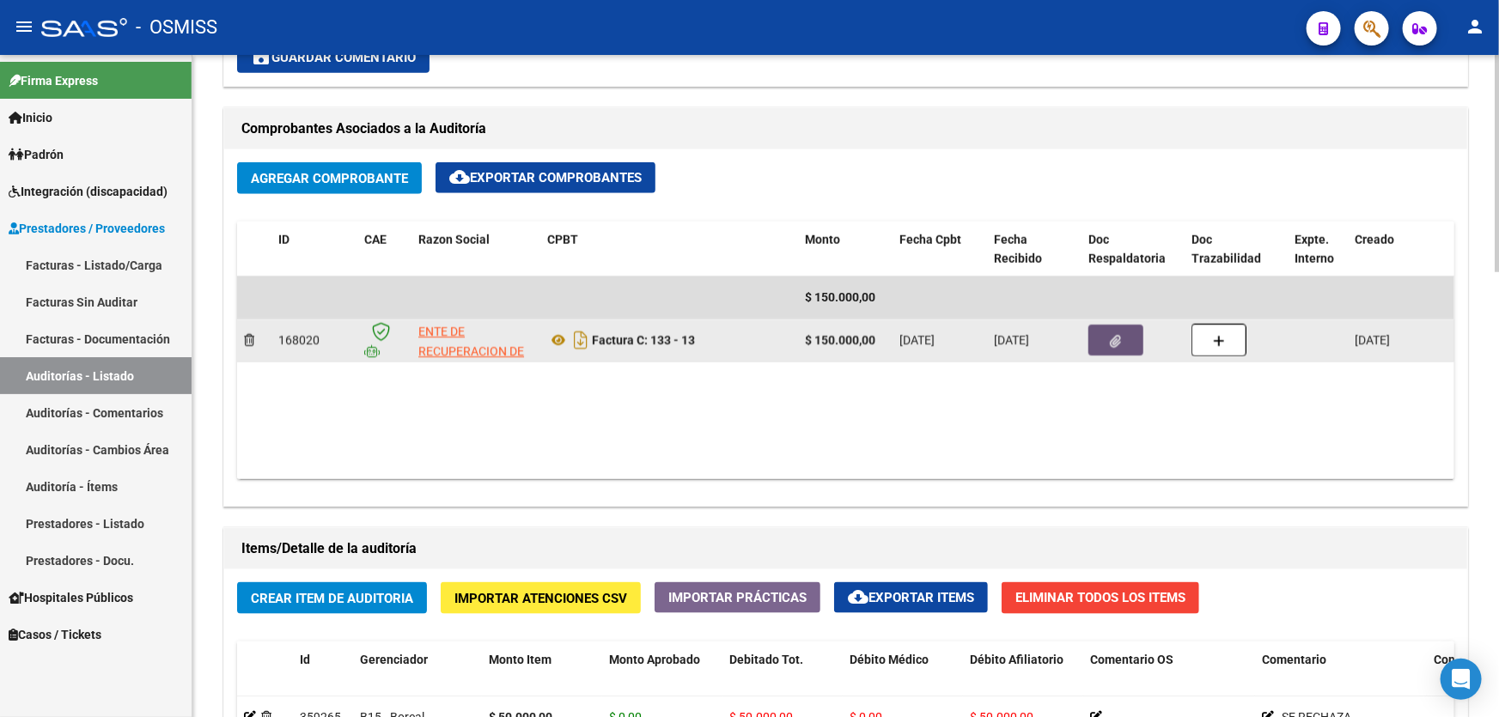
click at [1121, 330] on button "button" at bounding box center [1116, 340] width 55 height 31
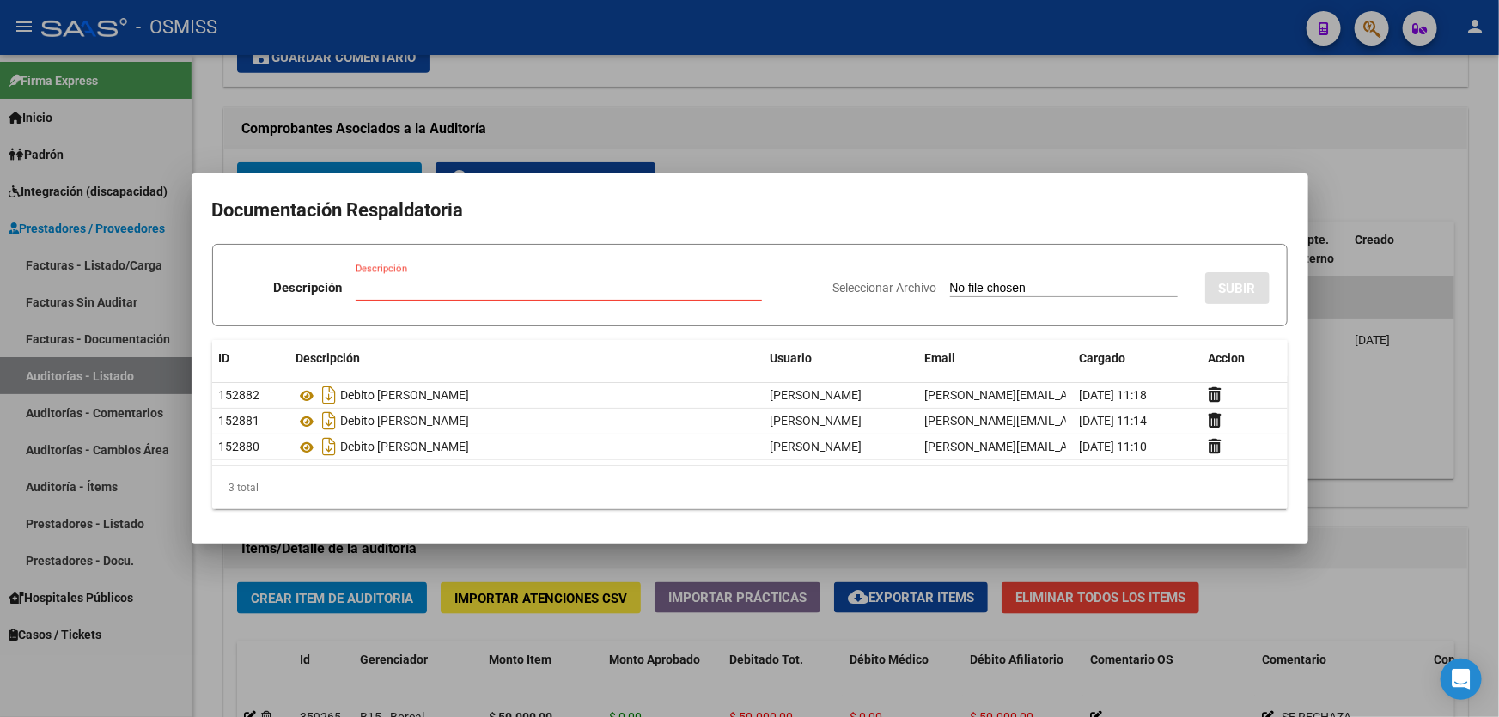
click at [522, 284] on input "Descripción" at bounding box center [559, 287] width 406 height 15
type input "[PERSON_NAME]"
click at [1036, 293] on input "Seleccionar Archivo" at bounding box center [1064, 289] width 228 height 16
type input "C:\fakepath\[PERSON_NAME].pdf"
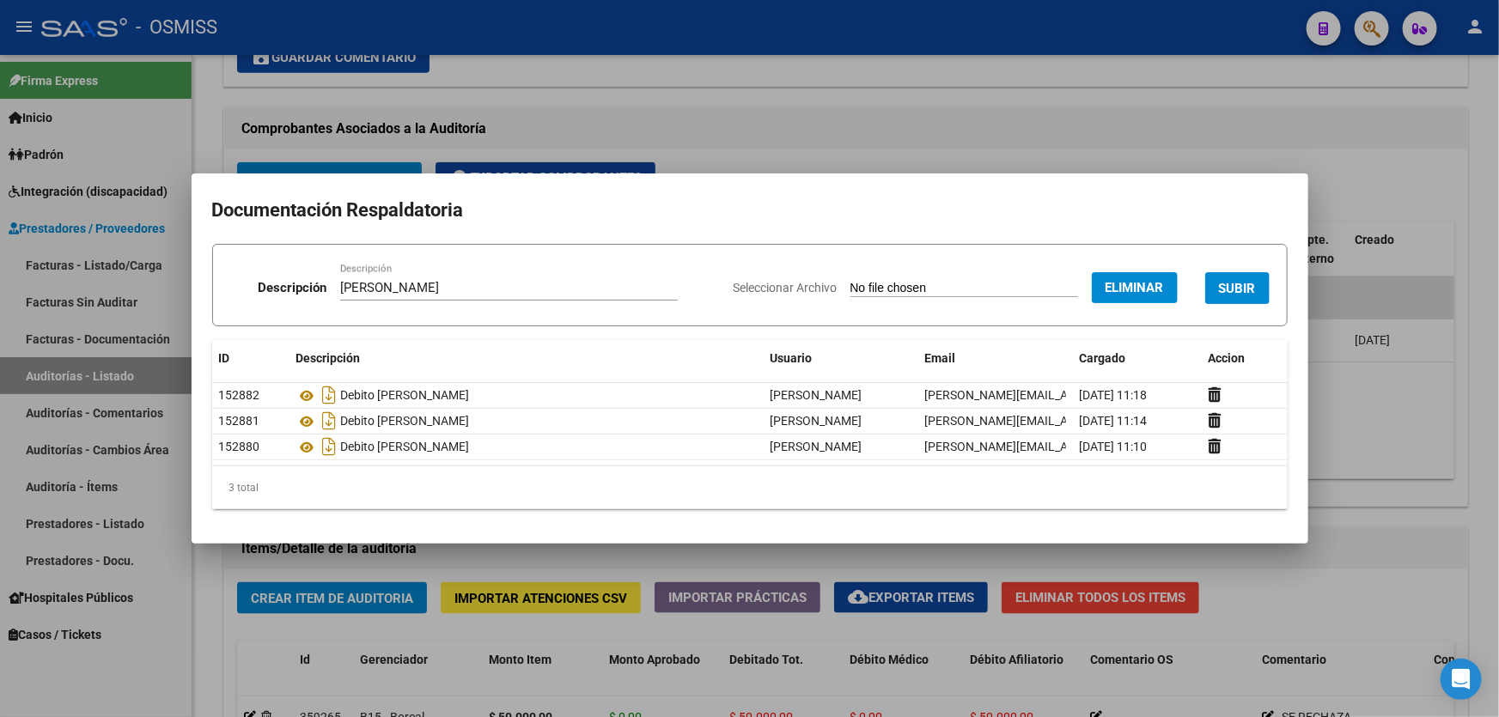
click at [1247, 288] on span "SUBIR" at bounding box center [1237, 288] width 37 height 15
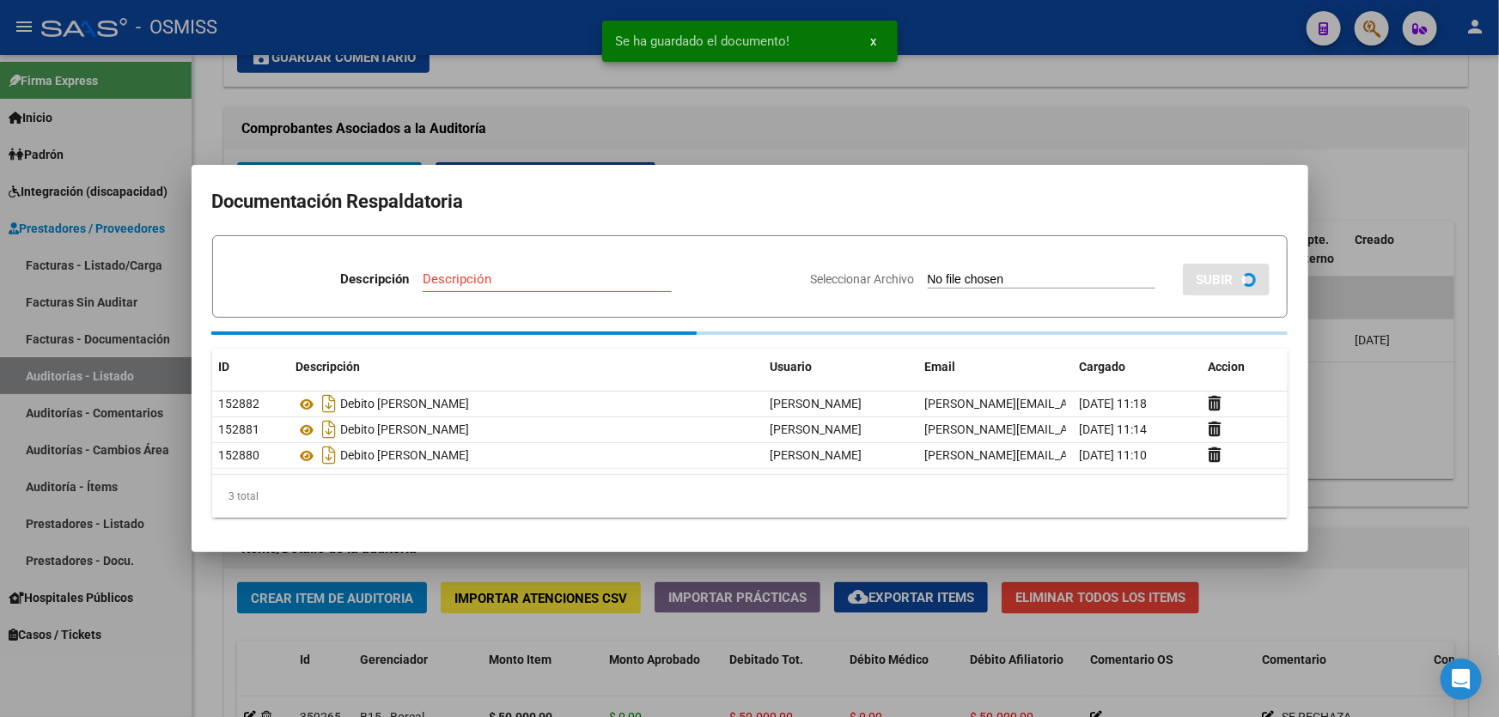
click at [1313, 440] on div at bounding box center [749, 358] width 1499 height 717
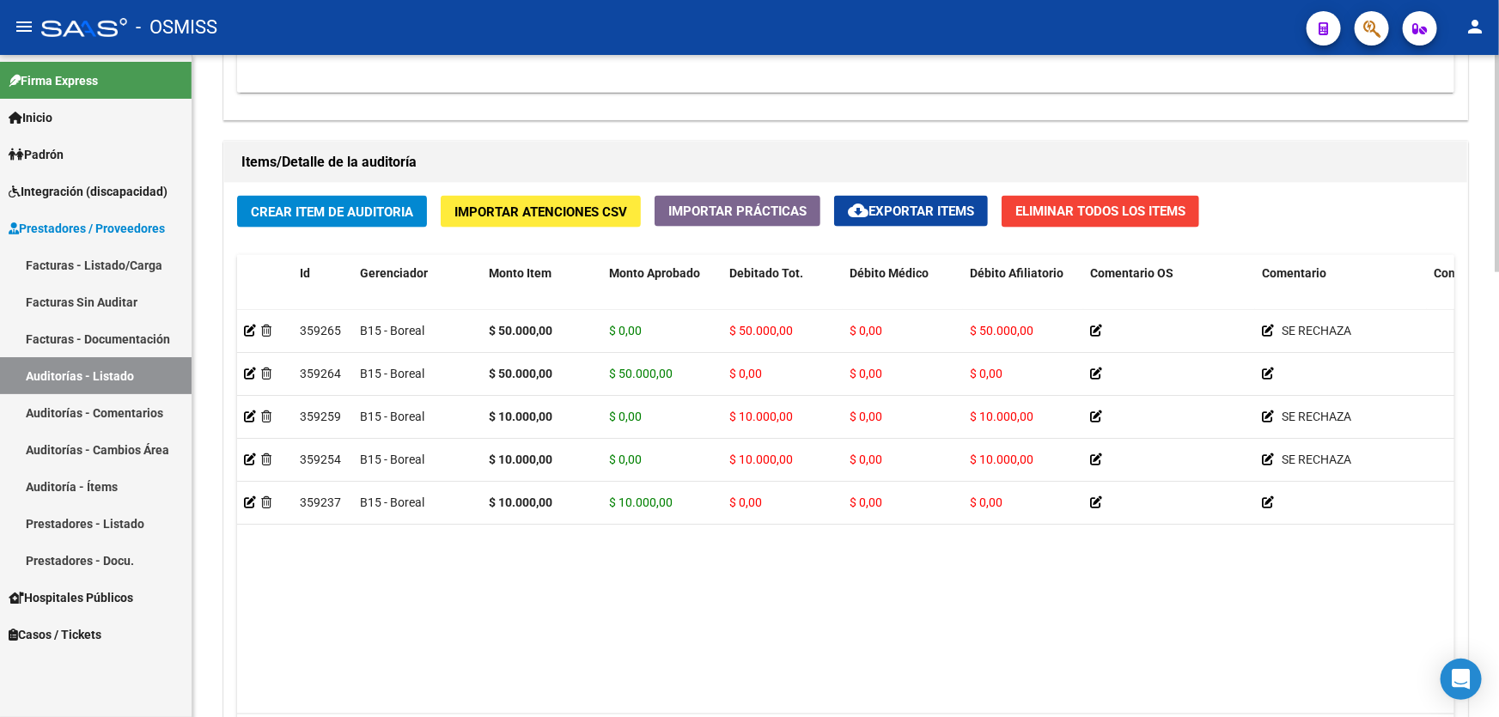
scroll to position [1171, 0]
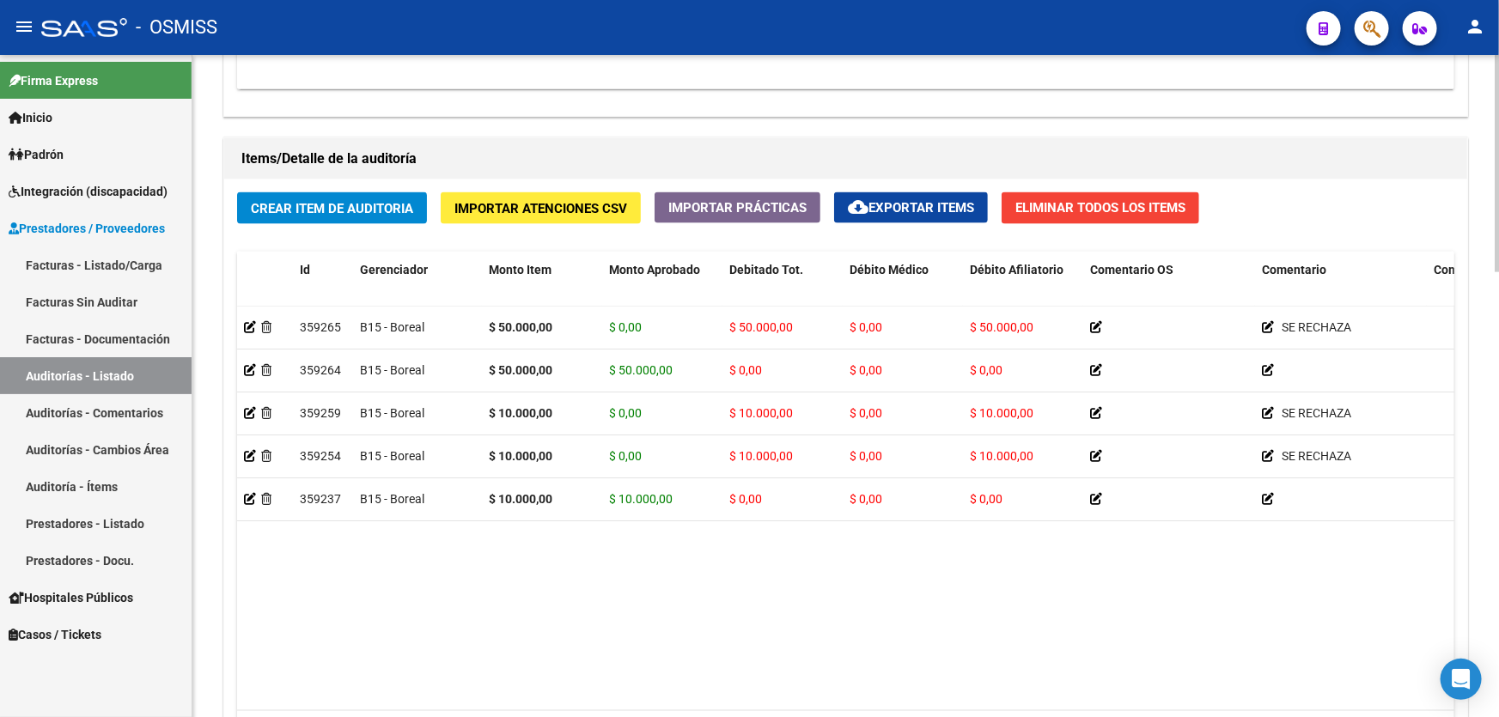
click at [369, 212] on span "Crear Item de Auditoria" at bounding box center [332, 208] width 162 height 15
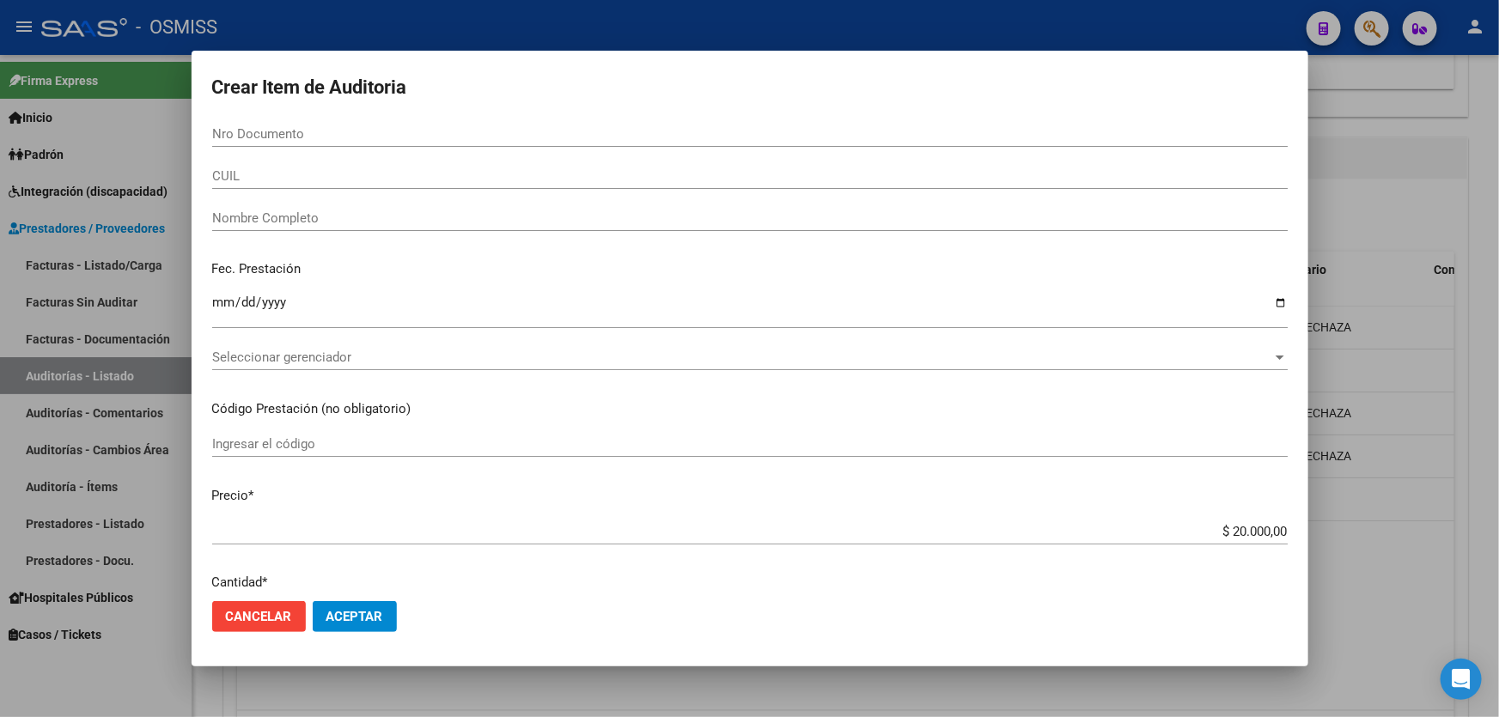
click at [850, 433] on div "Ingresar el código" at bounding box center [750, 444] width 1076 height 26
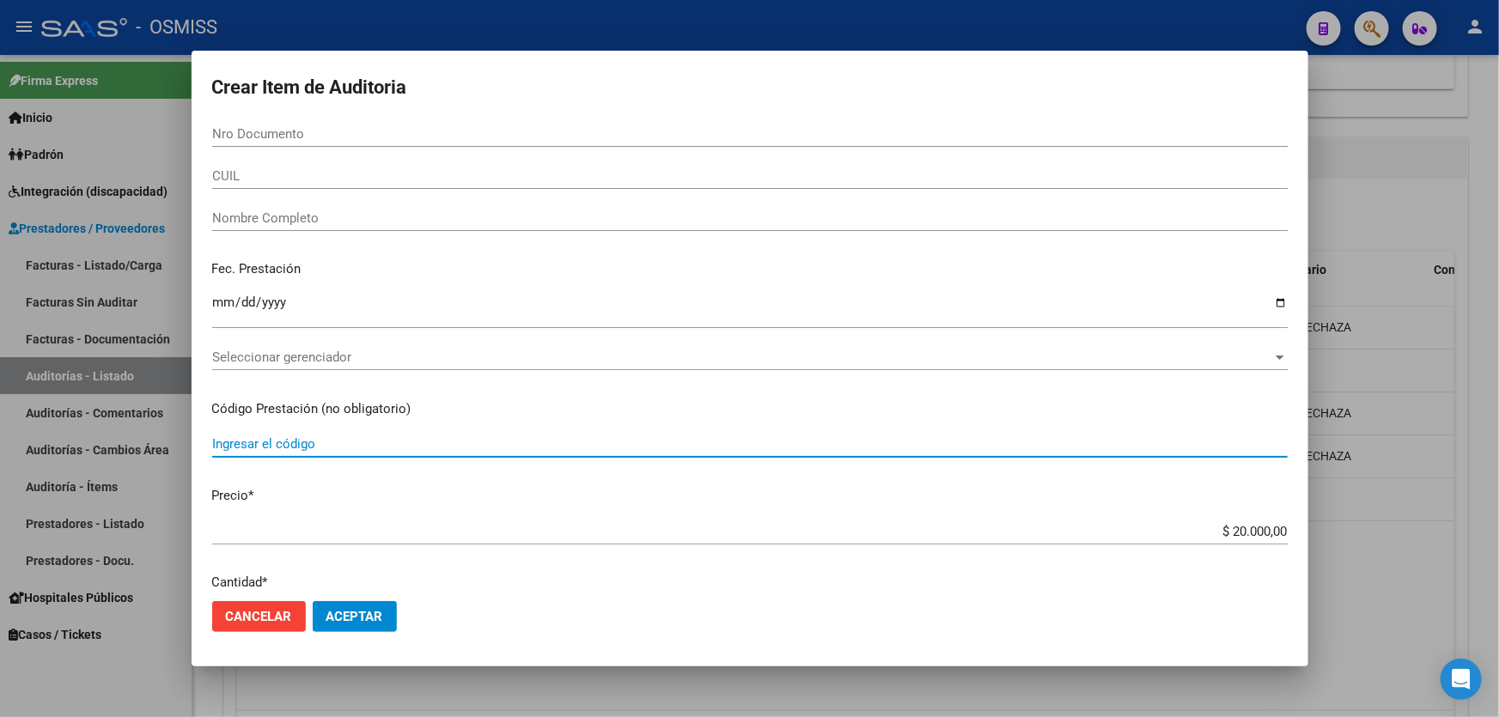
click at [235, 127] on input "Nro Documento" at bounding box center [750, 133] width 1076 height 15
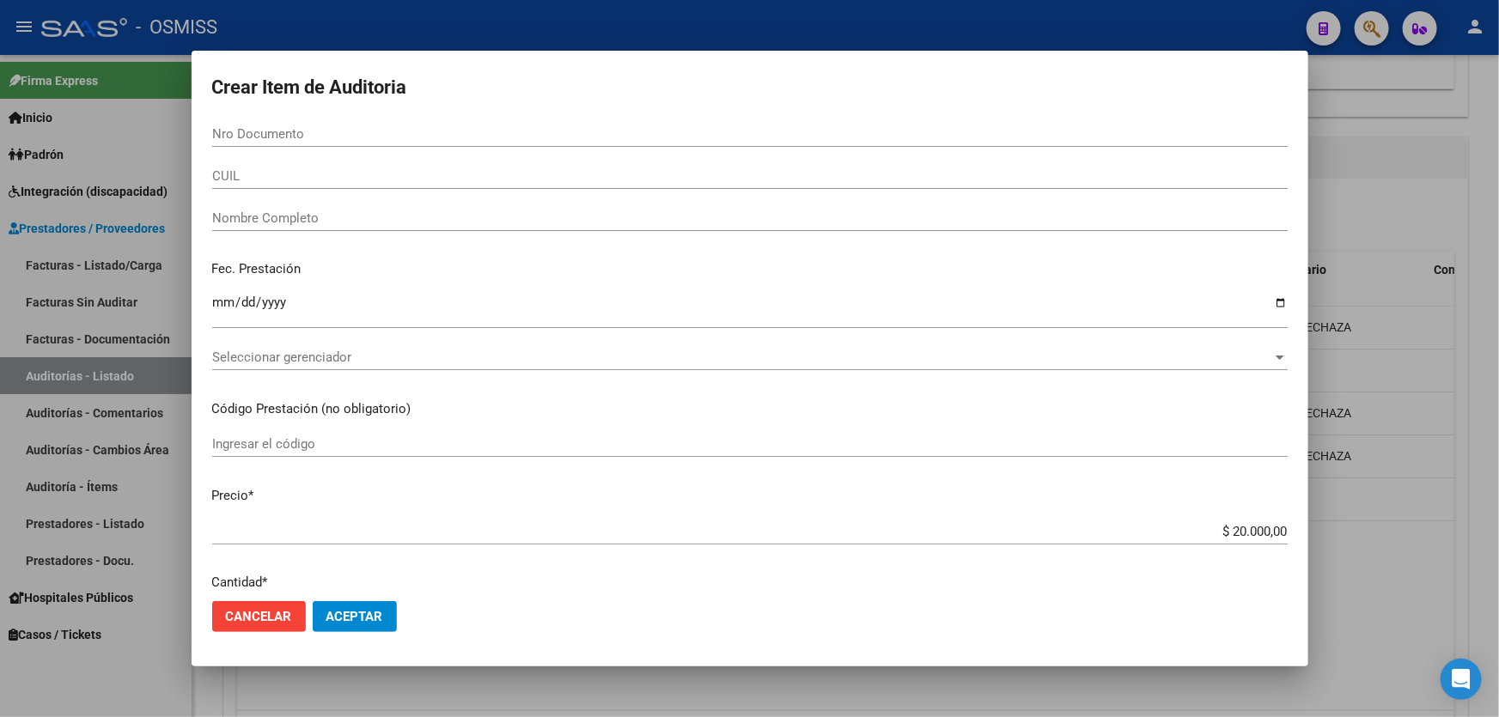
click at [894, 475] on mat-dialog-content "Nro Documento CUIL Nombre Completo Fec. Prestación Ingresar la fecha Selecciona…" at bounding box center [750, 354] width 1117 height 467
click at [384, 120] on form "Crear Item de Auditoria Nro Documento CUIL Nombre Completo Fec. Prestación Ingr…" at bounding box center [750, 358] width 1076 height 575
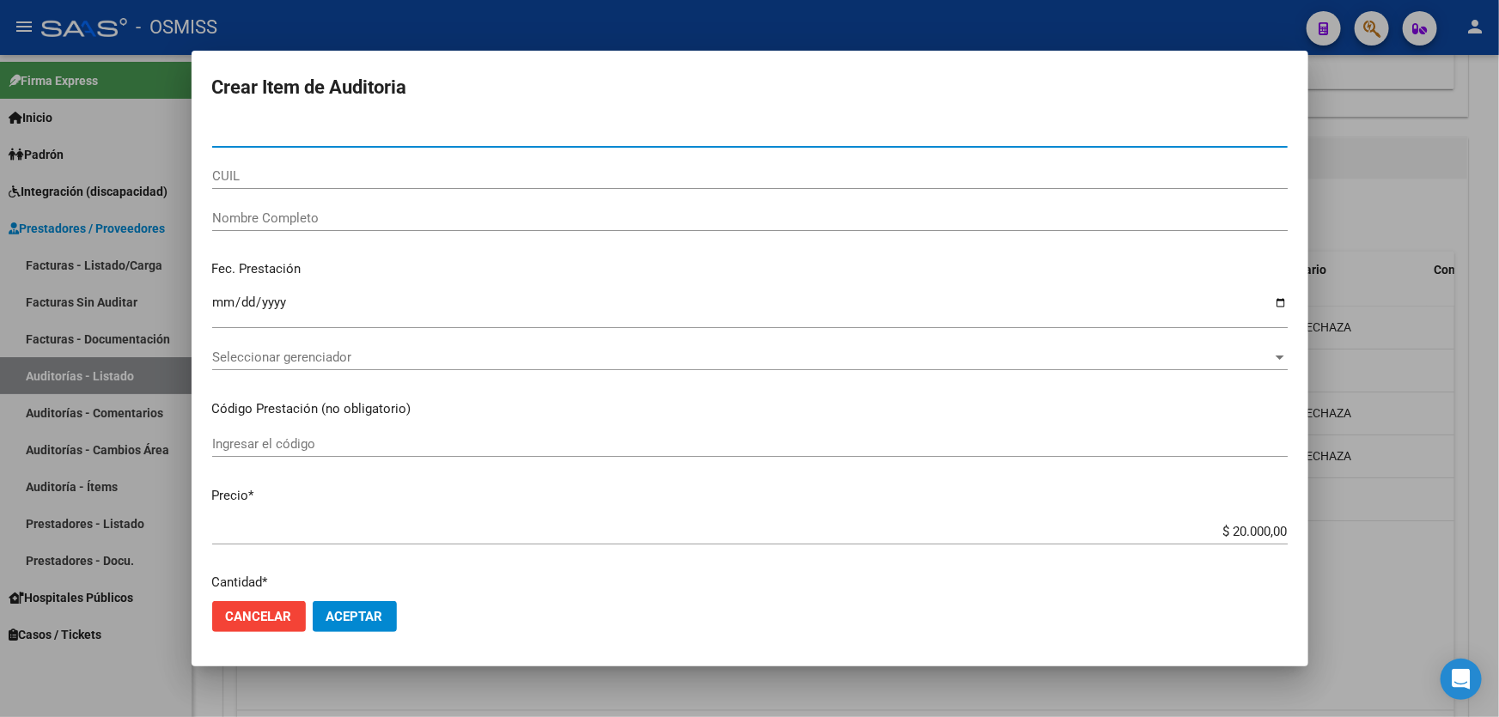
click at [373, 132] on input "Nro Documento" at bounding box center [750, 133] width 1076 height 15
paste input "35877142"
type input "35877142"
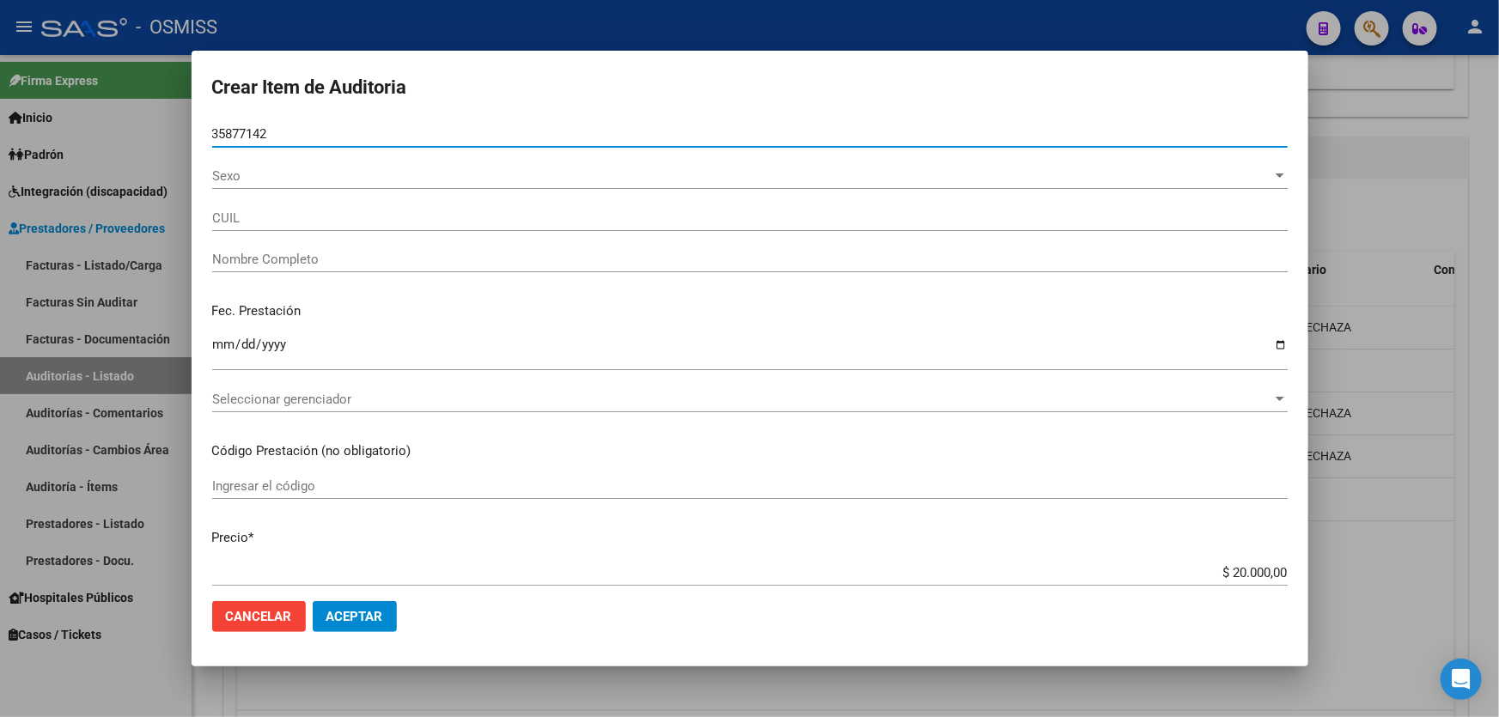
type input "23358771424"
type input "[PERSON_NAME]"
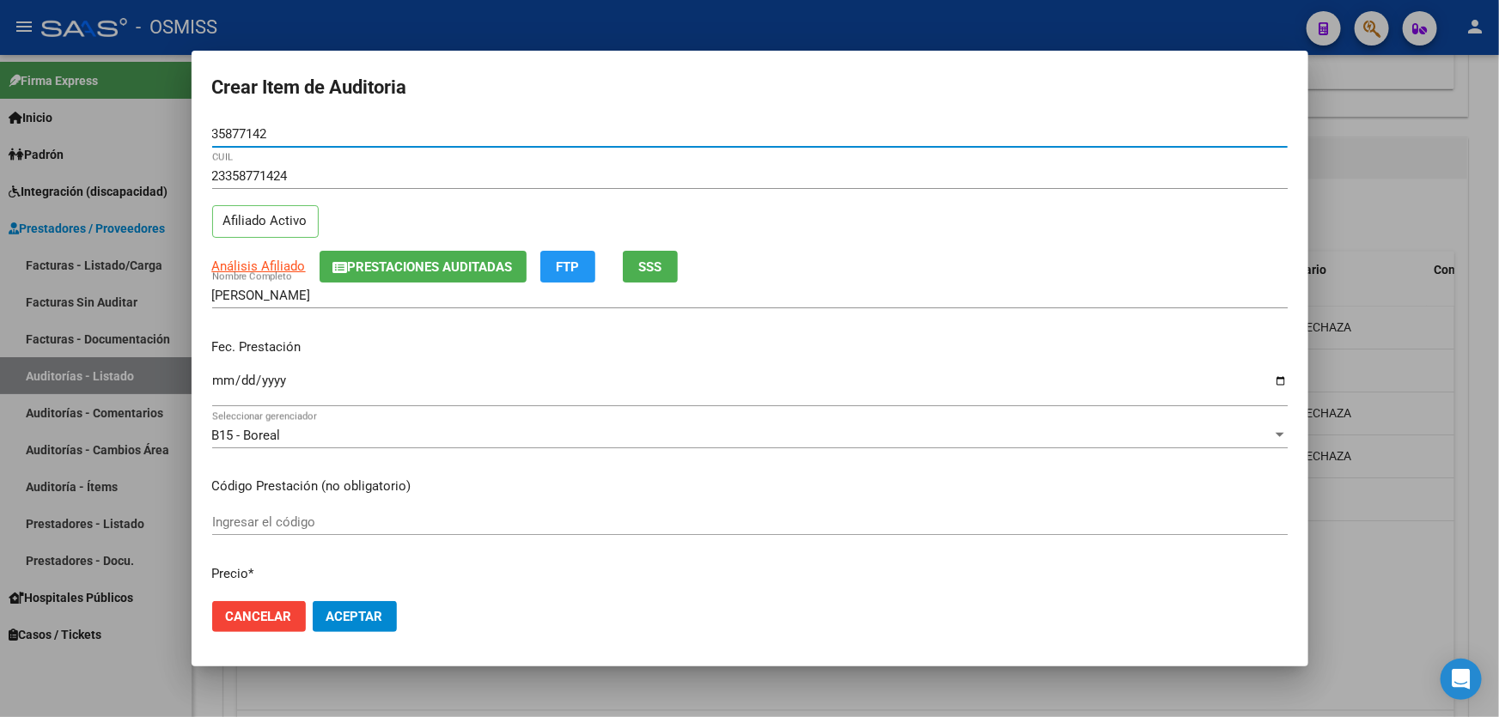
type input "35877142"
click at [225, 377] on input "Ingresar la fecha" at bounding box center [750, 387] width 1076 height 27
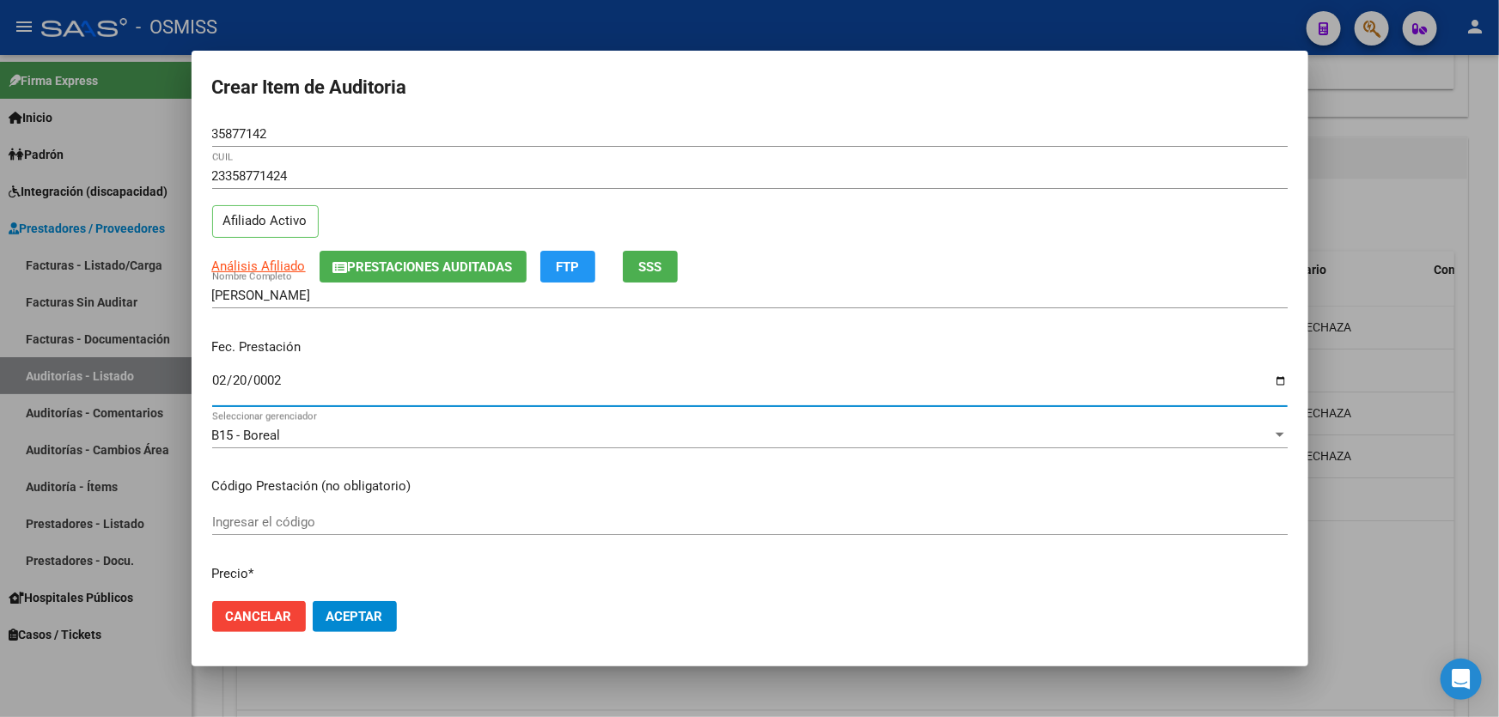
type input "0022-02-20"
type input "[DATE]"
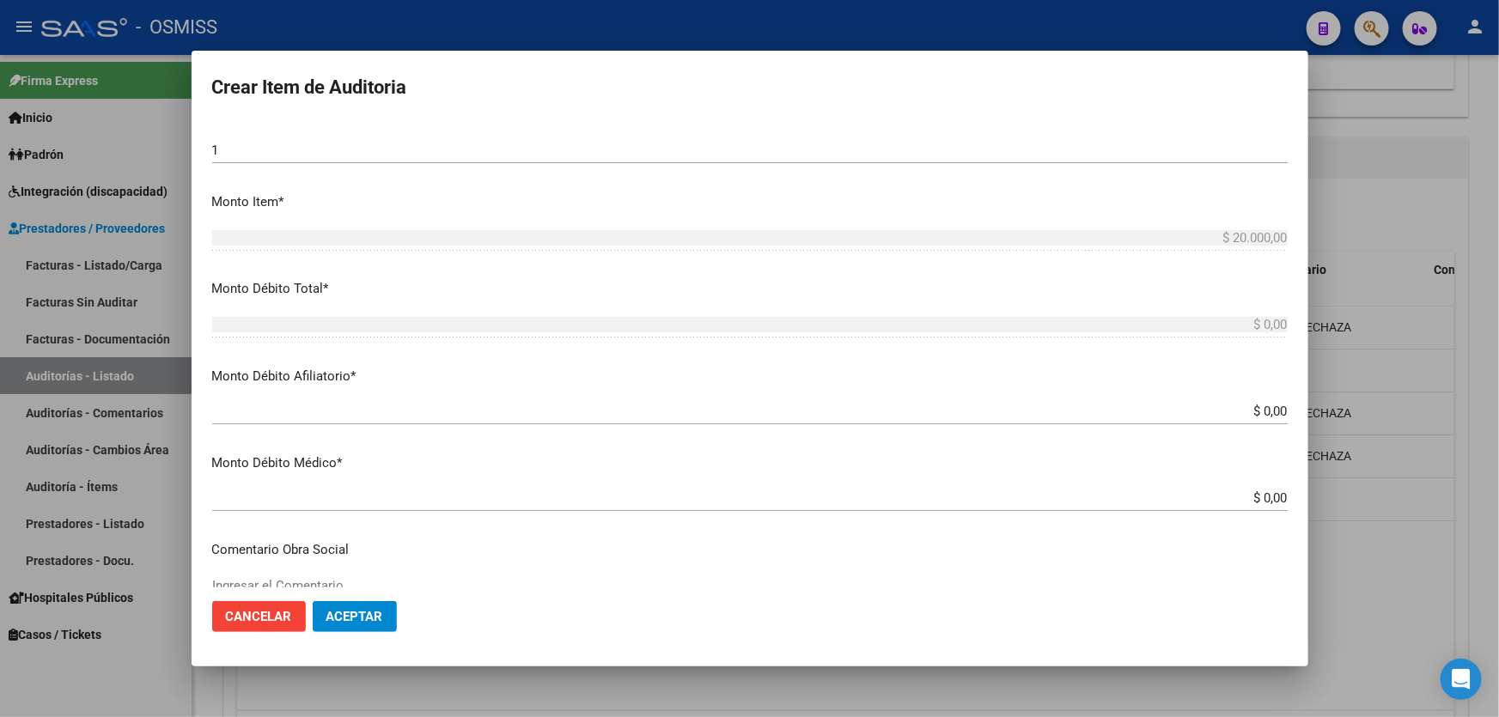
scroll to position [546, 0]
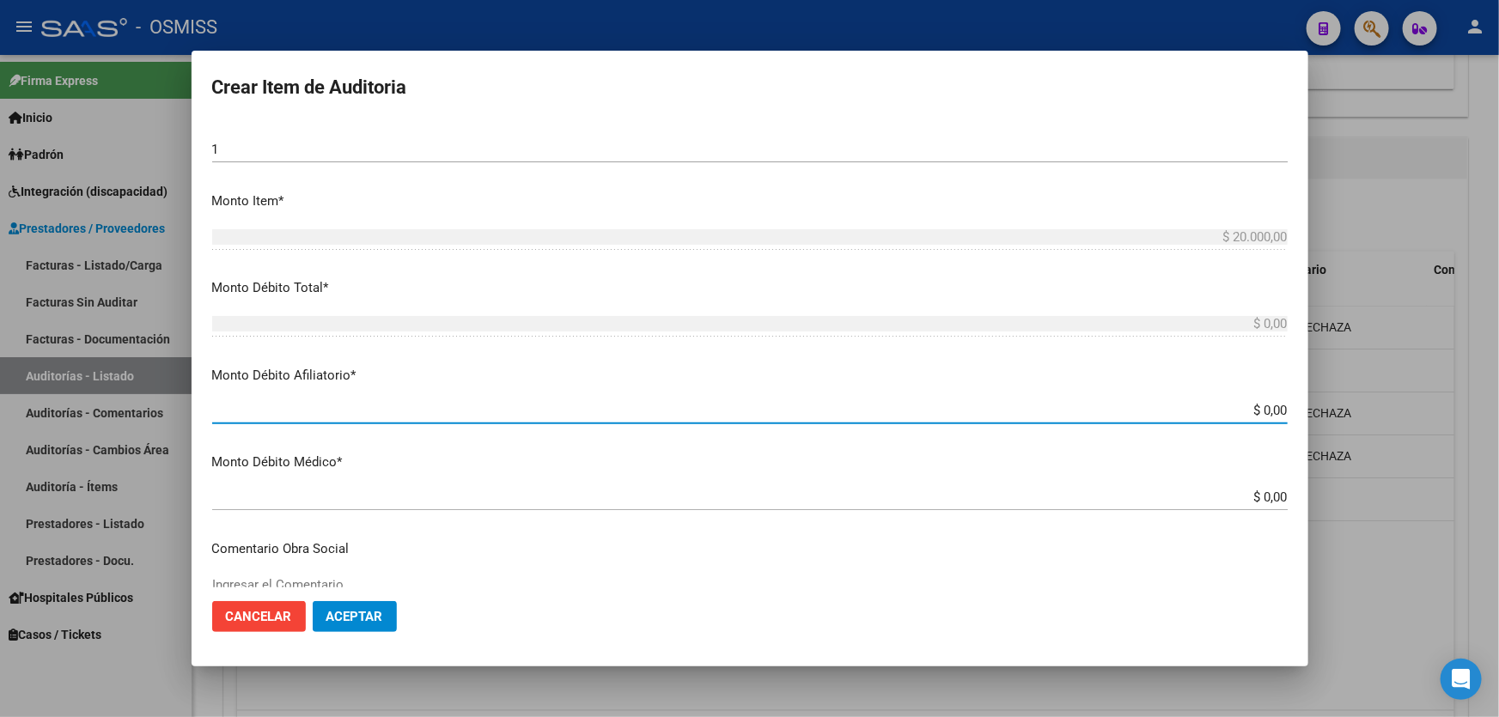
drag, startPoint x: 1204, startPoint y: 413, endPoint x: 1498, endPoint y: 401, distance: 294.9
click at [1498, 401] on div "Crear Item de Auditoria 35877142 Nro Documento 23358771424 CUIL Afiliado Activo…" at bounding box center [749, 358] width 1499 height 717
type input "$ 0,02"
type input "$ 0,20"
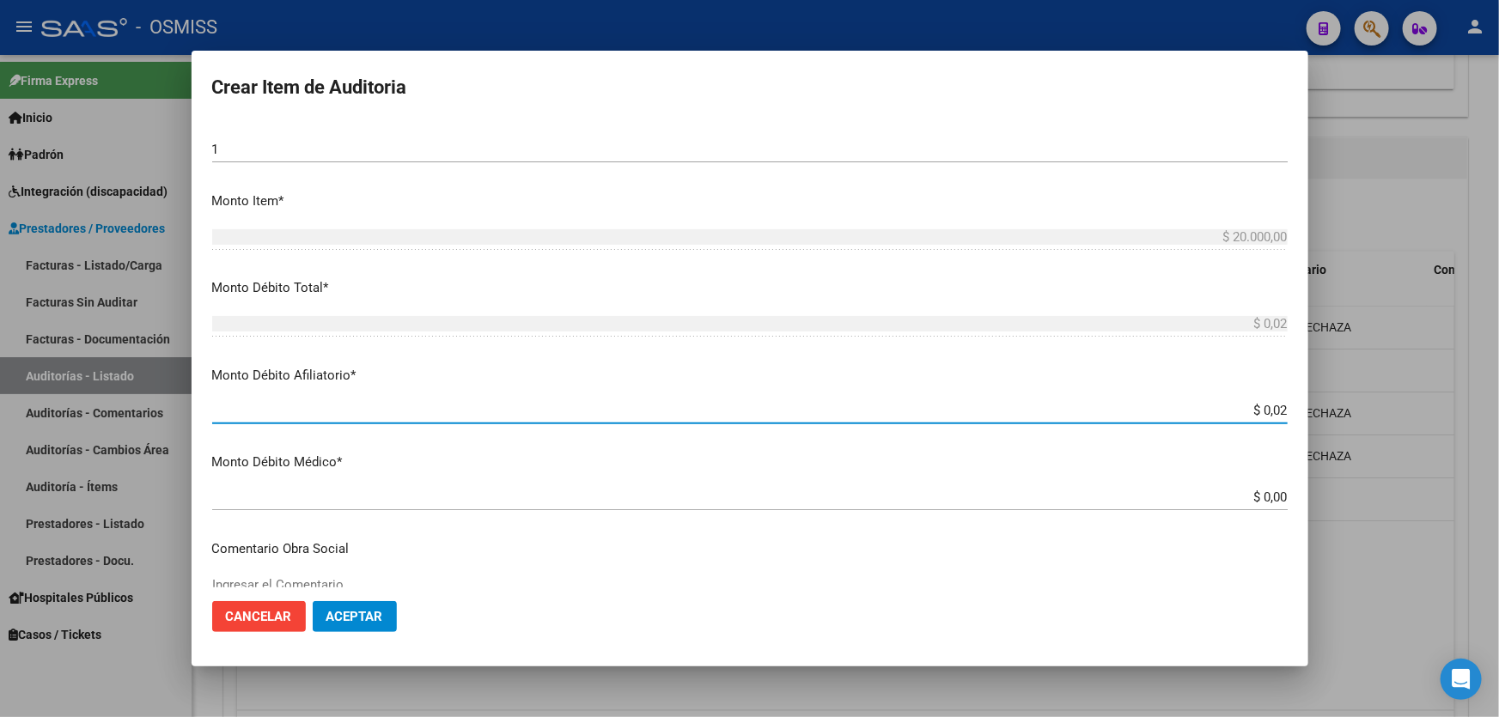
type input "$ 0,20"
type input "$ 2,00"
type input "$ 20,00"
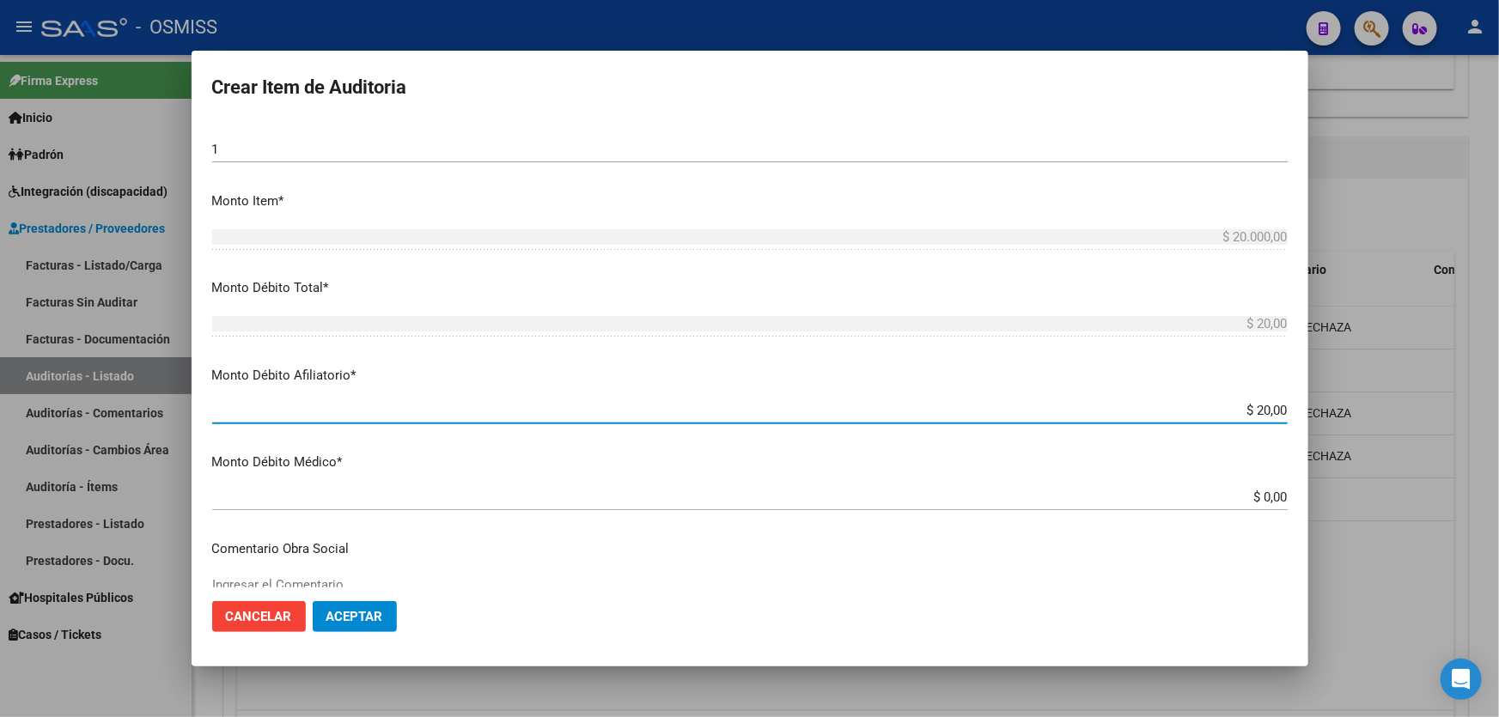
type input "$ 200,00"
type input "$ 2.000,00"
type input "$ 20.000,00"
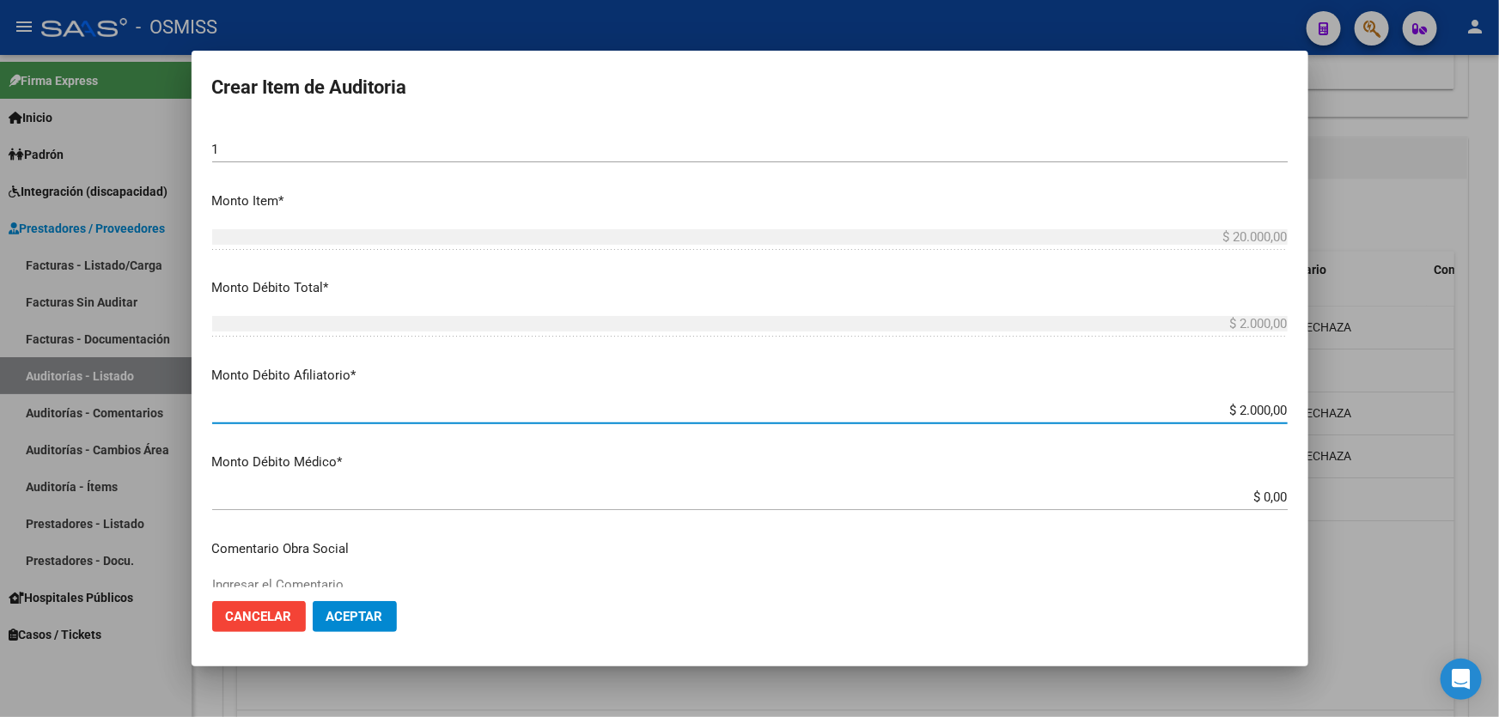
type input "$ 20.000,00"
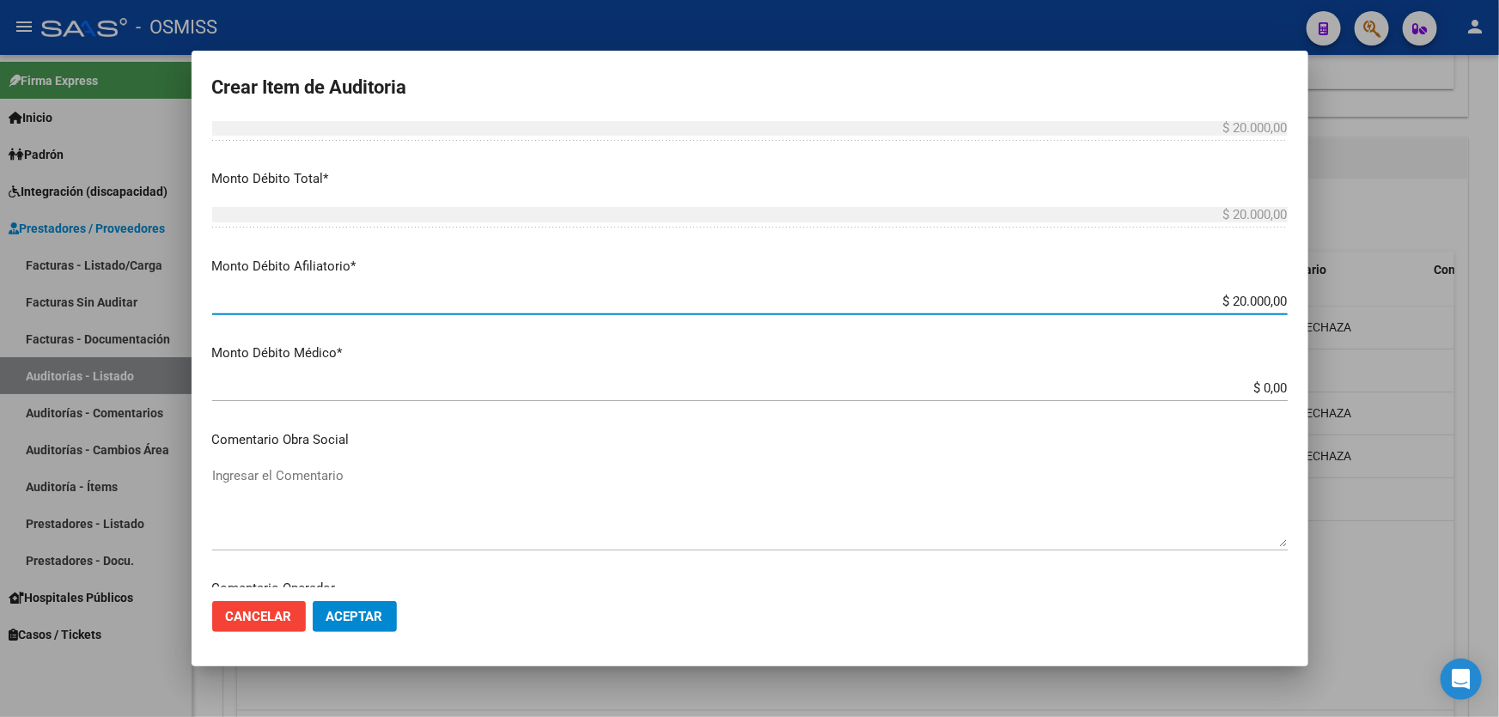
scroll to position [781, 0]
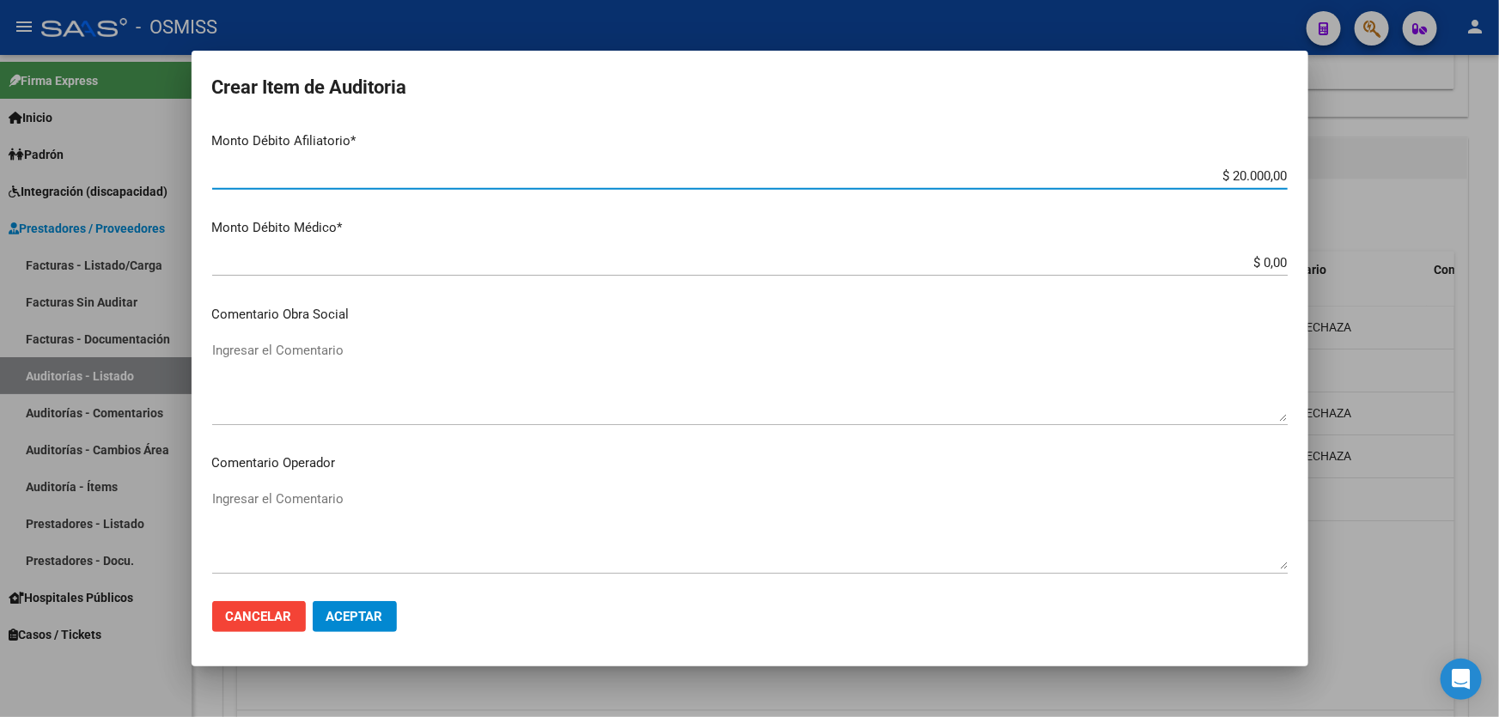
click at [374, 543] on textarea "Ingresar el Comentario" at bounding box center [750, 530] width 1076 height 81
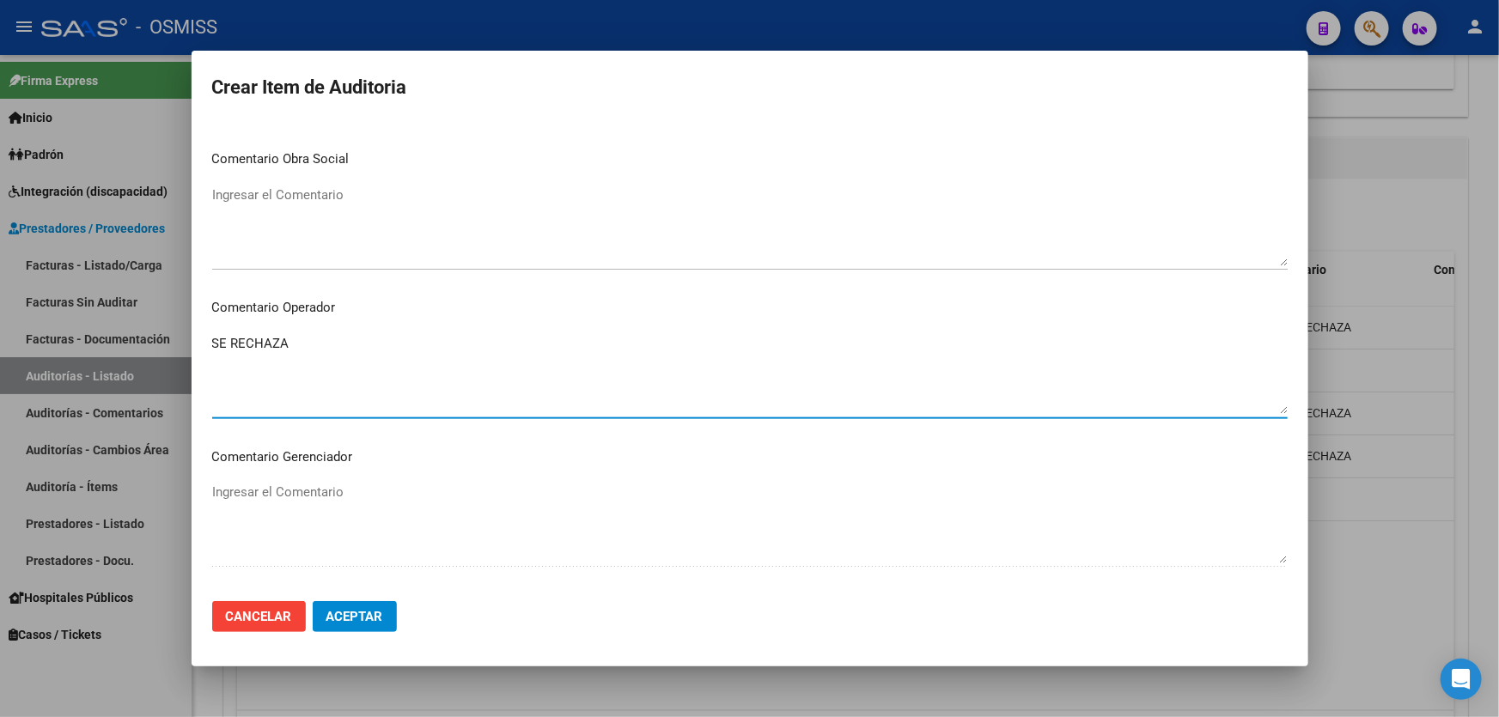
scroll to position [1171, 0]
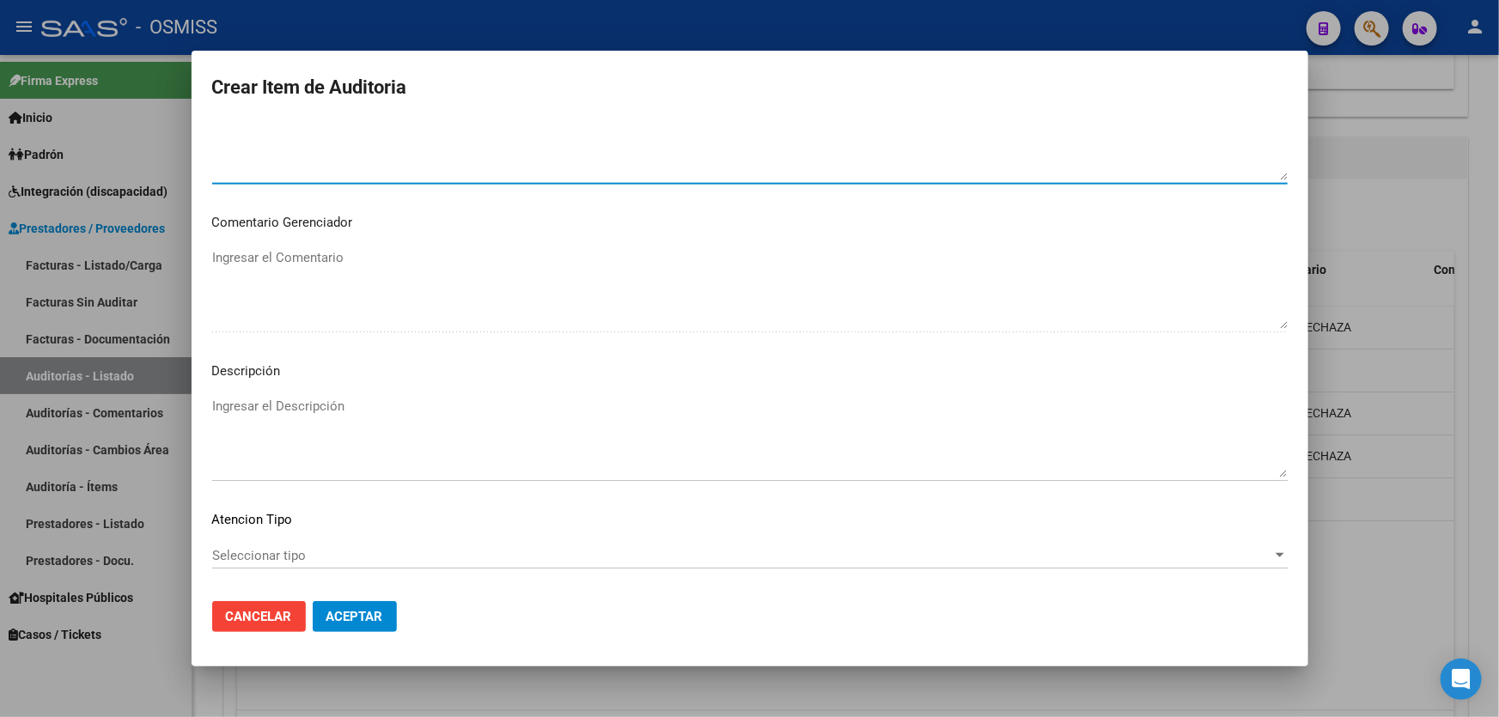
type textarea "SE RECHAZA"
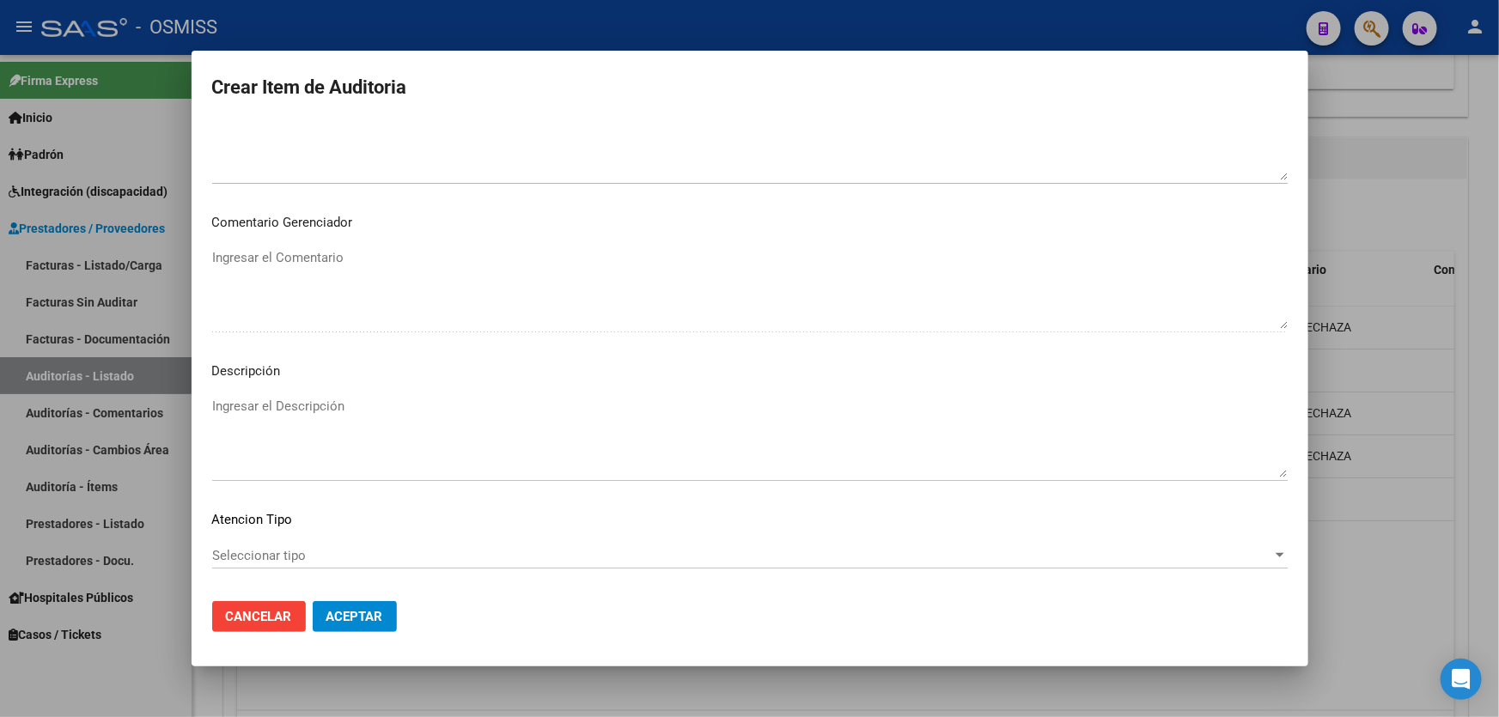
click at [258, 367] on p "Descripción" at bounding box center [750, 372] width 1076 height 20
click at [277, 389] on mat-dialog-content "35877142 Nro Documento 23358771424 CUIL Afiliado Activo Análisis Afiliado Prest…" at bounding box center [750, 354] width 1117 height 467
click at [289, 404] on textarea "Ingresar el Descripción" at bounding box center [750, 437] width 1076 height 81
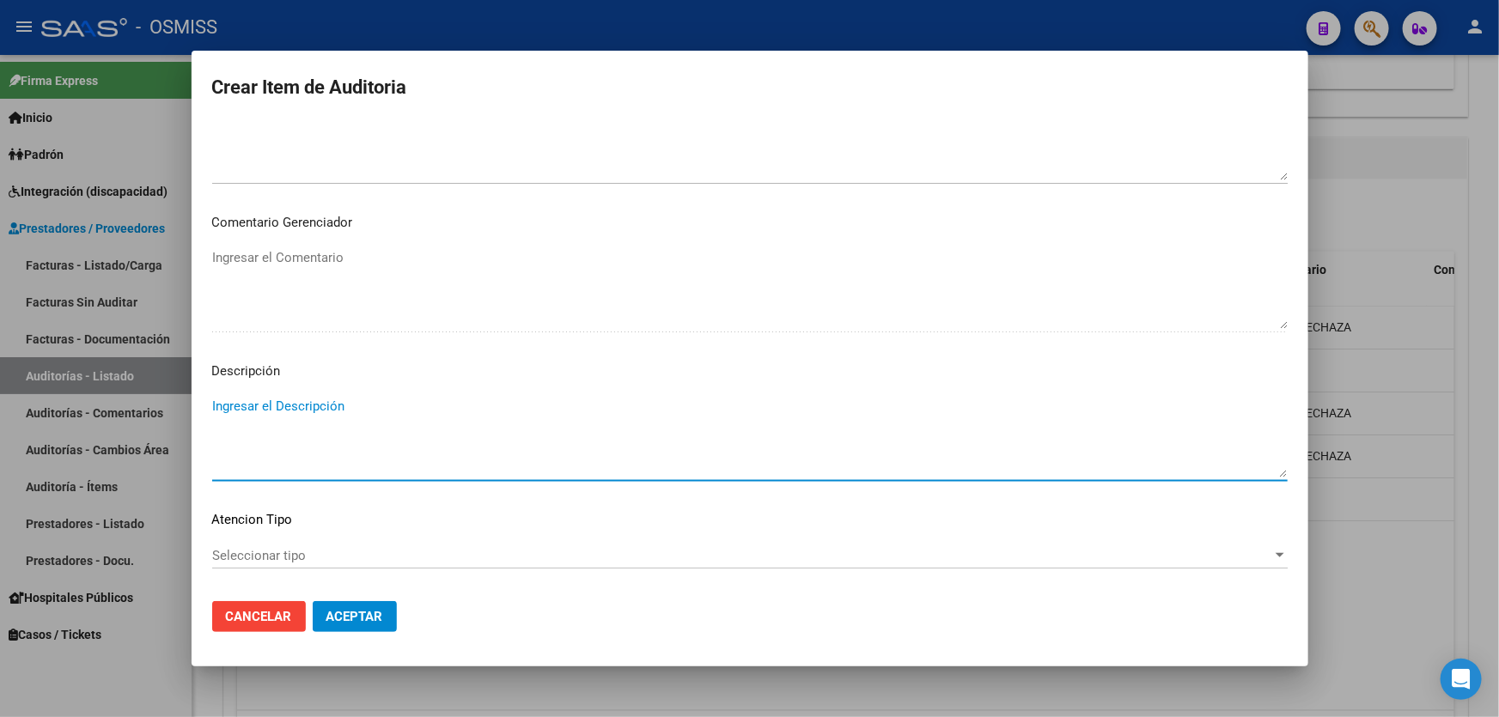
paste textarea "Tabla SICOSS AFIP: Situacion de revista 13/14 (Licencia sin goce [PERSON_NAME] …"
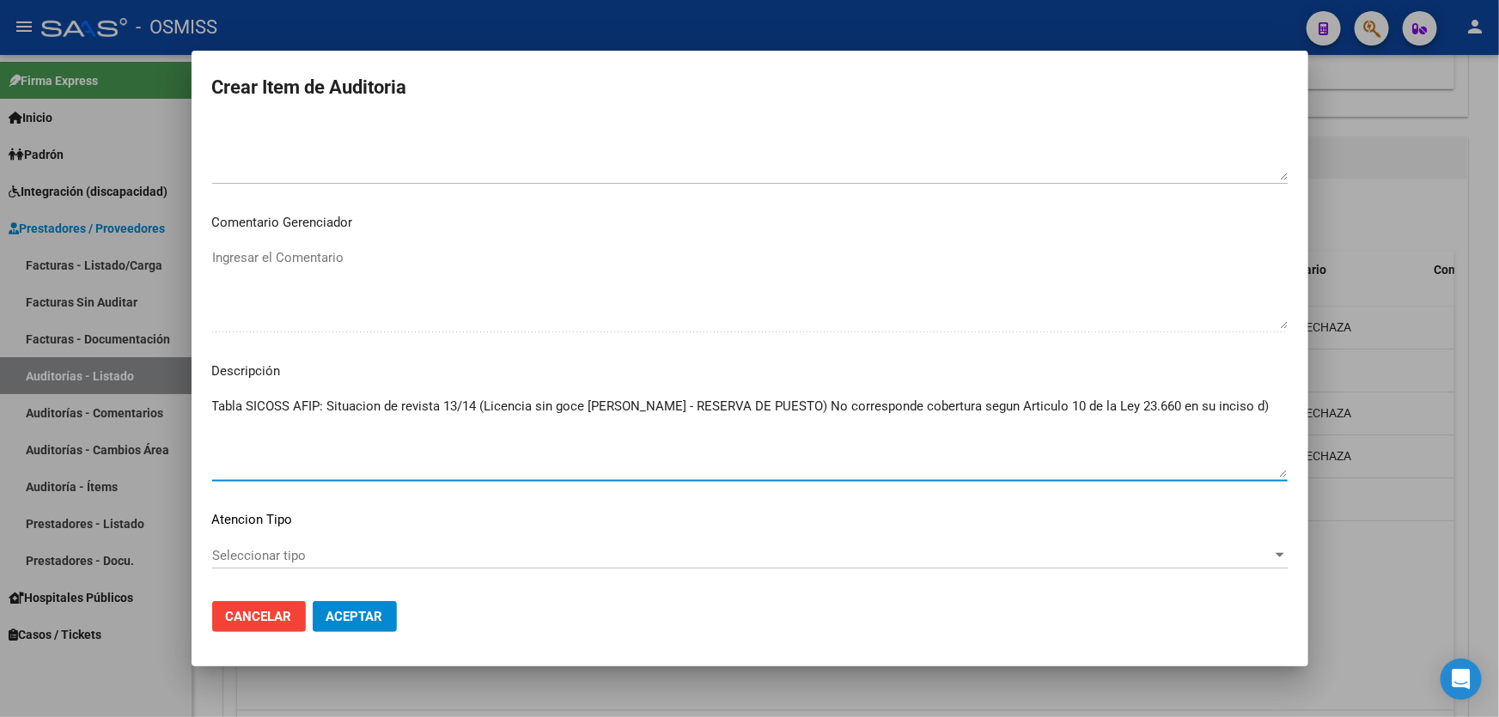
type textarea "Tabla SICOSS AFIP: Situacion de revista 13/14 (Licencia sin goce [PERSON_NAME] …"
click at [367, 622] on span "Aceptar" at bounding box center [354, 616] width 57 height 15
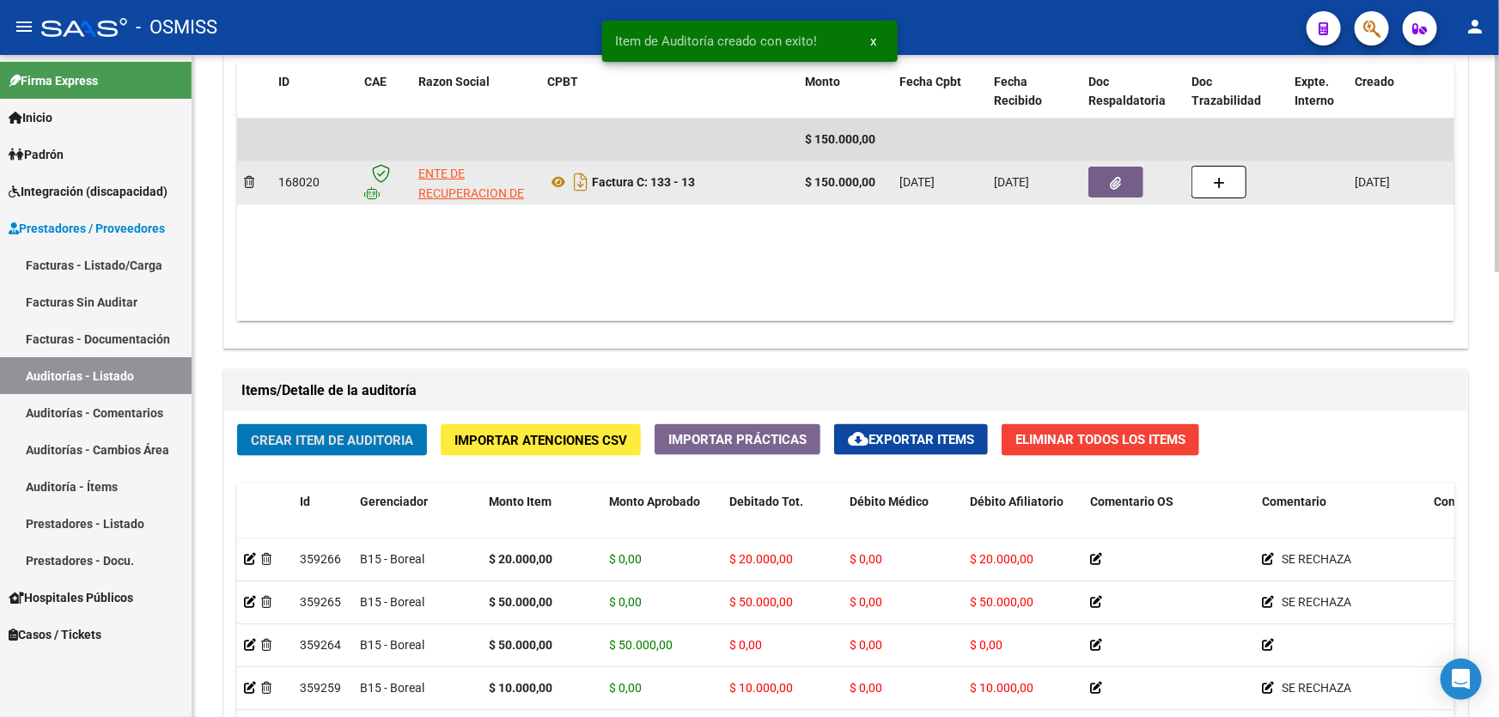
scroll to position [936, 0]
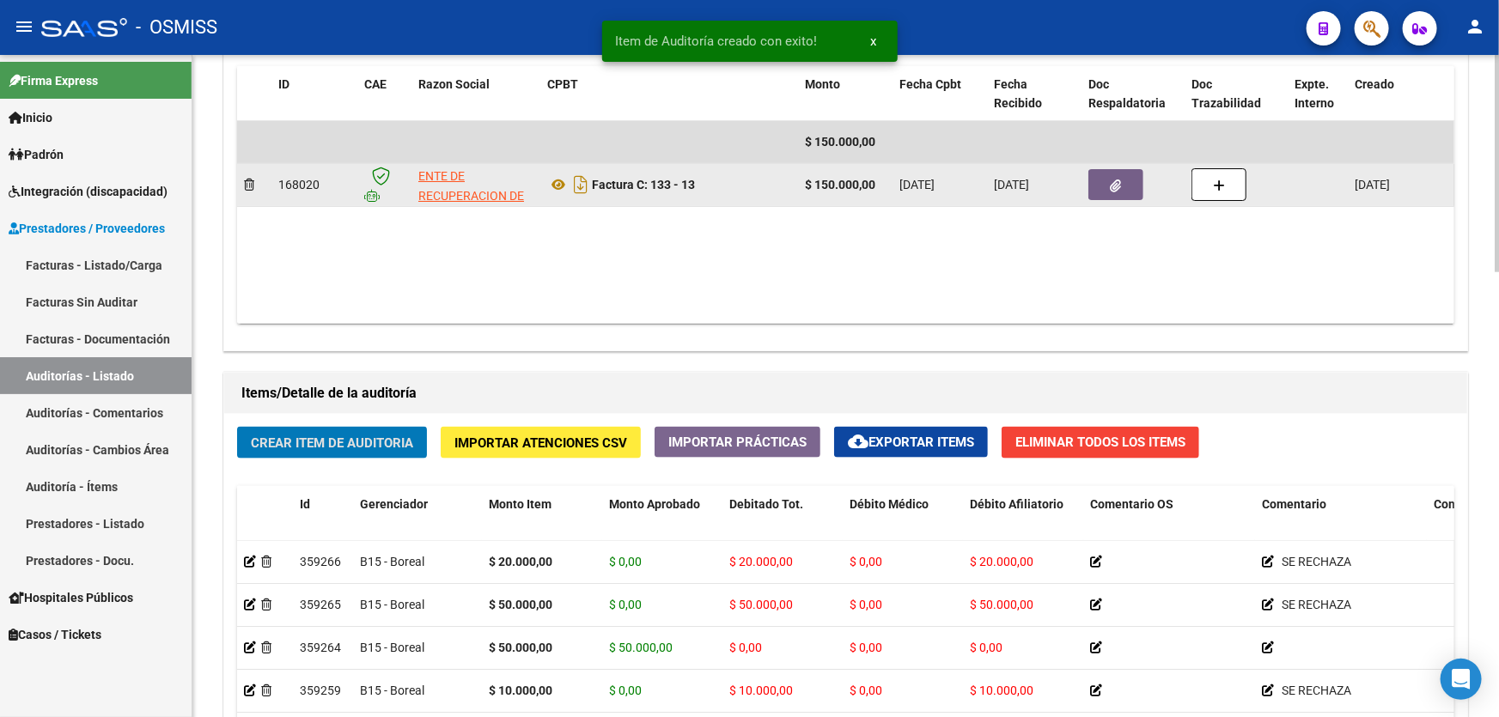
click at [1141, 191] on button "button" at bounding box center [1116, 184] width 55 height 31
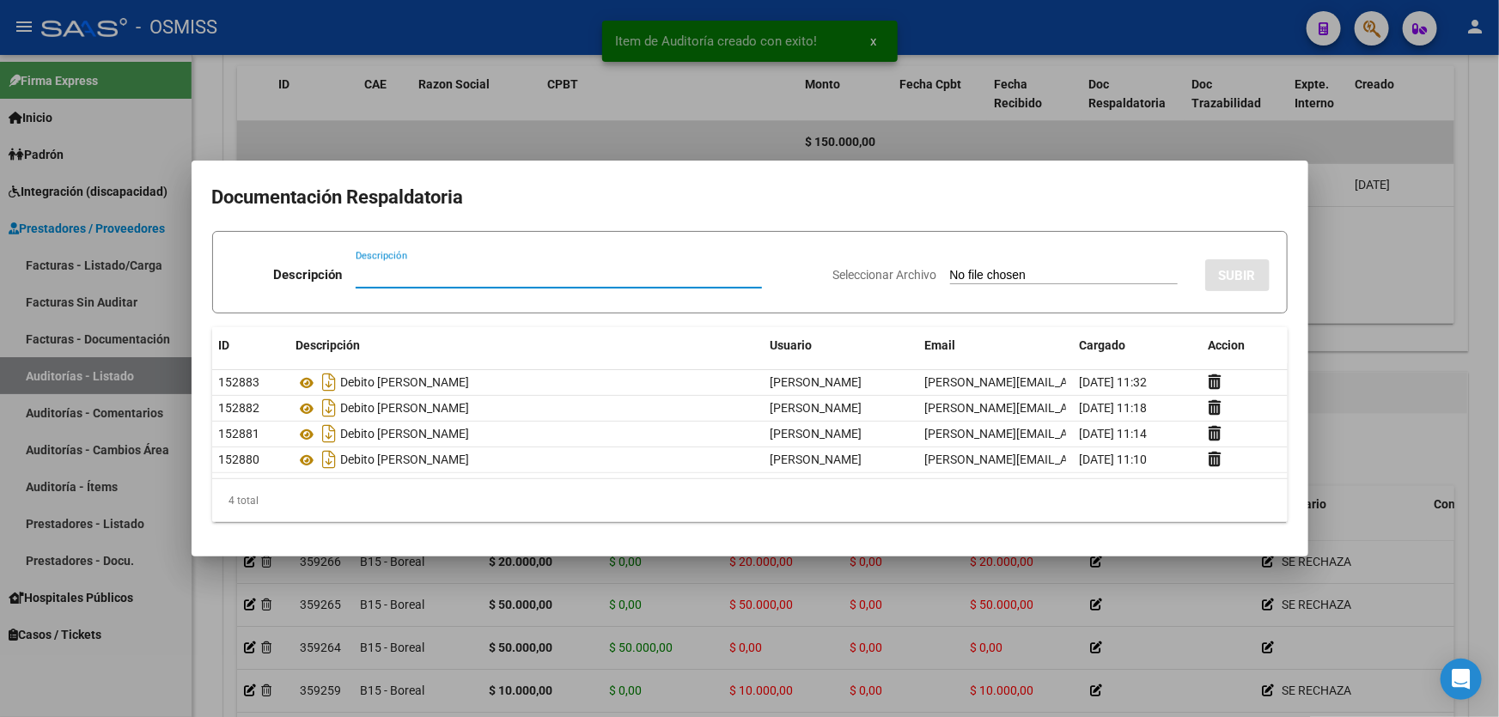
click at [1375, 387] on div at bounding box center [749, 358] width 1499 height 717
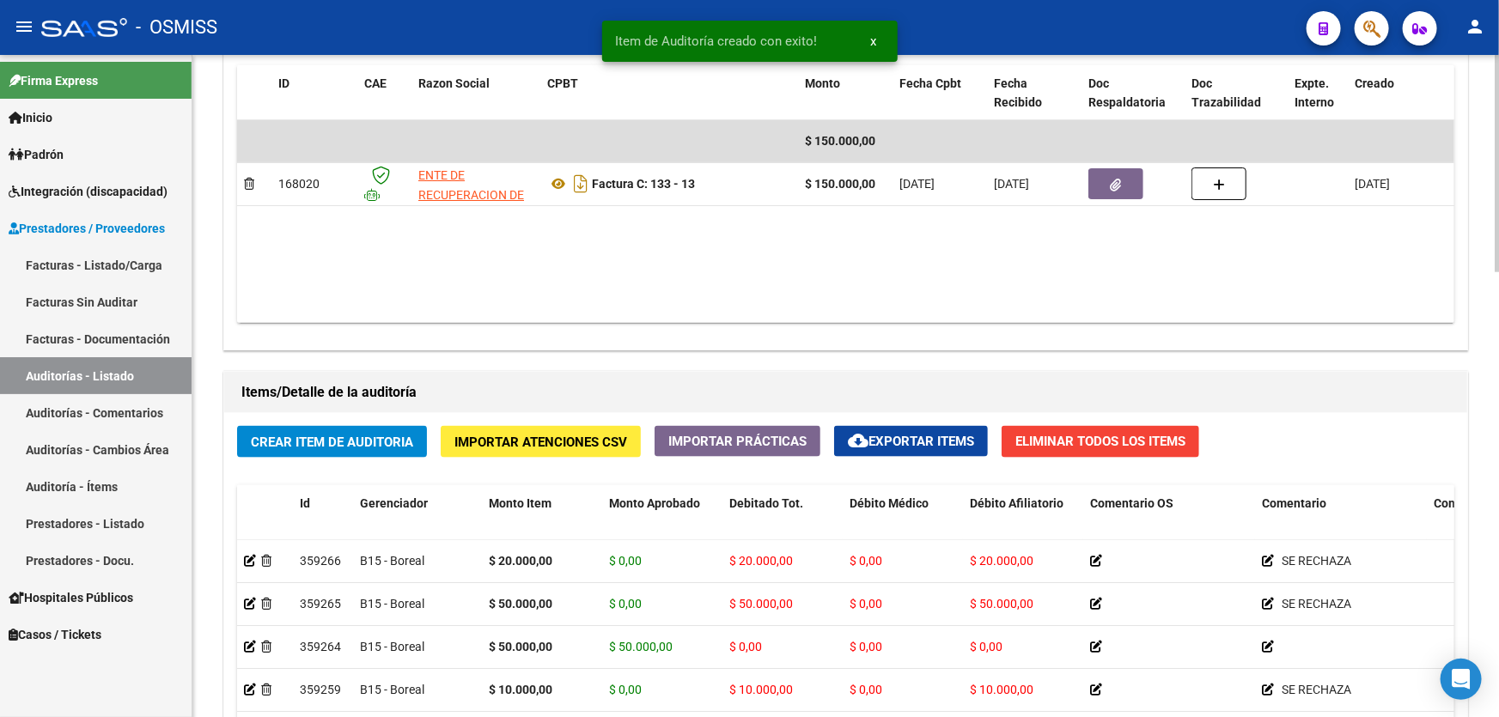
scroll to position [1171, 0]
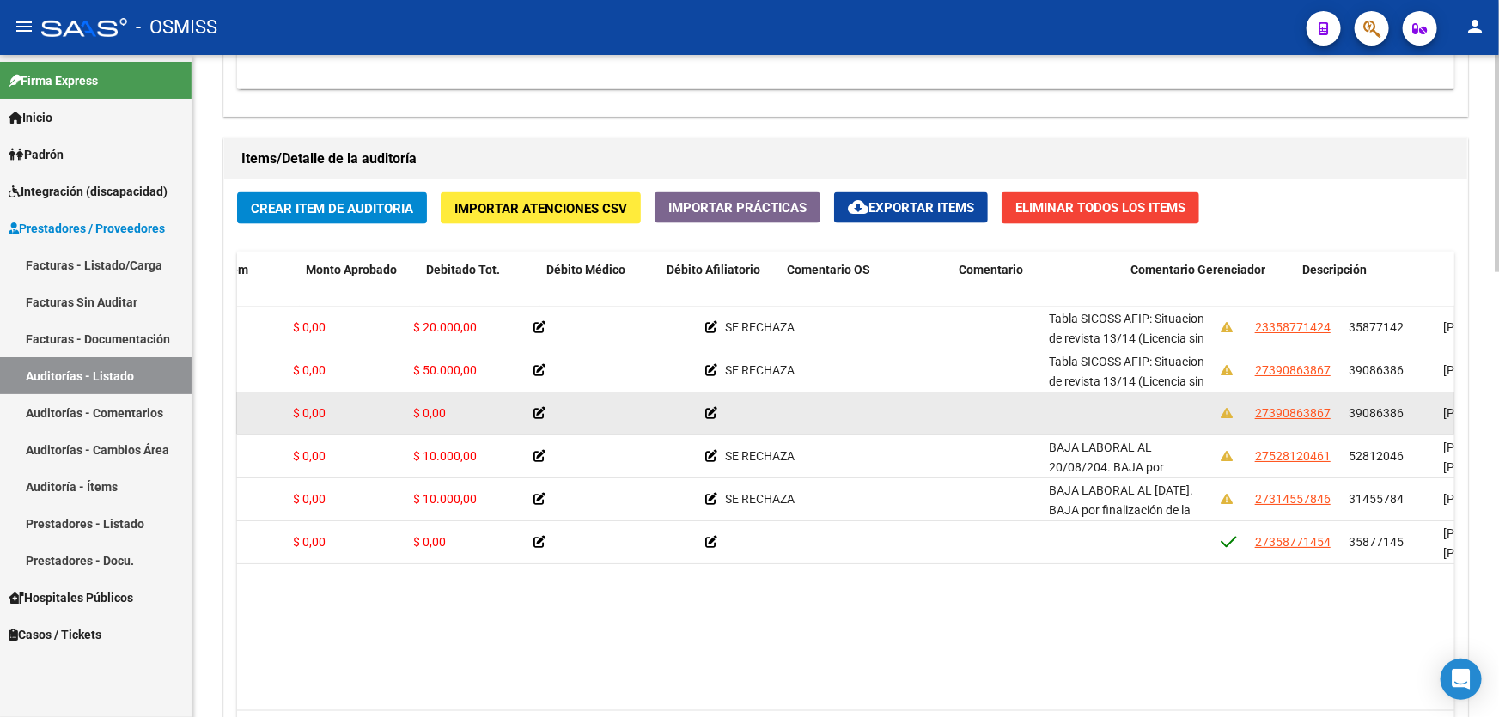
drag, startPoint x: 1117, startPoint y: 397, endPoint x: 1241, endPoint y: 395, distance: 123.7
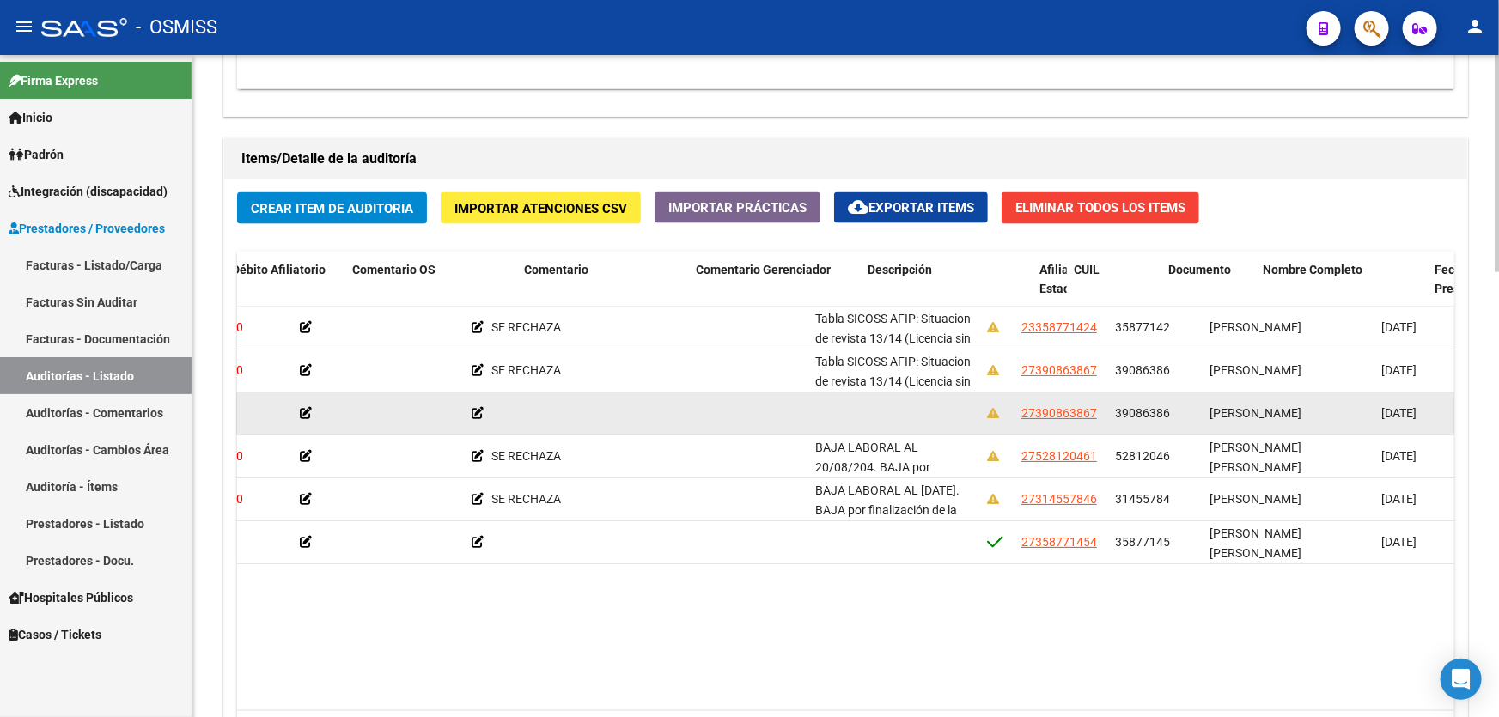
drag, startPoint x: 1295, startPoint y: 390, endPoint x: 1310, endPoint y: 390, distance: 15.5
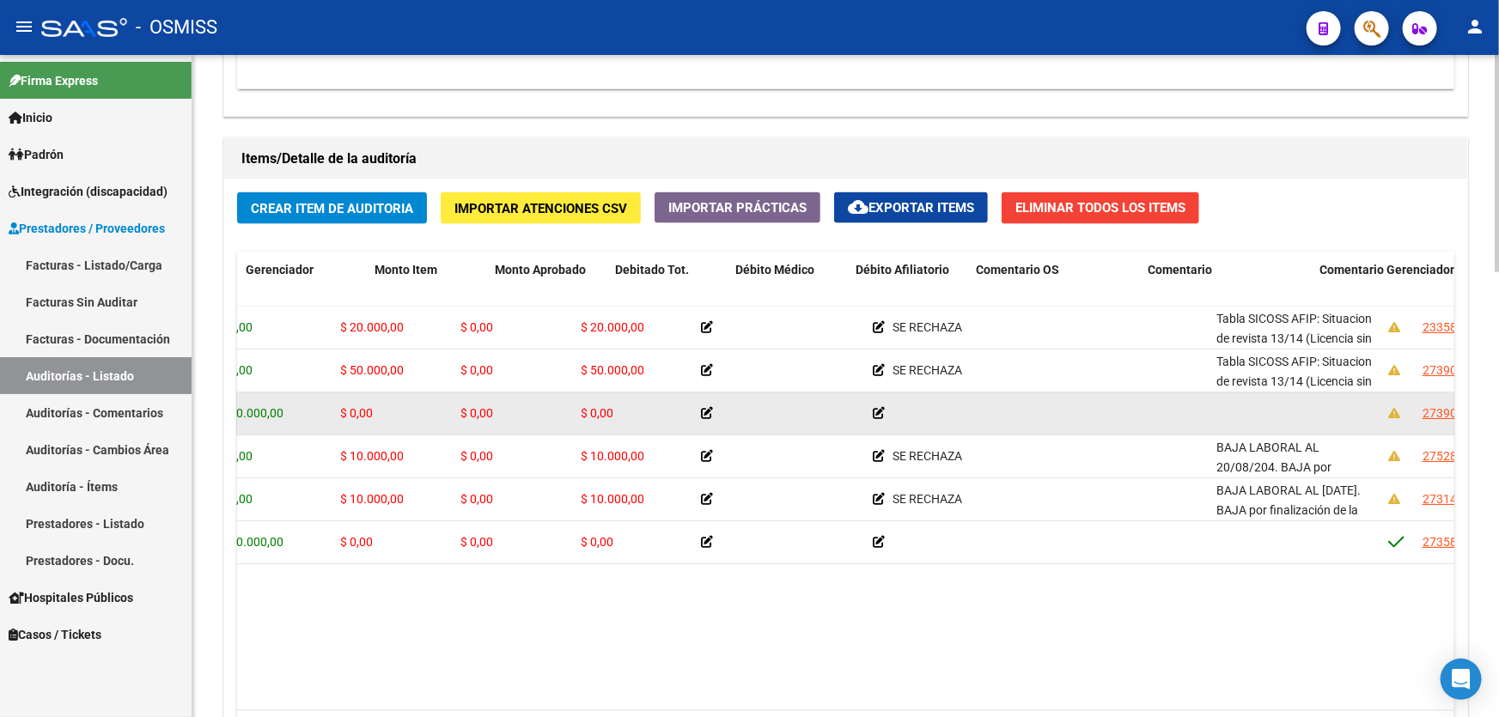
scroll to position [0, 0]
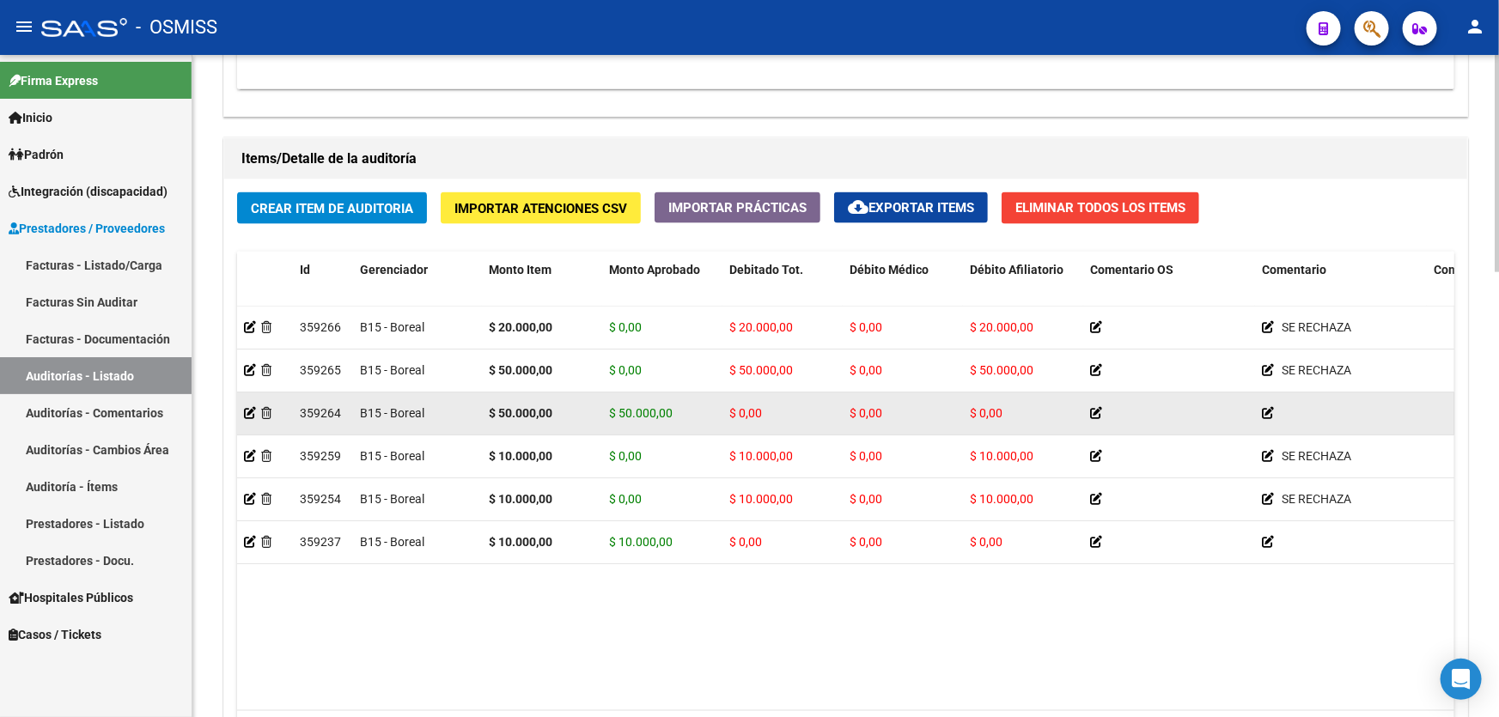
drag, startPoint x: 1334, startPoint y: 390, endPoint x: 981, endPoint y: 396, distance: 353.2
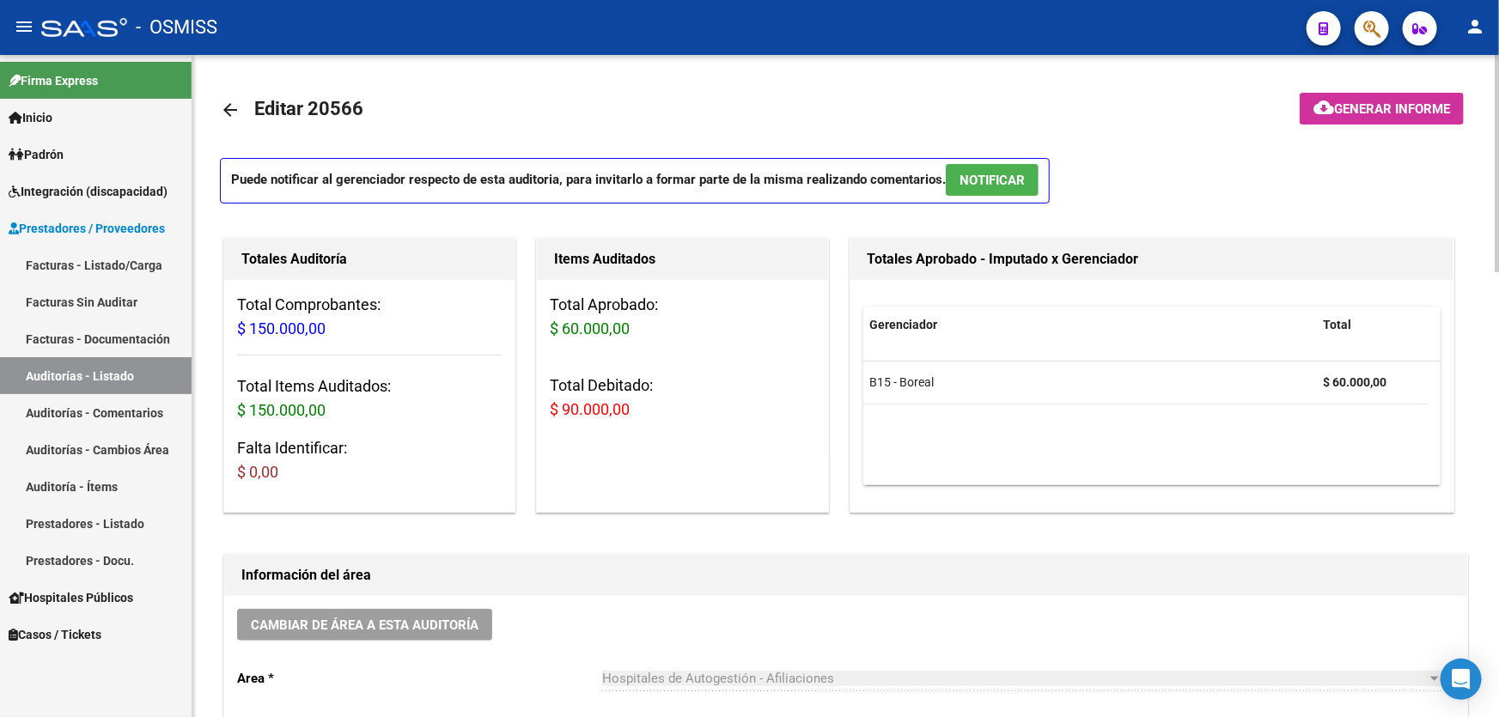
click at [1376, 101] on span "Generar informe" at bounding box center [1392, 108] width 116 height 15
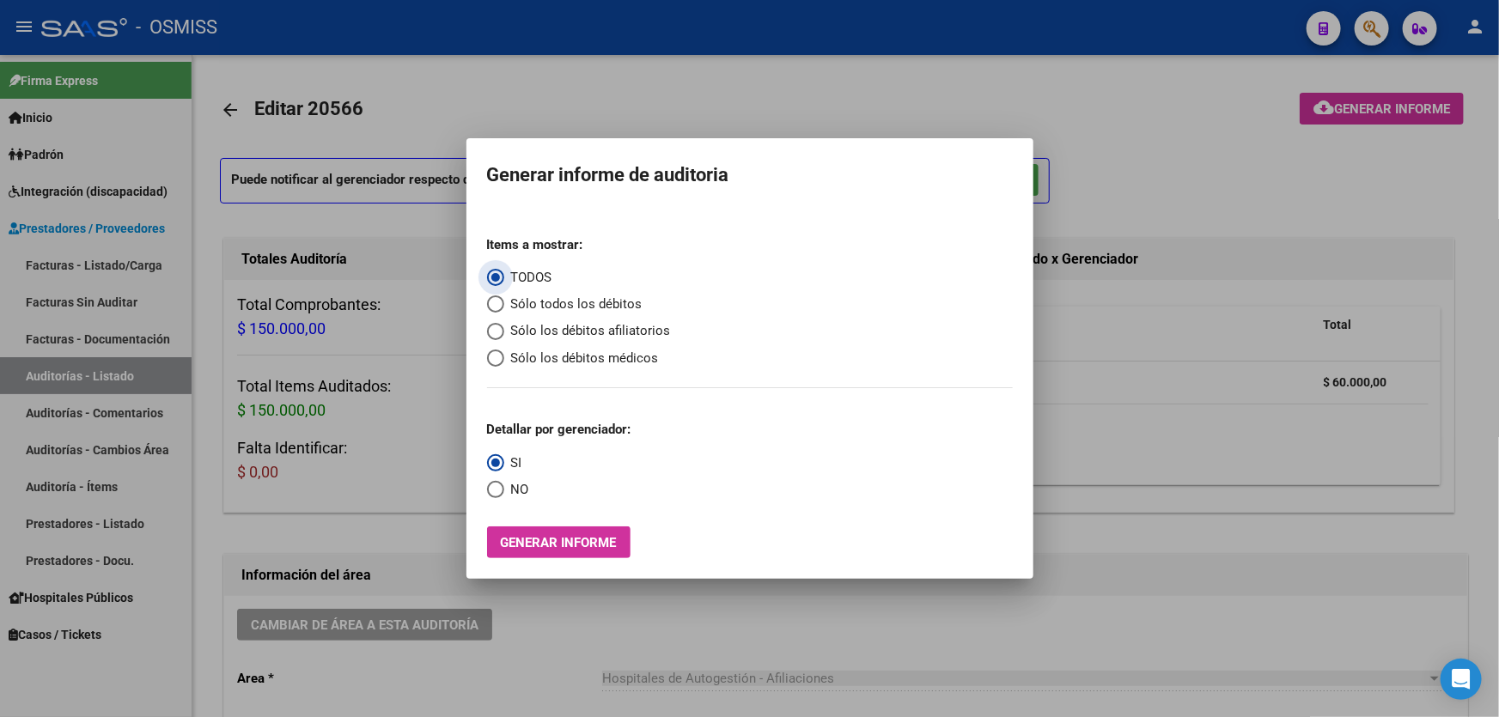
click at [635, 336] on span "Sólo los débitos afiliatorios" at bounding box center [587, 331] width 167 height 20
click at [504, 336] on input "Sólo los débitos afiliatorios" at bounding box center [495, 331] width 17 height 17
radio input "true"
click at [501, 491] on span "Select an option" at bounding box center [495, 489] width 17 height 17
click at [501, 491] on input "NO" at bounding box center [495, 489] width 17 height 17
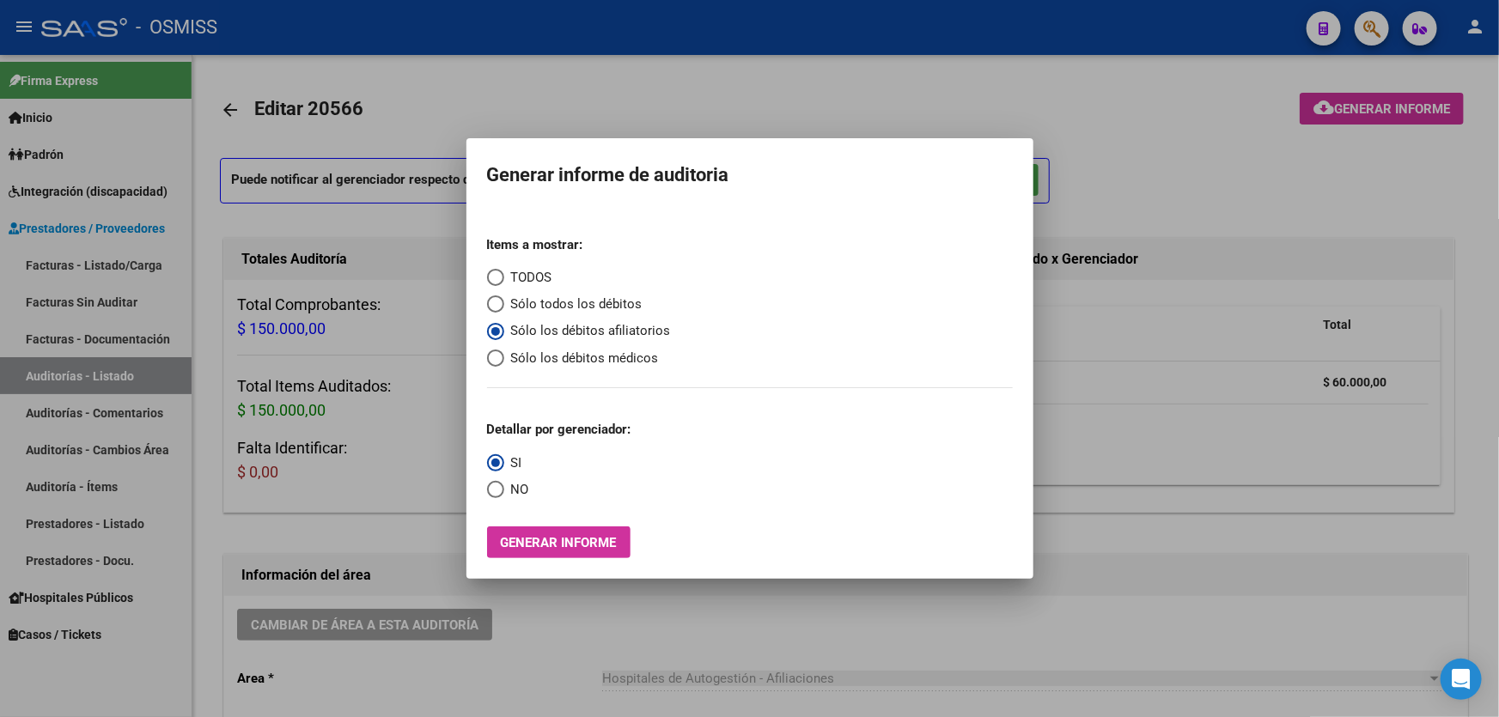
radio input "true"
click at [543, 544] on span "Generar informe" at bounding box center [559, 542] width 116 height 15
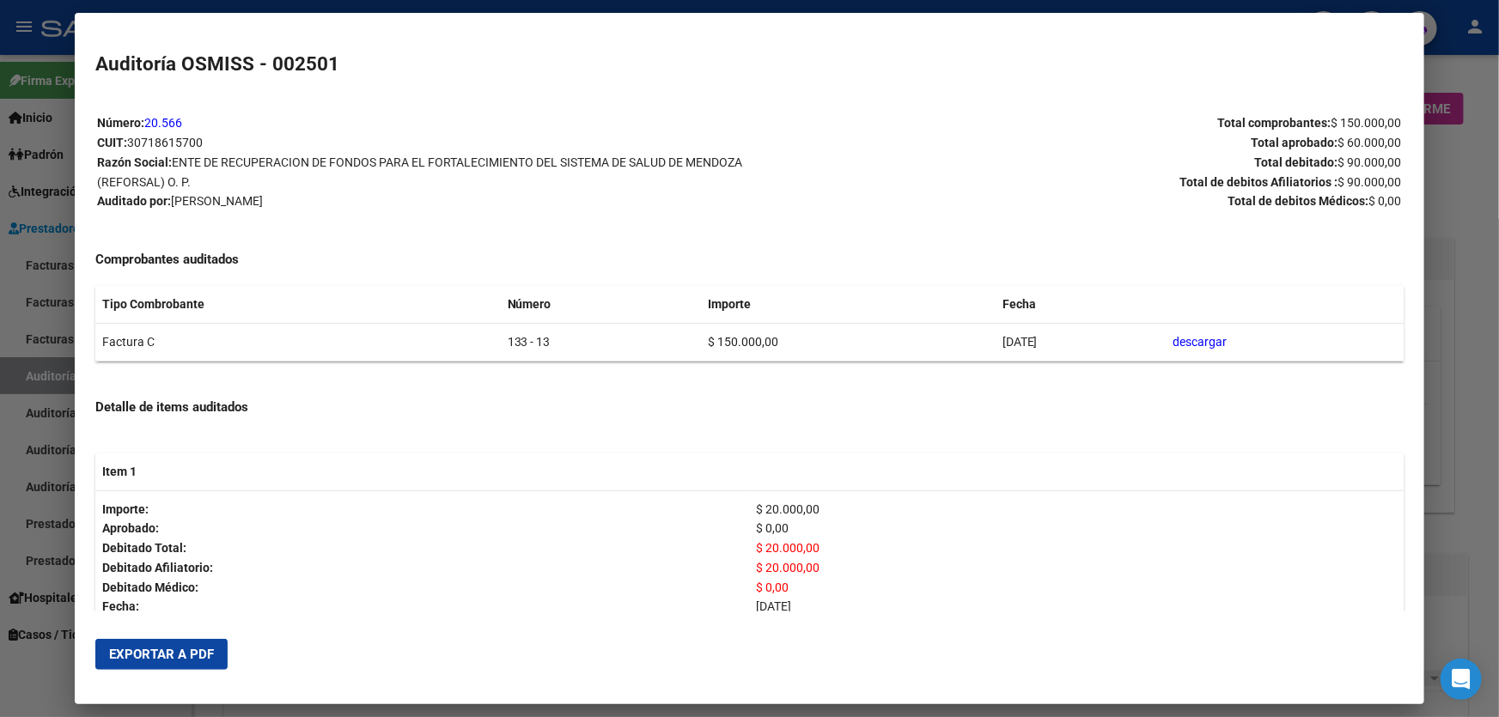
drag, startPoint x: 152, startPoint y: 657, endPoint x: 596, endPoint y: 497, distance: 472.3
click at [152, 658] on span "Exportar a PDF" at bounding box center [161, 654] width 105 height 15
click at [1429, 480] on div at bounding box center [749, 358] width 1499 height 717
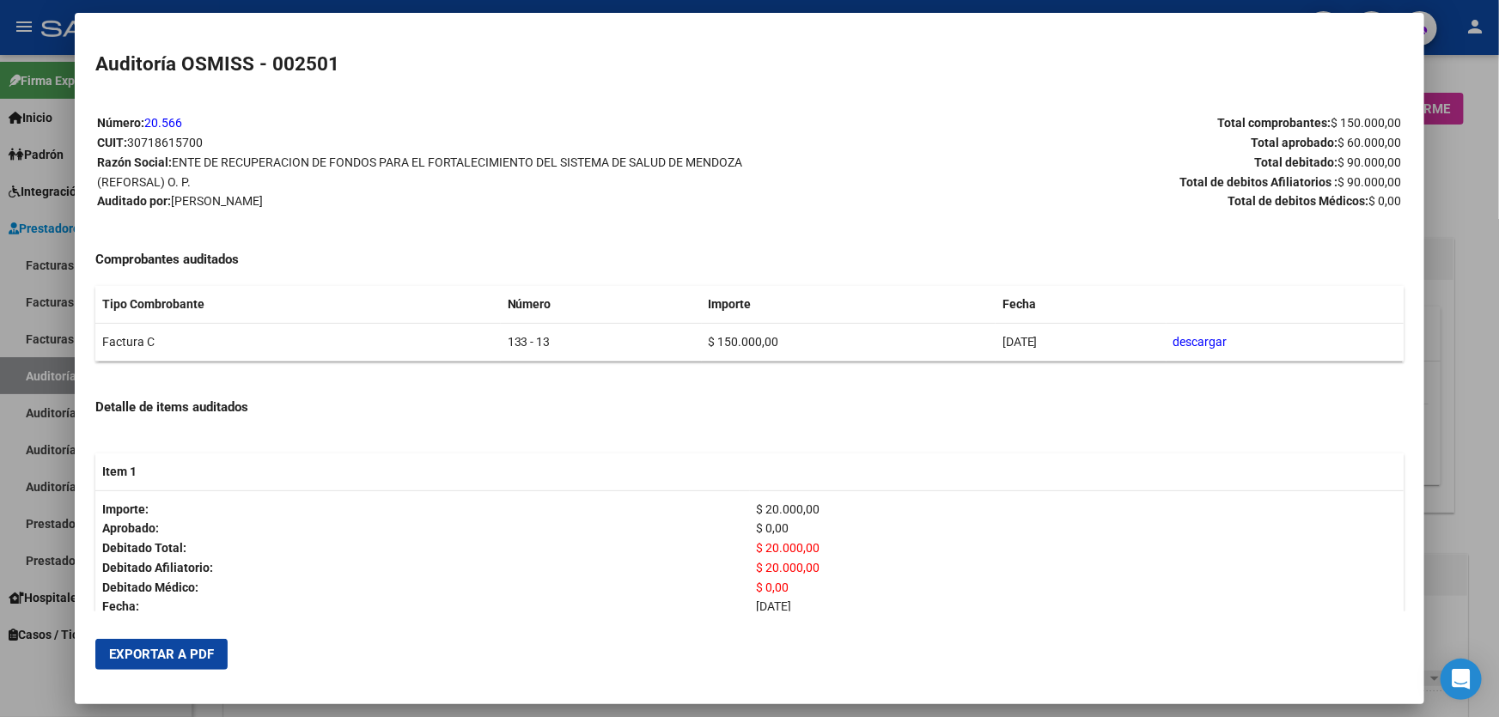
click at [1429, 480] on div at bounding box center [749, 358] width 1499 height 717
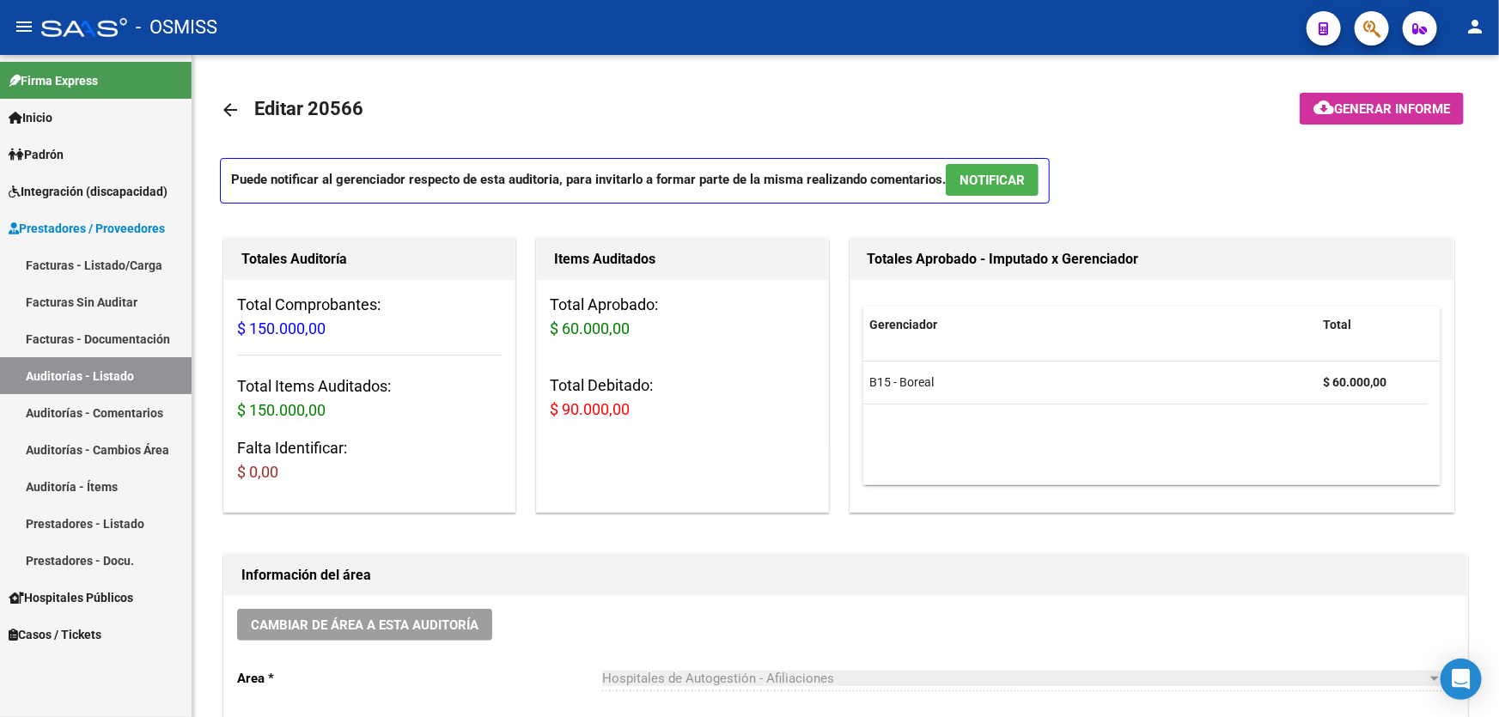
click at [1429, 480] on datatable-body "B15 - Boreal $ 60.000,00" at bounding box center [1151, 424] width 577 height 124
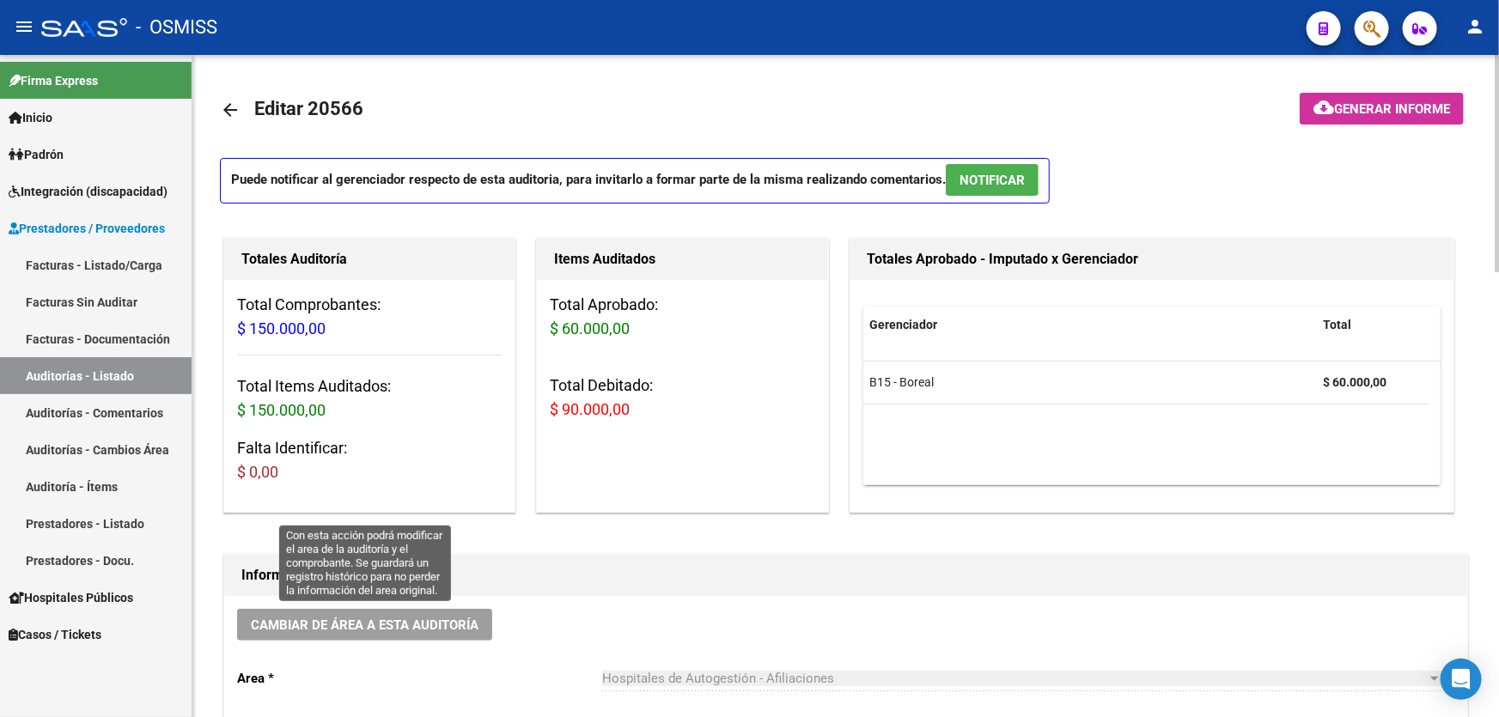
click at [453, 633] on button "Cambiar de área a esta auditoría" at bounding box center [364, 625] width 255 height 32
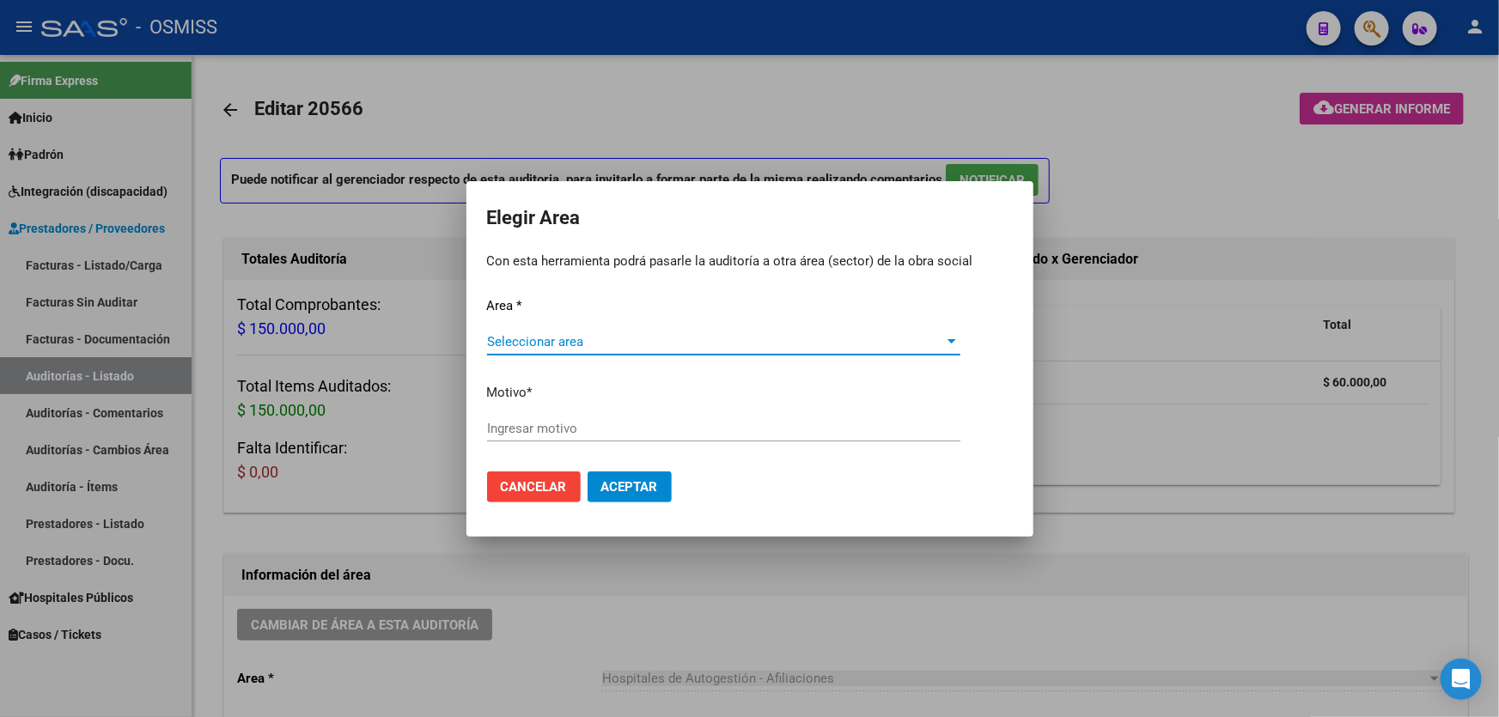
click at [620, 335] on span "Seleccionar area" at bounding box center [716, 341] width 458 height 15
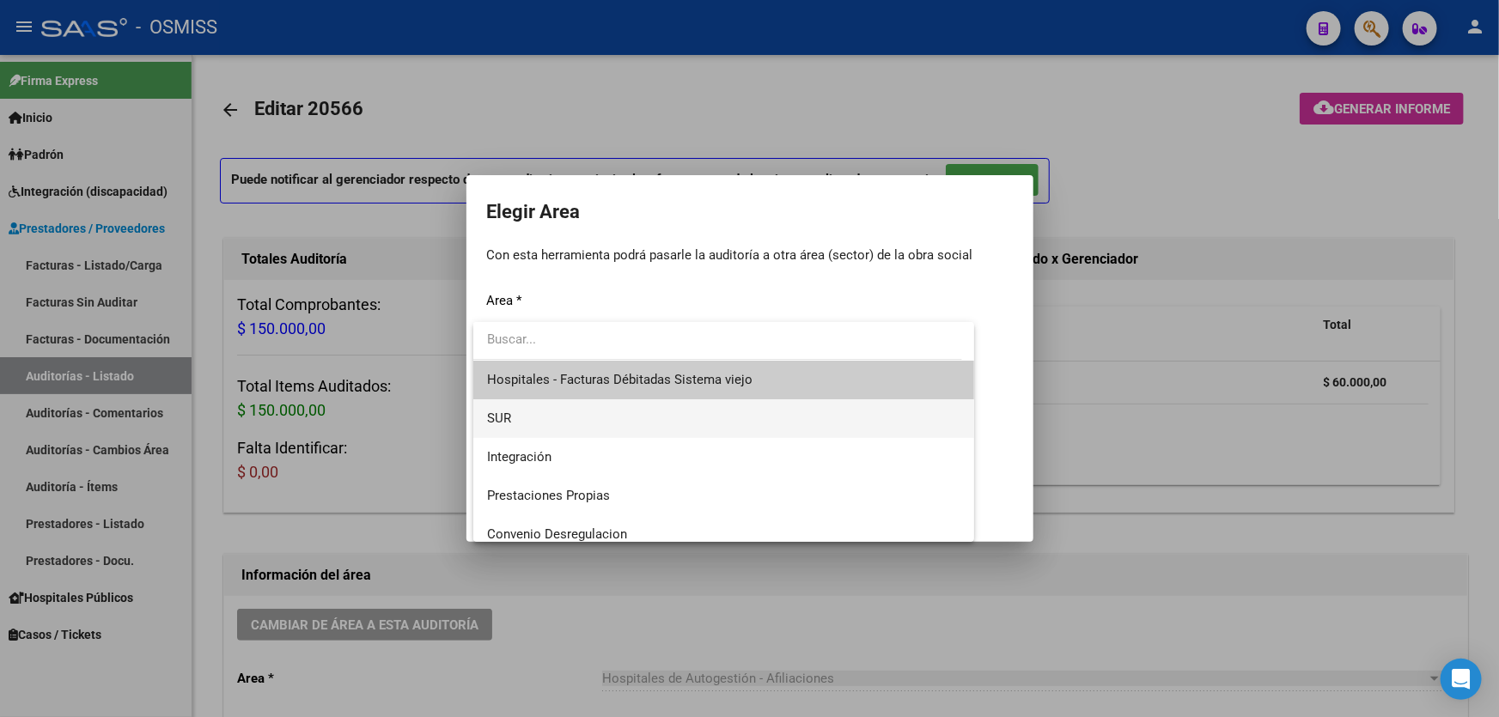
scroll to position [234, 0]
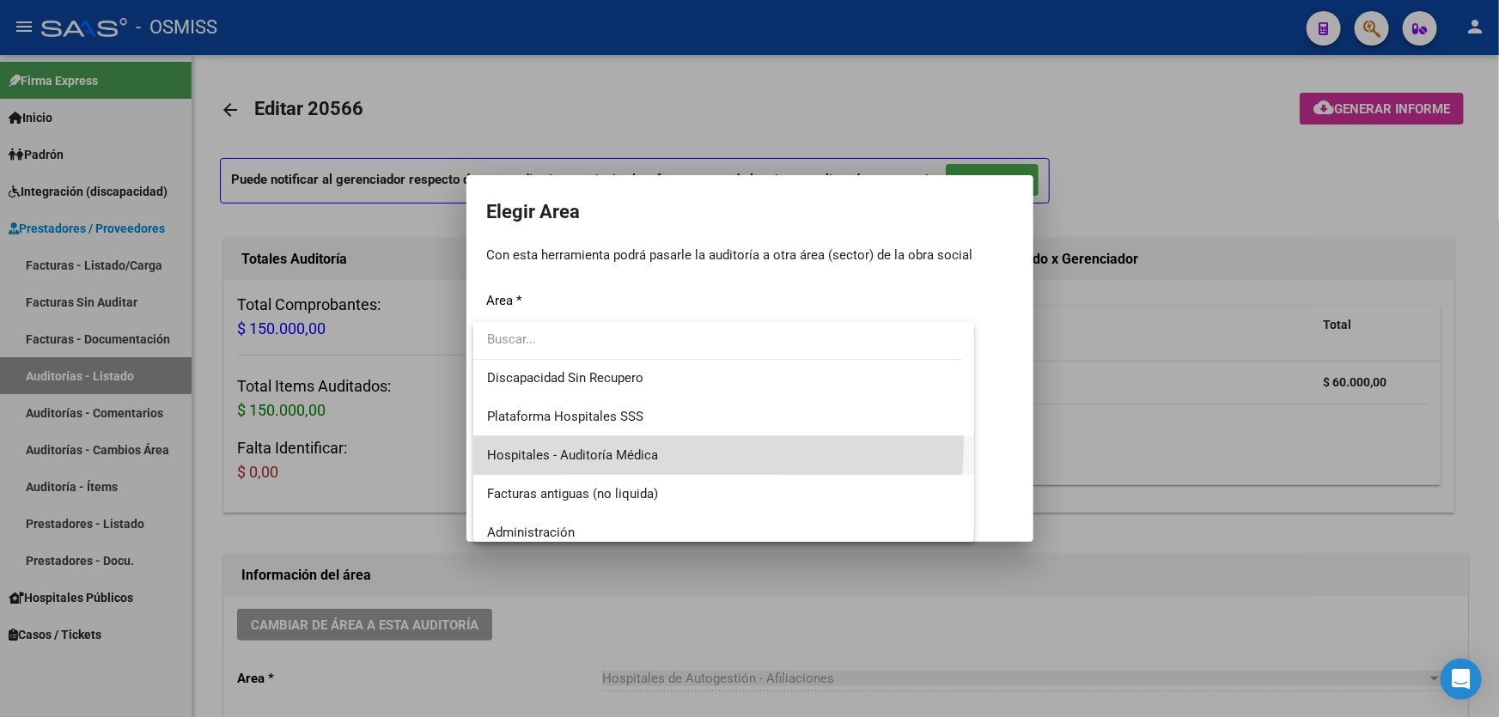
click at [655, 441] on span "Hospitales - Auditoría Médica" at bounding box center [723, 455] width 473 height 39
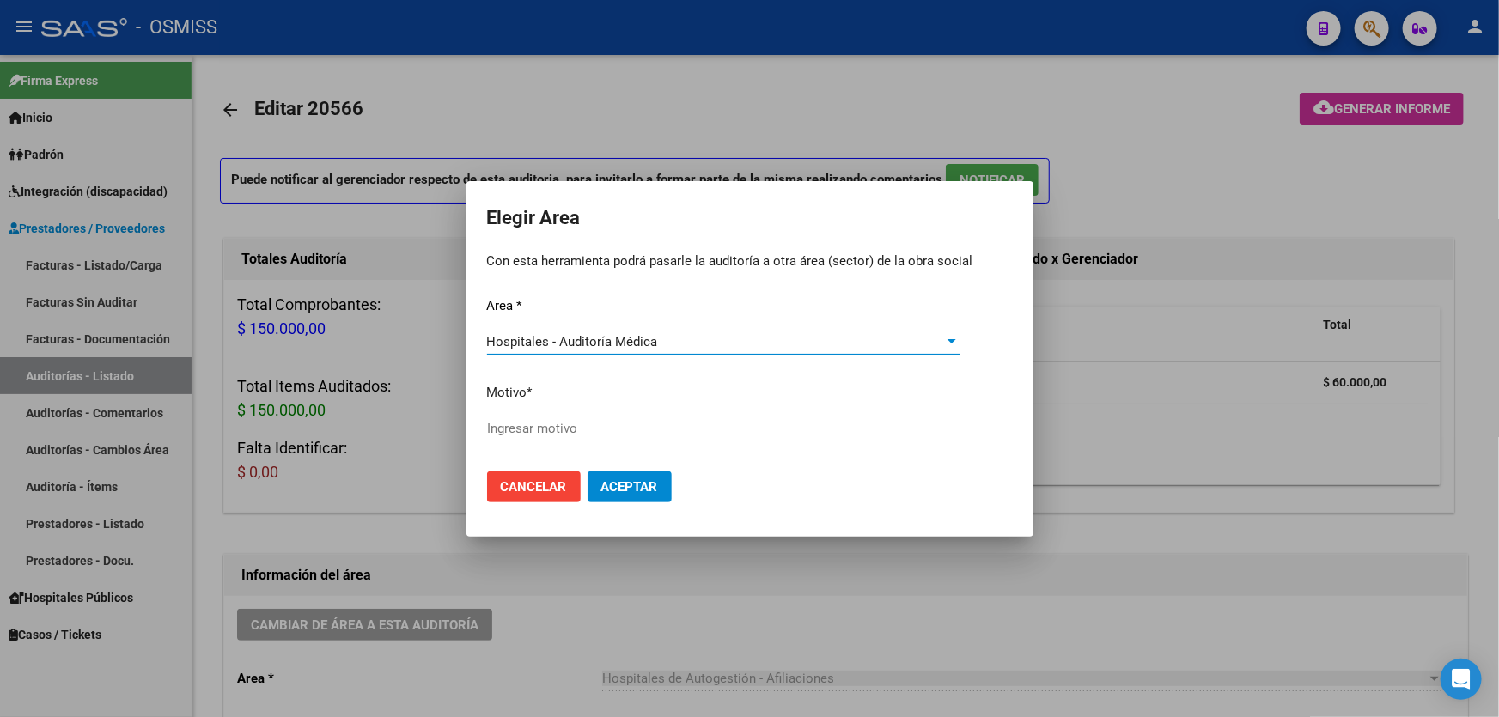
click at [653, 448] on div "Ingresar motivo" at bounding box center [723, 437] width 473 height 42
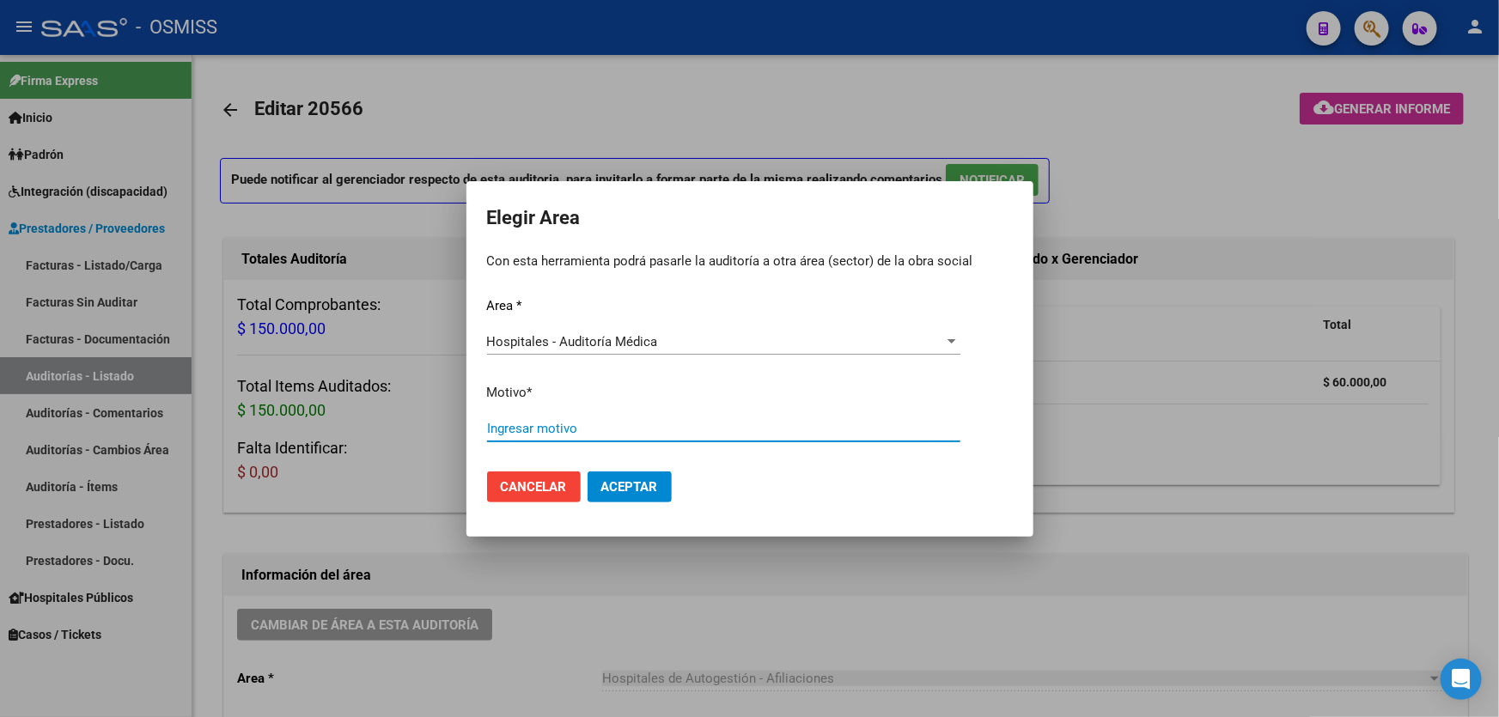
click at [641, 427] on input "Ingresar motivo" at bounding box center [723, 428] width 473 height 15
type input "AUDITADO"
click at [633, 482] on span "Aceptar" at bounding box center [629, 486] width 57 height 15
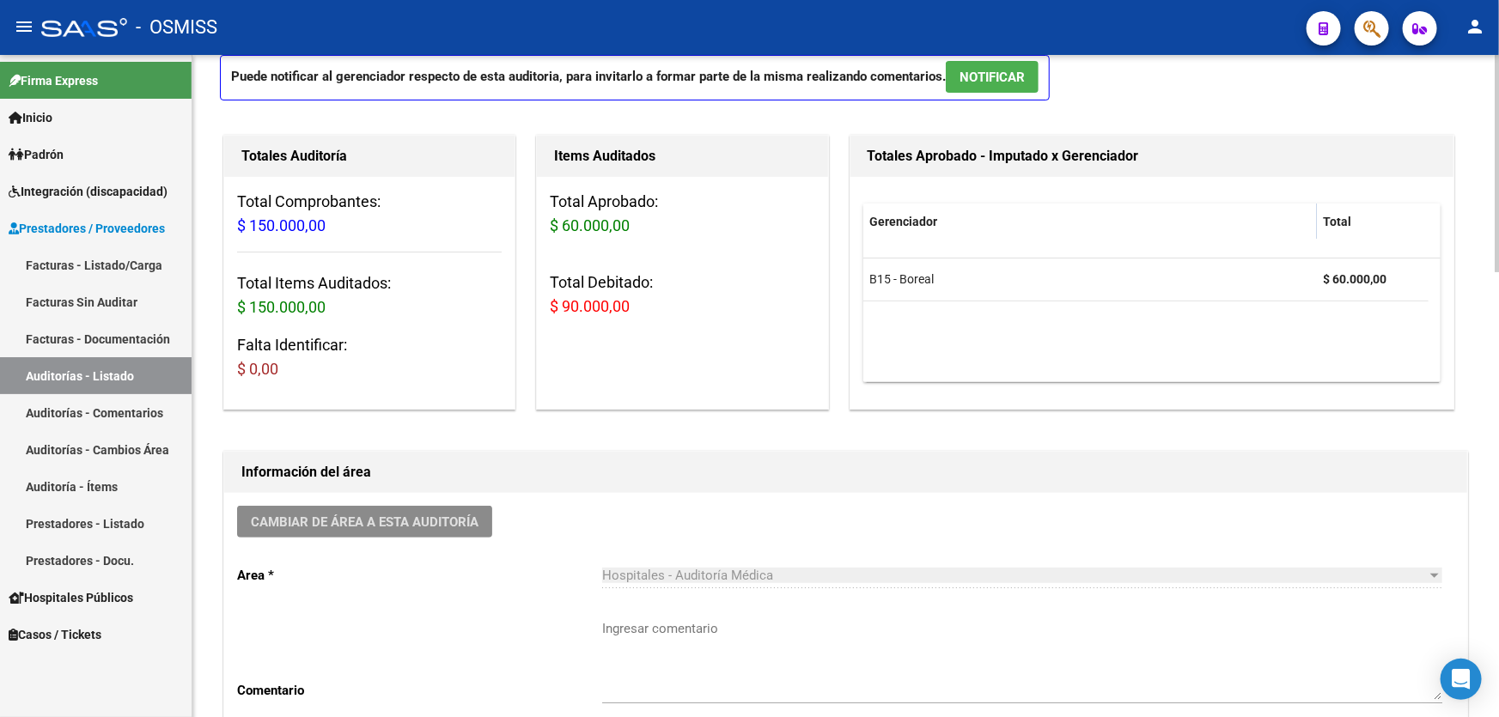
scroll to position [390, 0]
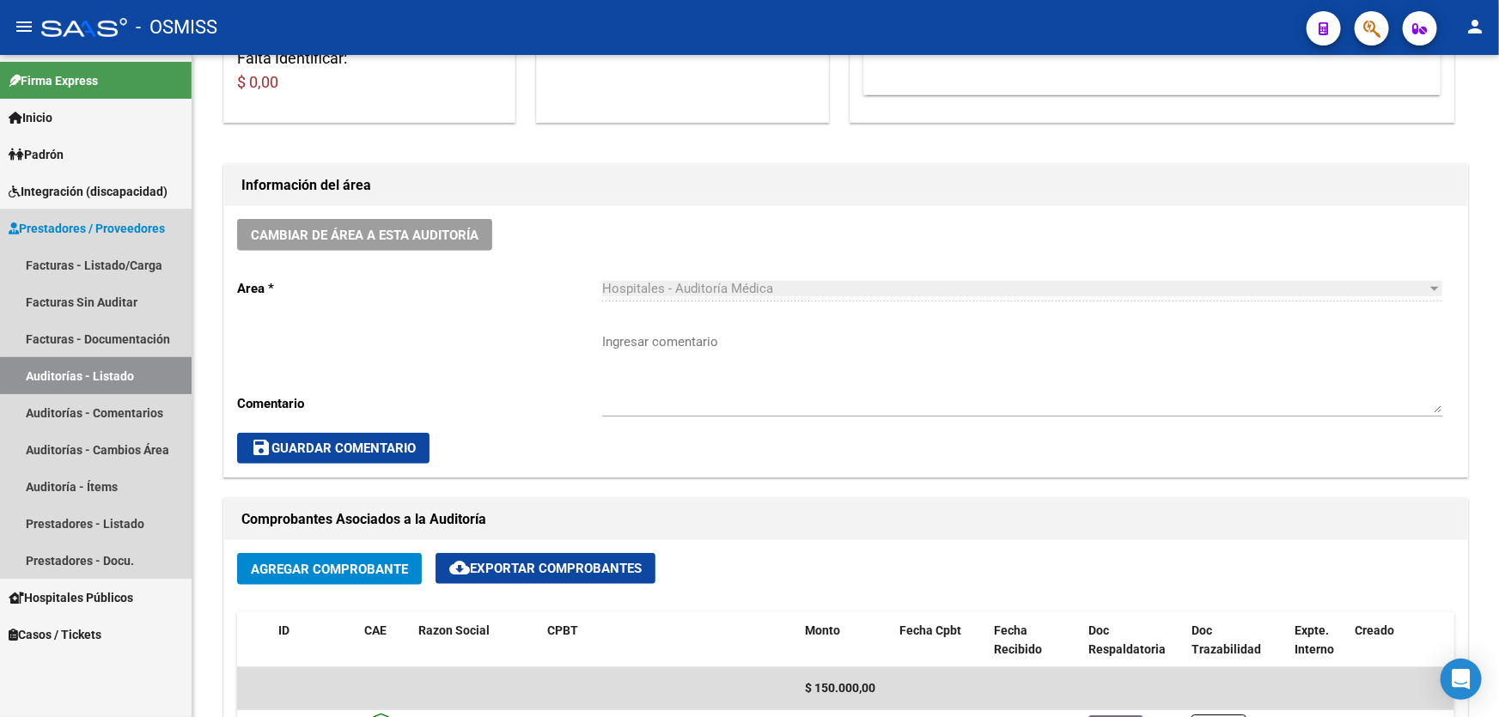
click at [121, 376] on link "Auditorías - Listado" at bounding box center [96, 375] width 192 height 37
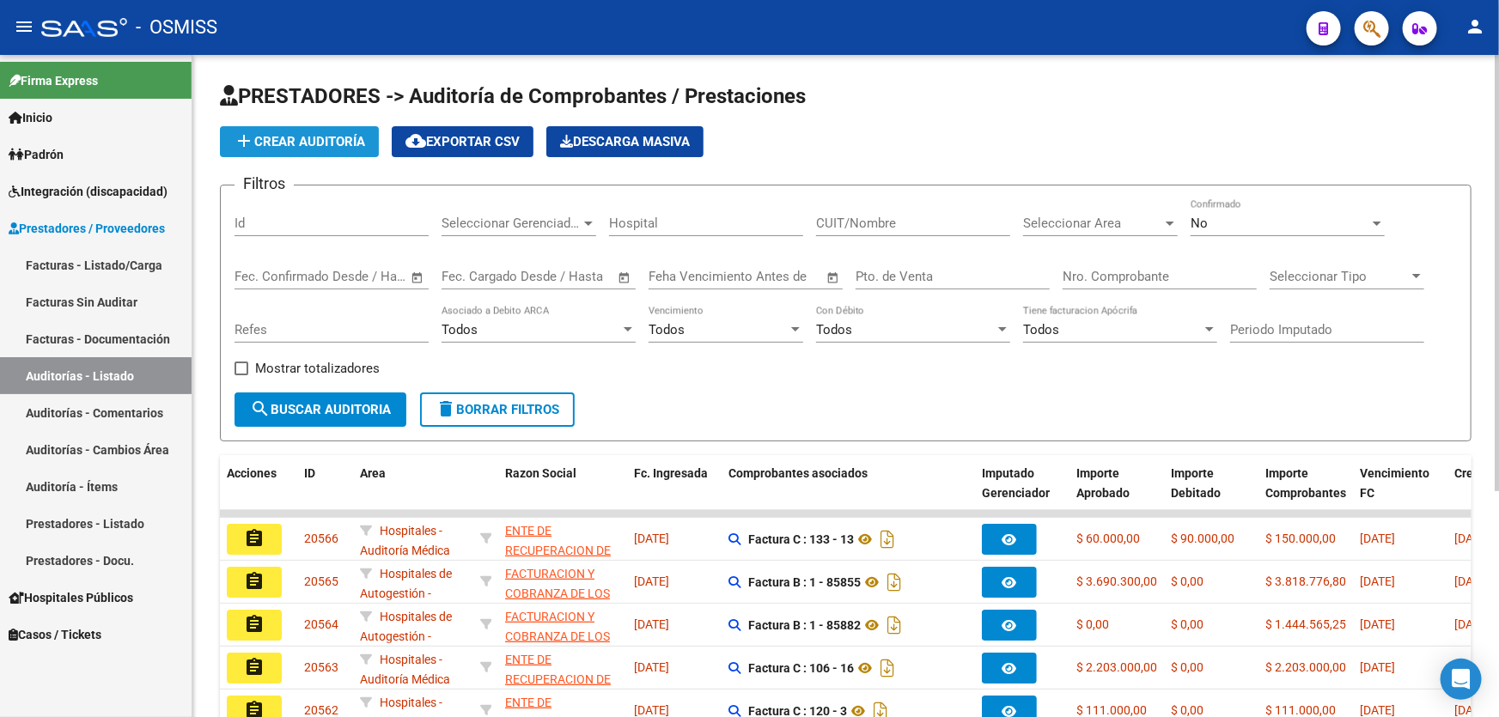
click at [340, 147] on button "add Crear Auditoría" at bounding box center [299, 141] width 159 height 31
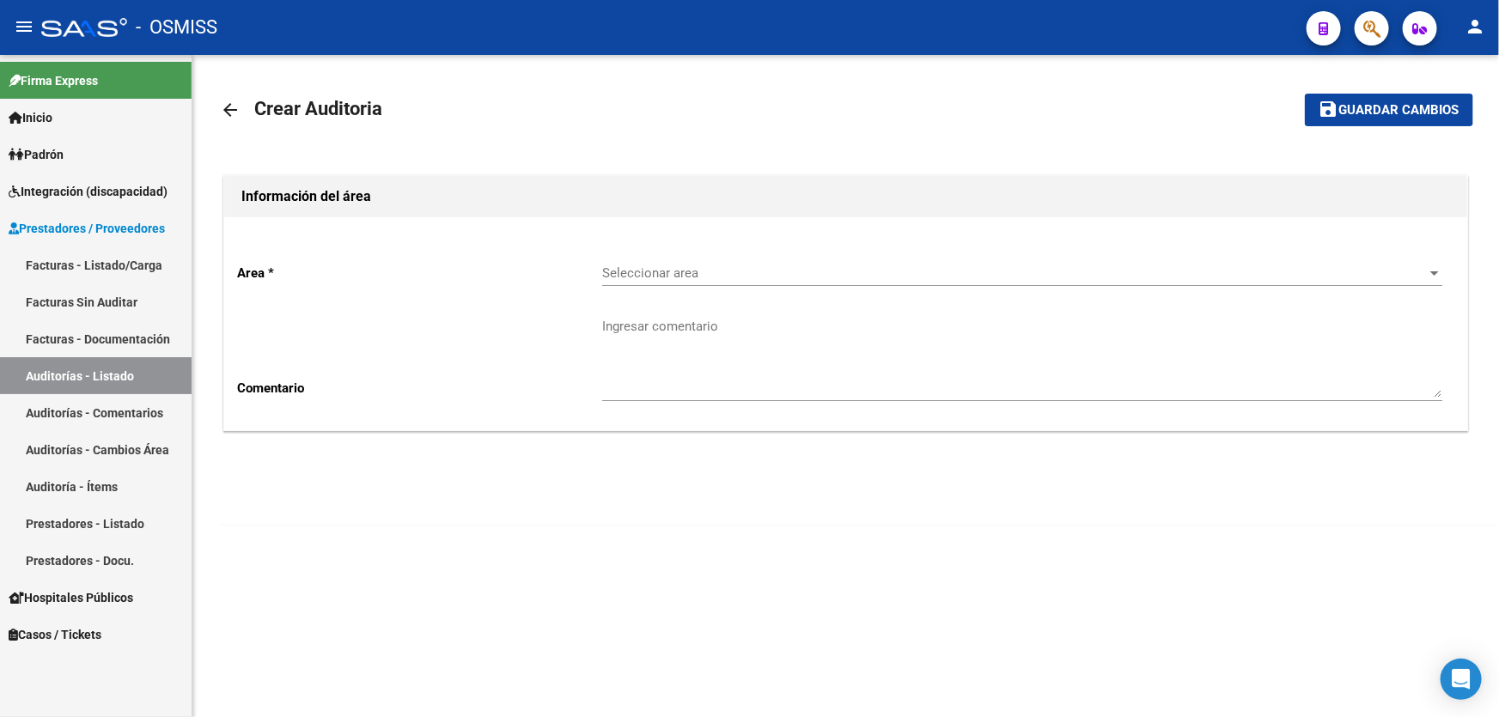
click at [711, 259] on div "Seleccionar area Seleccionar area" at bounding box center [1022, 267] width 840 height 37
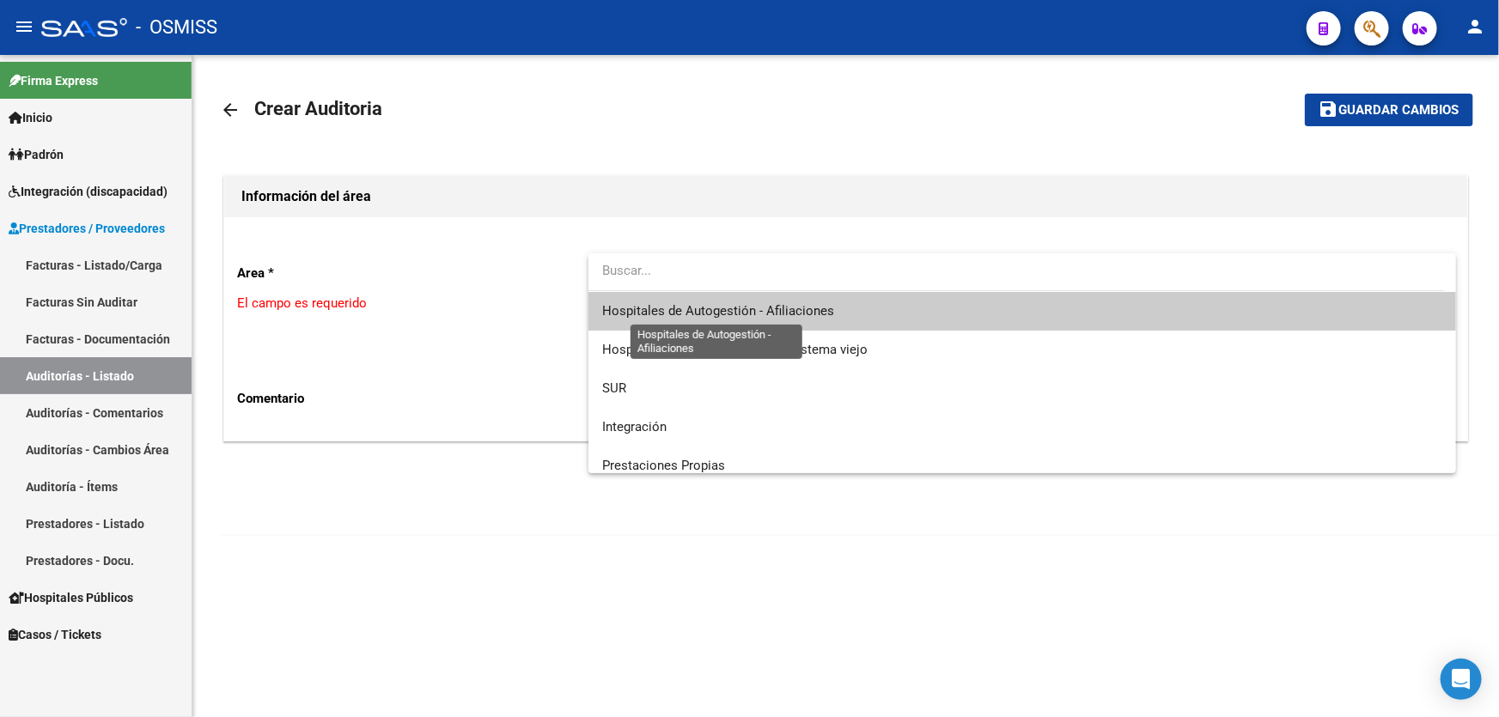
click at [732, 306] on span "Hospitales de Autogestión - Afiliaciones" at bounding box center [718, 310] width 232 height 15
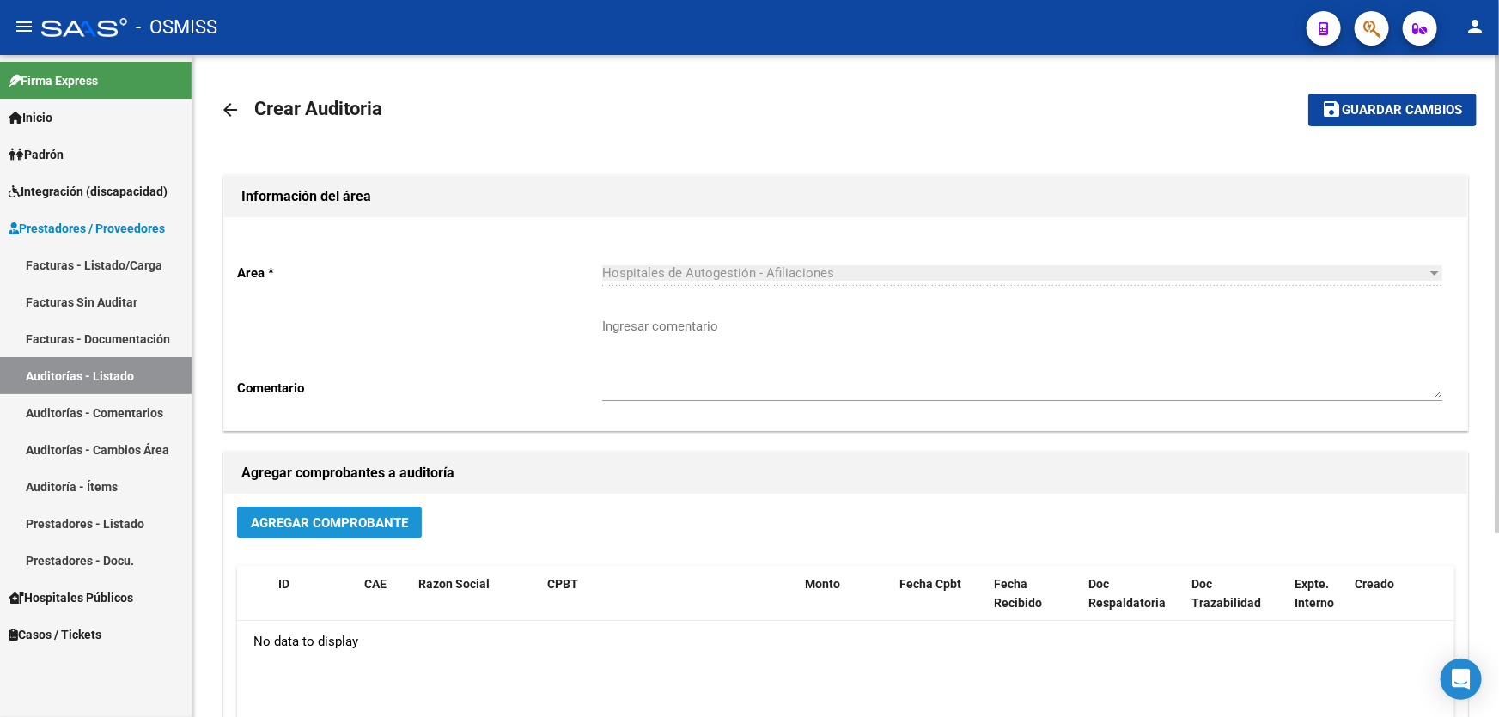
click at [361, 528] on span "Agregar Comprobante" at bounding box center [329, 522] width 157 height 15
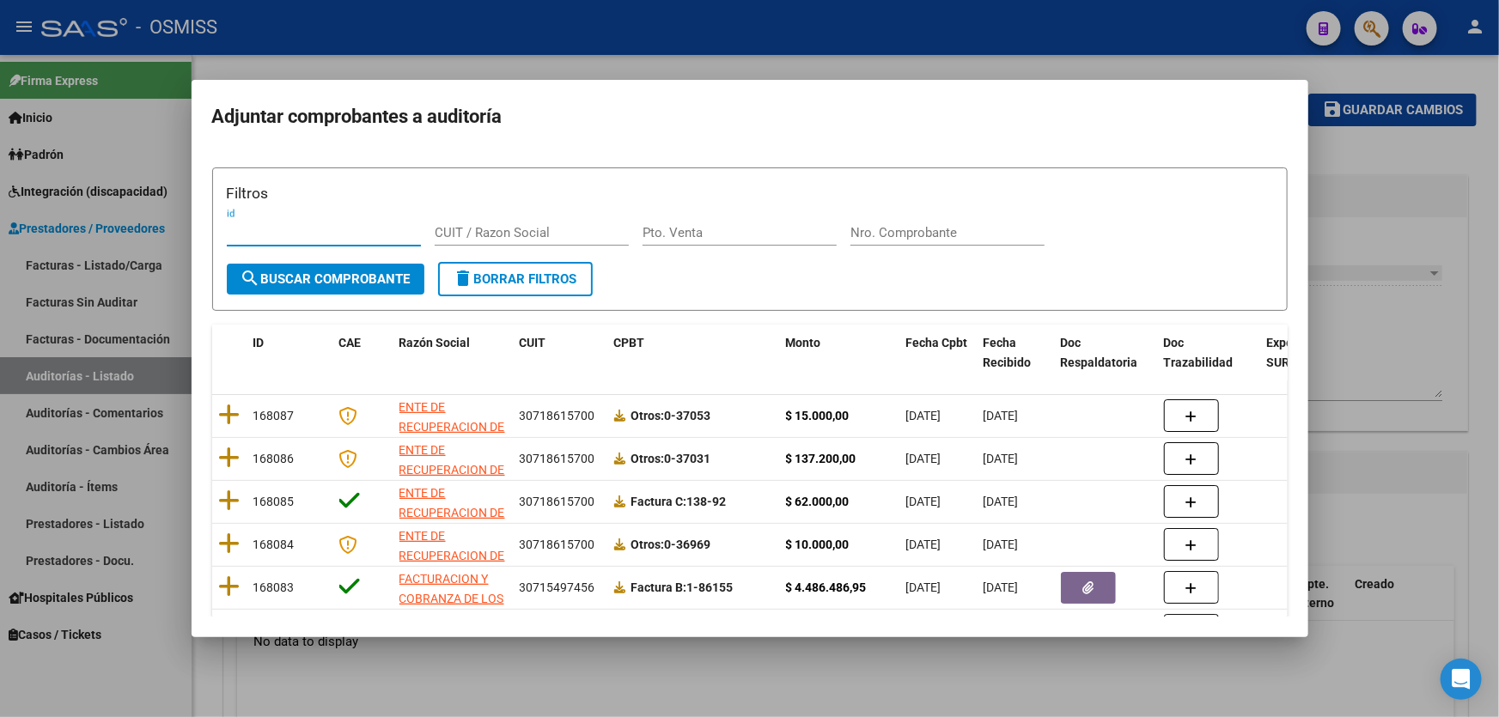
click at [898, 233] on input "Nro. Comprobante" at bounding box center [948, 232] width 194 height 15
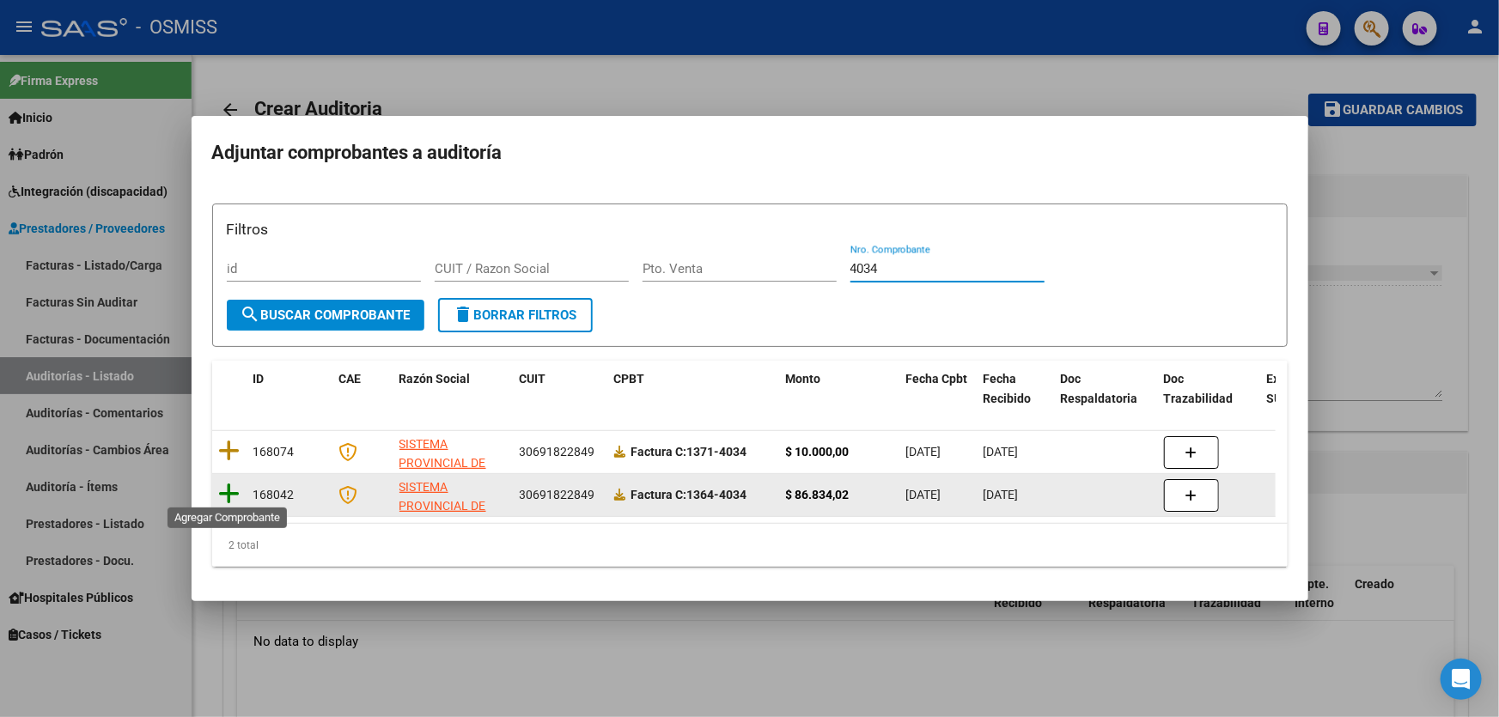
type input "4034"
click at [223, 493] on icon at bounding box center [229, 494] width 21 height 24
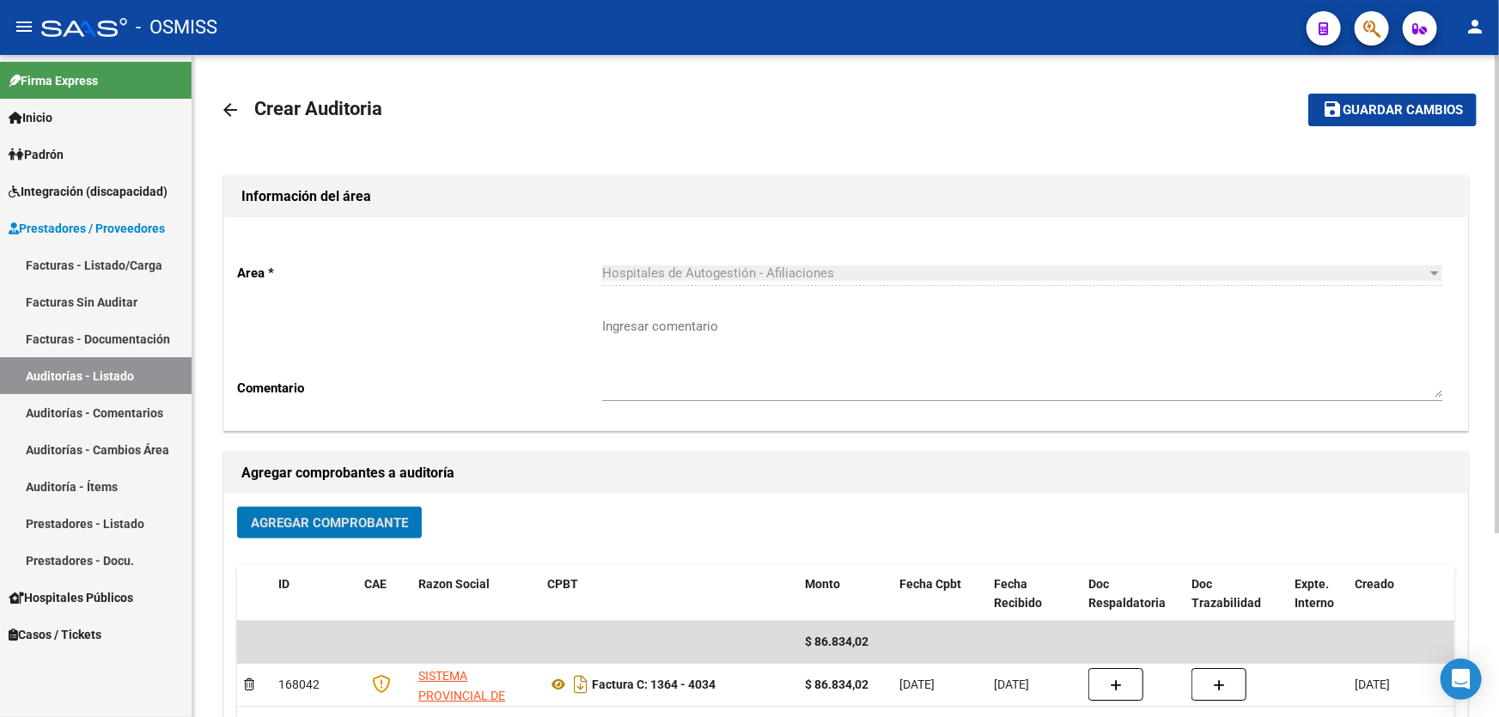
click at [1379, 103] on span "Guardar cambios" at bounding box center [1403, 110] width 120 height 15
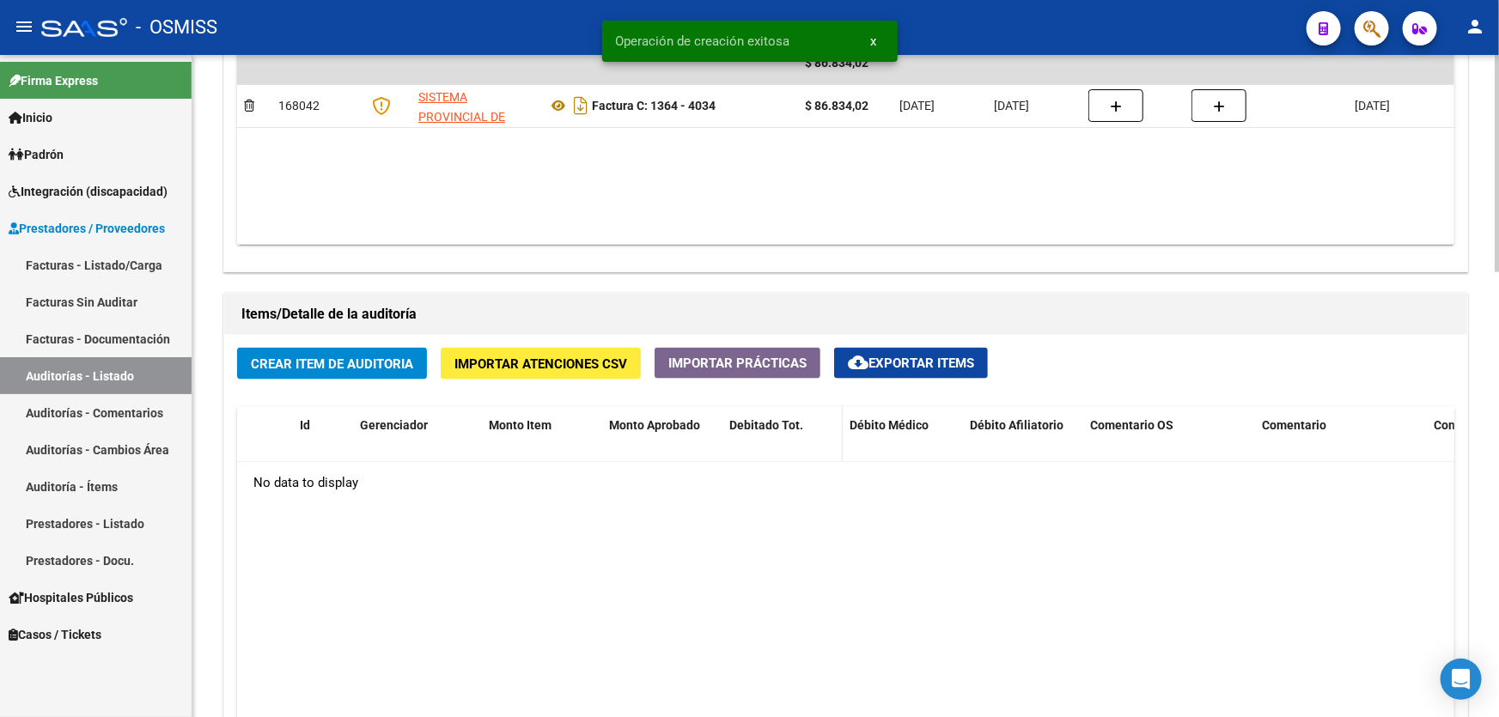
scroll to position [859, 0]
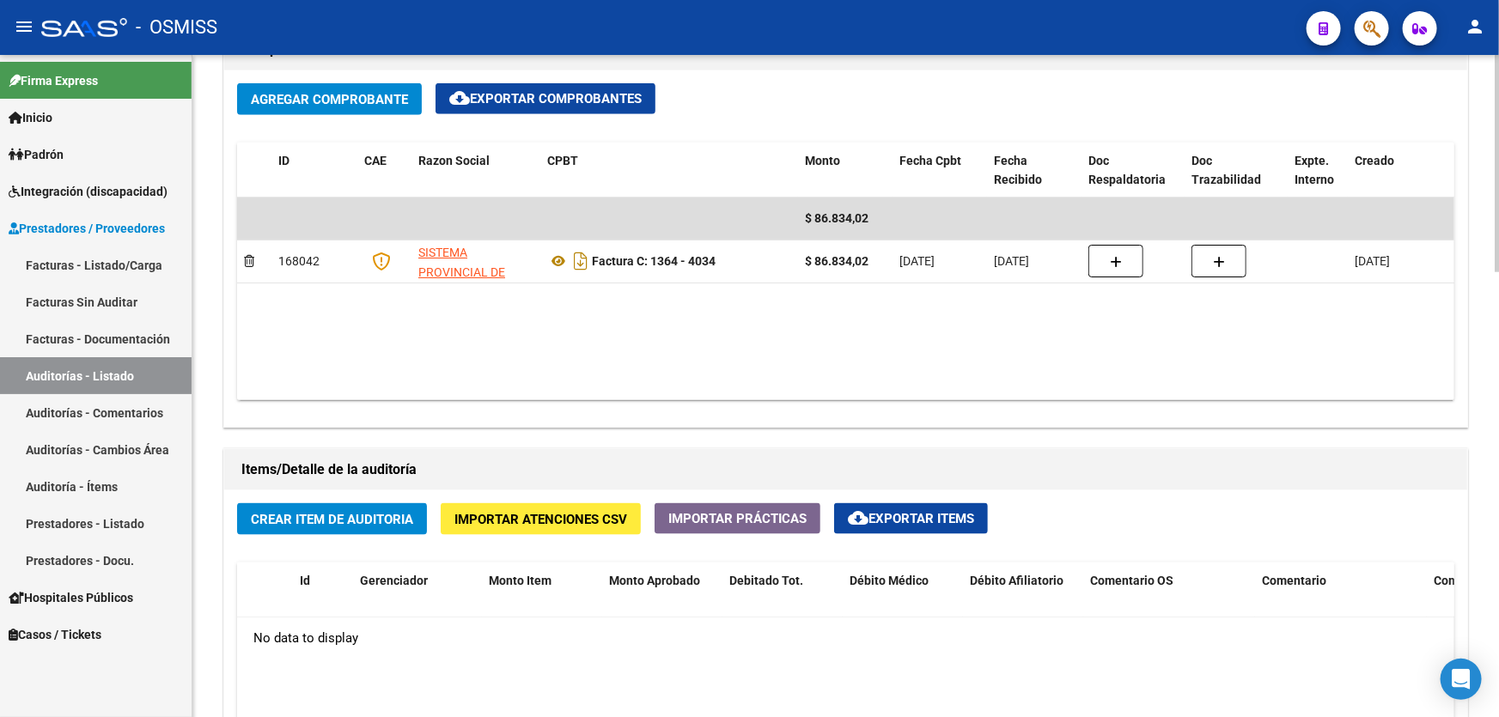
click at [354, 506] on button "Crear Item de Auditoria" at bounding box center [332, 519] width 190 height 32
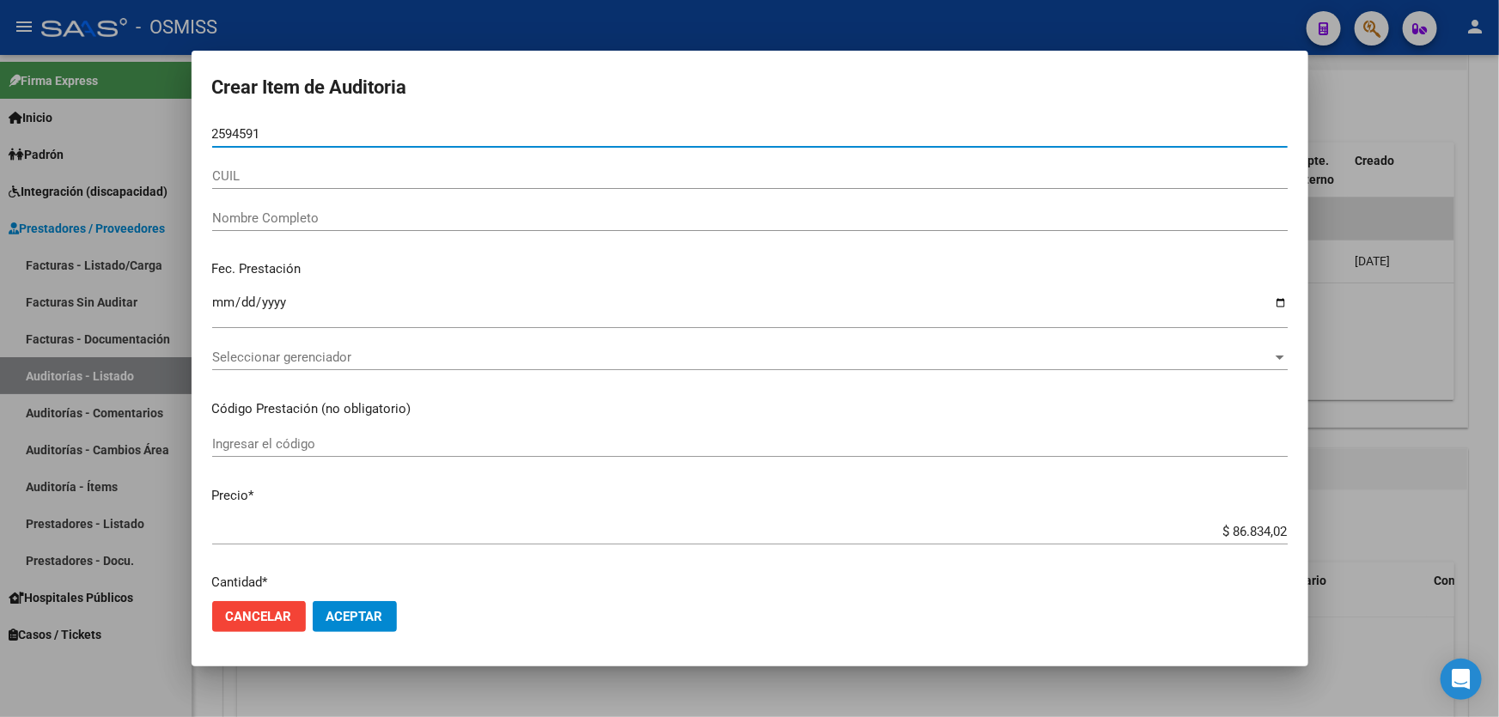
type input "25945918"
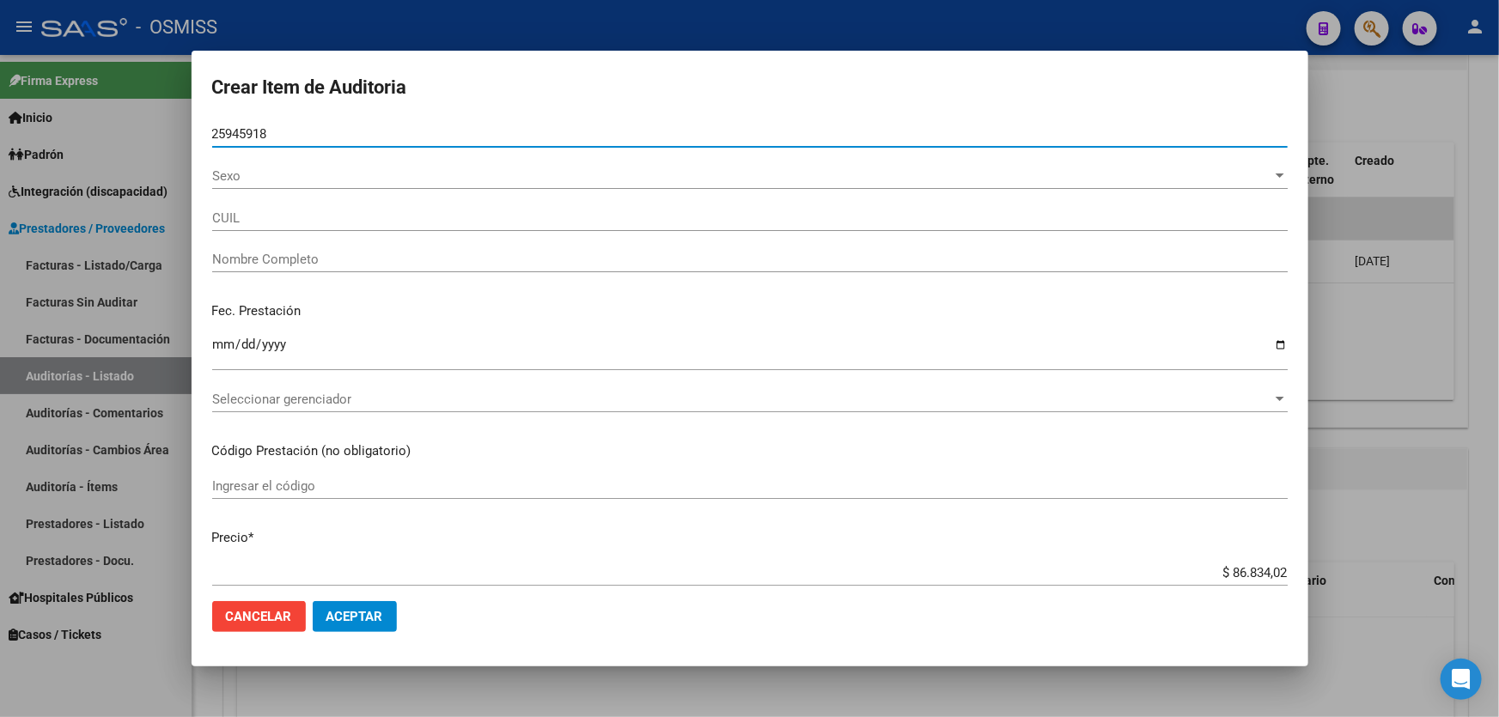
type input "20259459185"
type input "[PERSON_NAME]"
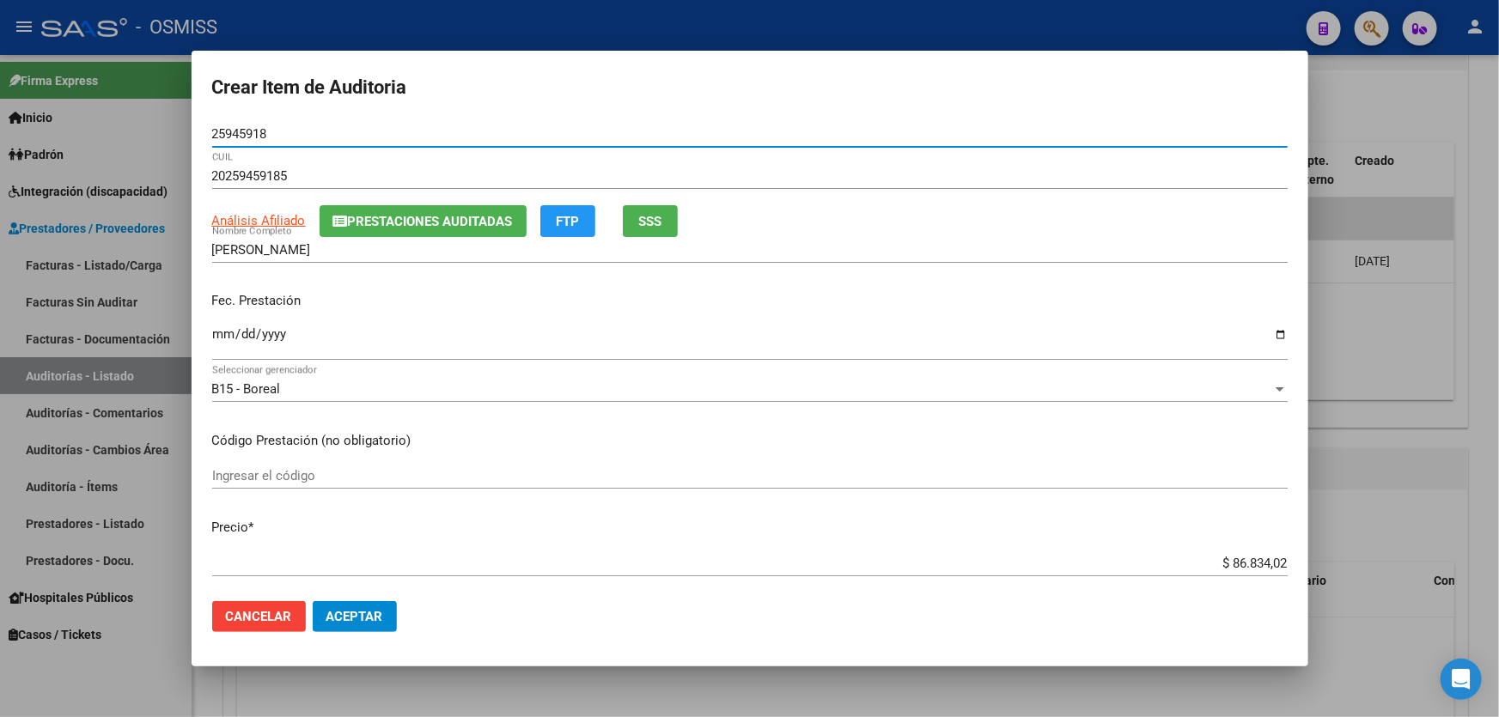
type input "25945918"
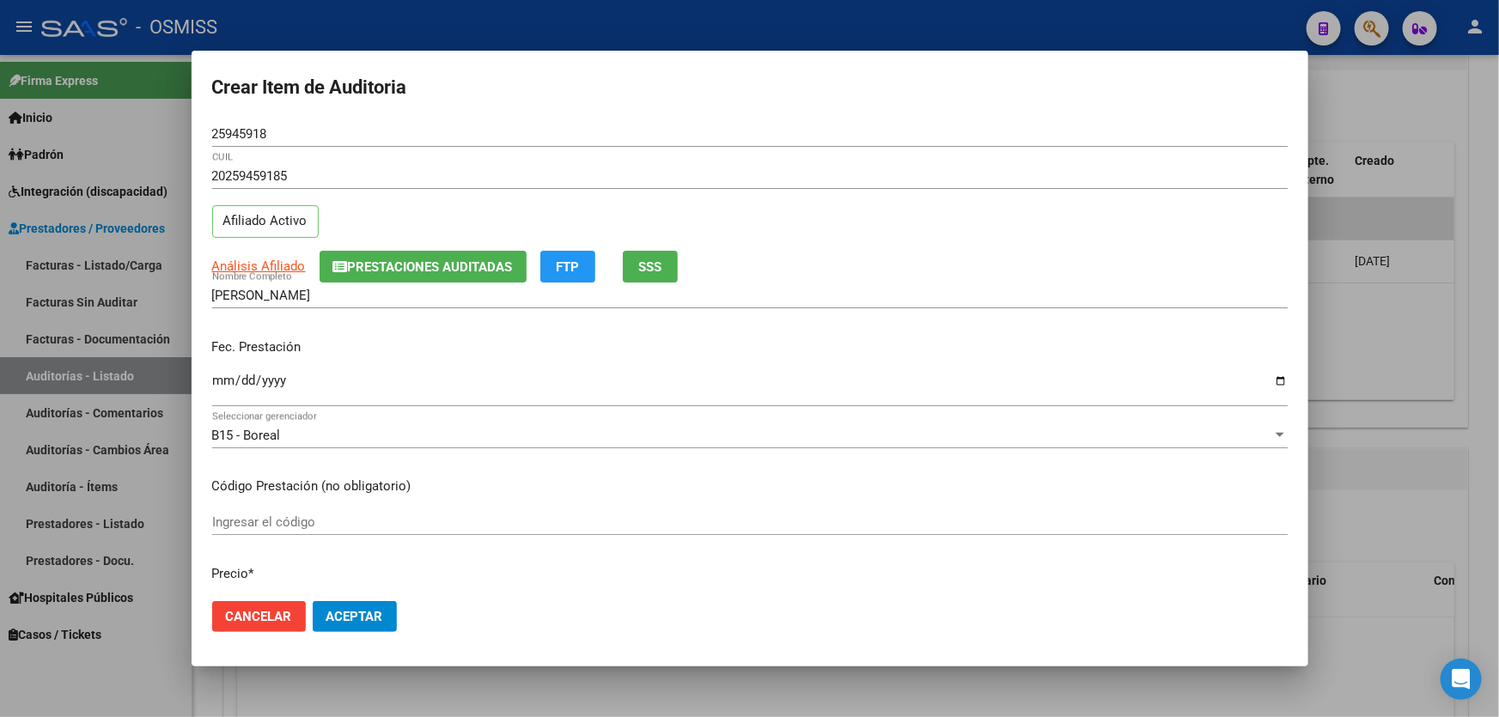
click at [224, 357] on div "Fec. Prestación Ingresar la fecha" at bounding box center [750, 374] width 1076 height 98
click at [222, 375] on input "Ingresar la fecha" at bounding box center [750, 387] width 1076 height 27
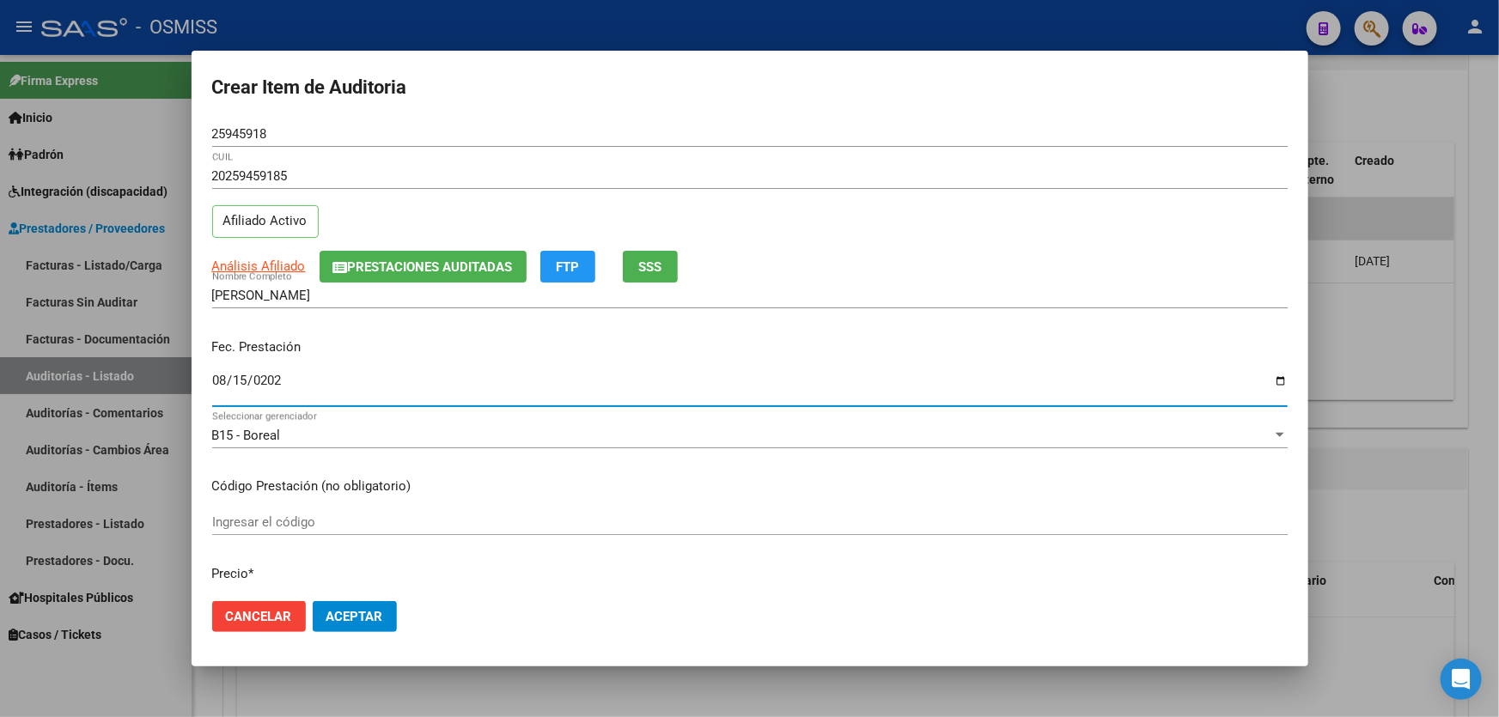
type input "[DATE]"
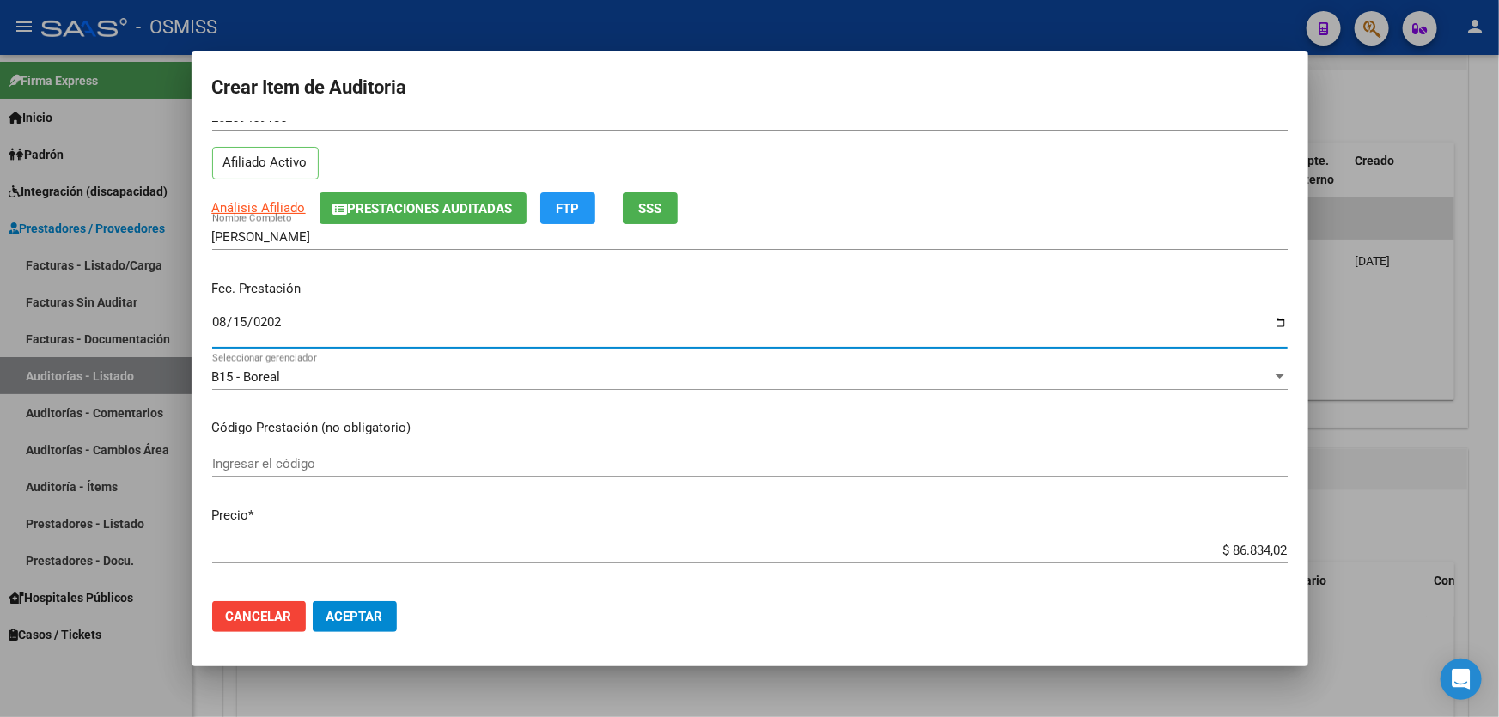
scroll to position [156, 0]
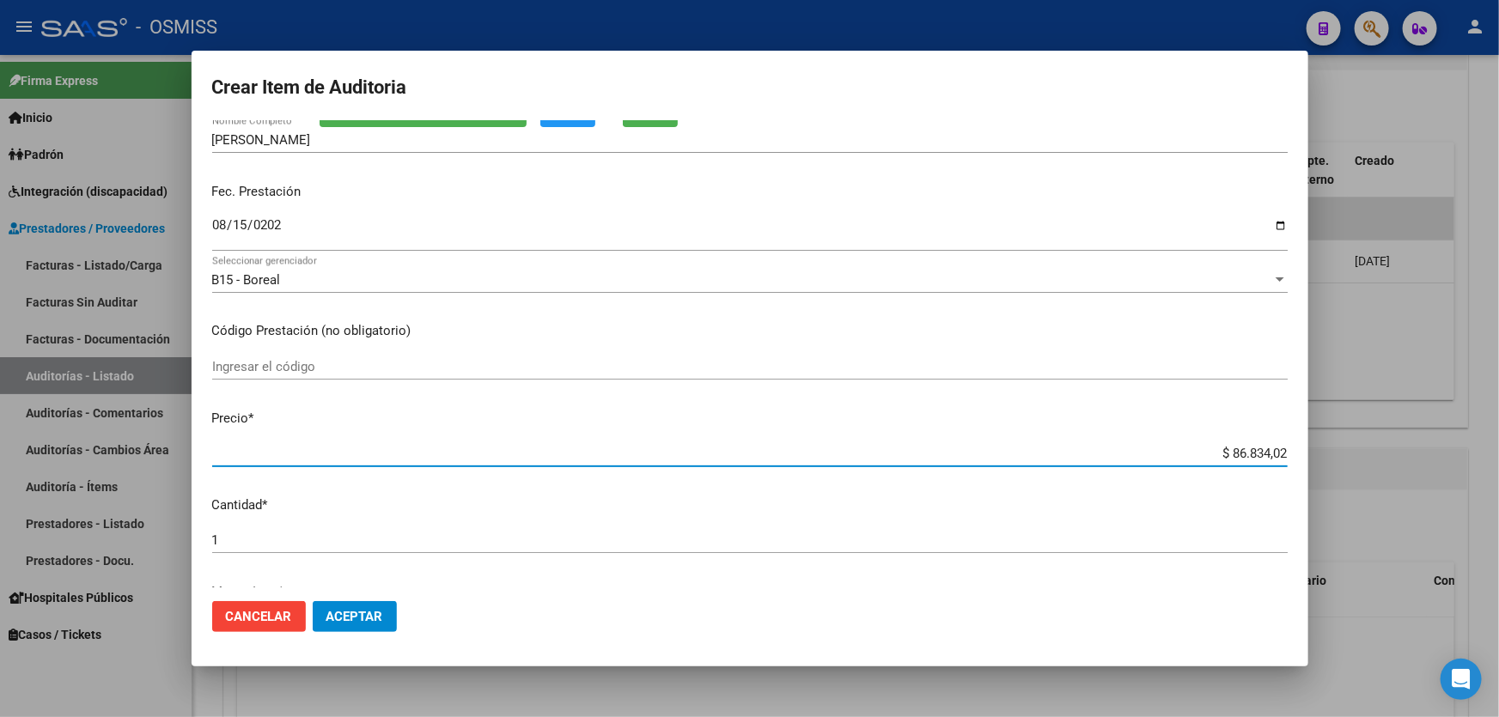
drag, startPoint x: 1176, startPoint y: 454, endPoint x: 1498, endPoint y: 394, distance: 327.6
click at [1498, 398] on div "Crear Item de Auditoria 25945918 Nro Documento 20259459185 CUIL Afiliado Activo…" at bounding box center [749, 358] width 1499 height 717
type input "$ 0,07"
type input "$ 0,73"
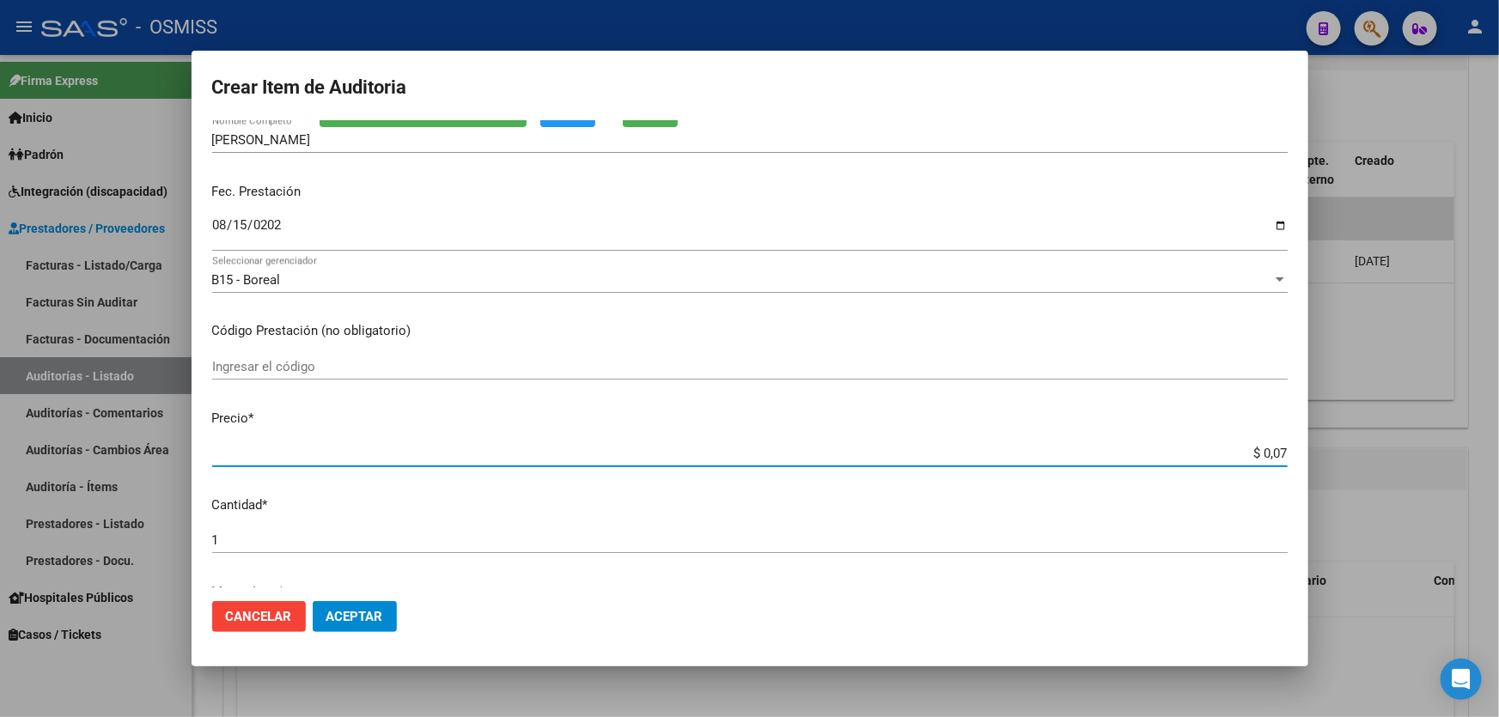
type input "$ 0,73"
type input "$ 7,37"
type input "$ 73,73"
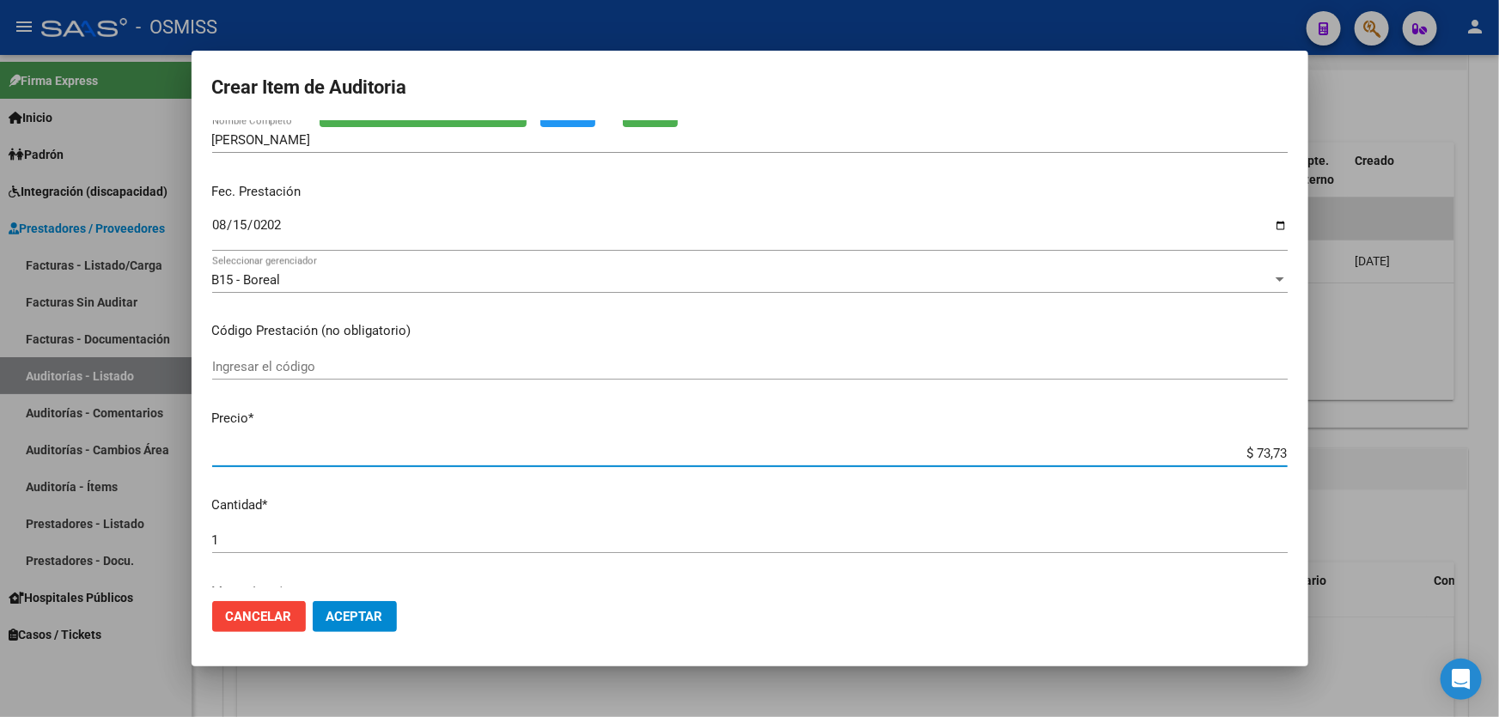
type input "$ 737,38"
type input "$ 7.373,81"
type input "$ 73.738,19"
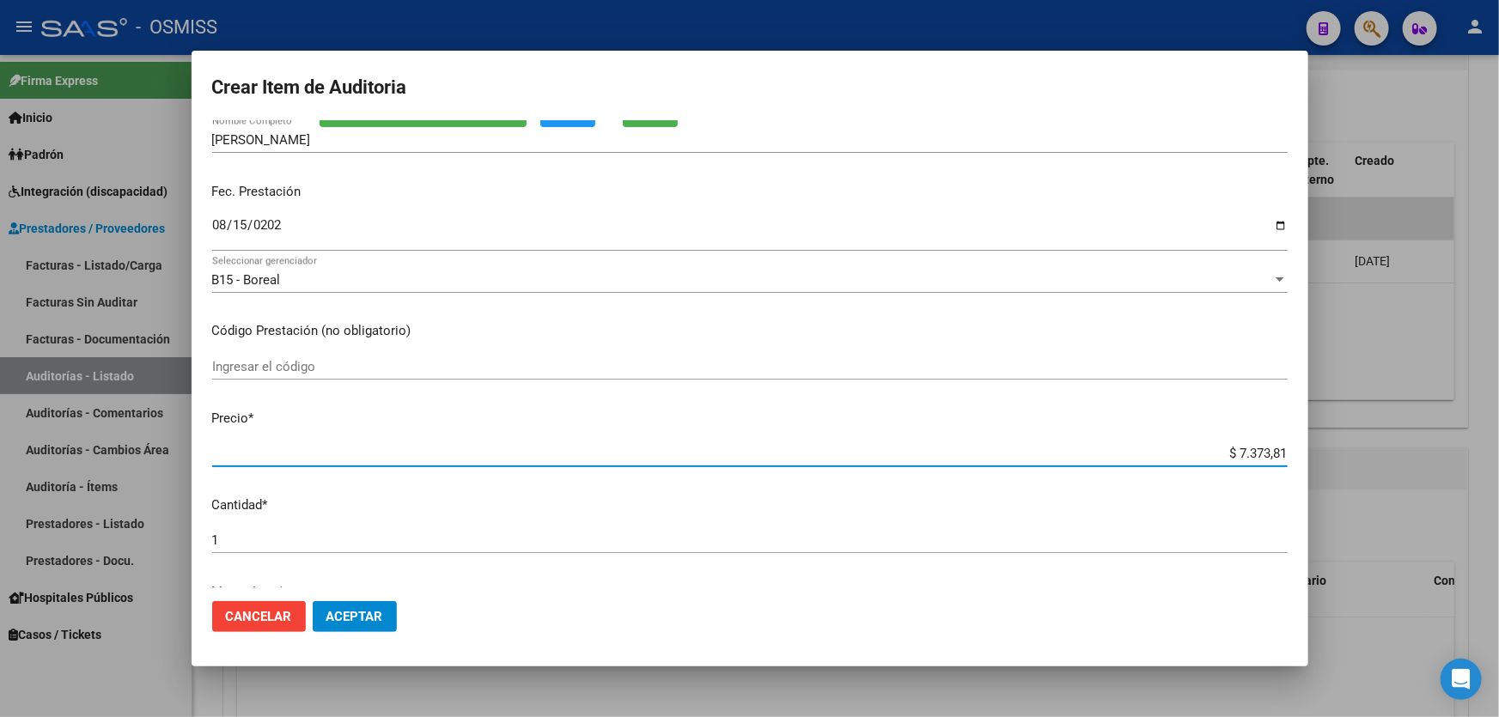
type input "$ 73.738,19"
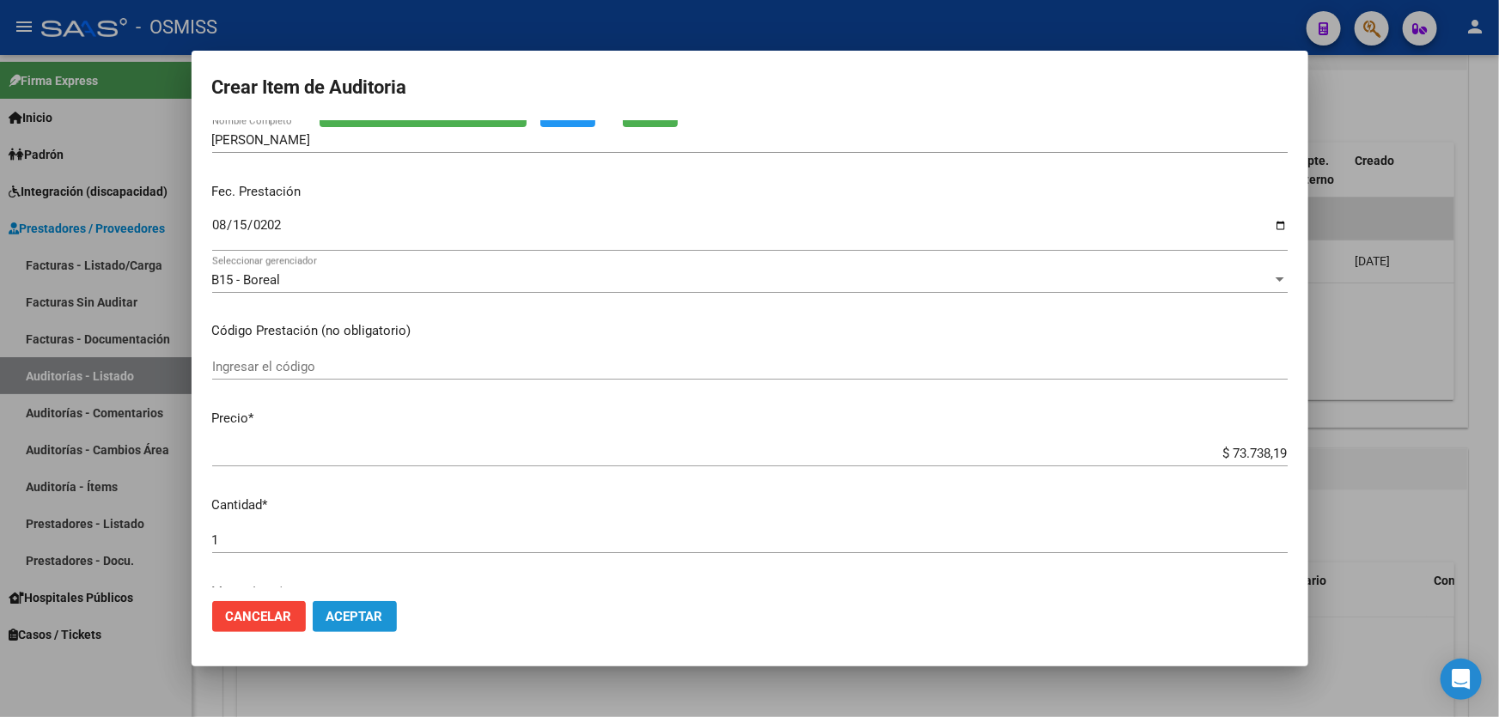
click at [392, 619] on button "Aceptar" at bounding box center [355, 616] width 84 height 31
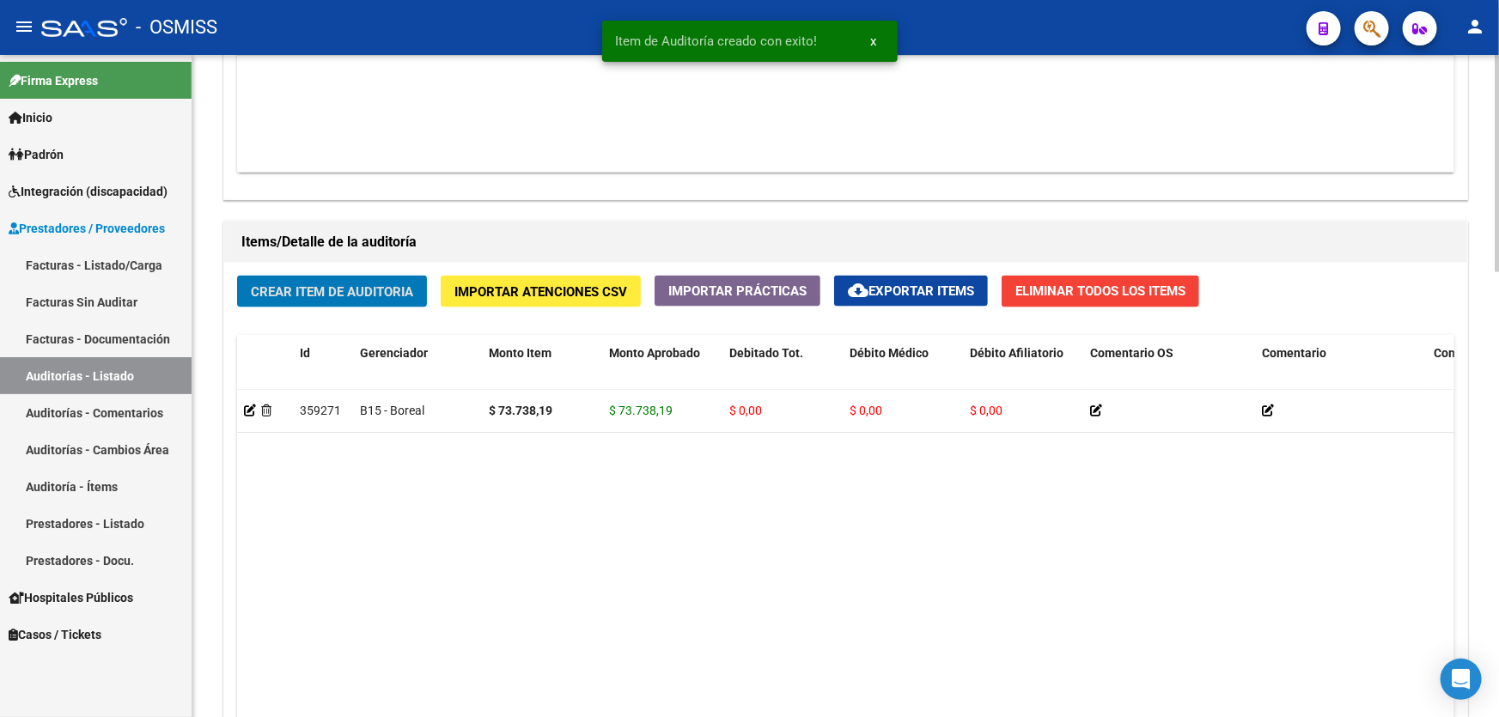
scroll to position [1094, 0]
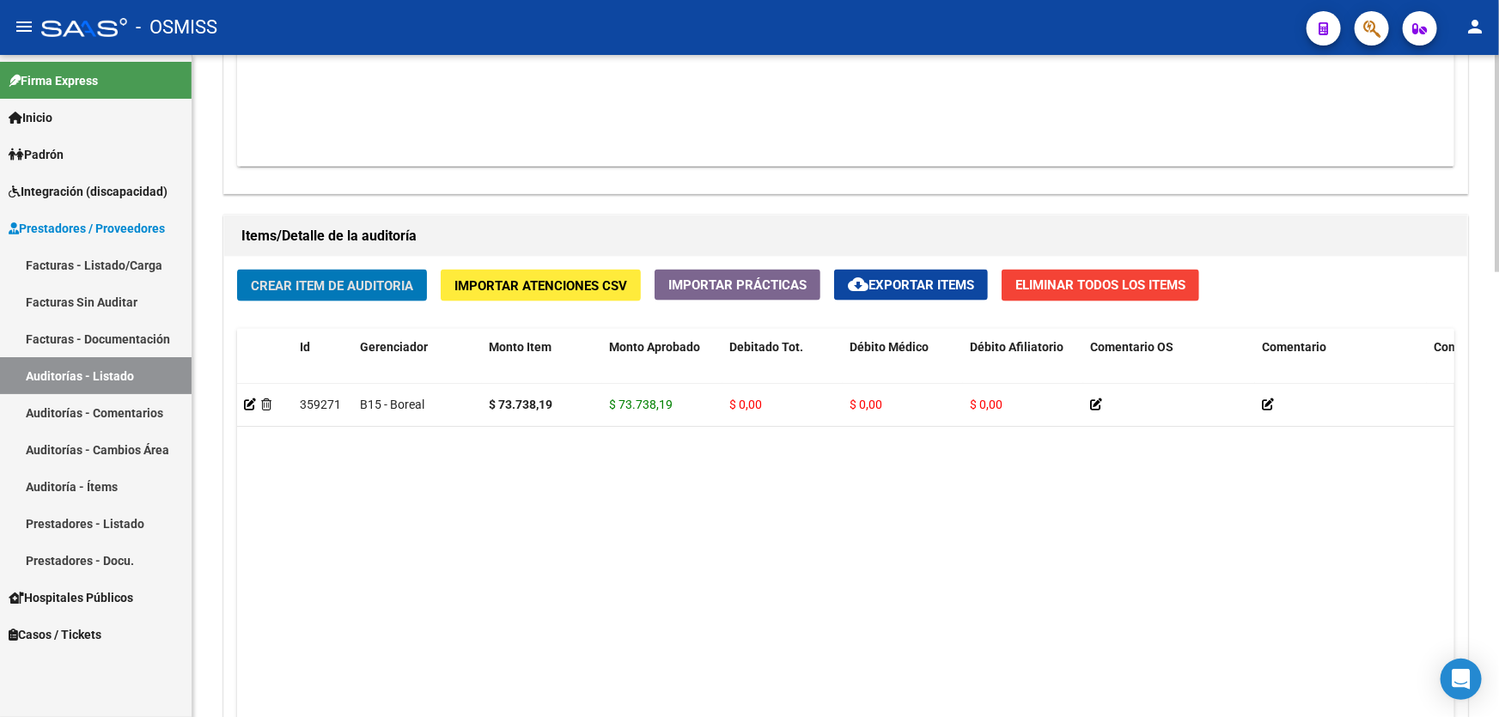
click at [917, 526] on datatable-body "359271 B15 - Boreal $ 73.738,19 $ 73.738,19 $ 0,00 $ 0,00 $ 0,00 20259459185 25…" at bounding box center [845, 586] width 1217 height 405
click at [864, 473] on datatable-body "359271 B15 - Boreal $ 73.738,19 $ 73.738,19 $ 0,00 $ 0,00 $ 0,00 20259459185 25…" at bounding box center [845, 586] width 1217 height 405
click at [313, 290] on span "Crear Item de Auditoria" at bounding box center [332, 285] width 162 height 15
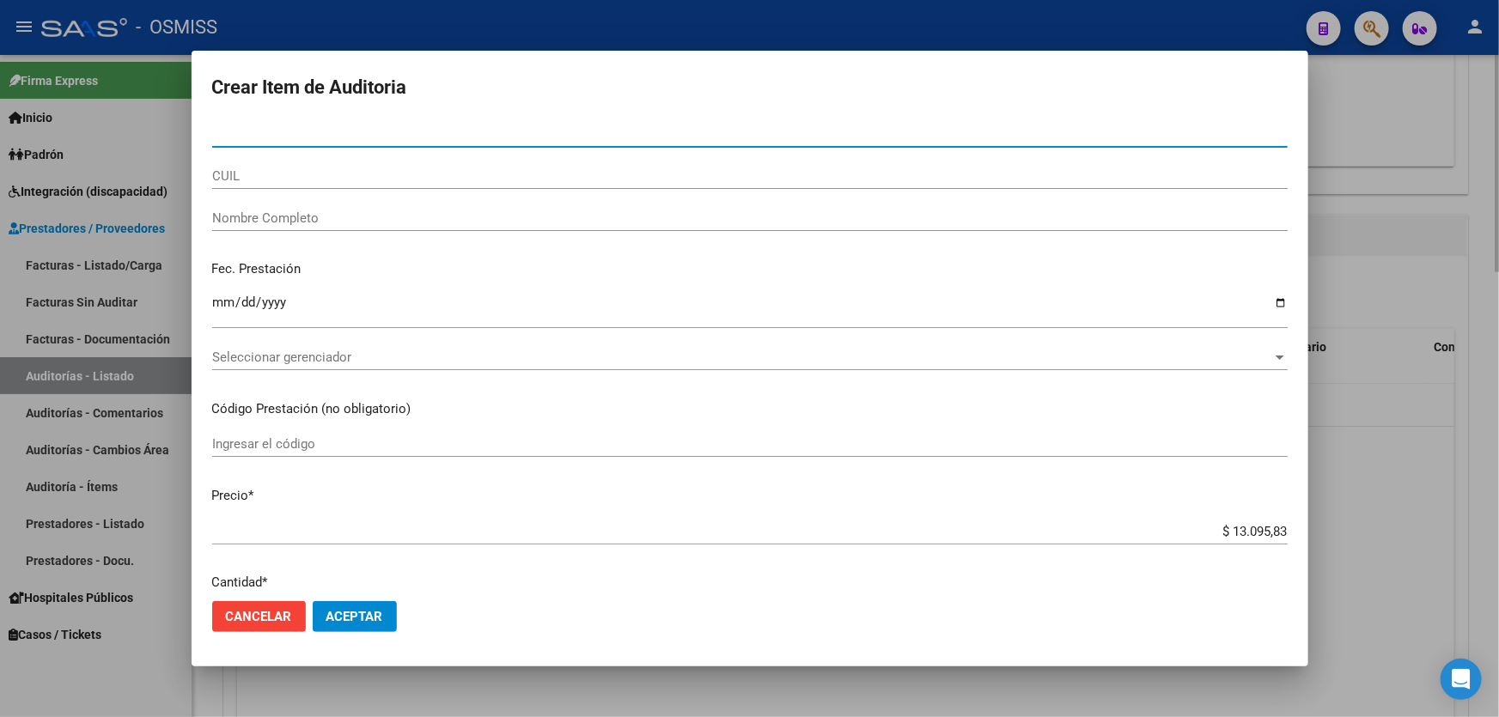
paste input "33763802"
type input "33763802"
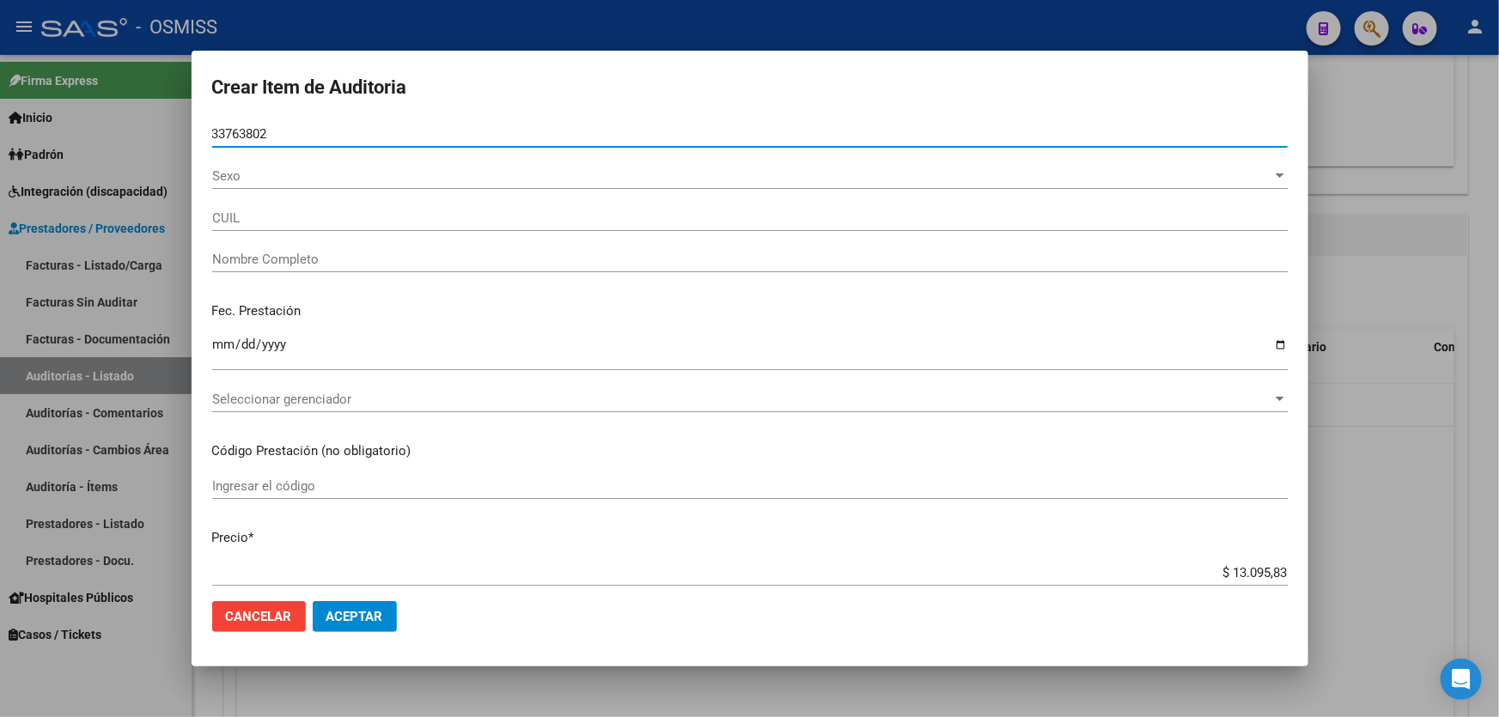
type input "27337638029"
type input "[PERSON_NAME]"
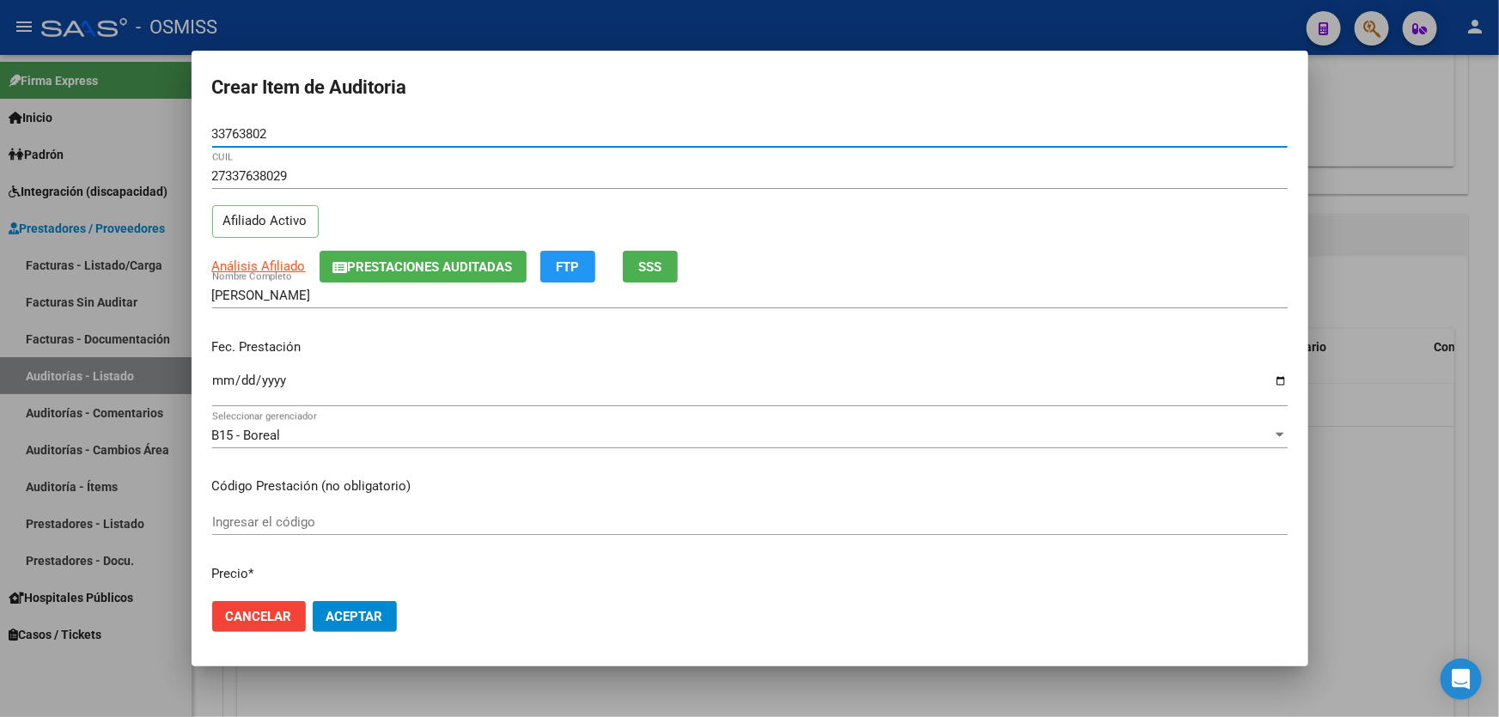
type input "33763802"
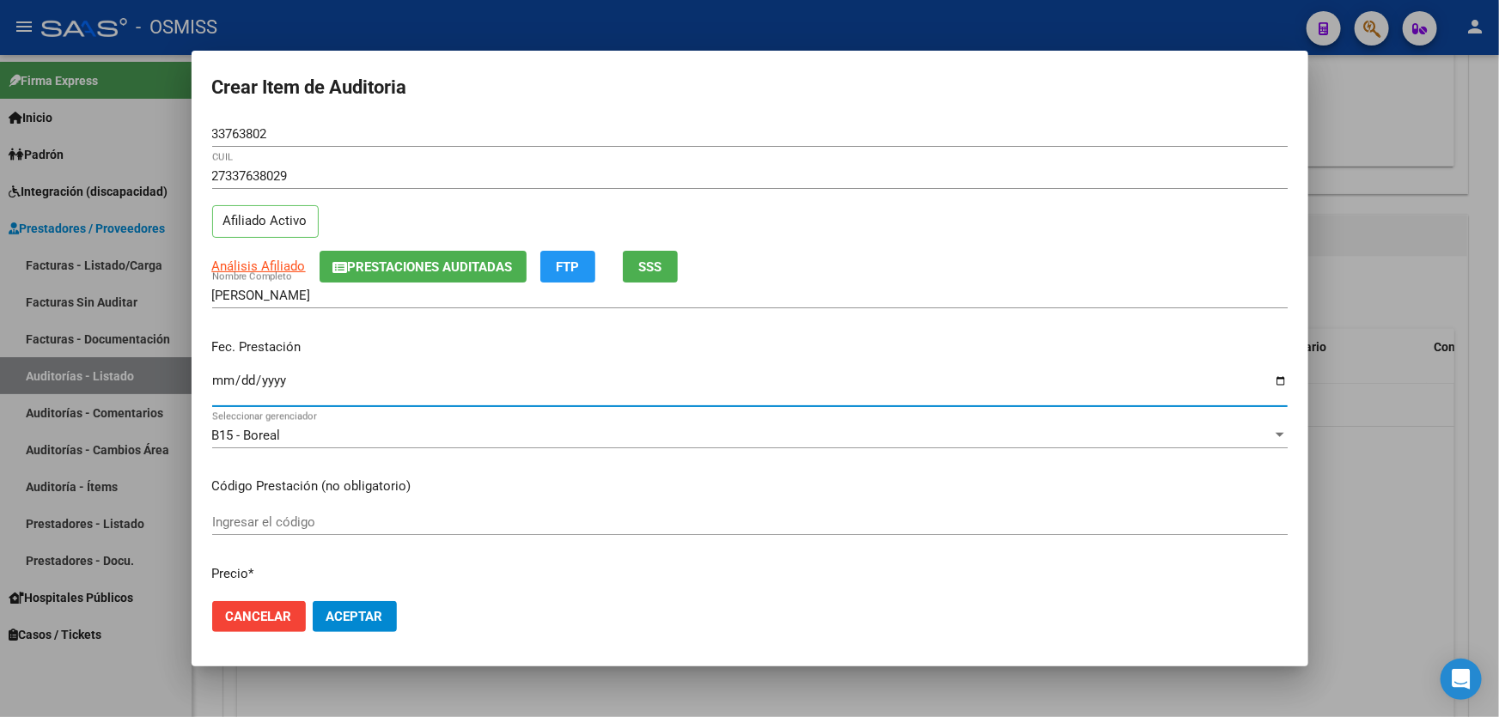
click at [220, 379] on input "Ingresar la fecha" at bounding box center [750, 387] width 1076 height 27
type input "[DATE]"
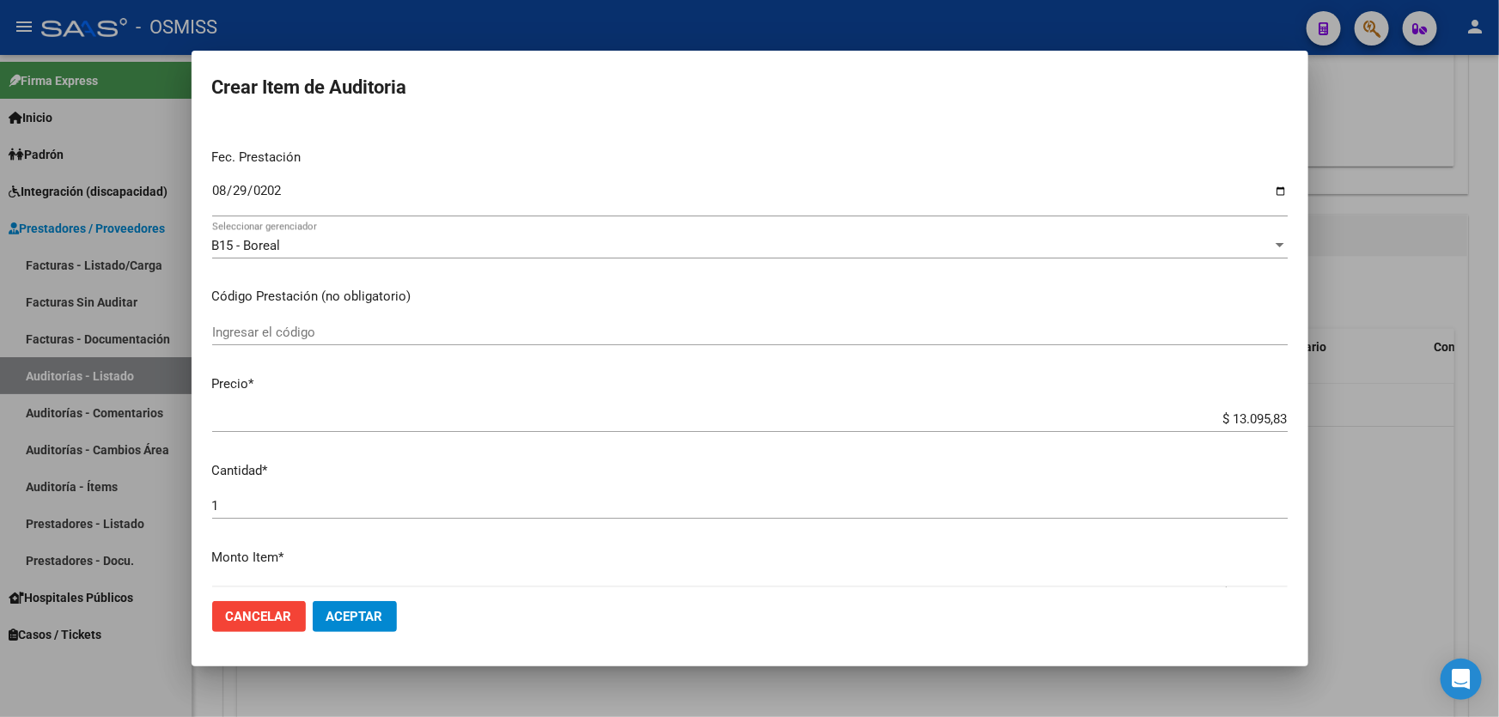
scroll to position [234, 0]
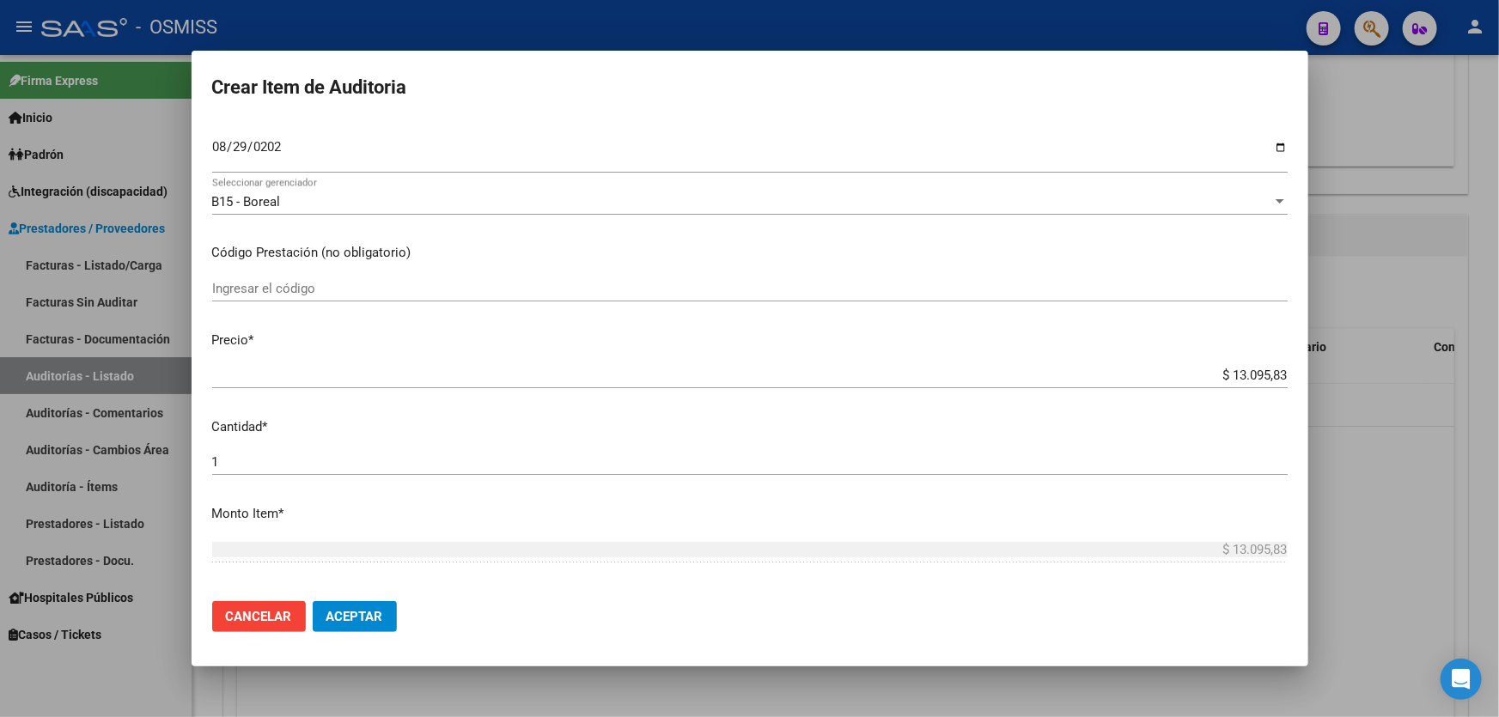
click at [384, 613] on button "Aceptar" at bounding box center [355, 616] width 84 height 31
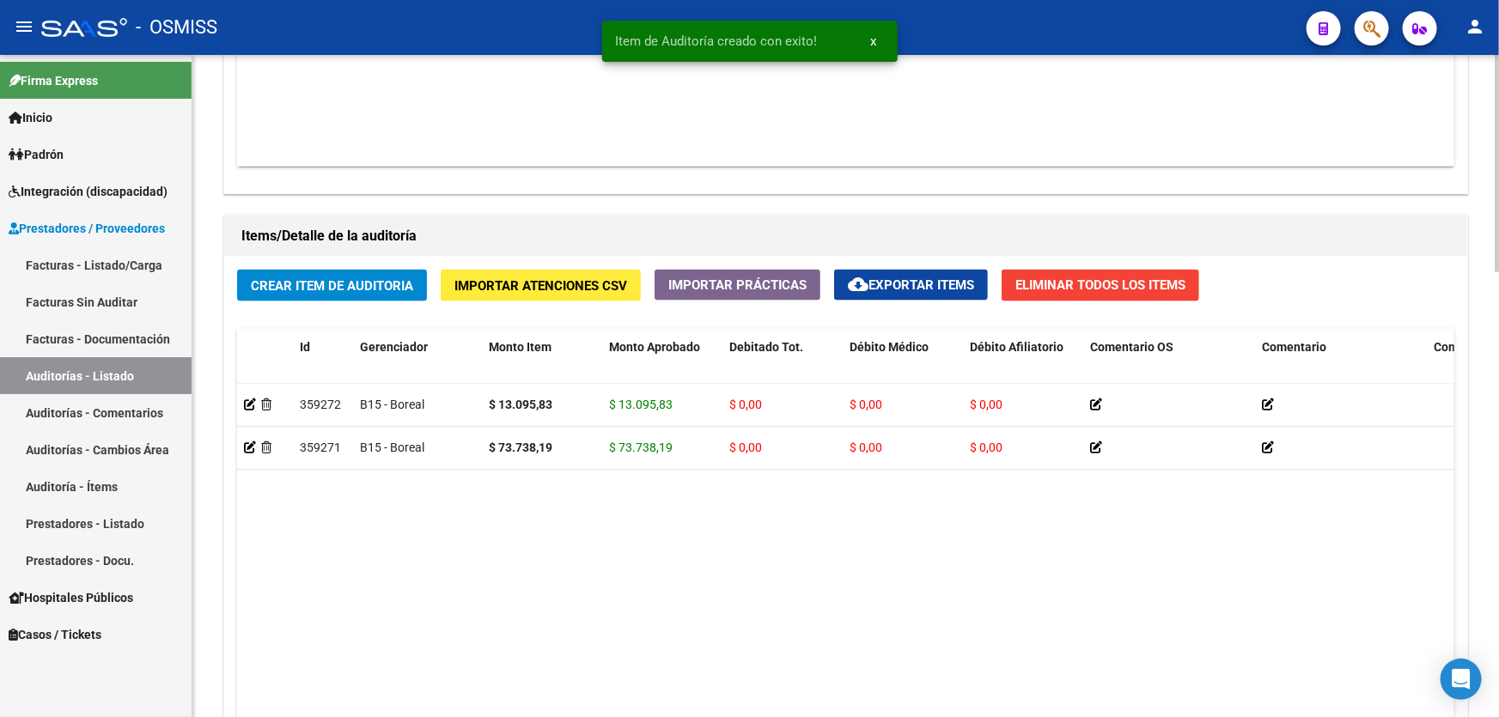
click at [650, 557] on datatable-body "359272 B15 - Boreal $ 13.095,83 $ 13.095,83 $ 0,00 $ 0,00 $ 0,00 27337638029 33…" at bounding box center [845, 586] width 1217 height 405
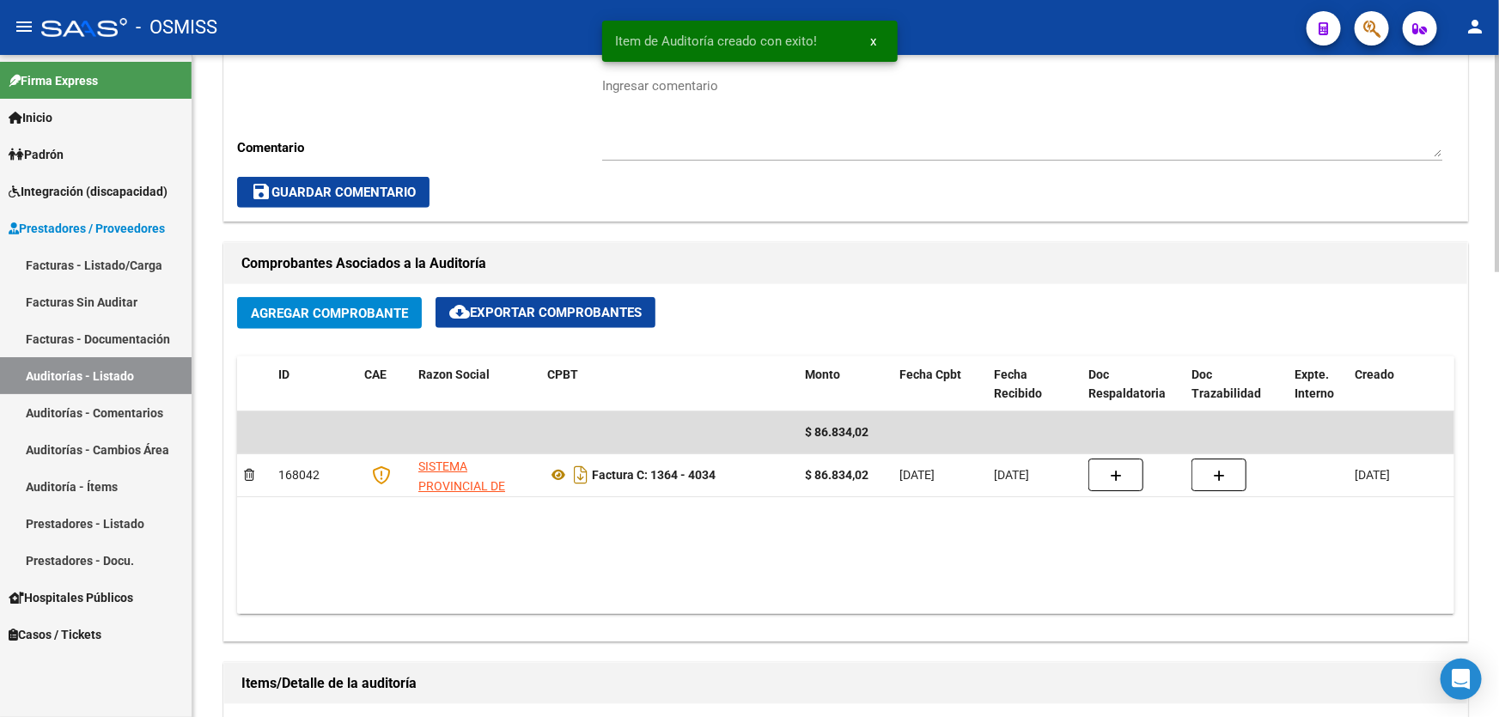
scroll to position [547, 0]
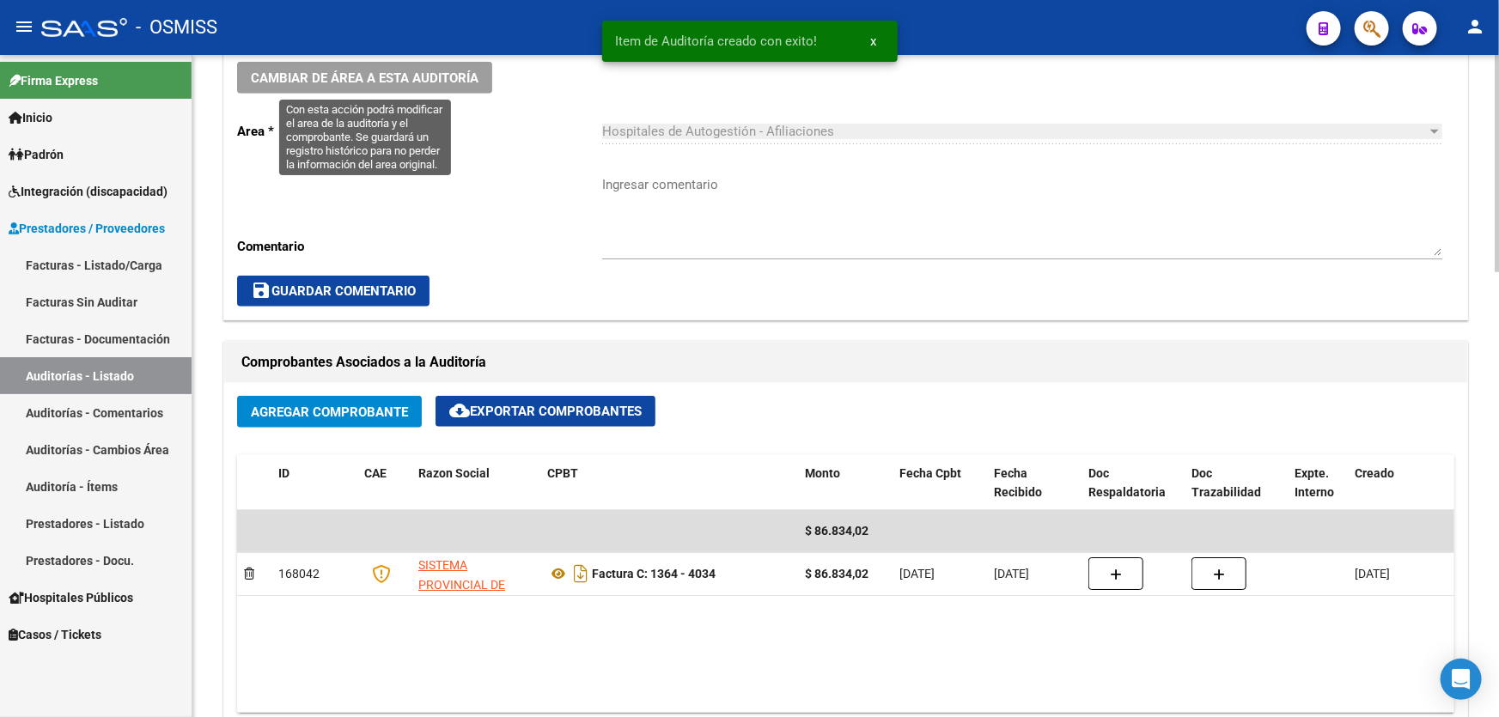
click at [377, 89] on button "Cambiar de área a esta auditoría" at bounding box center [364, 78] width 255 height 32
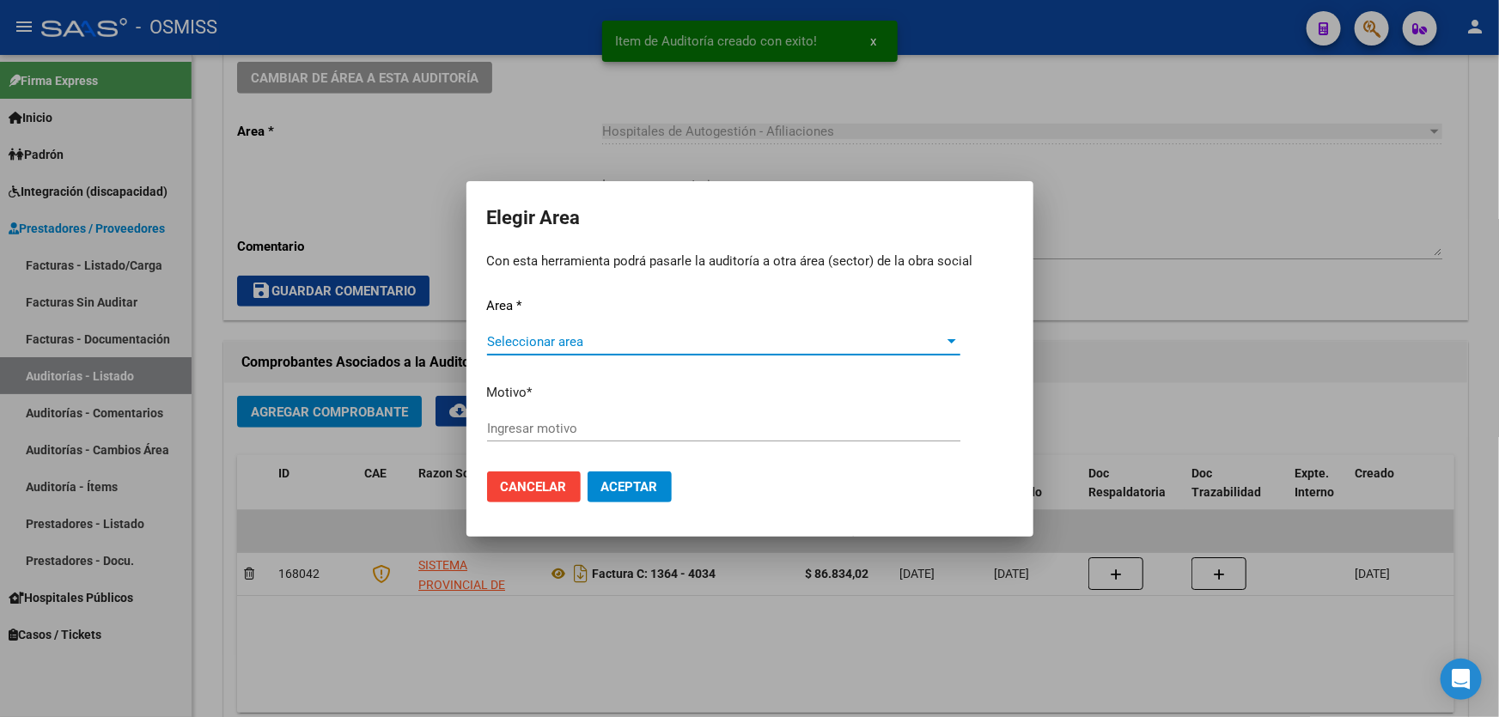
click at [537, 335] on span "Seleccionar area" at bounding box center [716, 341] width 458 height 15
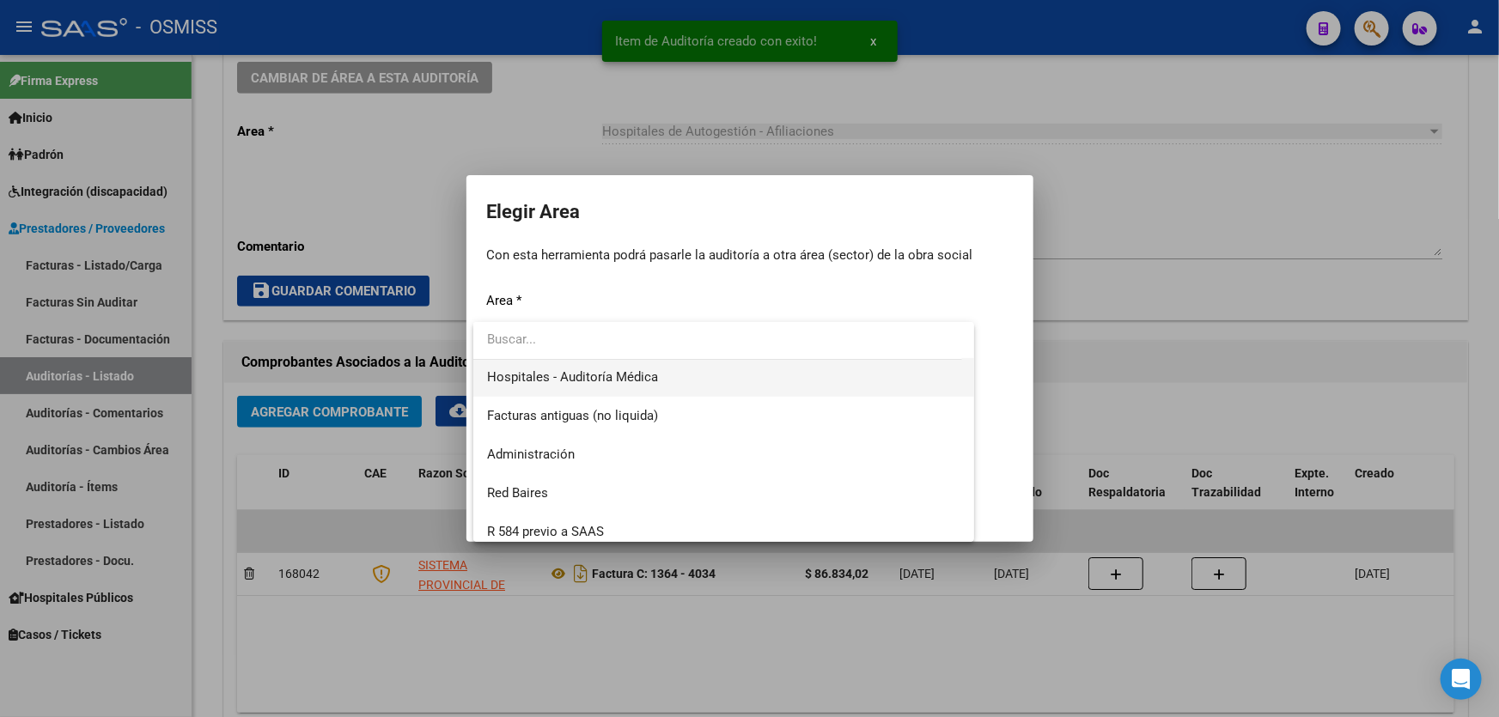
click at [662, 386] on span "Hospitales - Auditoría Médica" at bounding box center [723, 377] width 473 height 39
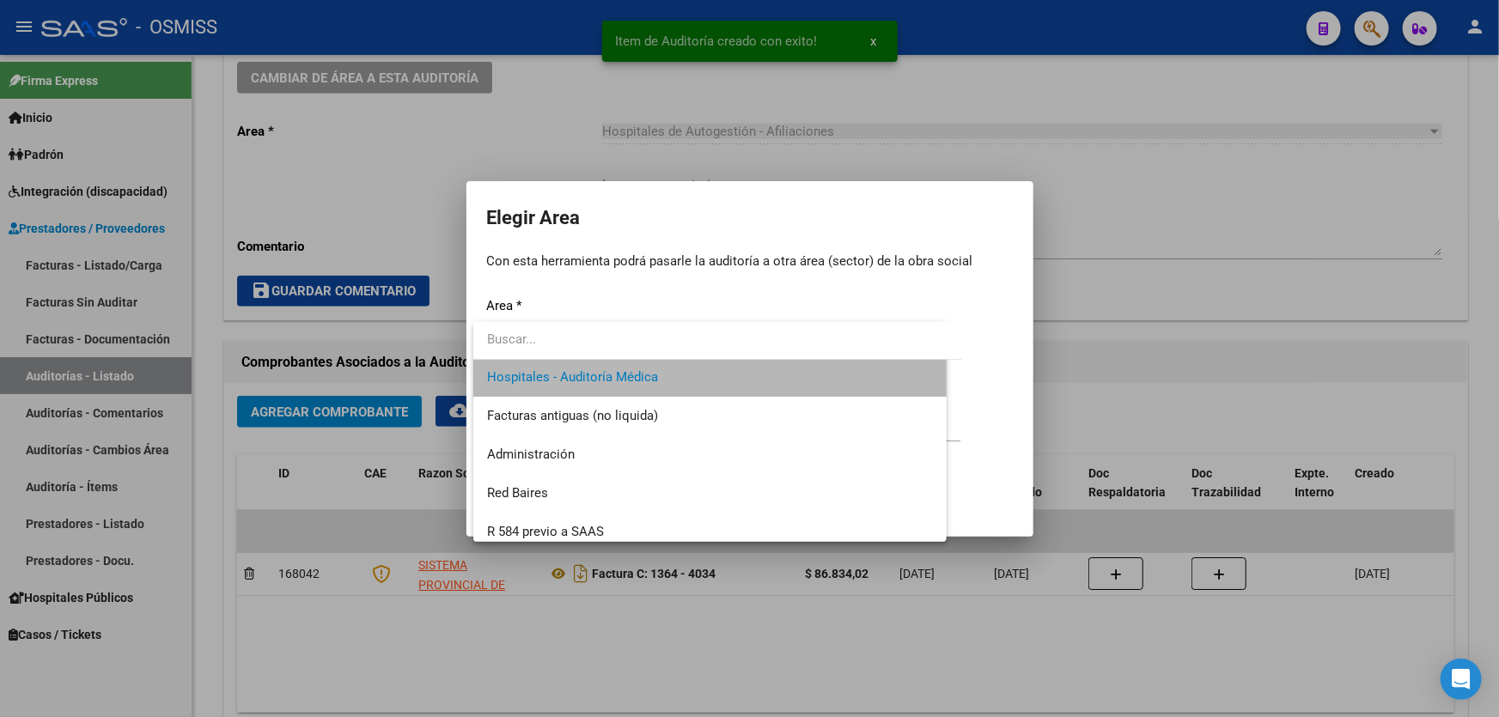
scroll to position [309, 0]
click at [662, 389] on p "Motivo *" at bounding box center [750, 393] width 526 height 20
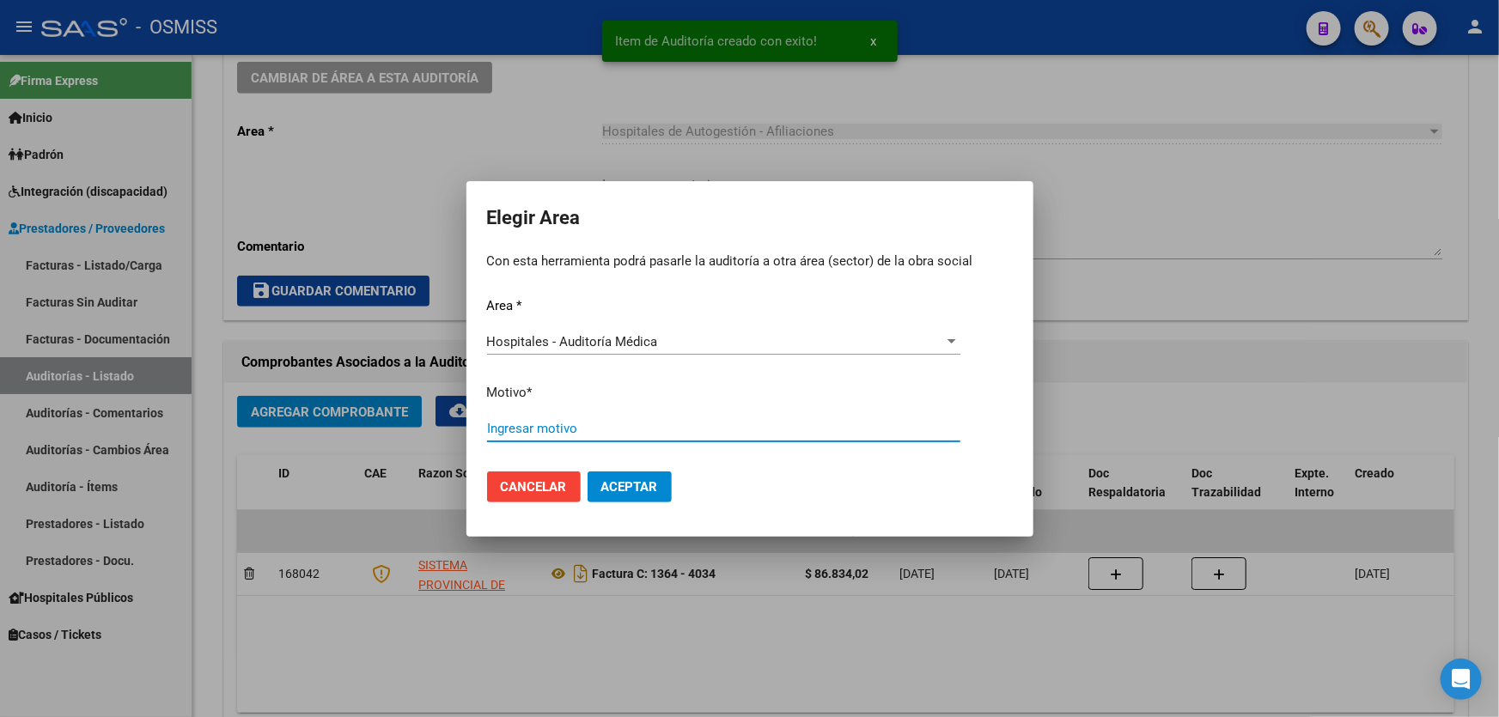
click at [649, 422] on input "Ingresar motivo" at bounding box center [723, 428] width 473 height 15
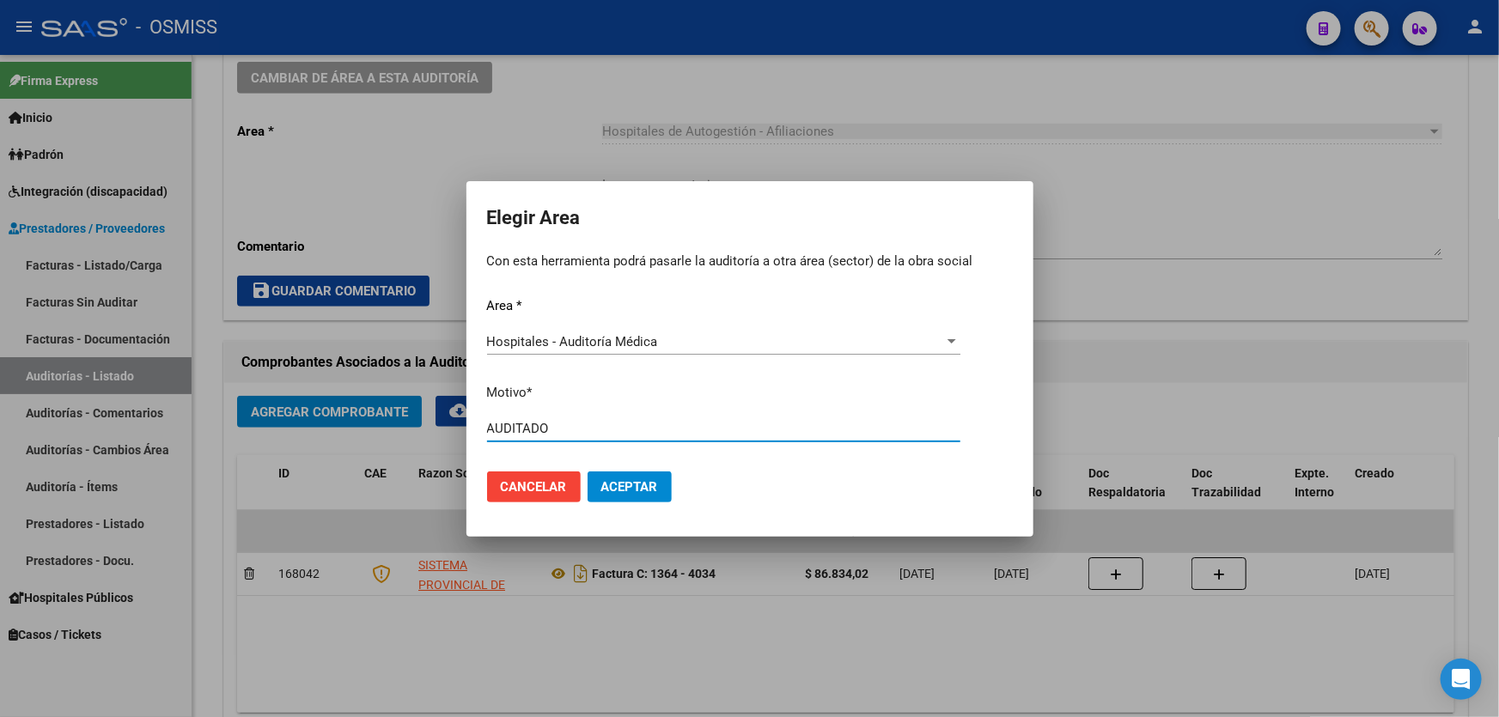
type input "AUDITADO"
click at [636, 492] on span "Aceptar" at bounding box center [629, 486] width 57 height 15
